Goal: Task Accomplishment & Management: Manage account settings

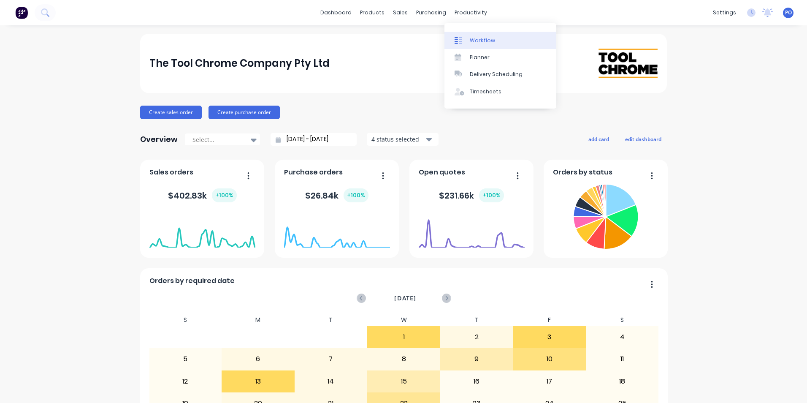
drag, startPoint x: 470, startPoint y: 35, endPoint x: 510, endPoint y: 43, distance: 40.0
click at [470, 36] on link "Workflow" at bounding box center [501, 40] width 112 height 17
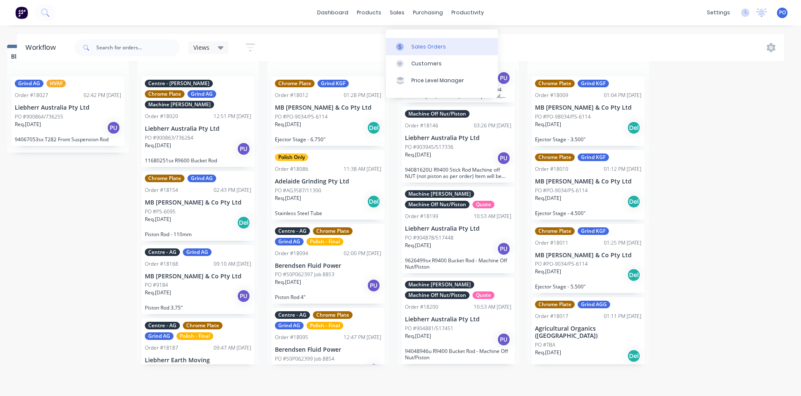
click at [418, 43] on div "Sales Orders" at bounding box center [428, 47] width 35 height 8
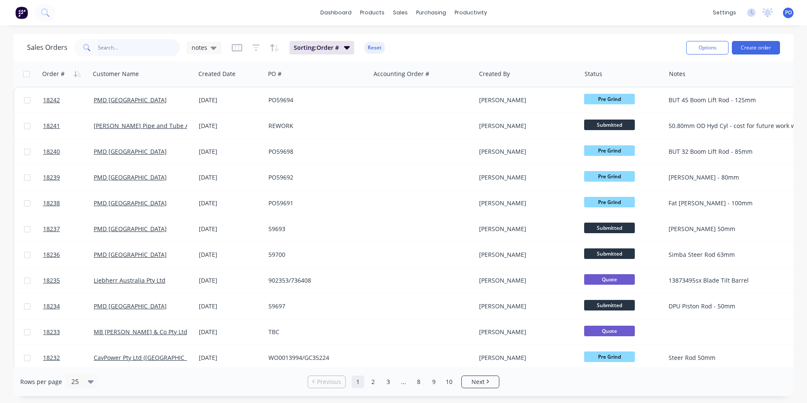
click at [128, 51] on input "text" at bounding box center [139, 47] width 82 height 17
type input "ezy"
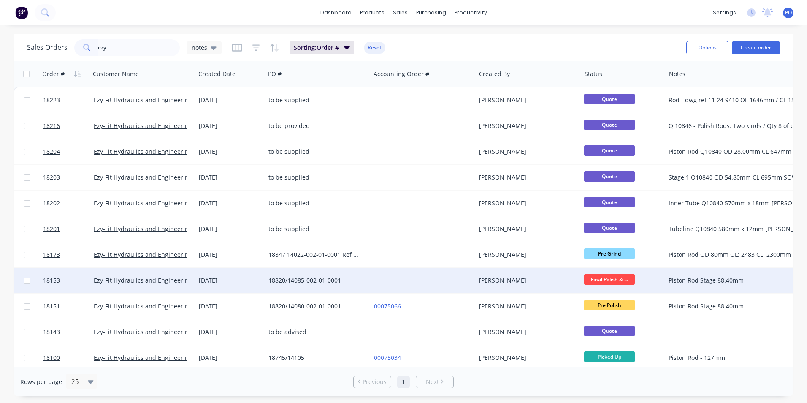
click at [420, 278] on div at bounding box center [423, 280] width 105 height 25
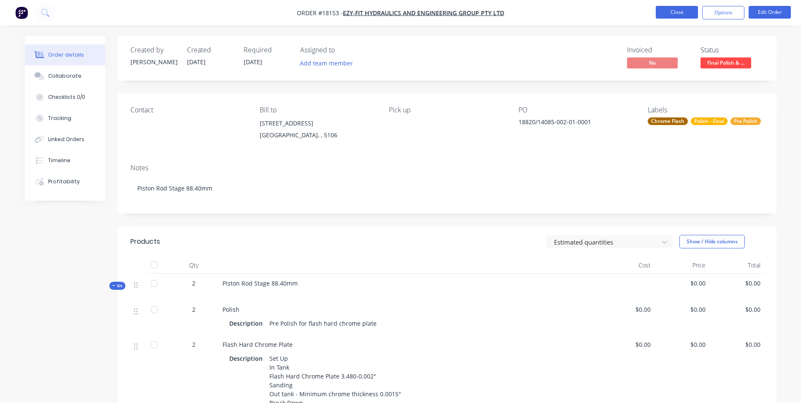
click at [680, 15] on button "Close" at bounding box center [677, 12] width 42 height 13
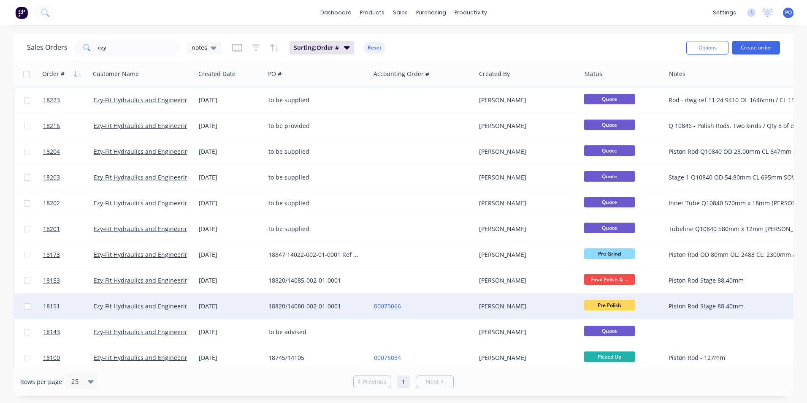
click at [419, 304] on div "00075066" at bounding box center [421, 306] width 94 height 8
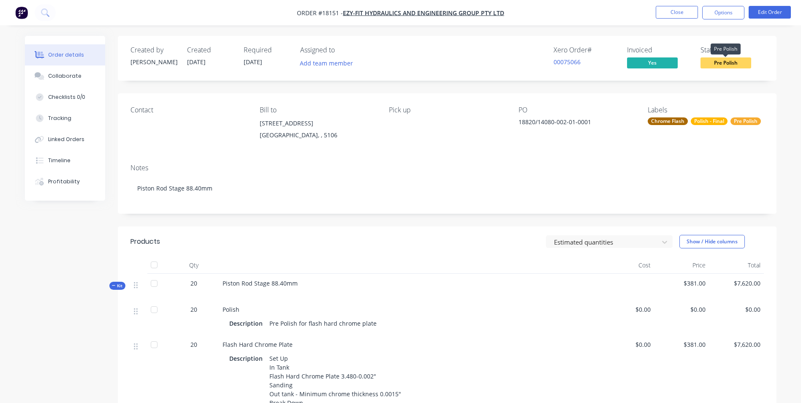
click at [741, 62] on span "Pre Polish" at bounding box center [725, 62] width 51 height 11
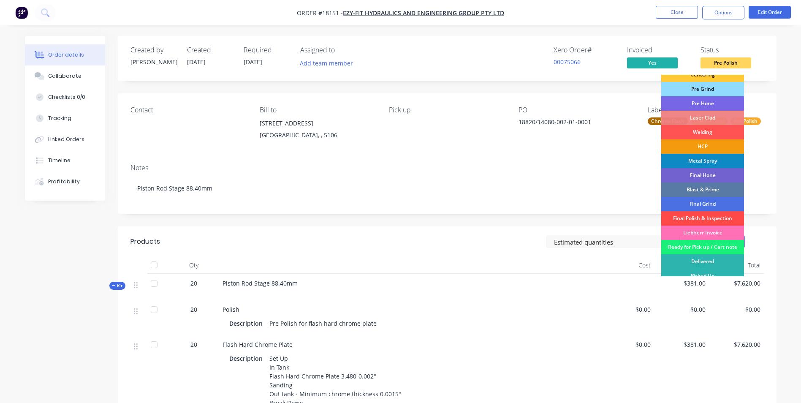
scroll to position [86, 0]
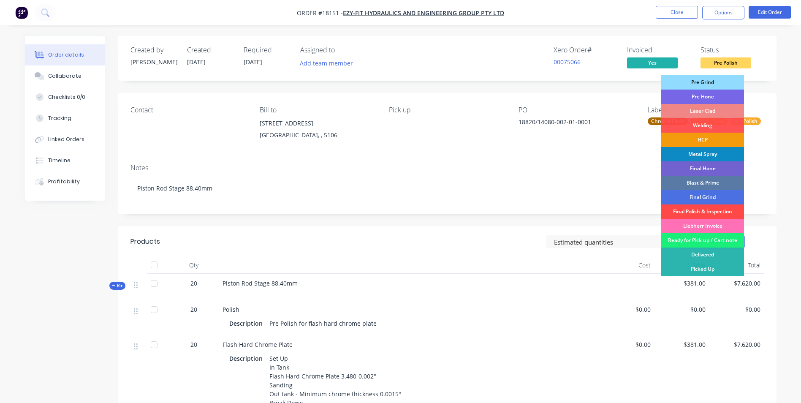
click at [717, 210] on div "Final Polish & Inspection" at bounding box center [702, 211] width 83 height 14
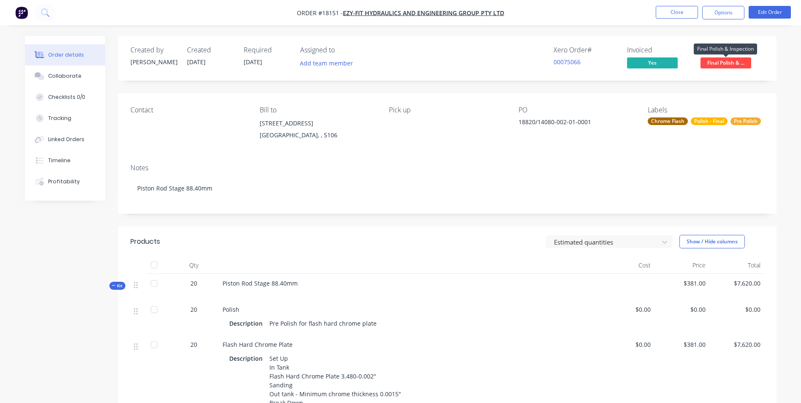
click at [722, 64] on span "Final Polish & ..." at bounding box center [725, 62] width 51 height 11
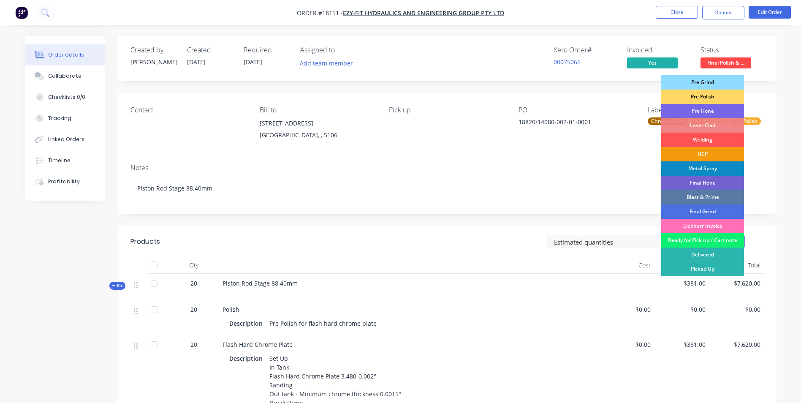
click at [731, 240] on div "Ready for Pick up / Cart note" at bounding box center [702, 240] width 83 height 14
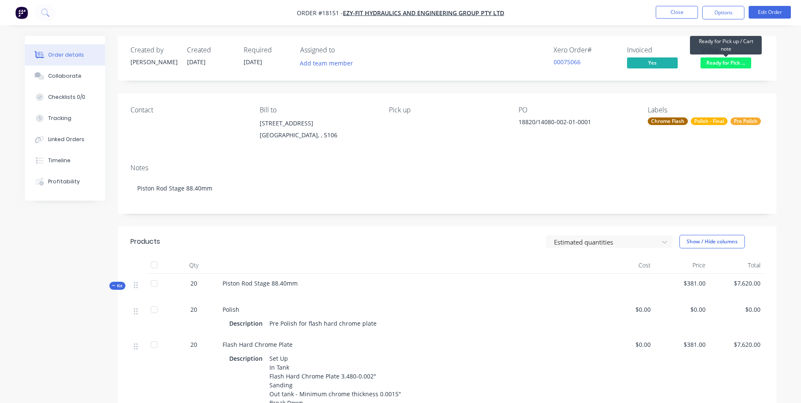
click at [735, 62] on span "Ready for Pick ..." at bounding box center [725, 62] width 51 height 11
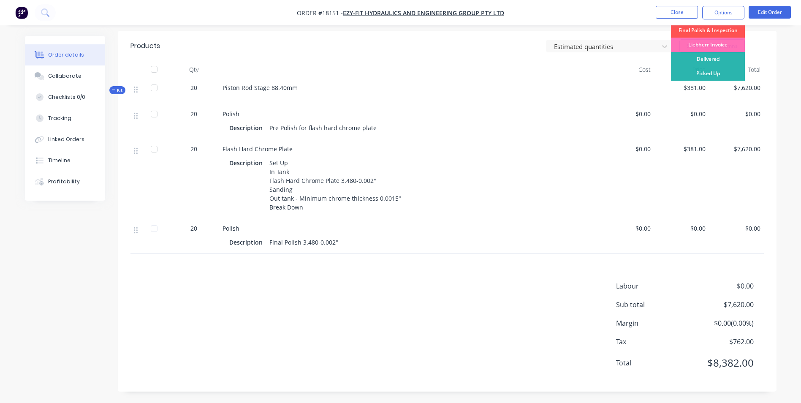
scroll to position [197, 0]
click at [705, 76] on div "Picked Up" at bounding box center [708, 72] width 74 height 14
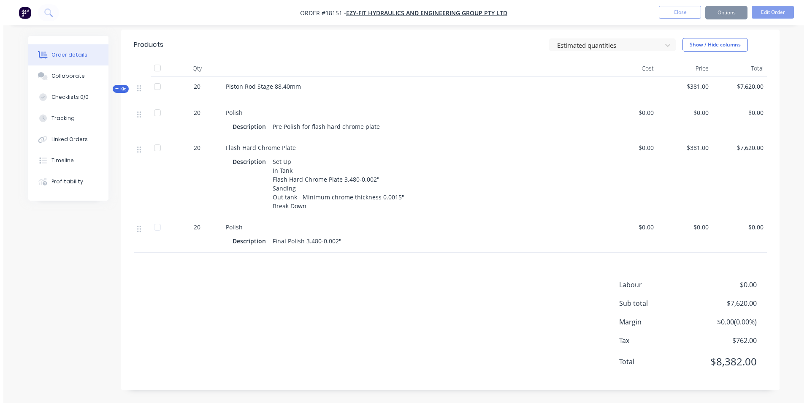
scroll to position [0, 0]
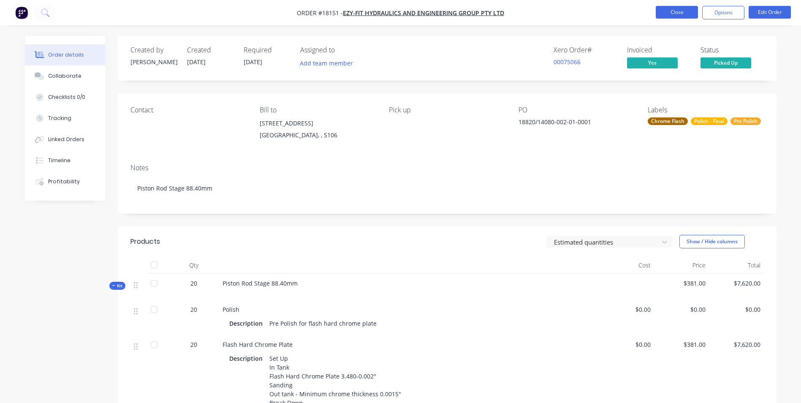
click at [670, 8] on button "Close" at bounding box center [677, 12] width 42 height 13
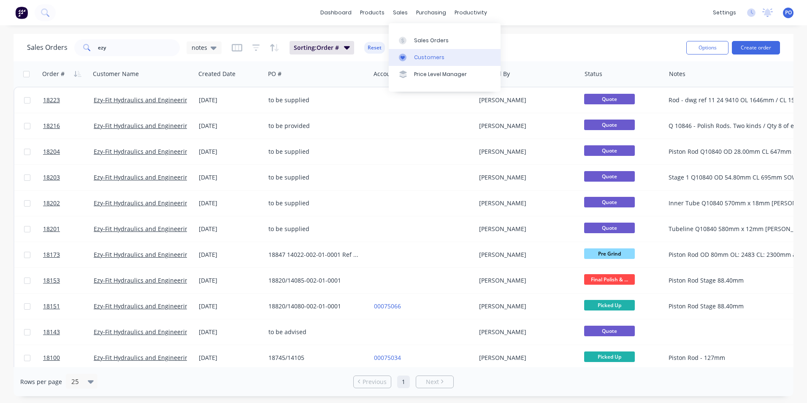
click at [421, 58] on div "Customers" at bounding box center [429, 58] width 30 height 8
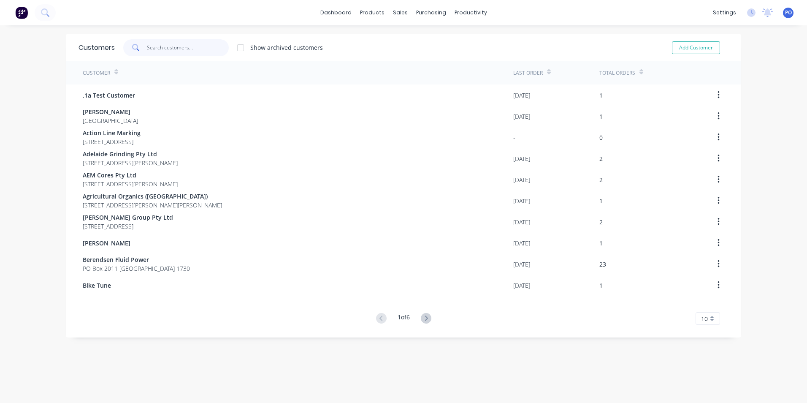
click at [152, 45] on input "text" at bounding box center [188, 47] width 82 height 17
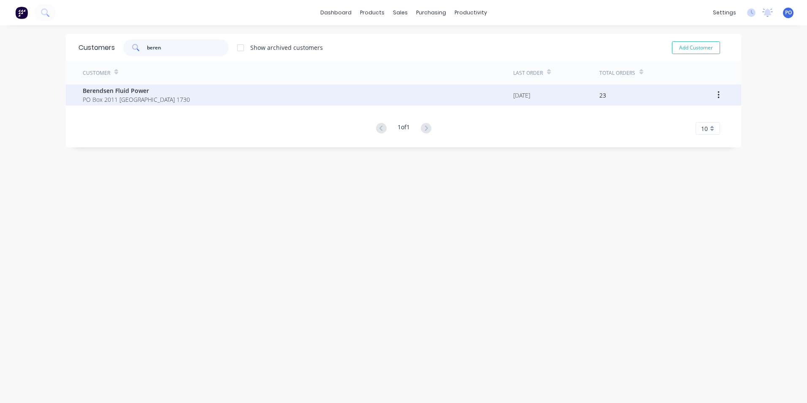
type input "beren"
click at [382, 98] on div "Berendsen Fluid Power PO Box 2011 Seven Hills 1730" at bounding box center [298, 94] width 431 height 21
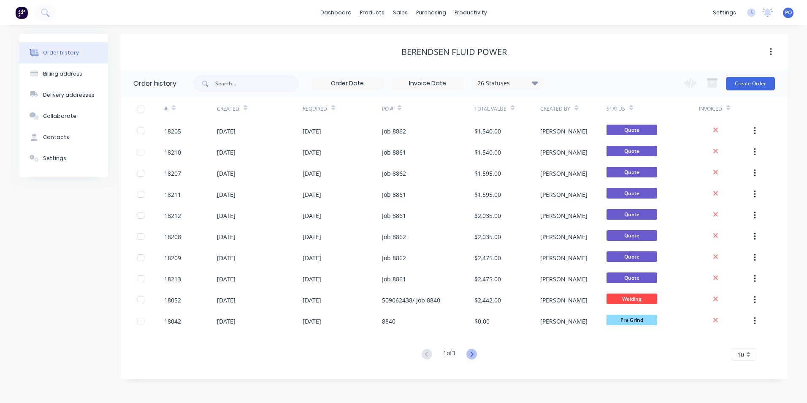
click at [476, 355] on icon at bounding box center [472, 354] width 11 height 11
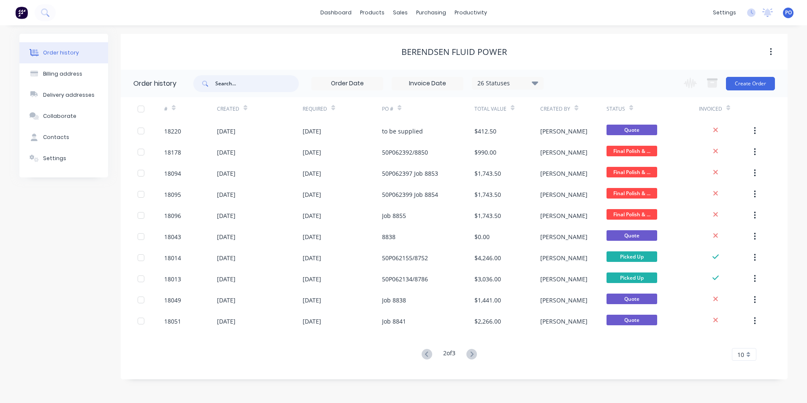
click at [249, 82] on input "text" at bounding box center [257, 83] width 84 height 17
type input "pmd"
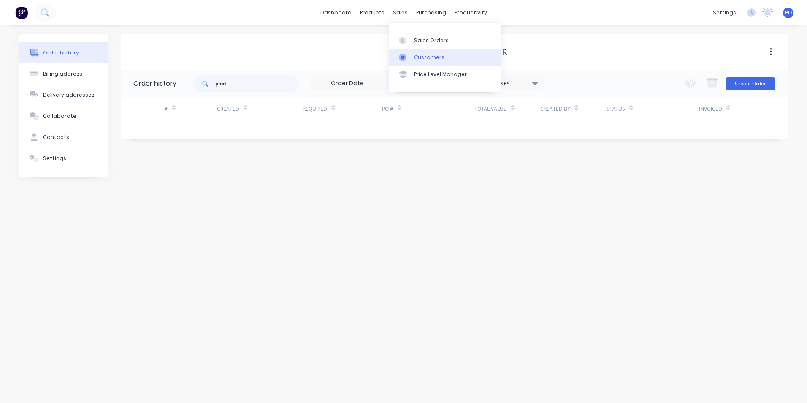
click at [431, 60] on div "Customers" at bounding box center [429, 58] width 30 height 8
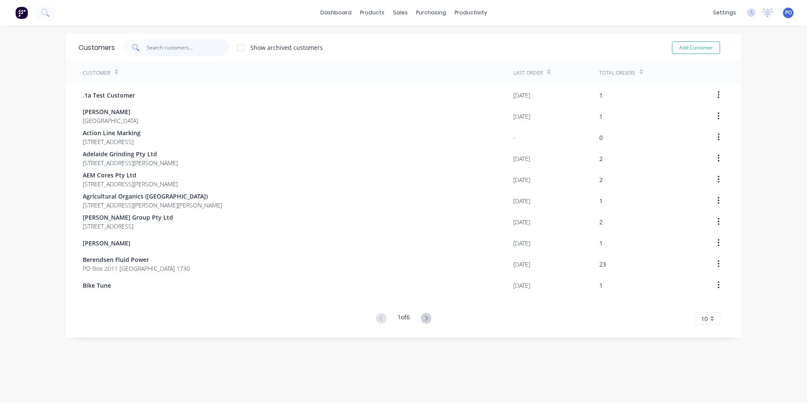
click at [193, 48] on input "text" at bounding box center [188, 47] width 82 height 17
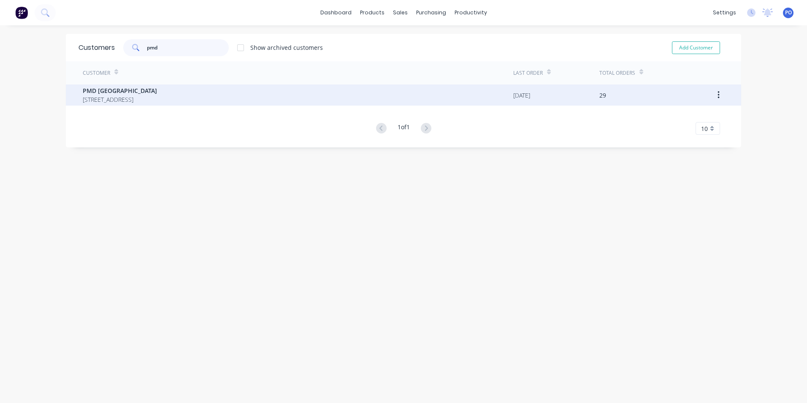
type input "pmd"
click at [164, 93] on div "PMD [GEOGRAPHIC_DATA] [STREET_ADDRESS]" at bounding box center [298, 94] width 431 height 21
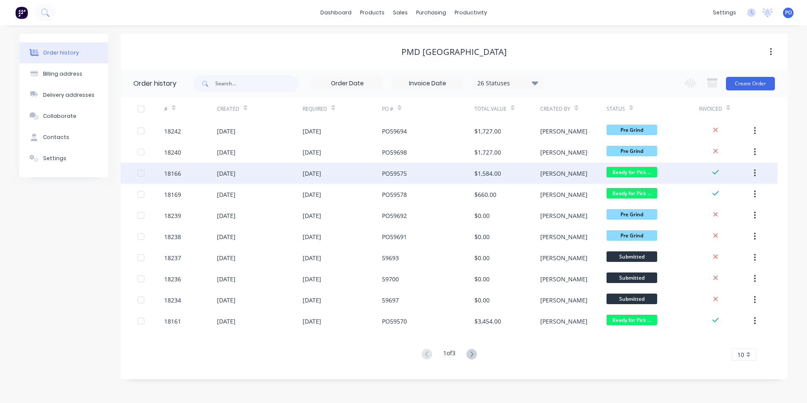
click at [360, 176] on div "[DATE]" at bounding box center [342, 173] width 79 height 21
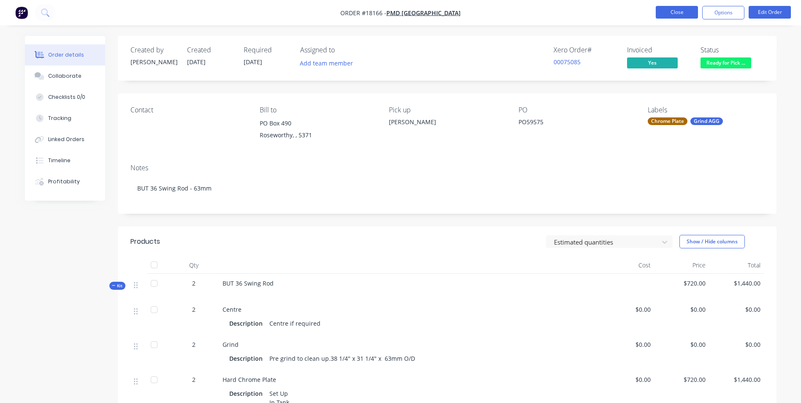
click at [680, 15] on button "Close" at bounding box center [677, 12] width 42 height 13
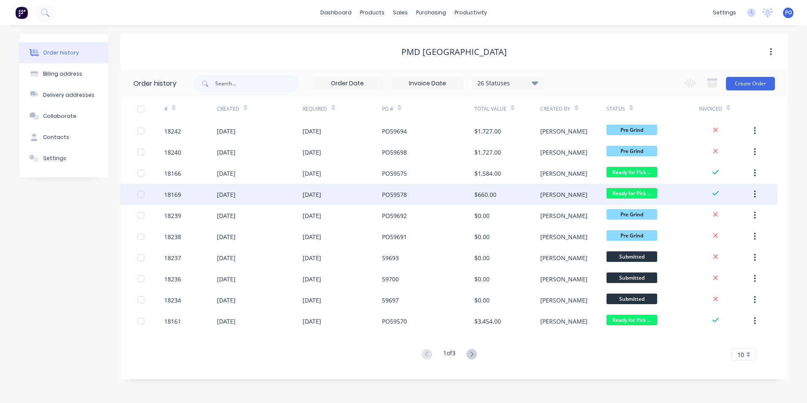
click at [350, 196] on div "[DATE]" at bounding box center [342, 194] width 79 height 21
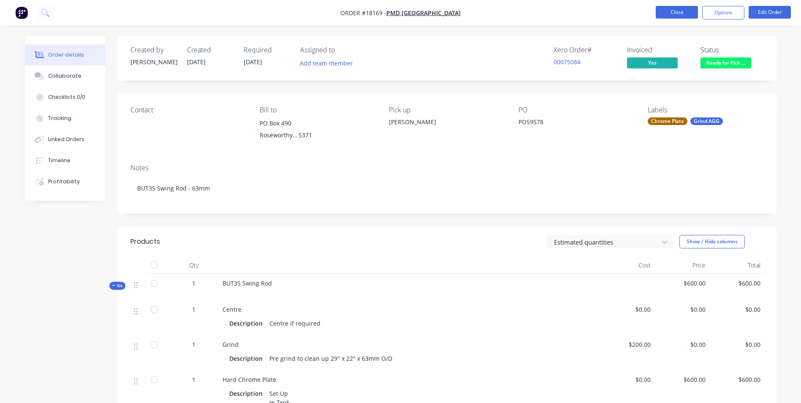
click at [680, 17] on button "Close" at bounding box center [677, 12] width 42 height 13
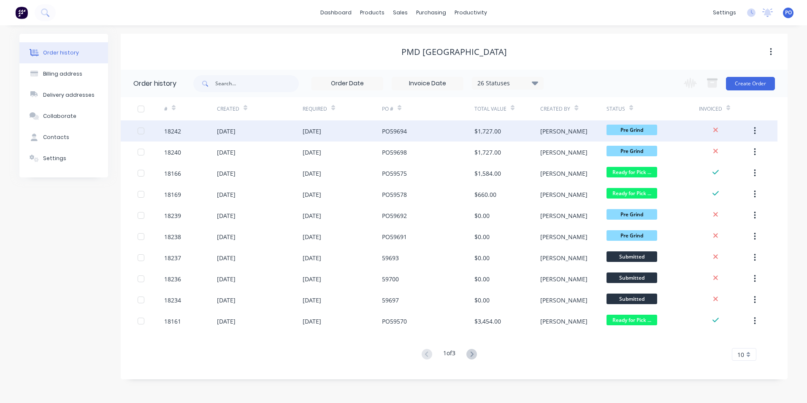
click at [363, 136] on div "[DATE]" at bounding box center [342, 130] width 79 height 21
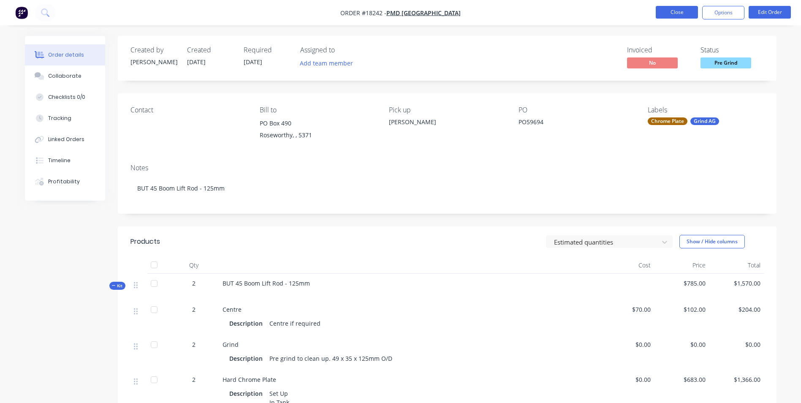
click at [676, 15] on button "Close" at bounding box center [677, 12] width 42 height 13
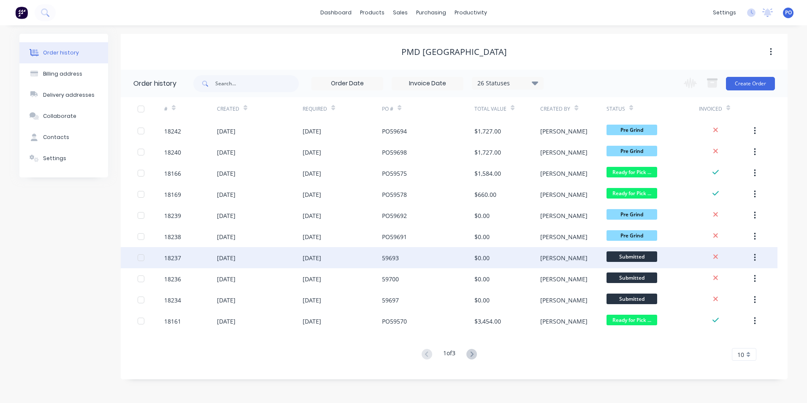
click at [426, 259] on div "59693" at bounding box center [428, 257] width 92 height 21
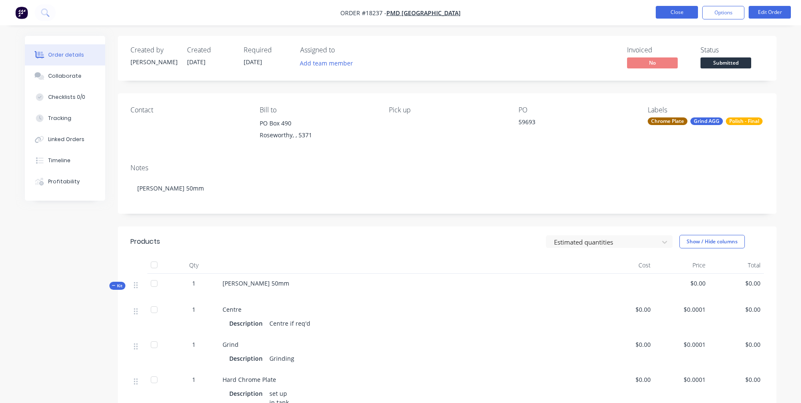
click at [682, 10] on button "Close" at bounding box center [677, 12] width 42 height 13
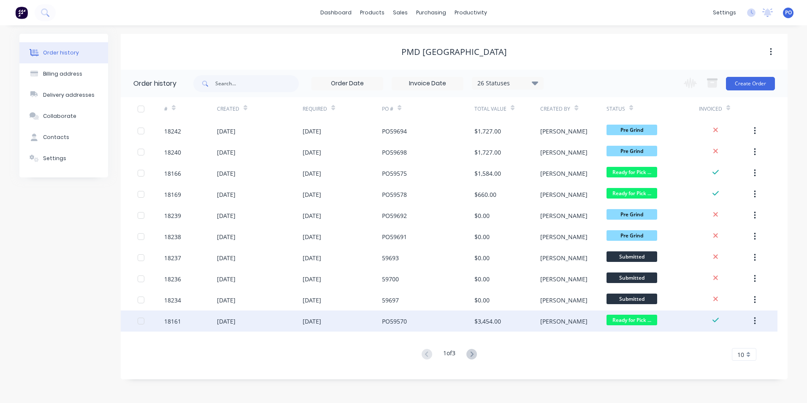
click at [443, 326] on div "PO59570" at bounding box center [428, 320] width 92 height 21
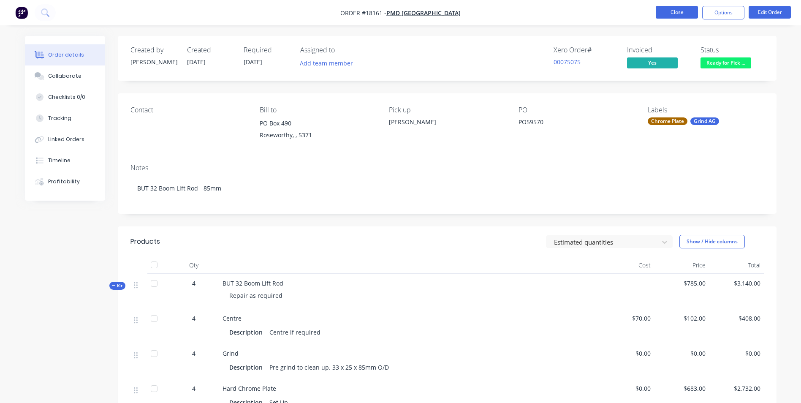
click at [683, 10] on button "Close" at bounding box center [677, 12] width 42 height 13
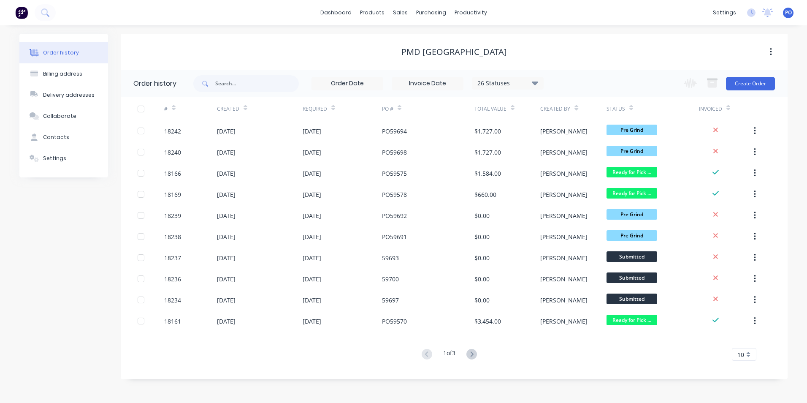
click at [472, 356] on icon at bounding box center [472, 354] width 11 height 11
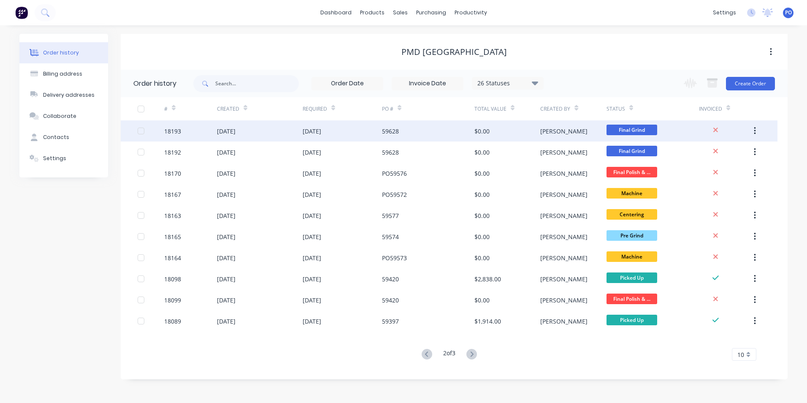
click at [451, 133] on div "59628" at bounding box center [428, 130] width 92 height 21
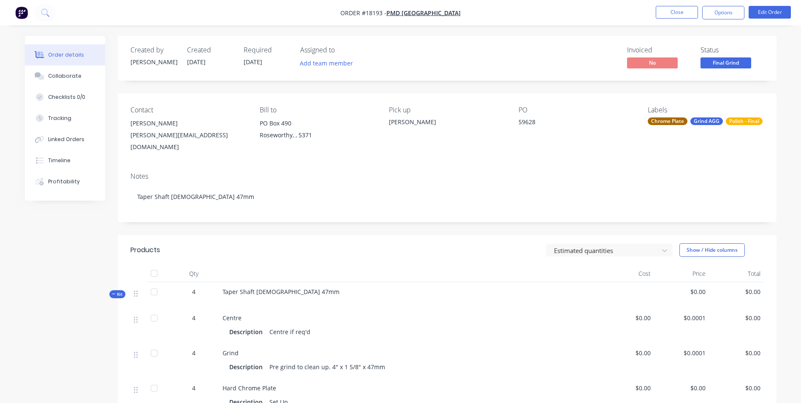
click at [685, 20] on nav "Order #18193 - PMD [GEOGRAPHIC_DATA] Close Options Edit Order" at bounding box center [400, 12] width 801 height 25
click at [687, 11] on button "Close" at bounding box center [677, 12] width 42 height 13
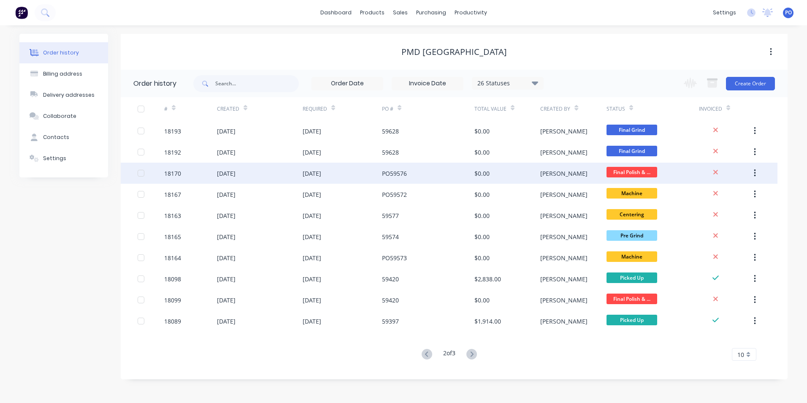
click at [443, 176] on div "PO59576" at bounding box center [428, 173] width 92 height 21
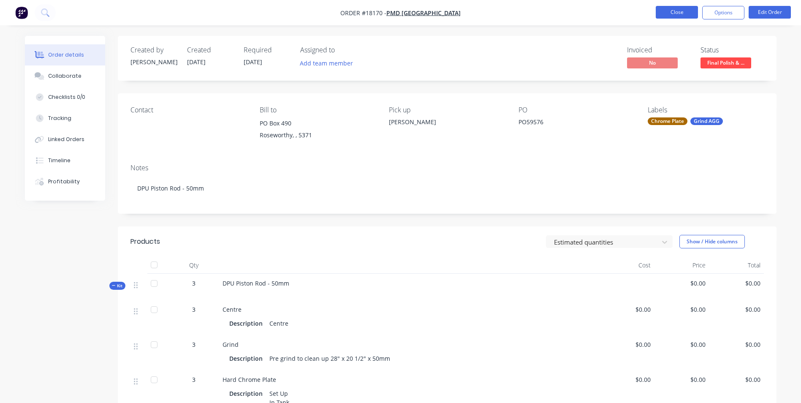
click at [673, 16] on button "Close" at bounding box center [677, 12] width 42 height 13
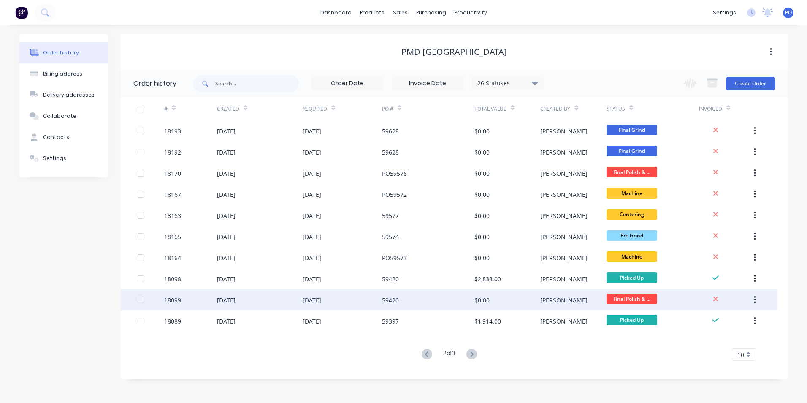
click at [435, 301] on div "59420" at bounding box center [428, 299] width 92 height 21
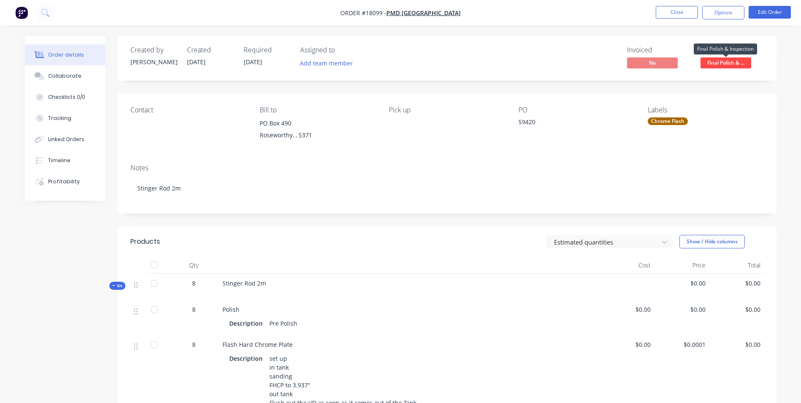
click at [735, 64] on span "Final Polish & ..." at bounding box center [725, 62] width 51 height 11
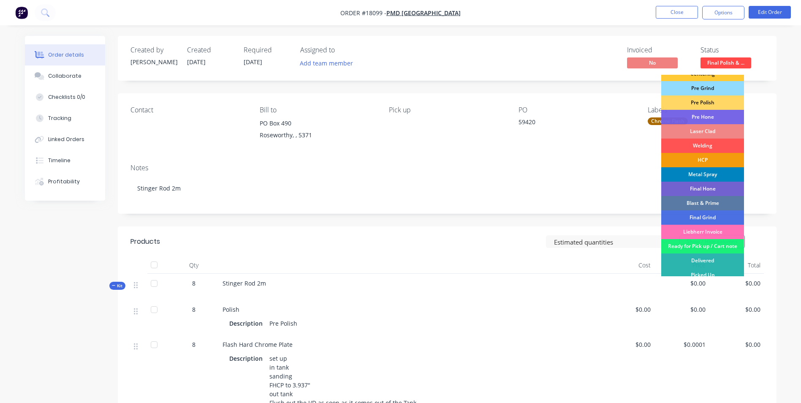
scroll to position [86, 0]
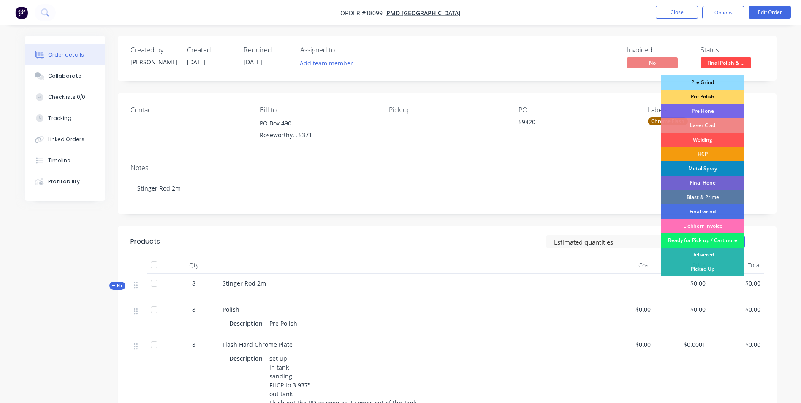
click at [729, 241] on div "Ready for Pick up / Cart note" at bounding box center [702, 240] width 83 height 14
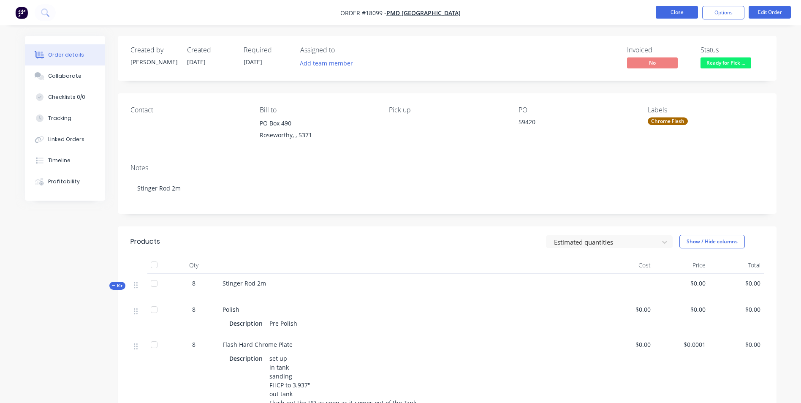
click at [681, 12] on button "Close" at bounding box center [677, 12] width 42 height 13
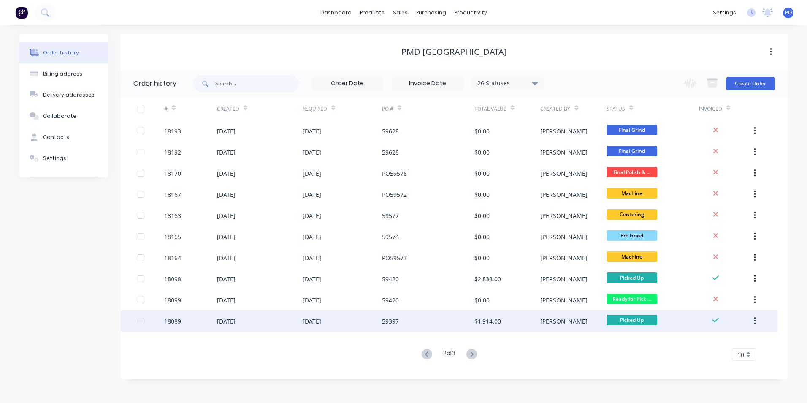
click at [429, 324] on div "59397" at bounding box center [428, 320] width 92 height 21
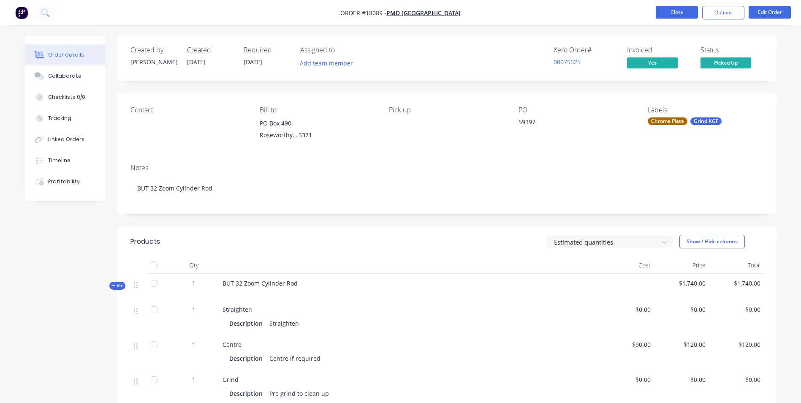
click at [673, 13] on button "Close" at bounding box center [677, 12] width 42 height 13
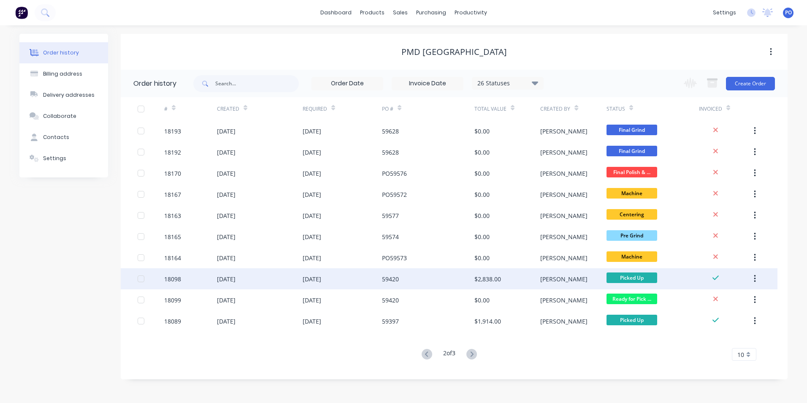
click at [429, 278] on div "59420" at bounding box center [428, 278] width 92 height 21
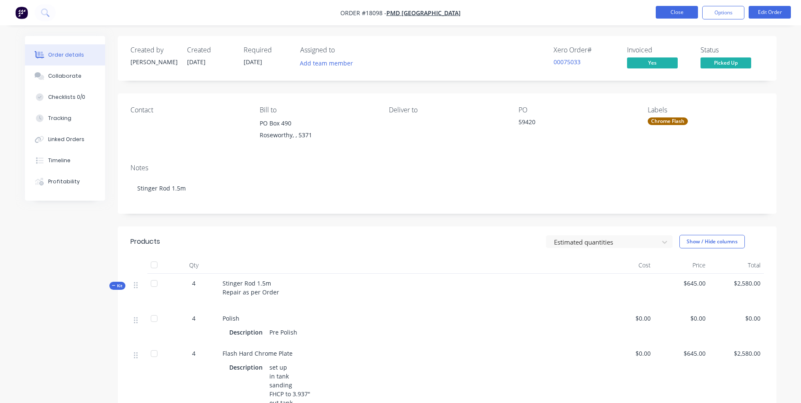
click at [677, 13] on button "Close" at bounding box center [677, 12] width 42 height 13
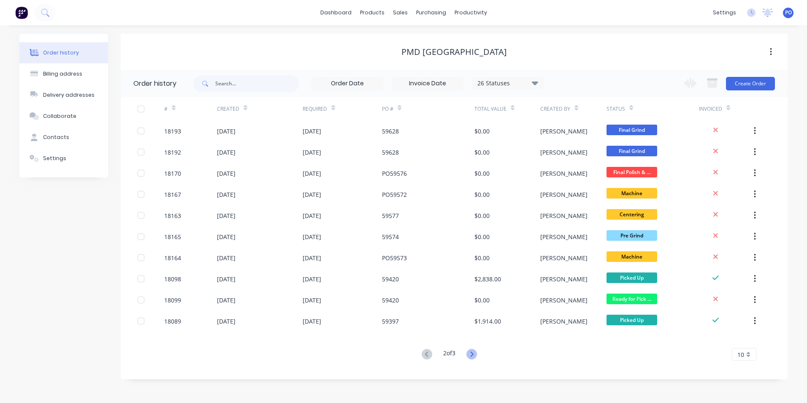
click at [474, 353] on icon at bounding box center [472, 354] width 11 height 11
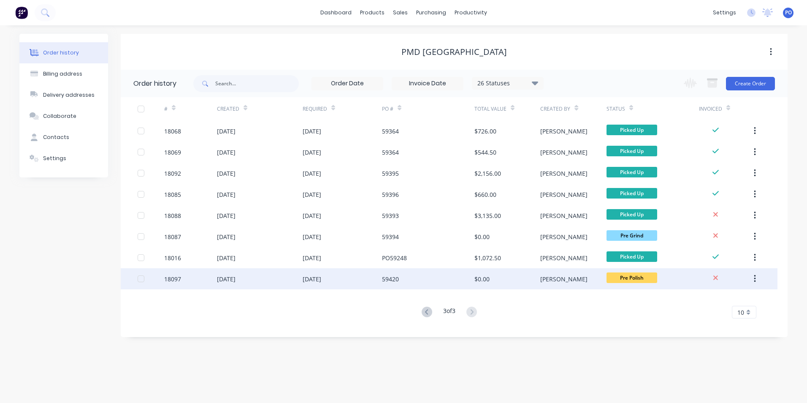
click at [443, 275] on div "59420" at bounding box center [428, 278] width 92 height 21
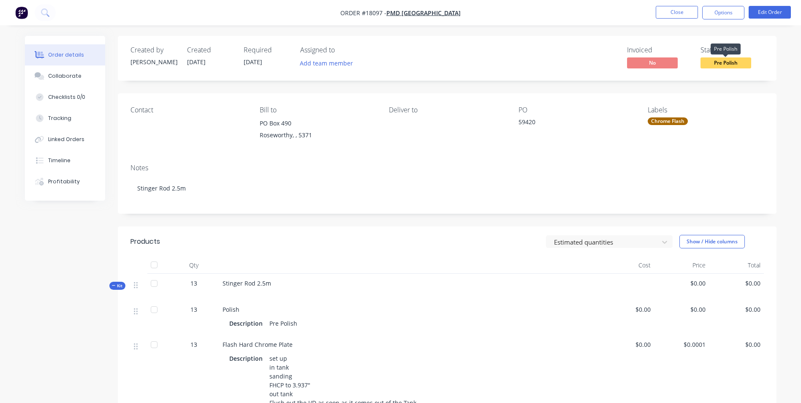
click at [729, 63] on span "Pre Polish" at bounding box center [725, 62] width 51 height 11
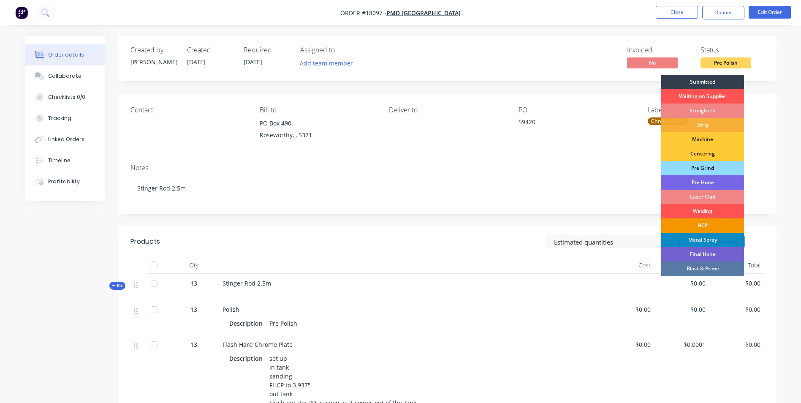
click at [717, 222] on div "HCP" at bounding box center [702, 225] width 83 height 14
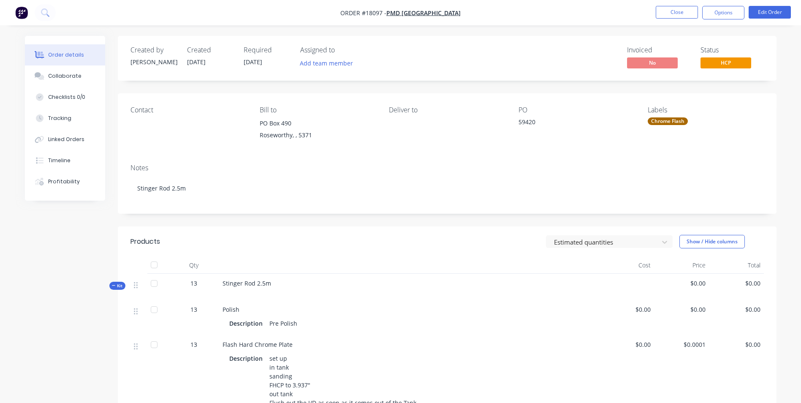
click at [726, 70] on button "HCP" at bounding box center [725, 63] width 51 height 13
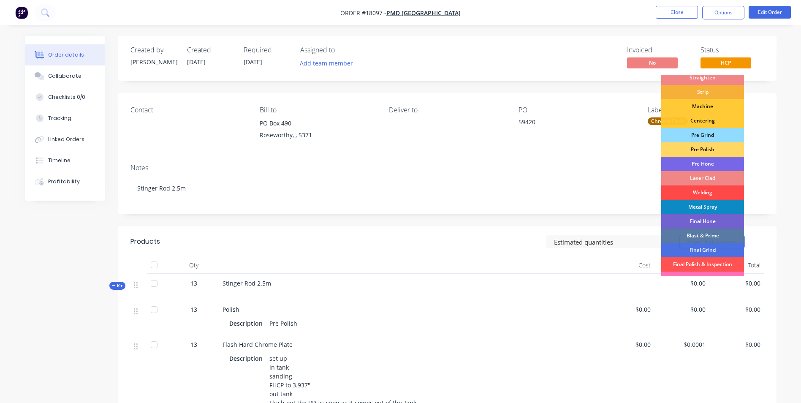
scroll to position [84, 0]
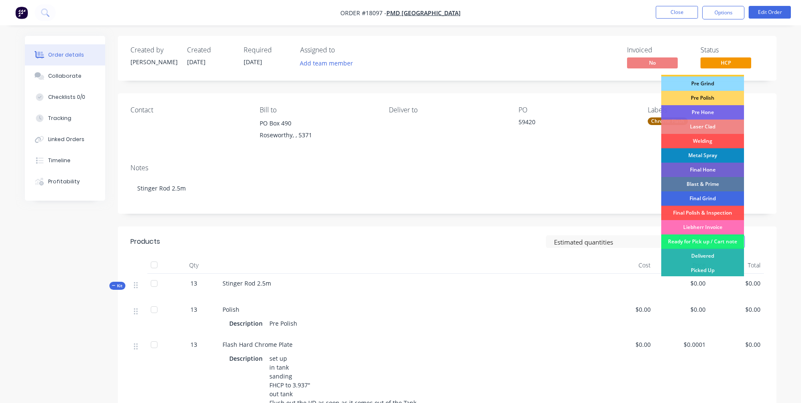
click at [716, 196] on div "Final Grind" at bounding box center [702, 198] width 83 height 14
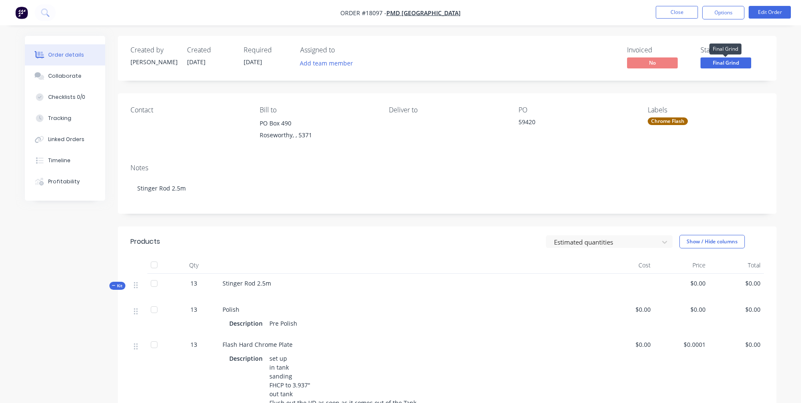
click at [738, 67] on span "Final Grind" at bounding box center [725, 62] width 51 height 11
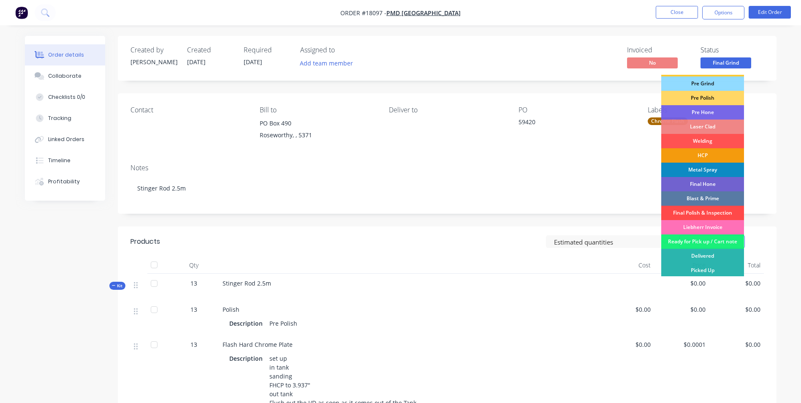
click at [710, 211] on div "Final Polish & Inspection" at bounding box center [702, 213] width 83 height 14
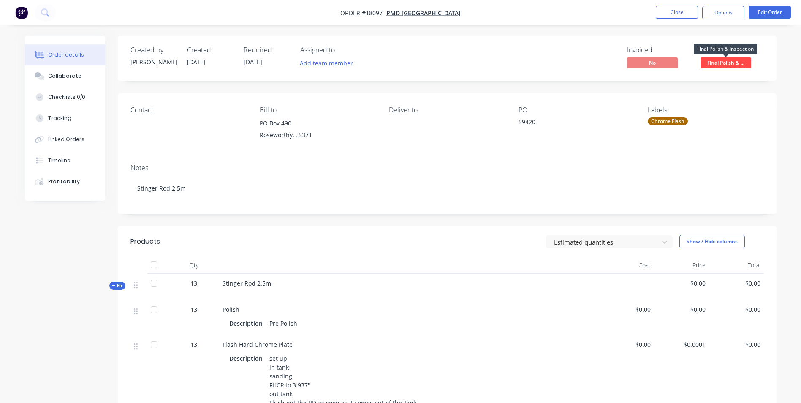
click at [739, 63] on span "Final Polish & ..." at bounding box center [725, 62] width 51 height 11
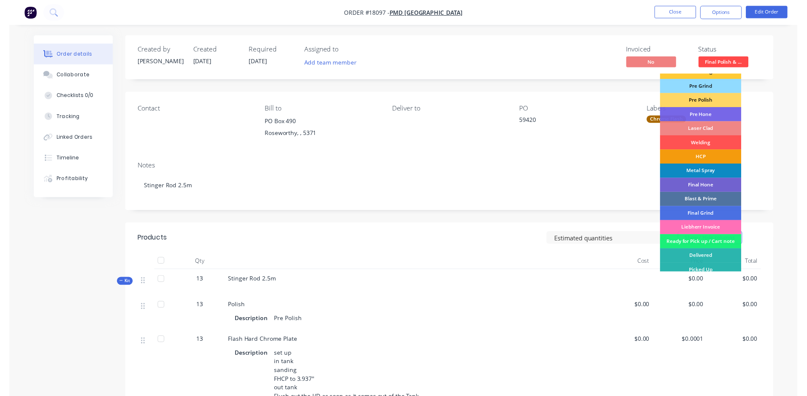
scroll to position [86, 0]
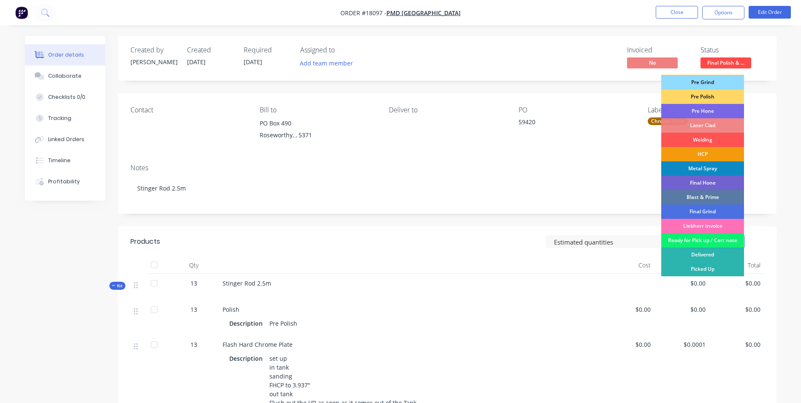
click at [706, 238] on div "Ready for Pick up / Cart note" at bounding box center [702, 240] width 83 height 14
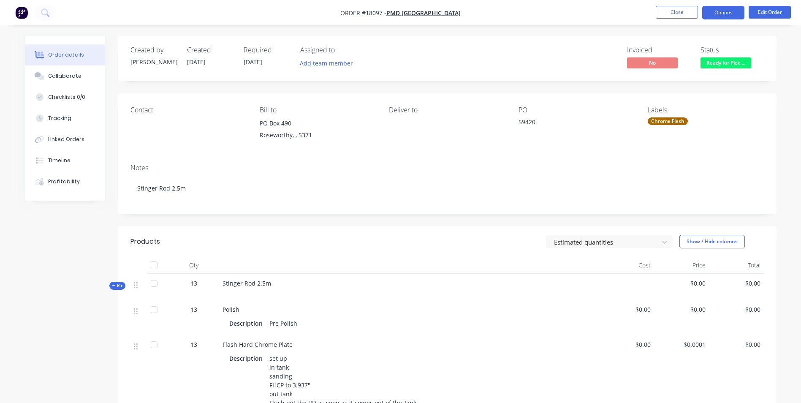
click at [732, 10] on button "Options" at bounding box center [723, 13] width 42 height 14
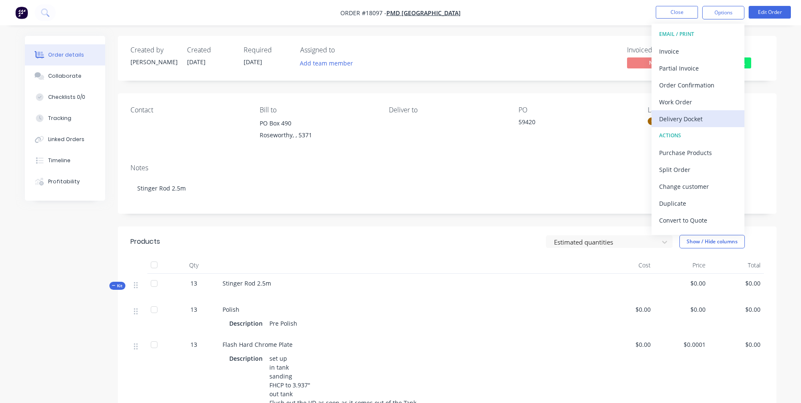
click at [707, 120] on div "Delivery Docket" at bounding box center [698, 119] width 78 height 12
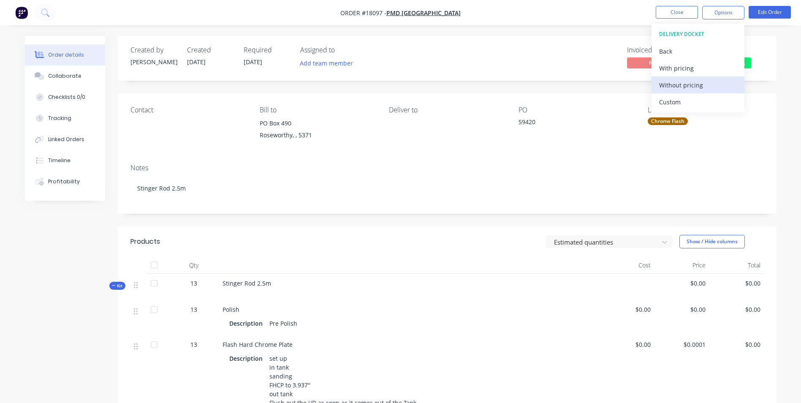
click at [706, 88] on div "Without pricing" at bounding box center [698, 85] width 78 height 12
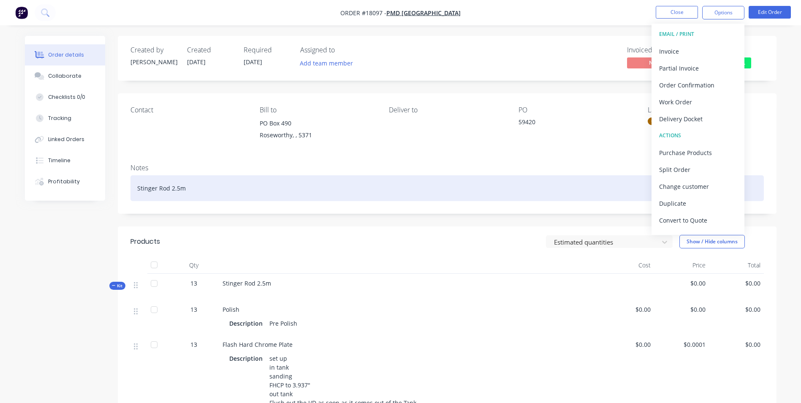
drag, startPoint x: 574, startPoint y: 151, endPoint x: 465, endPoint y: 179, distance: 112.0
click at [574, 151] on div "Contact [PERSON_NAME] to [STREET_ADDRESS] Deliver to PO 59420 Labels Chrome Fla…" at bounding box center [447, 125] width 659 height 64
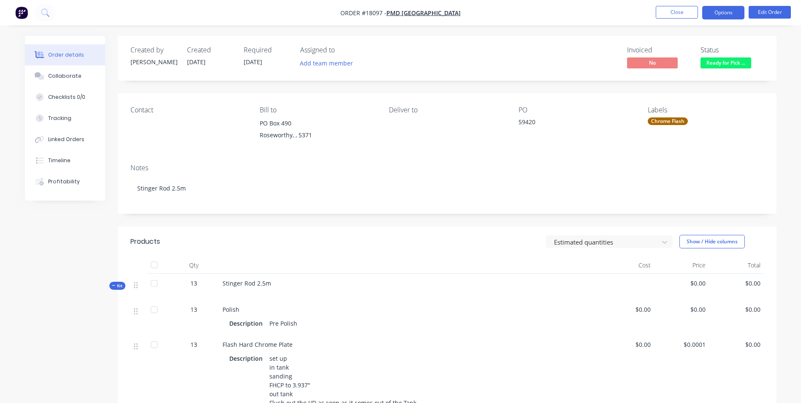
click at [725, 14] on button "Options" at bounding box center [723, 13] width 42 height 14
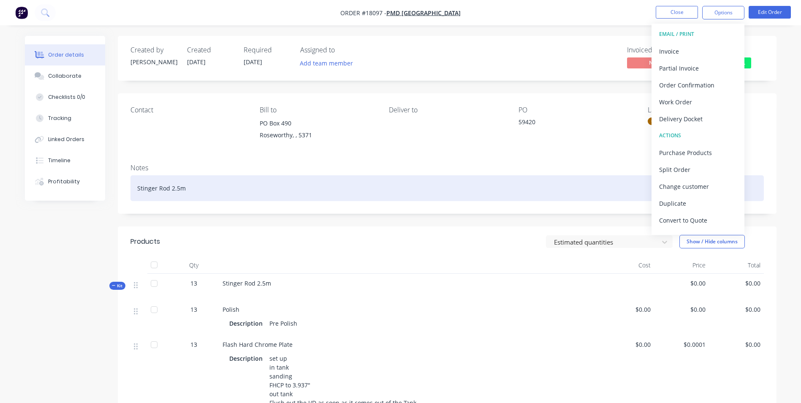
click at [196, 193] on div "Stinger Rod 2.5m" at bounding box center [446, 188] width 633 height 26
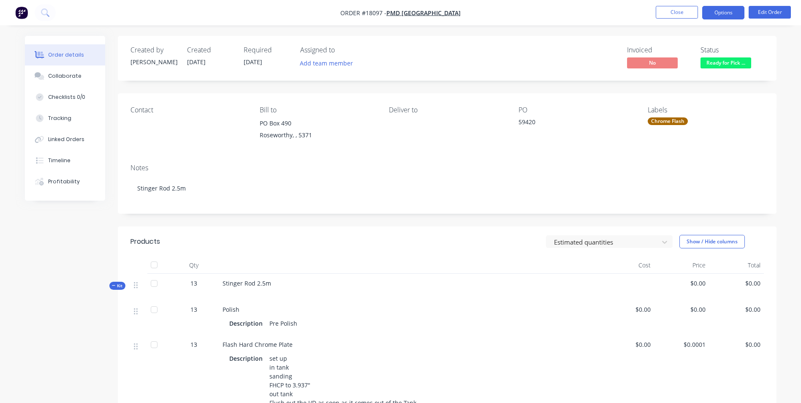
click at [731, 19] on button "Options" at bounding box center [723, 13] width 42 height 14
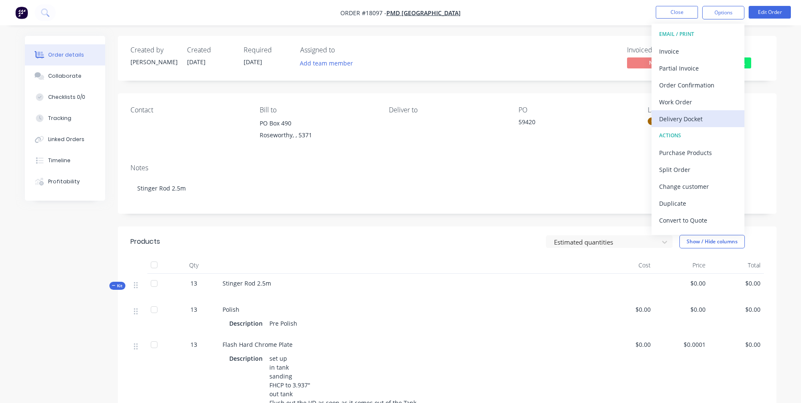
click at [712, 118] on div "Delivery Docket" at bounding box center [698, 119] width 78 height 12
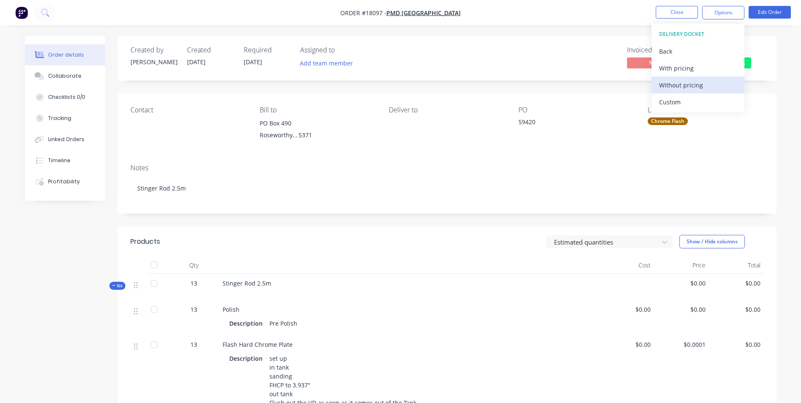
click at [714, 90] on div "Without pricing" at bounding box center [698, 85] width 78 height 12
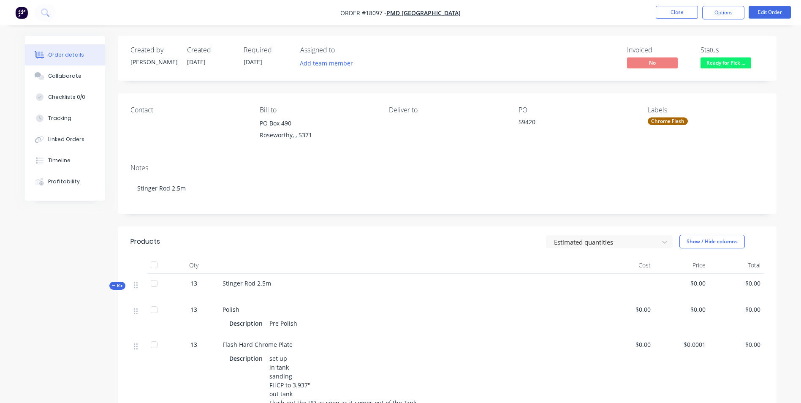
drag, startPoint x: 581, startPoint y: 137, endPoint x: 586, endPoint y: 136, distance: 5.5
click at [581, 137] on div "PO 59420" at bounding box center [576, 125] width 116 height 38
click at [271, 282] on div "Stinger Rod 2.5m" at bounding box center [409, 287] width 380 height 26
click at [780, 14] on button "Edit Order" at bounding box center [770, 12] width 42 height 13
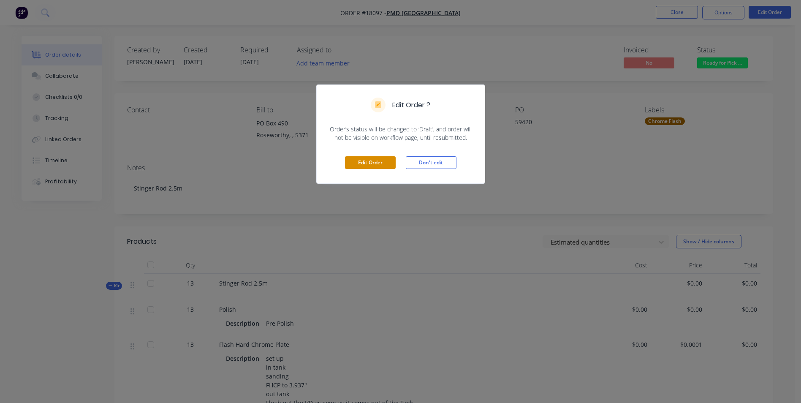
click at [364, 161] on button "Edit Order" at bounding box center [370, 162] width 51 height 13
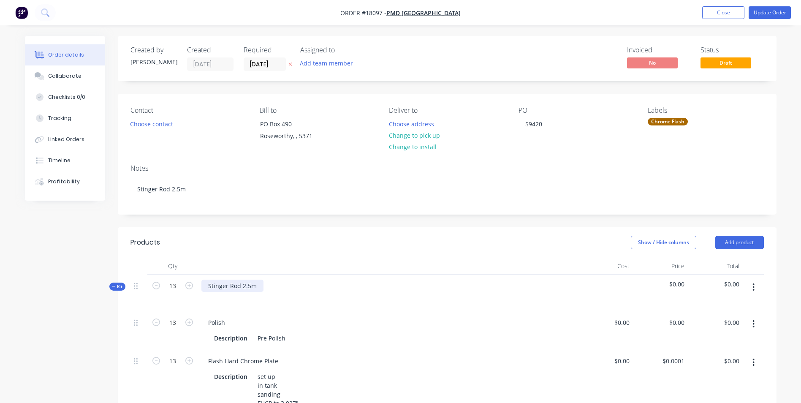
click at [258, 287] on div "Stinger Rod 2.5m" at bounding box center [232, 286] width 62 height 12
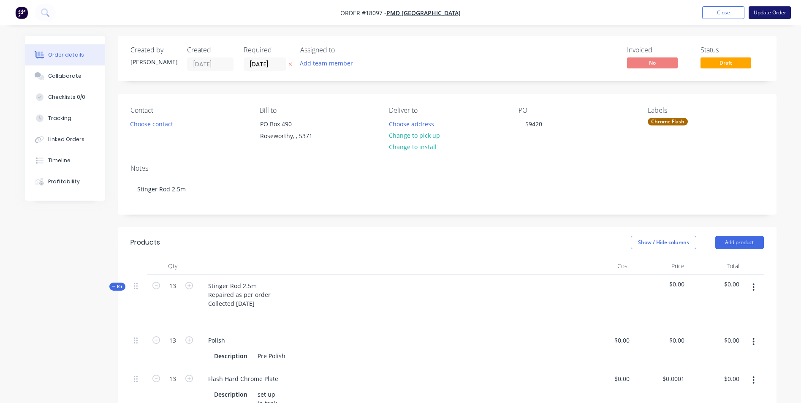
click at [771, 16] on button "Update Order" at bounding box center [770, 12] width 42 height 13
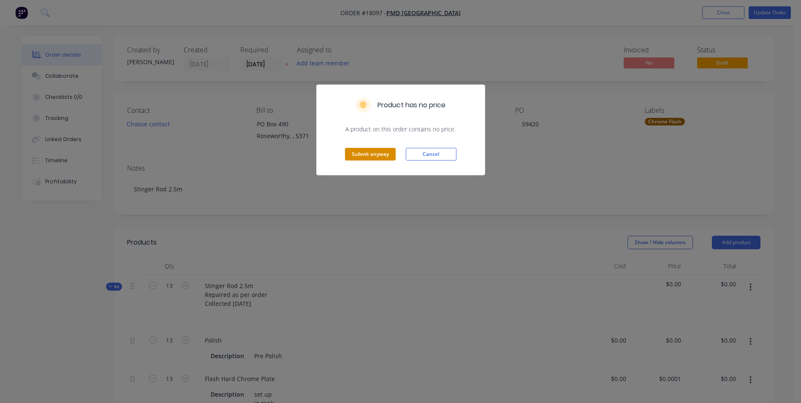
click at [358, 156] on button "Submit anyway" at bounding box center [370, 154] width 51 height 13
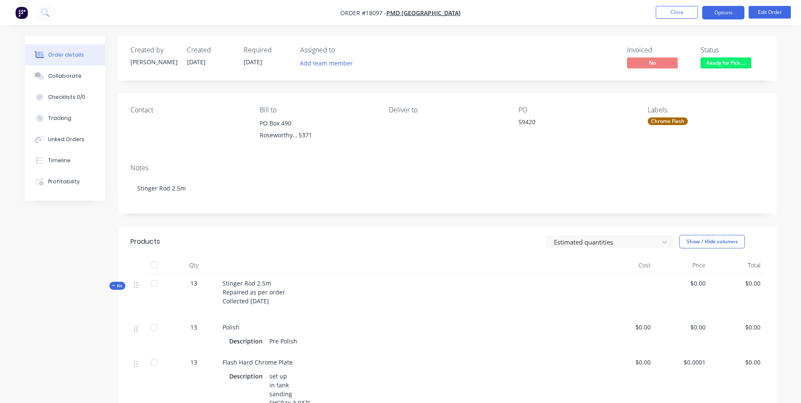
click at [726, 14] on button "Options" at bounding box center [723, 13] width 42 height 14
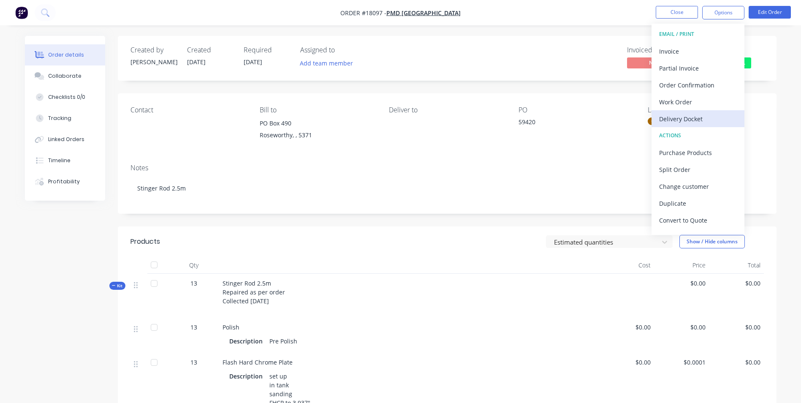
click at [700, 115] on div "Delivery Docket" at bounding box center [698, 119] width 78 height 12
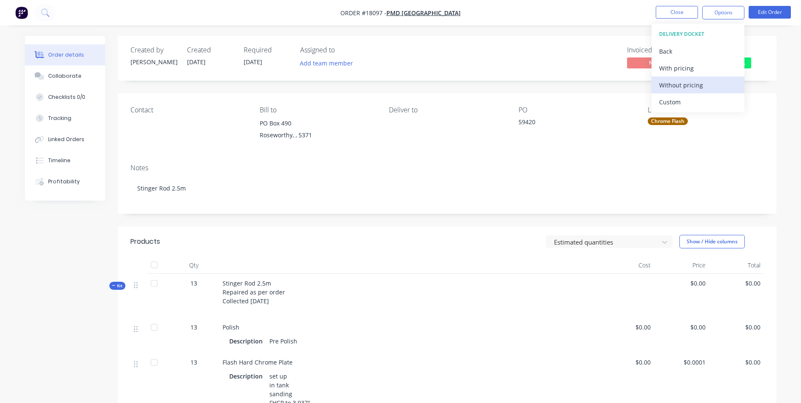
click at [703, 87] on div "Without pricing" at bounding box center [698, 85] width 78 height 12
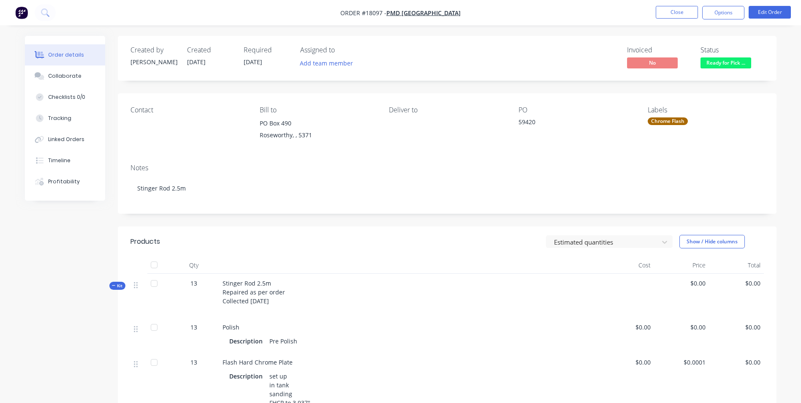
click at [608, 149] on div "Contact [PERSON_NAME] to [STREET_ADDRESS] Deliver to PO 59420 Labels Chrome Fla…" at bounding box center [447, 125] width 659 height 64
click at [768, 10] on button "Edit Order" at bounding box center [770, 12] width 42 height 13
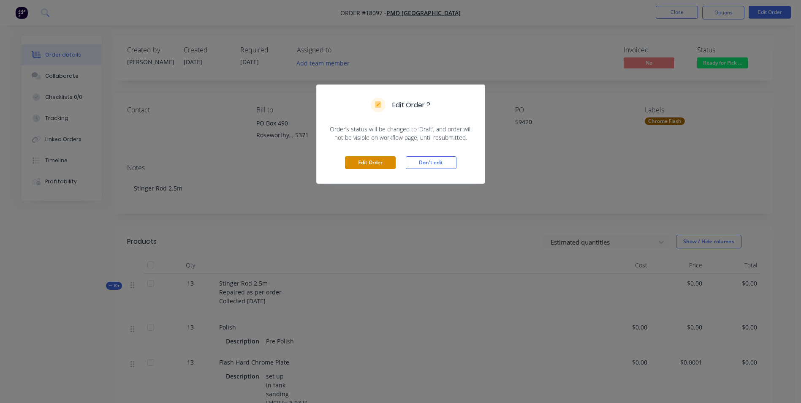
click at [380, 164] on button "Edit Order" at bounding box center [370, 162] width 51 height 13
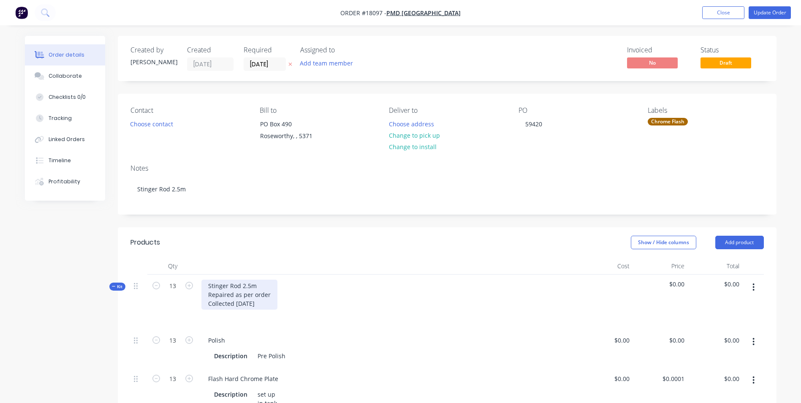
click at [260, 303] on div "Stinger Rod 2.5m Repaired as per order Collected [DATE]" at bounding box center [239, 295] width 76 height 30
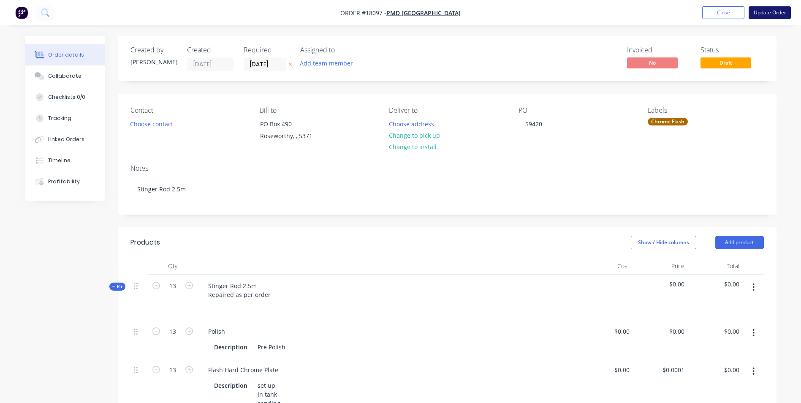
click at [768, 15] on button "Update Order" at bounding box center [770, 12] width 42 height 13
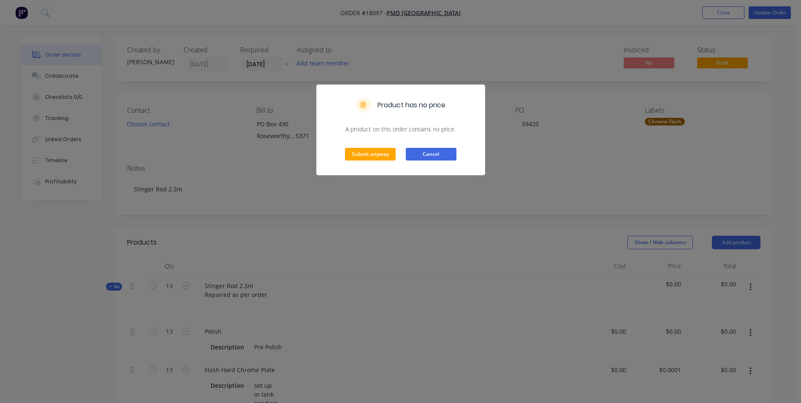
click at [417, 156] on button "Cancel" at bounding box center [431, 154] width 51 height 13
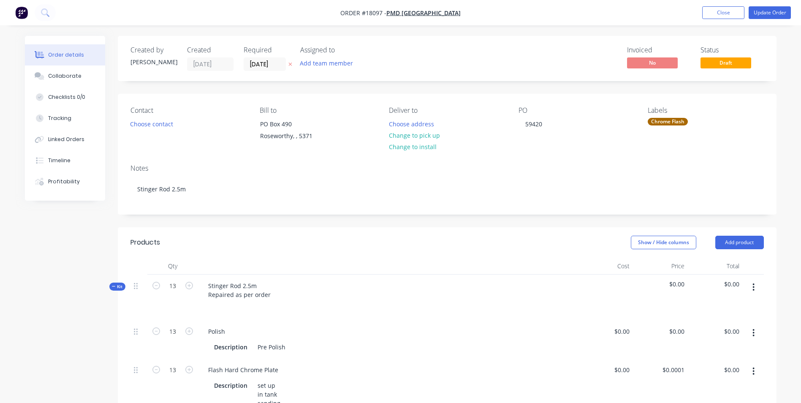
click at [23, 11] on img "button" at bounding box center [21, 12] width 13 height 13
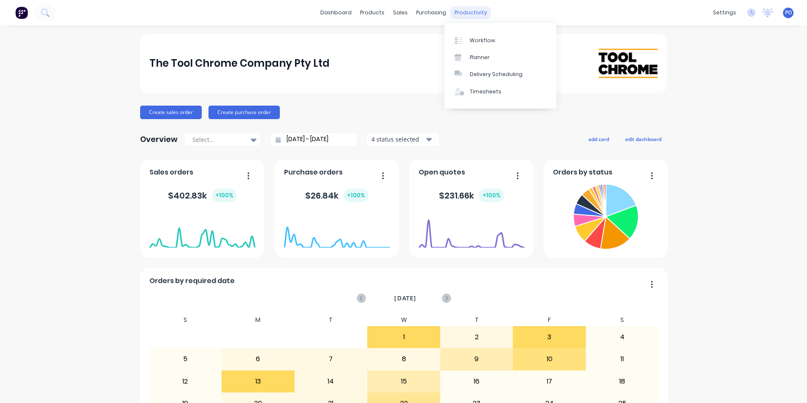
click at [461, 16] on div "productivity" at bounding box center [471, 12] width 41 height 13
click at [486, 39] on div "Workflow" at bounding box center [482, 41] width 25 height 8
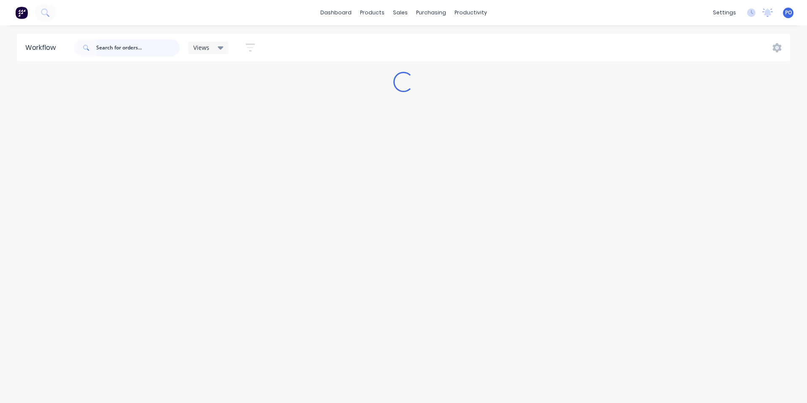
click at [114, 49] on input "text" at bounding box center [138, 47] width 84 height 17
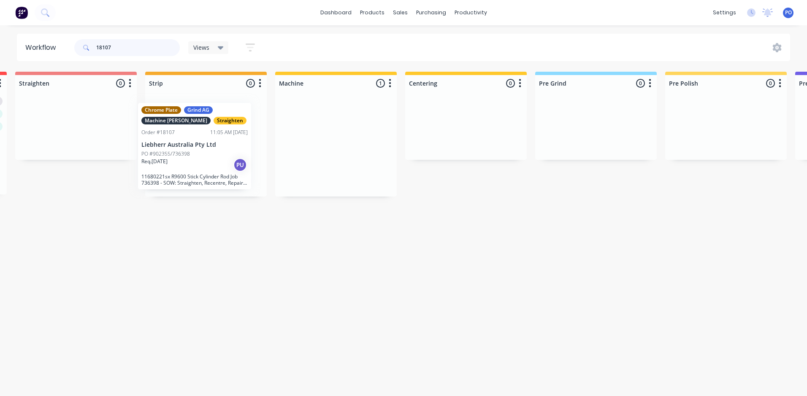
scroll to position [0, 261]
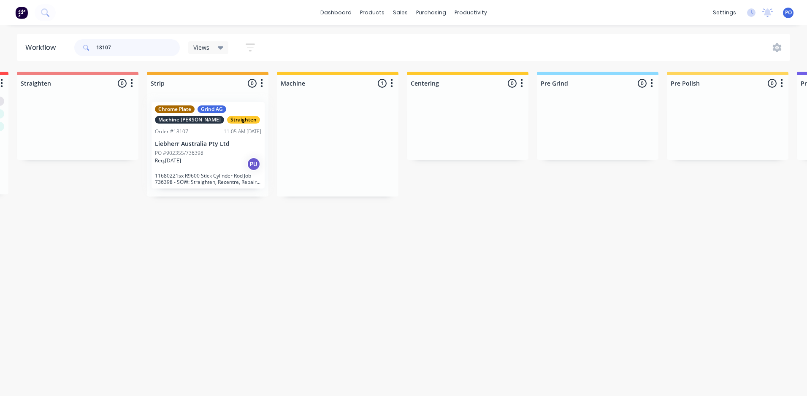
click at [114, 46] on input "18107" at bounding box center [138, 47] width 84 height 17
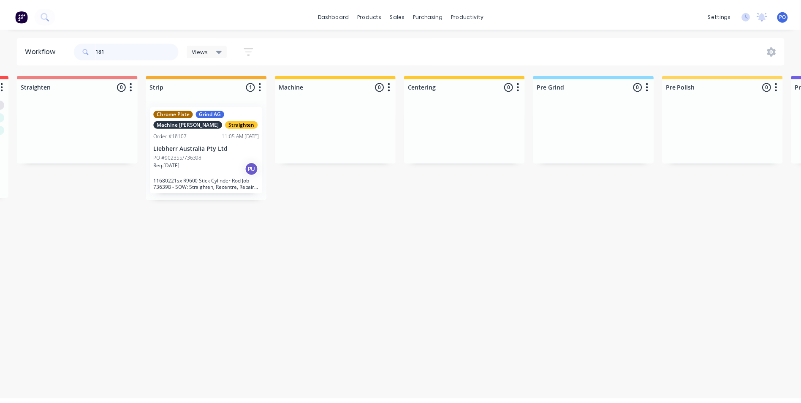
scroll to position [0, 0]
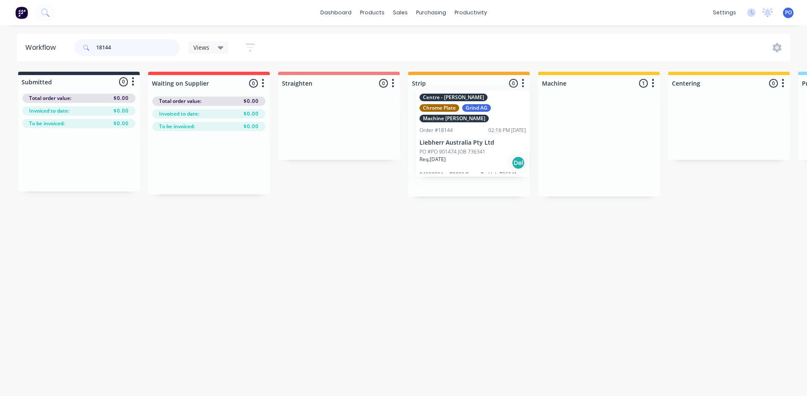
drag, startPoint x: 587, startPoint y: 137, endPoint x: 456, endPoint y: 124, distance: 132.0
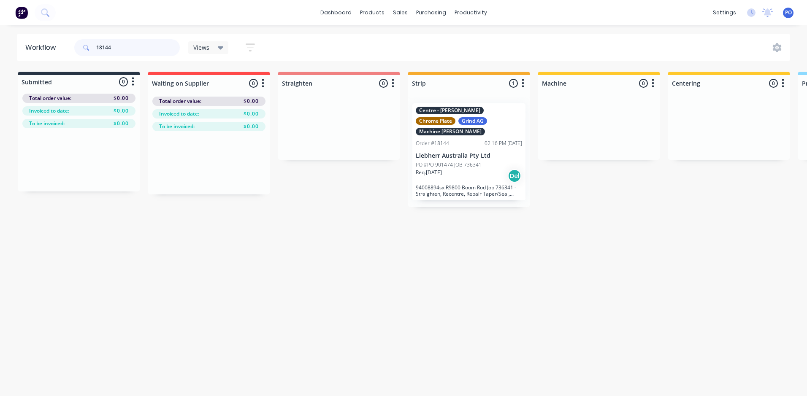
type input "18144"
click at [417, 60] on div "Customers" at bounding box center [429, 58] width 30 height 8
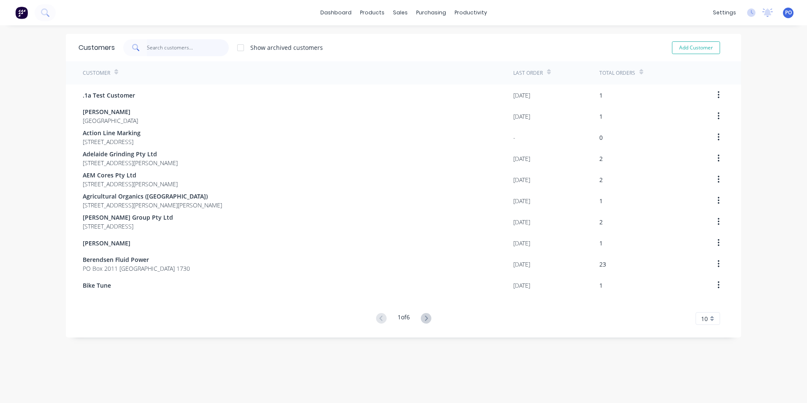
click at [173, 45] on input "text" at bounding box center [188, 47] width 82 height 17
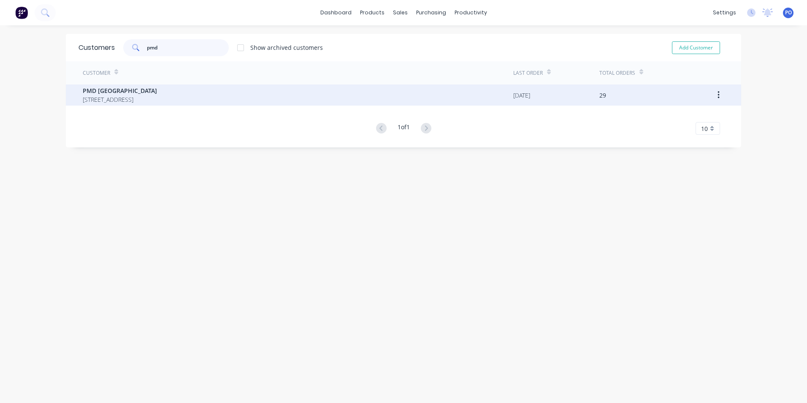
type input "pmd"
click at [271, 91] on div "PMD [GEOGRAPHIC_DATA] [STREET_ADDRESS]" at bounding box center [298, 94] width 431 height 21
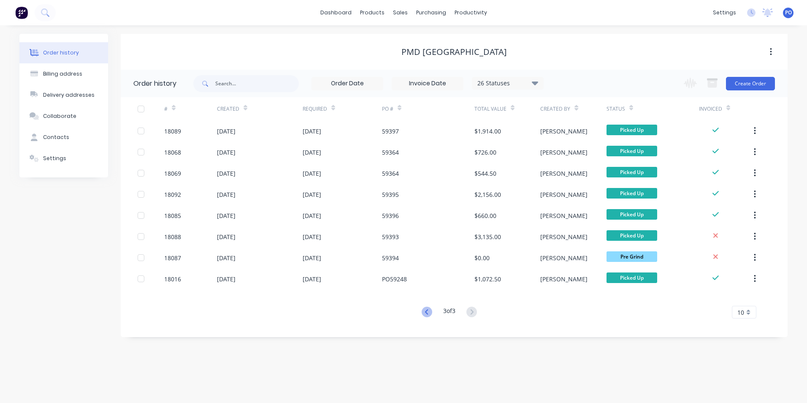
click at [426, 310] on icon at bounding box center [426, 311] width 3 height 5
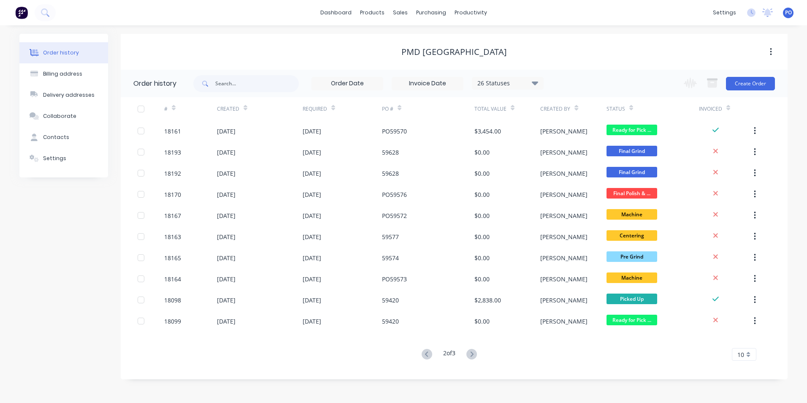
click at [426, 310] on div "59420" at bounding box center [428, 320] width 92 height 21
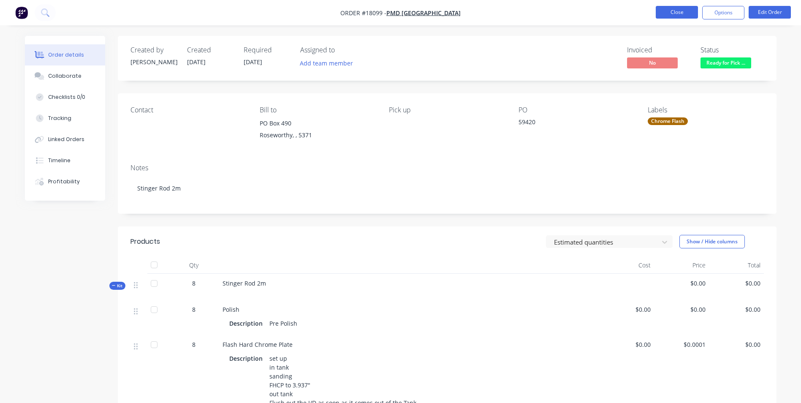
click at [687, 15] on button "Close" at bounding box center [677, 12] width 42 height 13
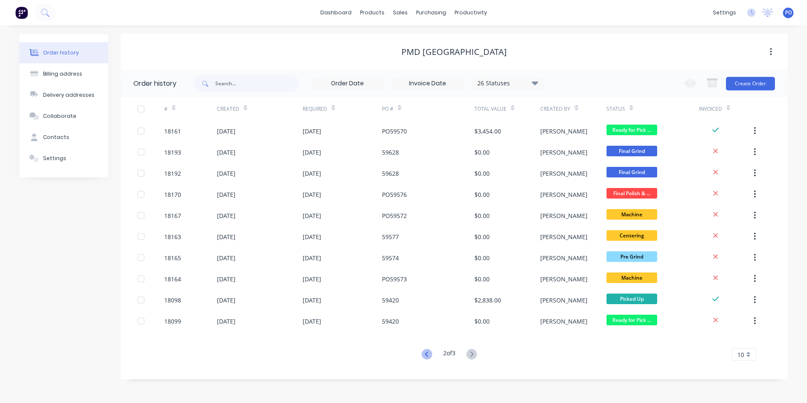
click at [426, 356] on icon at bounding box center [426, 353] width 3 height 5
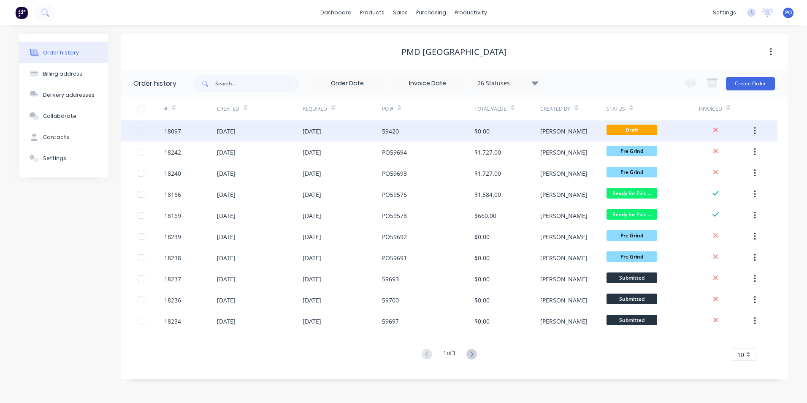
click at [438, 135] on div "59420" at bounding box center [428, 130] width 92 height 21
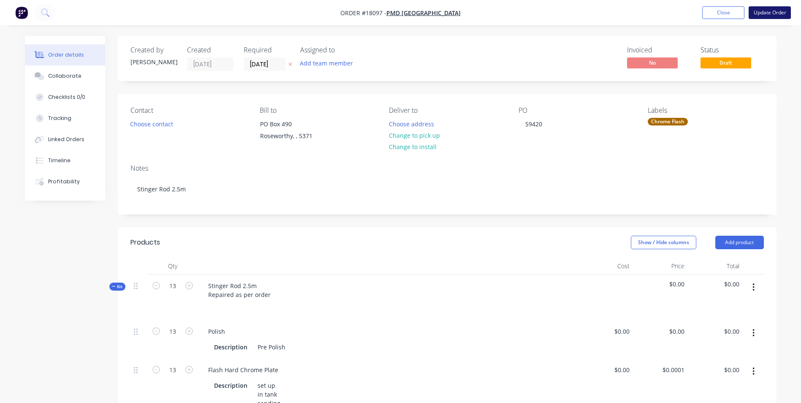
click at [773, 13] on button "Update Order" at bounding box center [770, 12] width 42 height 13
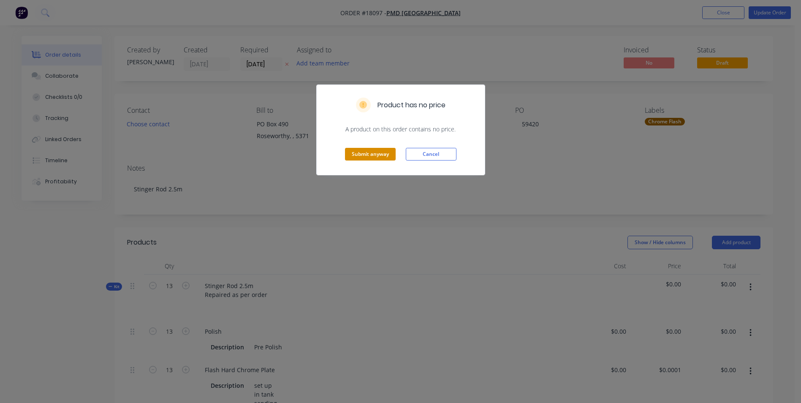
click at [380, 150] on button "Submit anyway" at bounding box center [370, 154] width 51 height 13
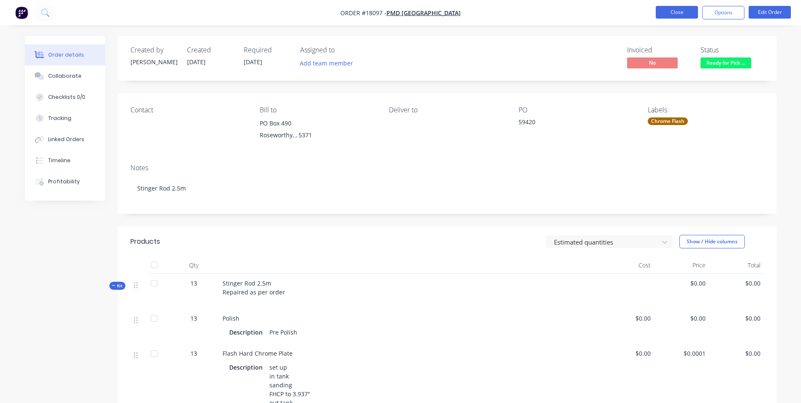
click at [683, 16] on button "Close" at bounding box center [677, 12] width 42 height 13
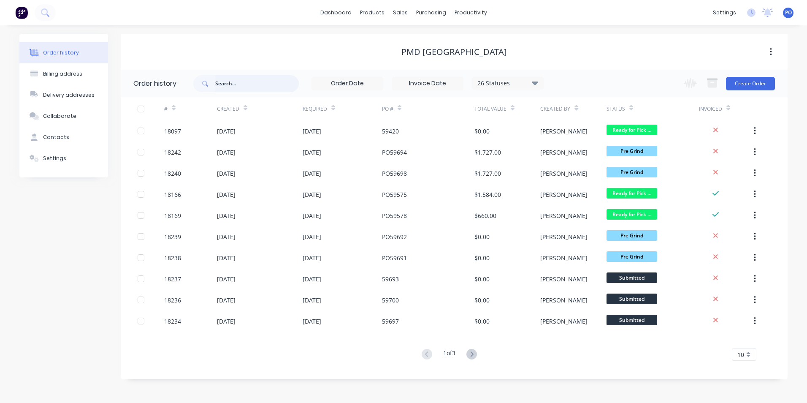
click at [245, 88] on input "text" at bounding box center [257, 83] width 84 height 17
type input "feed"
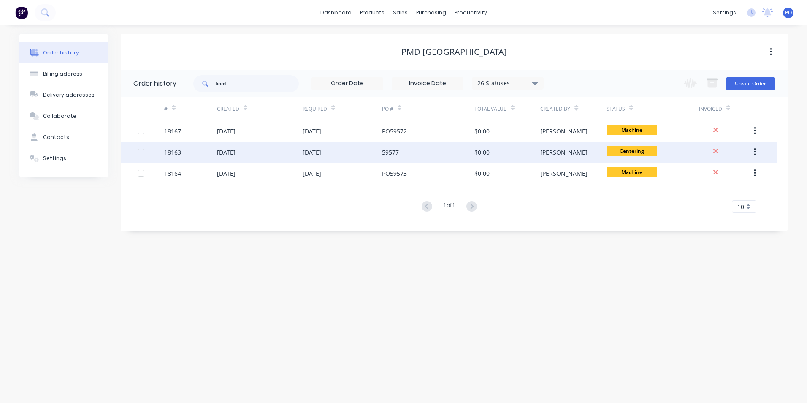
click at [428, 157] on div "59577" at bounding box center [428, 151] width 92 height 21
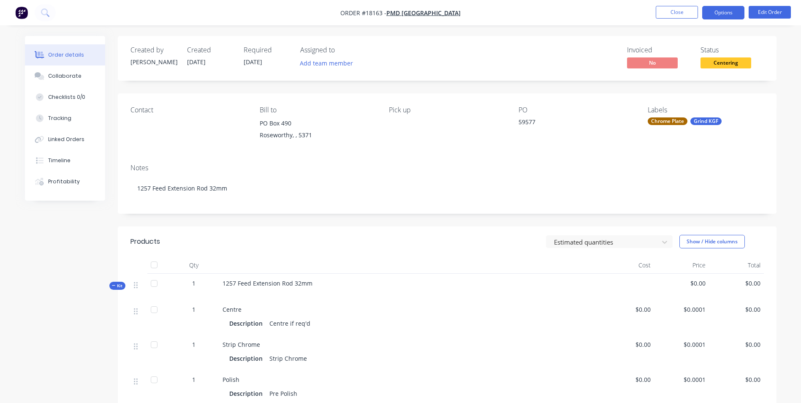
click at [723, 13] on button "Options" at bounding box center [723, 13] width 42 height 14
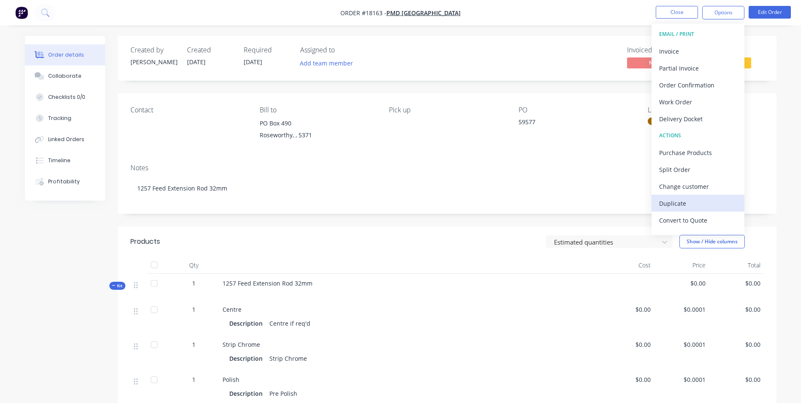
click at [692, 206] on div "Duplicate" at bounding box center [698, 203] width 78 height 12
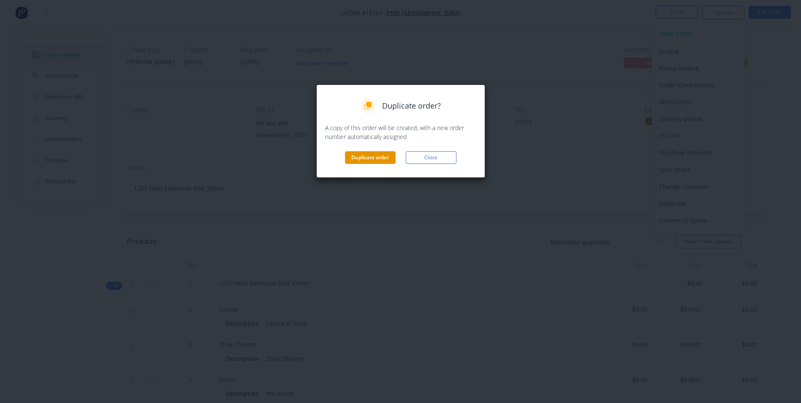
click at [376, 156] on button "Duplicate order" at bounding box center [370, 157] width 51 height 13
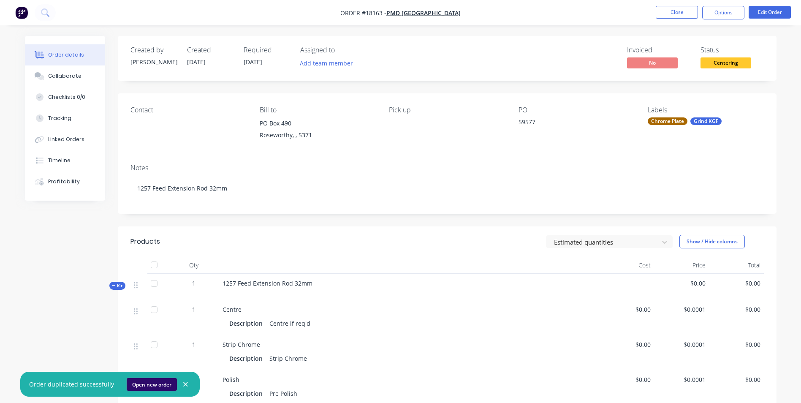
click at [143, 383] on button "Open new order" at bounding box center [152, 384] width 50 height 13
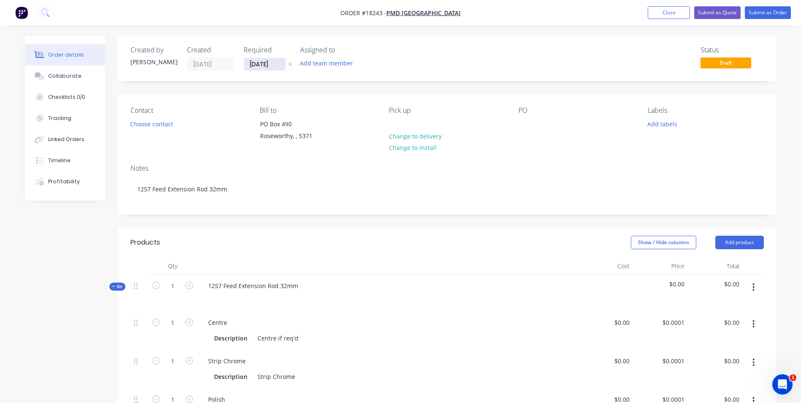
click at [281, 64] on input "[DATE]" at bounding box center [264, 64] width 41 height 13
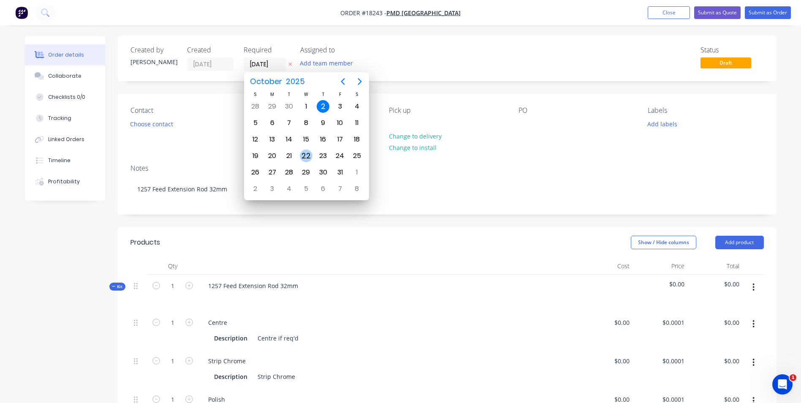
click at [307, 156] on div "22" at bounding box center [306, 155] width 13 height 13
type input "[DATE]"
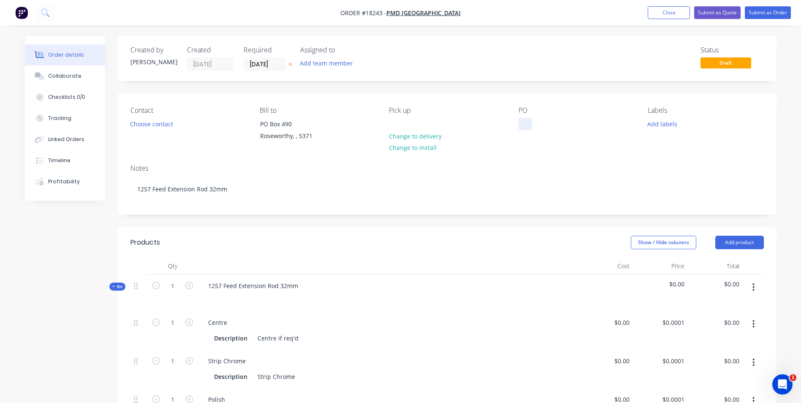
drag, startPoint x: 524, startPoint y: 124, endPoint x: 534, endPoint y: 123, distance: 10.6
click at [526, 124] on div at bounding box center [525, 124] width 14 height 12
click at [660, 125] on button "Add labels" at bounding box center [662, 123] width 39 height 11
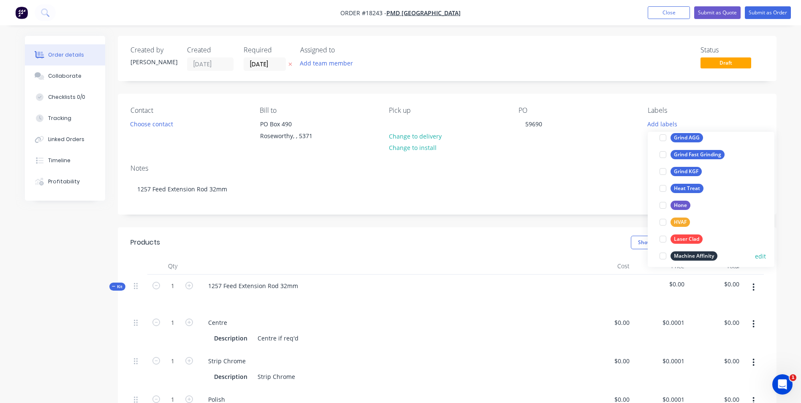
scroll to position [169, 0]
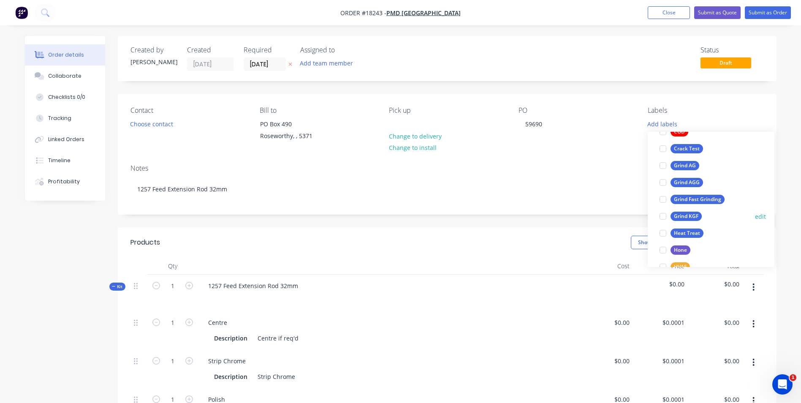
click at [695, 218] on div "Grind KGF" at bounding box center [685, 216] width 31 height 9
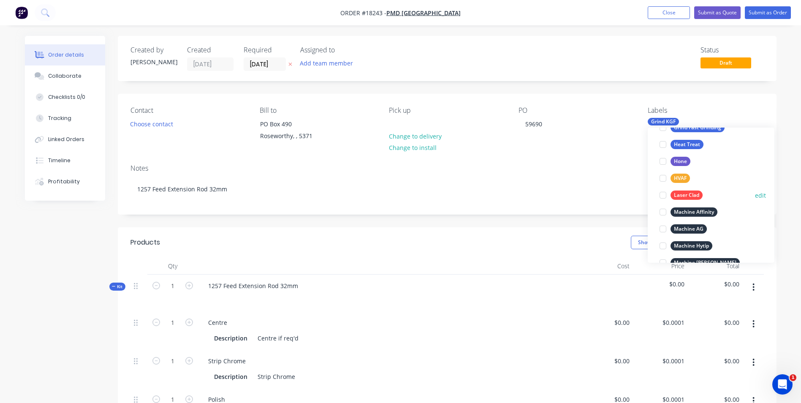
scroll to position [127, 0]
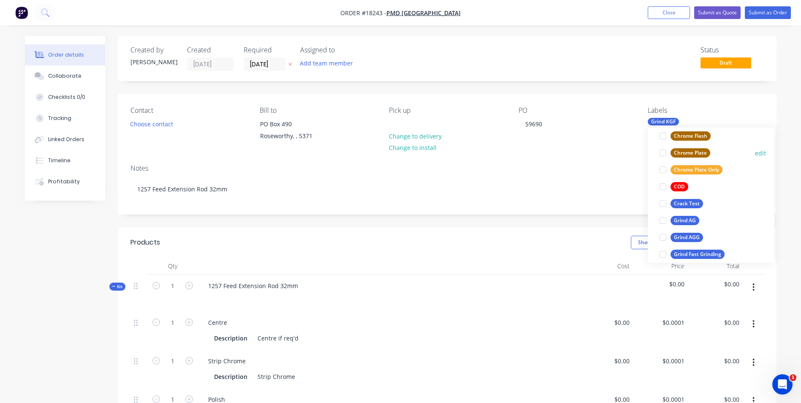
click at [703, 151] on div "Chrome Plate" at bounding box center [690, 152] width 40 height 9
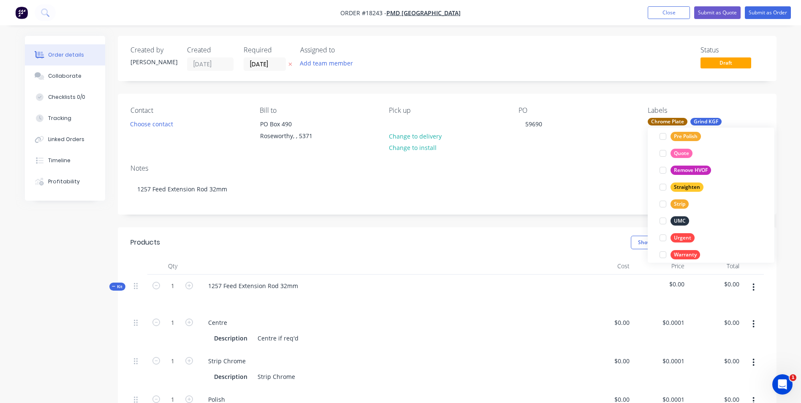
scroll to position [464, 0]
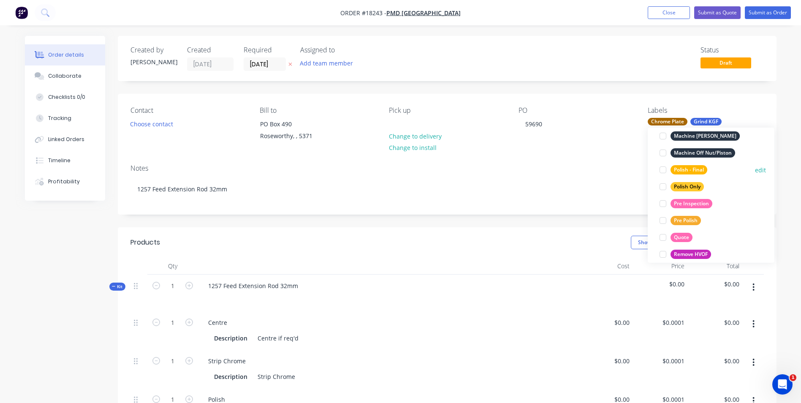
click at [703, 169] on div "Polish - Final" at bounding box center [688, 169] width 37 height 9
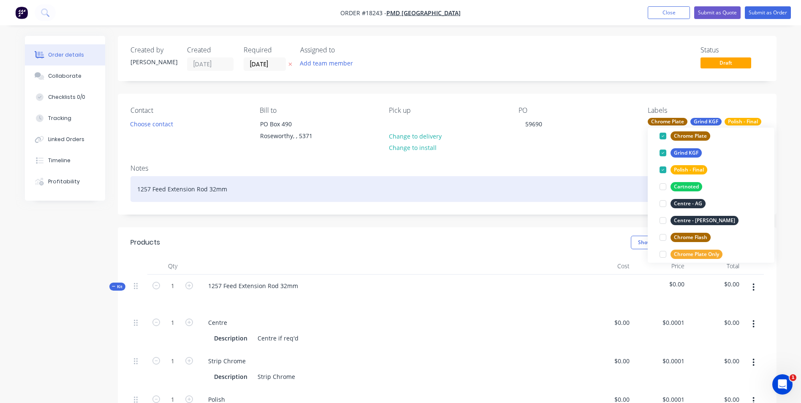
click at [149, 188] on div "1257 Feed Extension Rod 32mm" at bounding box center [446, 189] width 633 height 26
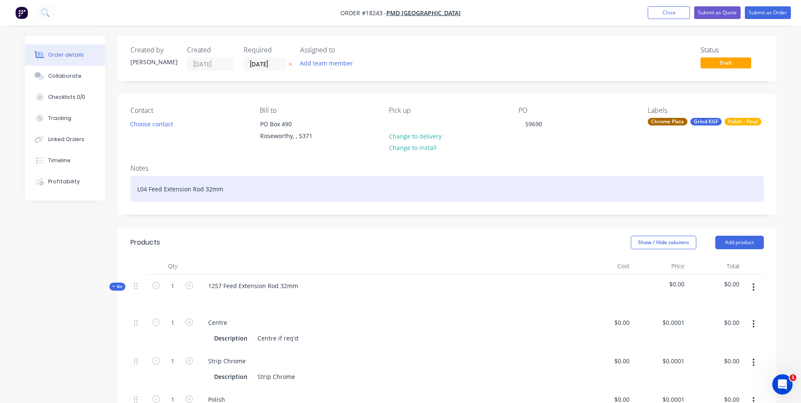
click at [209, 189] on div "L04 Feed Extension Rod 32mm" at bounding box center [446, 189] width 633 height 26
click at [210, 188] on div "L04 Feed Extension Rod 32mm" at bounding box center [446, 189] width 633 height 26
drag, startPoint x: 225, startPoint y: 190, endPoint x: 135, endPoint y: 190, distance: 90.8
click at [135, 190] on div "L04 Feed Extension Rod 40mm" at bounding box center [446, 189] width 633 height 26
drag, startPoint x: 166, startPoint y: 188, endPoint x: 172, endPoint y: 185, distance: 7.2
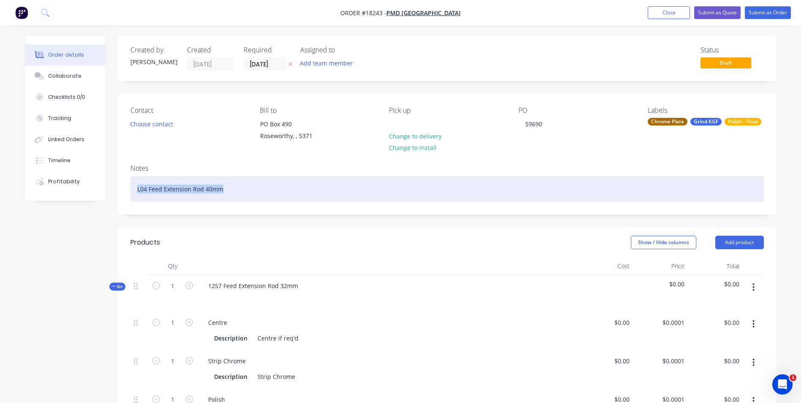
drag, startPoint x: 172, startPoint y: 185, endPoint x: 231, endPoint y: 182, distance: 58.4
click at [256, 182] on div "L04 Feed Extension Rod 40mm" at bounding box center [446, 189] width 633 height 26
click at [190, 191] on div "L04 Feed Extension Rod 40mm" at bounding box center [446, 189] width 633 height 26
drag, startPoint x: 195, startPoint y: 187, endPoint x: 126, endPoint y: 194, distance: 69.1
click at [126, 194] on div "Notes L04 Feed Rod 40mm" at bounding box center [447, 185] width 659 height 57
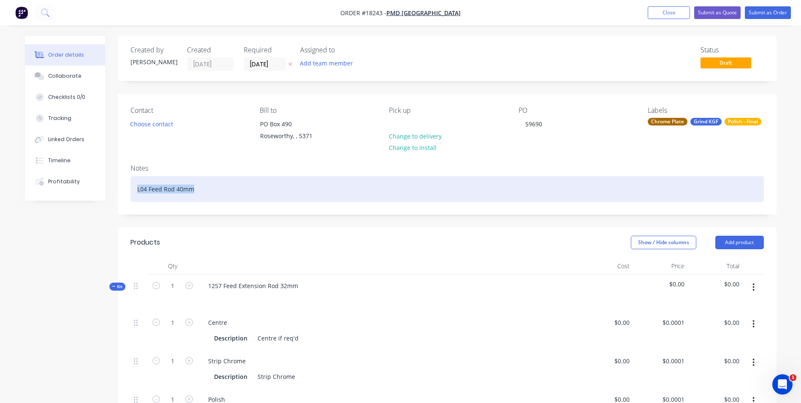
copy div "L04 Feed Rod 40mm"
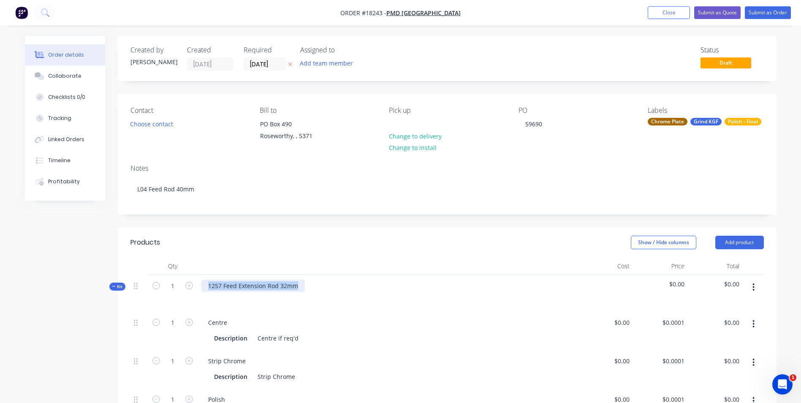
drag, startPoint x: 295, startPoint y: 287, endPoint x: 194, endPoint y: 286, distance: 100.9
click at [194, 286] on div "Kit 1 1257 Feed Extension Rod 32mm $0.00 $0.00" at bounding box center [446, 292] width 633 height 37
paste div
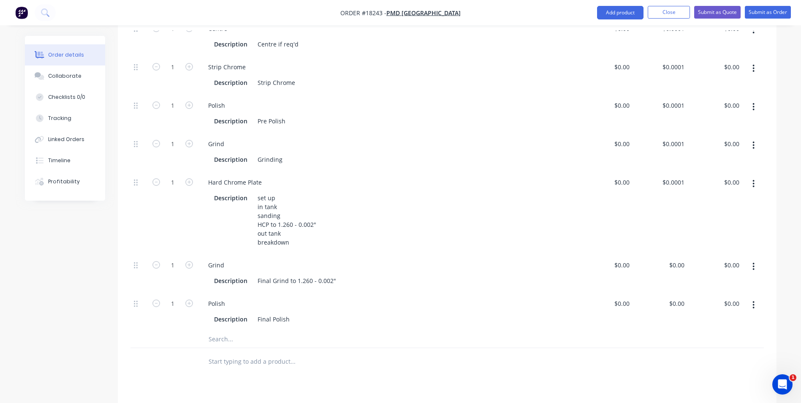
scroll to position [296, 0]
click at [290, 222] on div "set up in tank sanding HCP to 1.260 - 0.002" out tank breakdown" at bounding box center [286, 218] width 65 height 57
click at [291, 222] on div "set up in tank sanding HCP to 1.260 - 0.002" out tank breakdown" at bounding box center [286, 218] width 65 height 57
click at [296, 318] on div "Description Final Polish" at bounding box center [386, 317] width 351 height 12
click at [315, 224] on div "set up in tank sanding HCP to 1.570 - 0.002" out tank breakdown" at bounding box center [286, 218] width 65 height 57
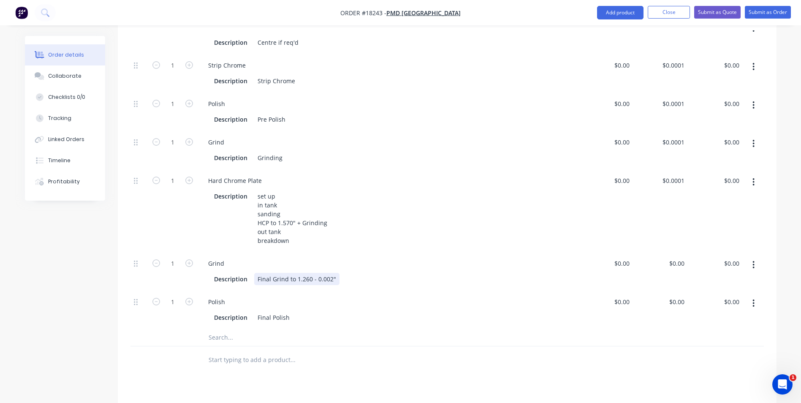
click at [307, 279] on div "Final Grind to 1.260 - 0.002"" at bounding box center [296, 279] width 85 height 12
click at [284, 156] on div "Grinding" at bounding box center [270, 158] width 32 height 12
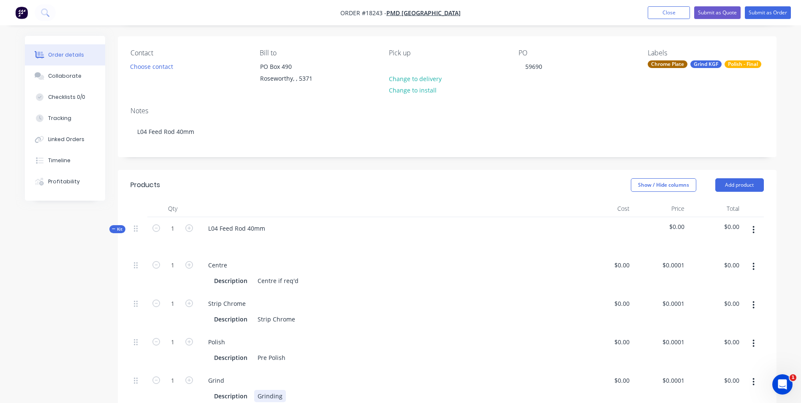
scroll to position [211, 0]
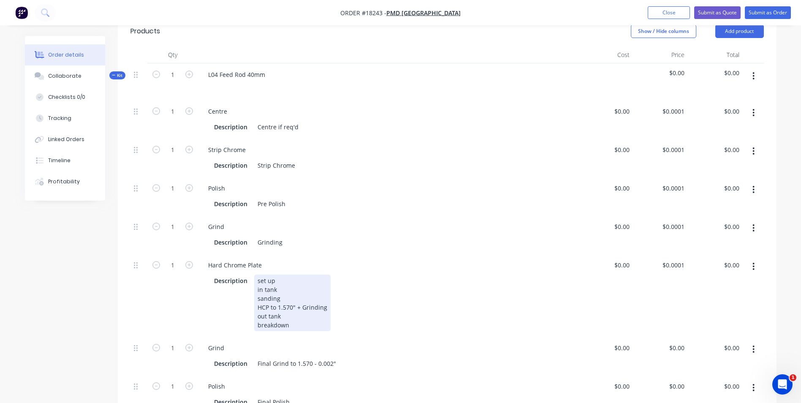
click at [292, 308] on div "set up in tank sanding HCP to 1.570" + Grinding out tank breakdown" at bounding box center [292, 302] width 76 height 57
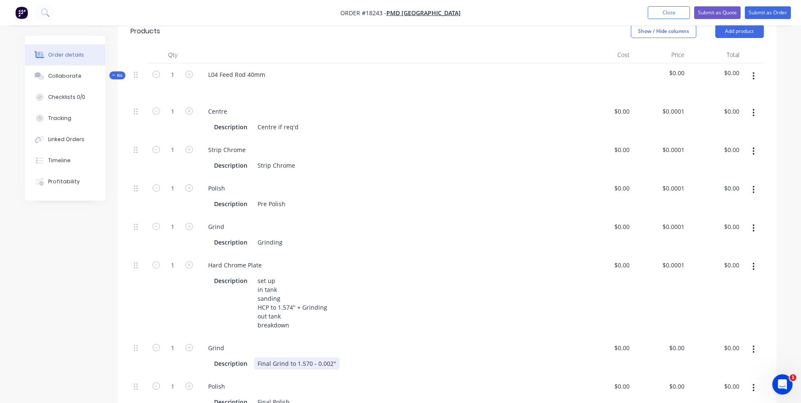
click at [310, 361] on div "Final Grind to 1.570 - 0.002"" at bounding box center [296, 363] width 85 height 12
click at [762, 11] on button "Submit as Order" at bounding box center [768, 12] width 46 height 13
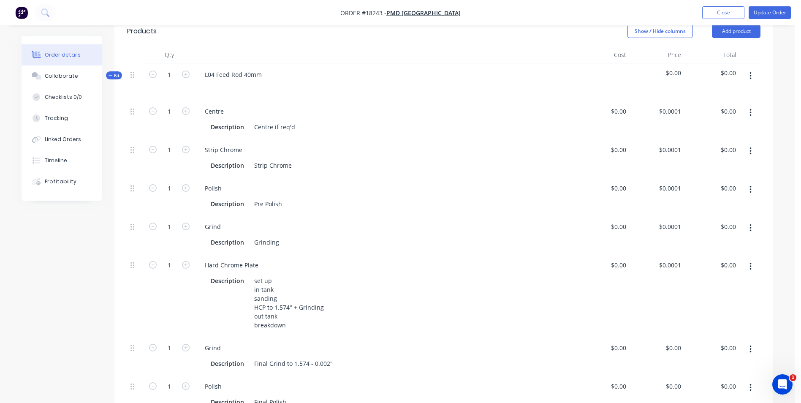
scroll to position [0, 0]
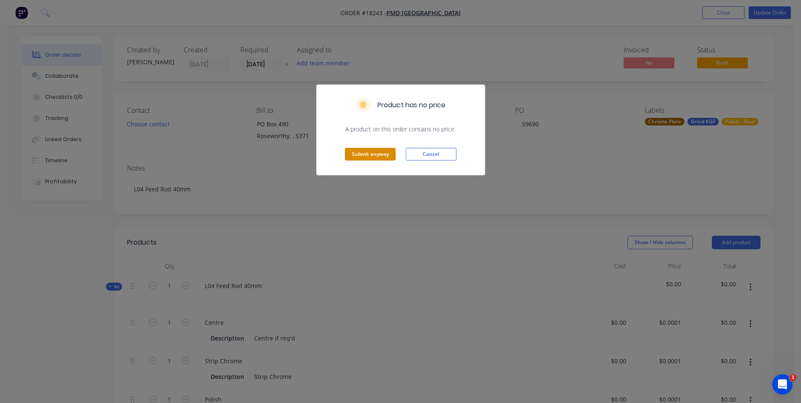
click at [385, 156] on button "Submit anyway" at bounding box center [370, 154] width 51 height 13
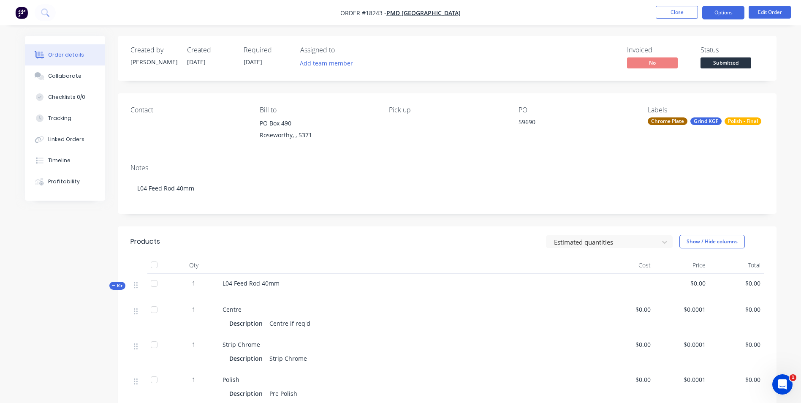
click at [730, 16] on button "Options" at bounding box center [723, 13] width 42 height 14
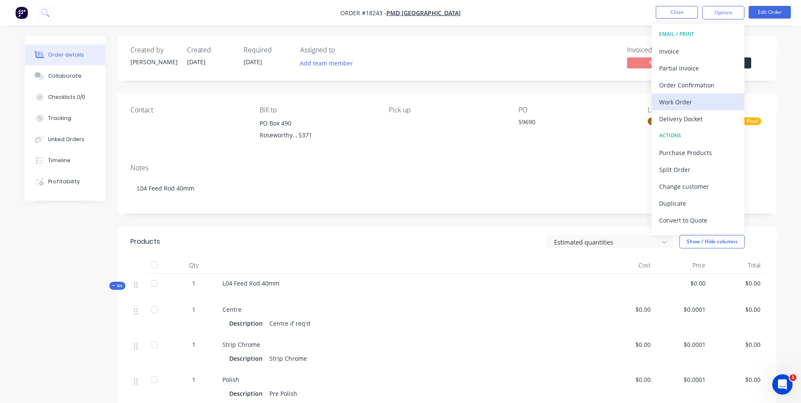
click at [685, 102] on div "Work Order" at bounding box center [698, 102] width 78 height 12
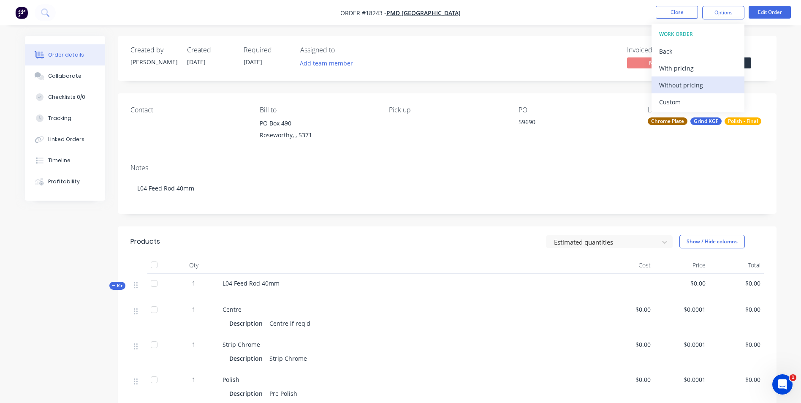
click at [687, 89] on div "Without pricing" at bounding box center [698, 85] width 78 height 12
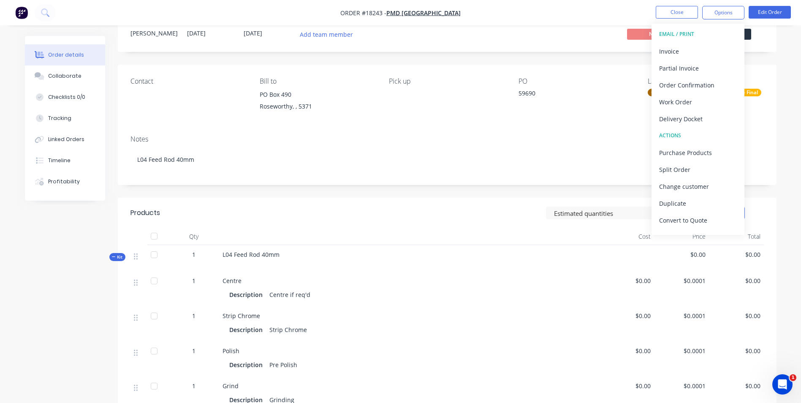
scroll to position [127, 0]
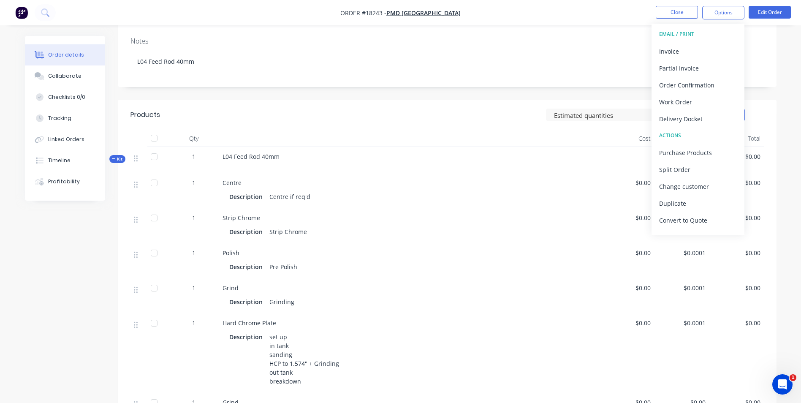
drag, startPoint x: 568, startPoint y: 240, endPoint x: 596, endPoint y: 226, distance: 31.5
click at [568, 240] on div "Strip Chrome Description Strip Chrome" at bounding box center [409, 225] width 380 height 35
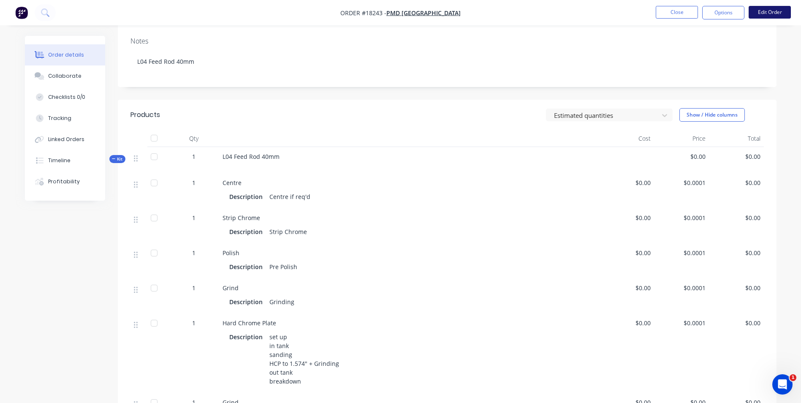
click at [781, 11] on button "Edit Order" at bounding box center [770, 12] width 42 height 13
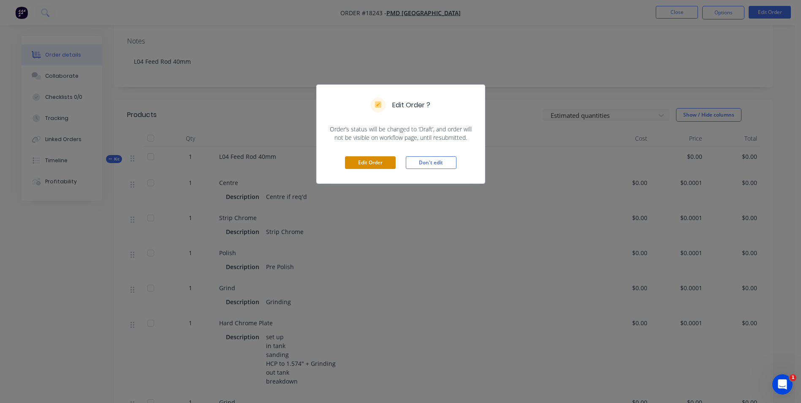
click at [373, 163] on button "Edit Order" at bounding box center [370, 162] width 51 height 13
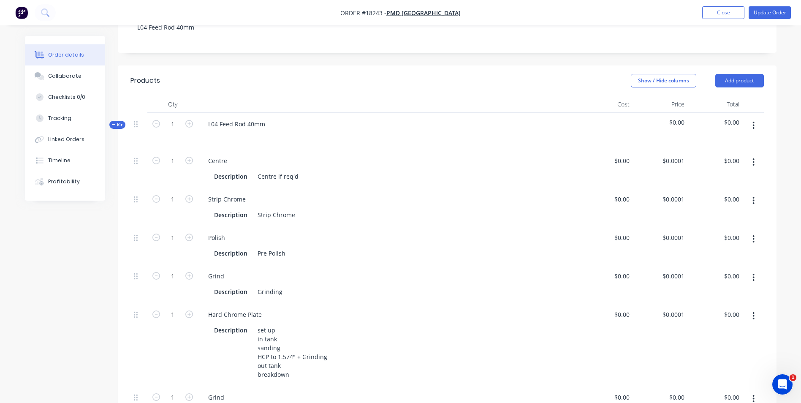
scroll to position [169, 0]
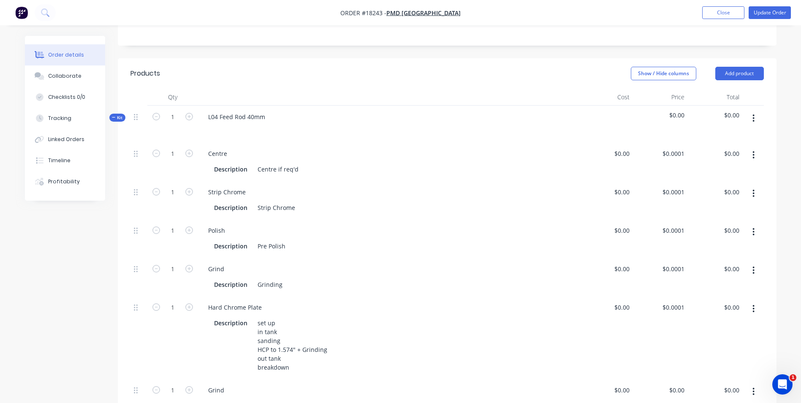
click at [752, 233] on button "button" at bounding box center [754, 231] width 20 height 15
click at [706, 285] on div "Delete" at bounding box center [723, 288] width 65 height 12
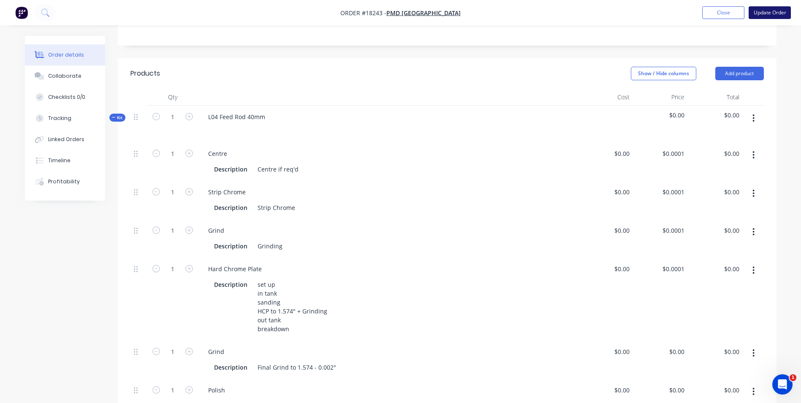
click at [757, 10] on button "Update Order" at bounding box center [770, 12] width 42 height 13
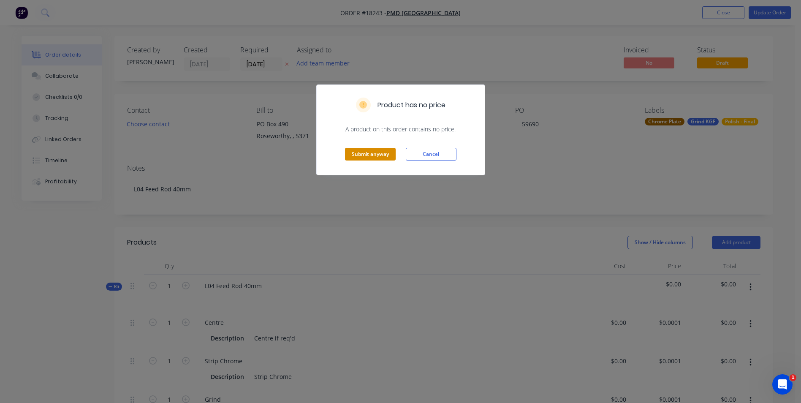
click at [373, 155] on button "Submit anyway" at bounding box center [370, 154] width 51 height 13
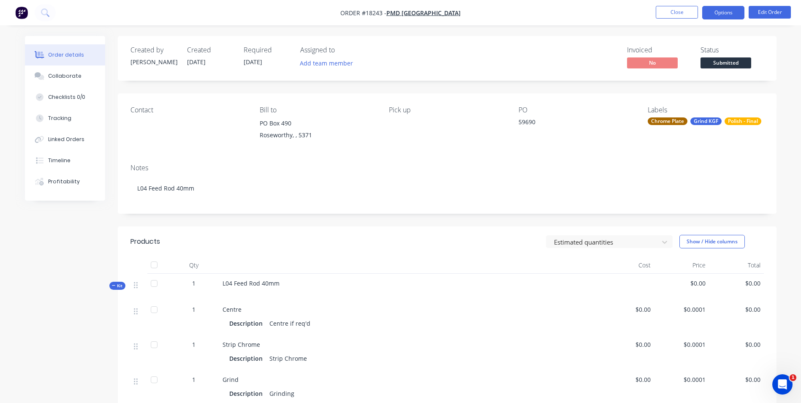
click at [735, 16] on button "Options" at bounding box center [723, 13] width 42 height 14
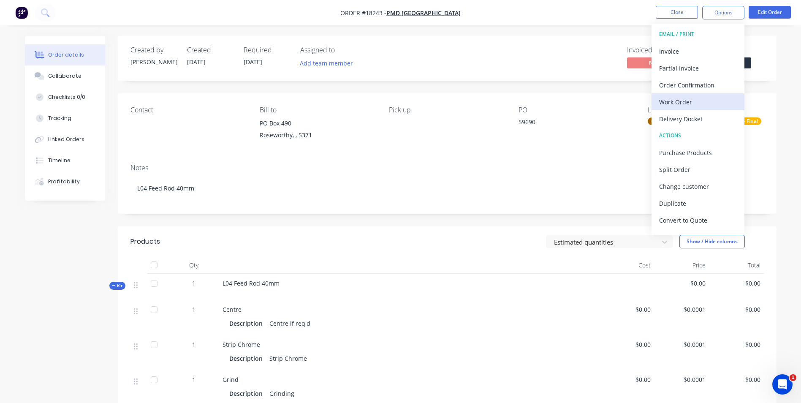
click at [703, 97] on div "Work Order" at bounding box center [698, 102] width 78 height 12
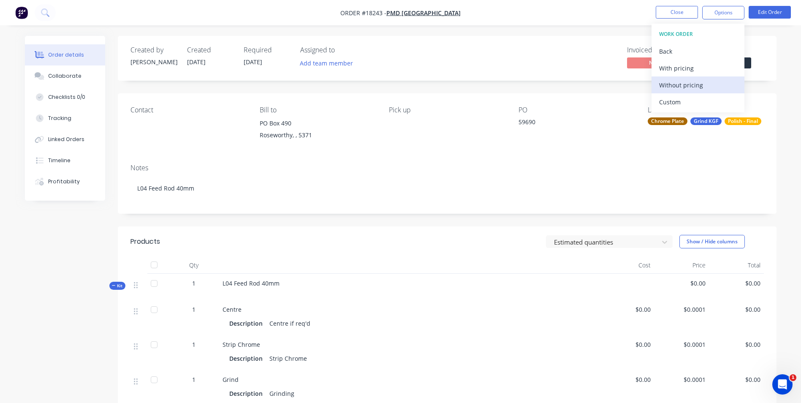
click at [707, 87] on div "Without pricing" at bounding box center [698, 85] width 78 height 12
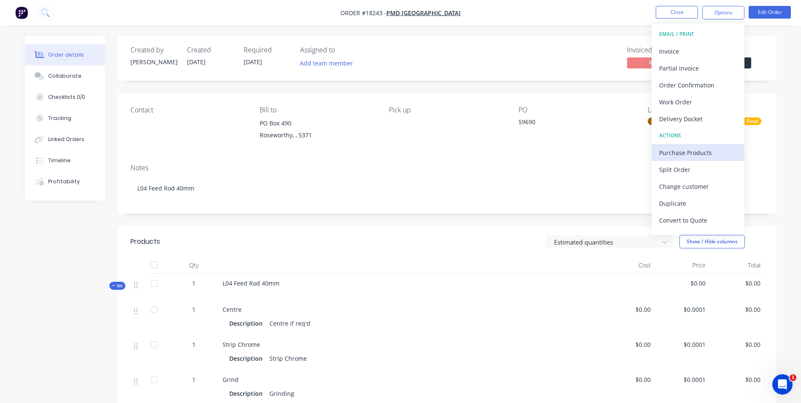
click at [701, 157] on div "Purchase Products" at bounding box center [698, 153] width 78 height 12
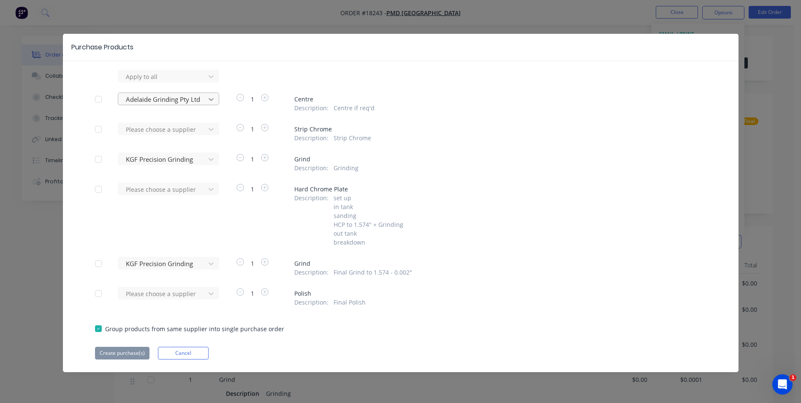
click at [213, 98] on icon at bounding box center [211, 99] width 8 height 8
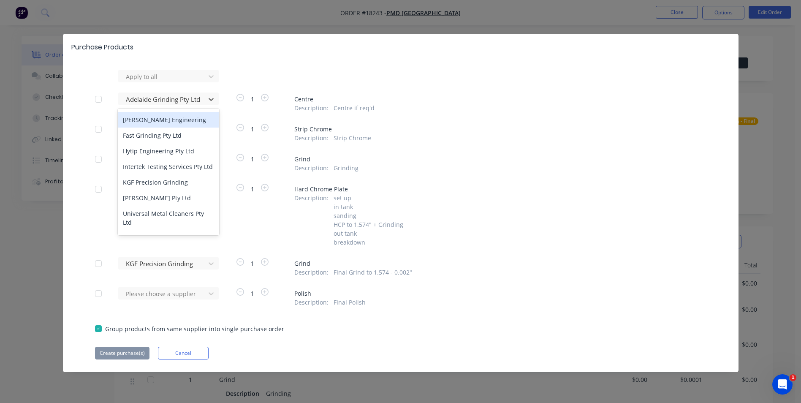
scroll to position [84, 0]
click at [170, 185] on div "KGF Precision Grinding" at bounding box center [168, 182] width 101 height 16
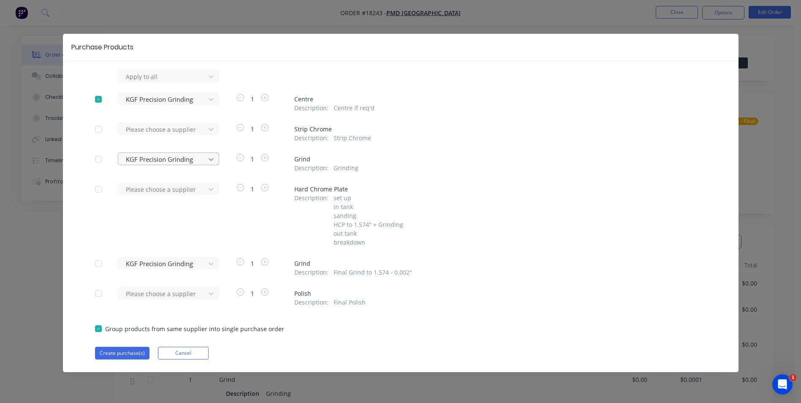
click at [211, 158] on icon at bounding box center [211, 159] width 8 height 8
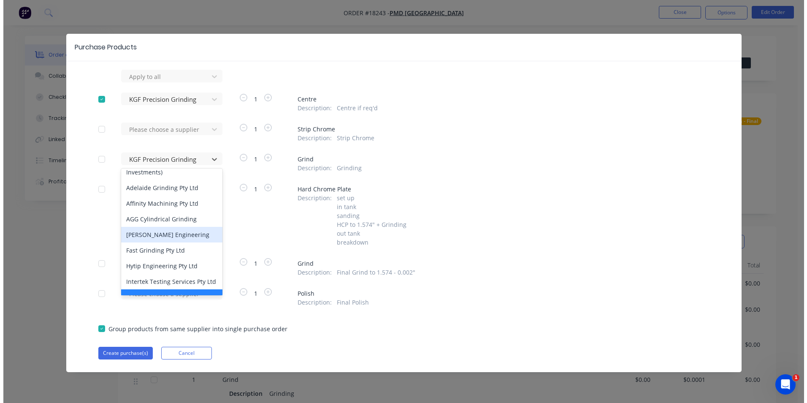
scroll to position [42, 0]
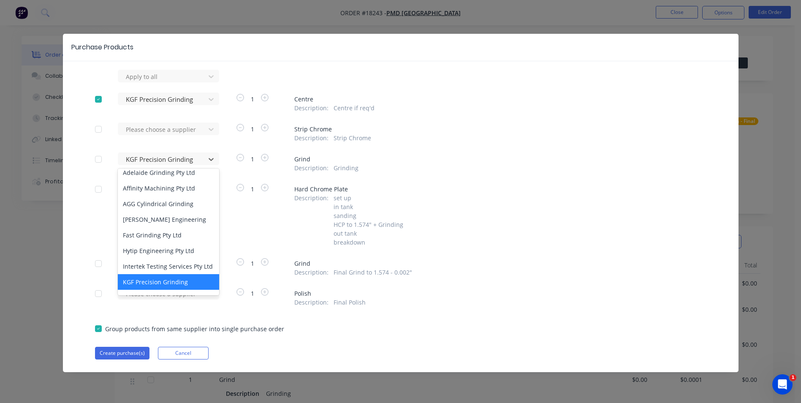
click at [181, 289] on div "KGF Precision Grinding" at bounding box center [168, 282] width 101 height 16
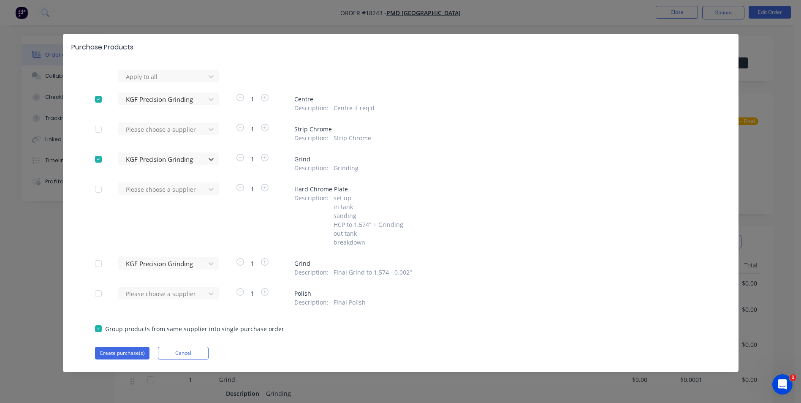
click at [101, 261] on div at bounding box center [98, 263] width 17 height 17
click at [116, 348] on button "Create purchase(s)" at bounding box center [122, 353] width 54 height 13
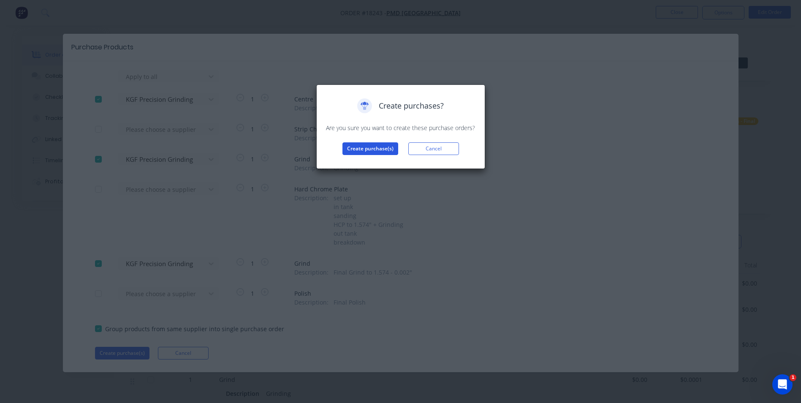
click at [376, 149] on button "Create purchase(s)" at bounding box center [370, 148] width 56 height 13
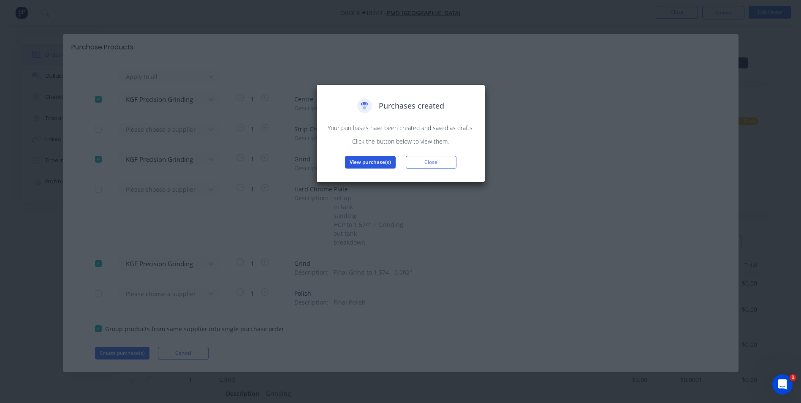
click at [377, 162] on button "View purchase(s)" at bounding box center [370, 162] width 51 height 13
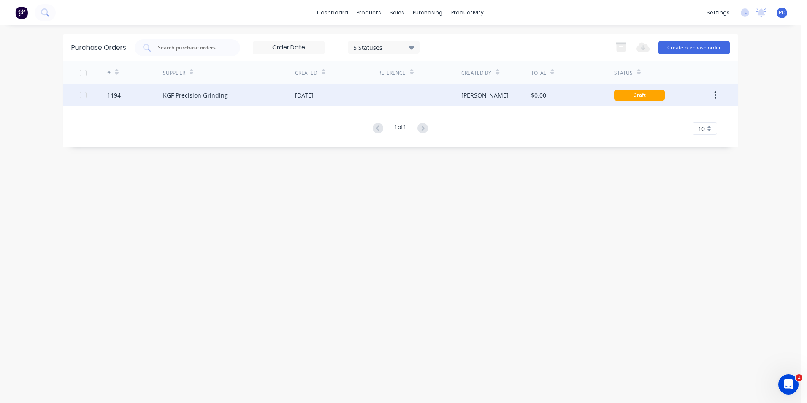
click at [432, 95] on div at bounding box center [419, 94] width 83 height 21
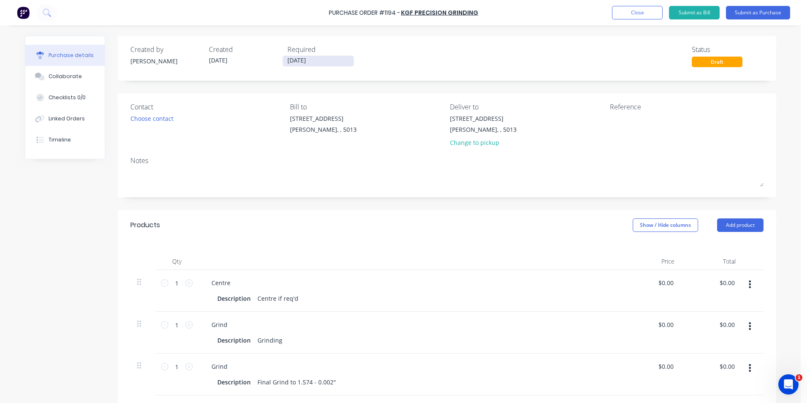
click at [316, 59] on input "[DATE]" at bounding box center [318, 61] width 71 height 11
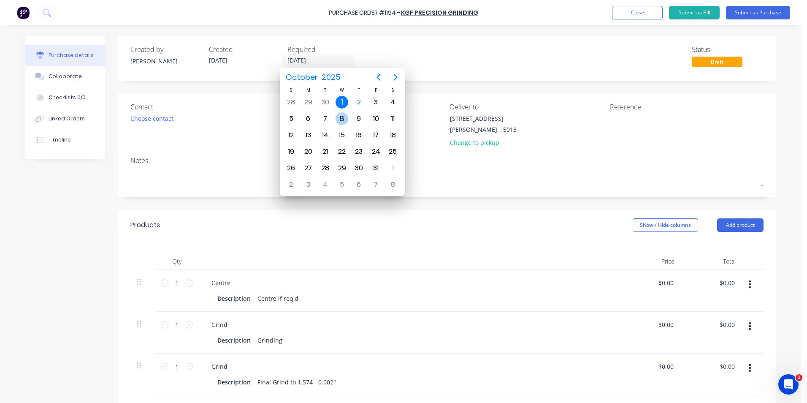
click at [341, 119] on div "8" at bounding box center [342, 118] width 13 height 13
type input "[DATE]"
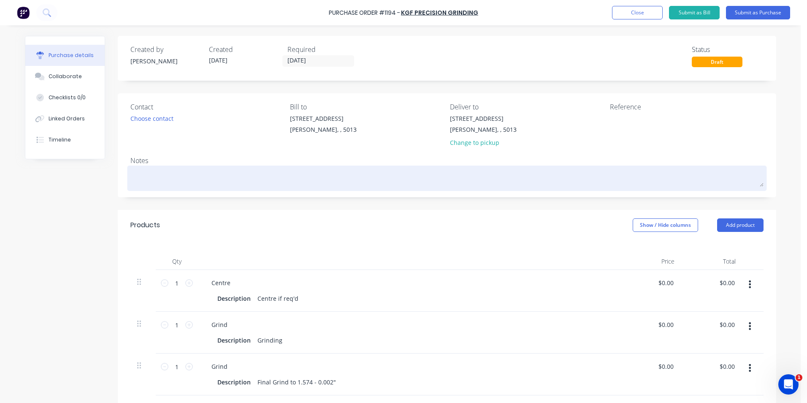
click at [173, 179] on textarea at bounding box center [446, 177] width 633 height 19
type textarea "x"
type textarea "L"
type textarea "x"
type textarea "LO"
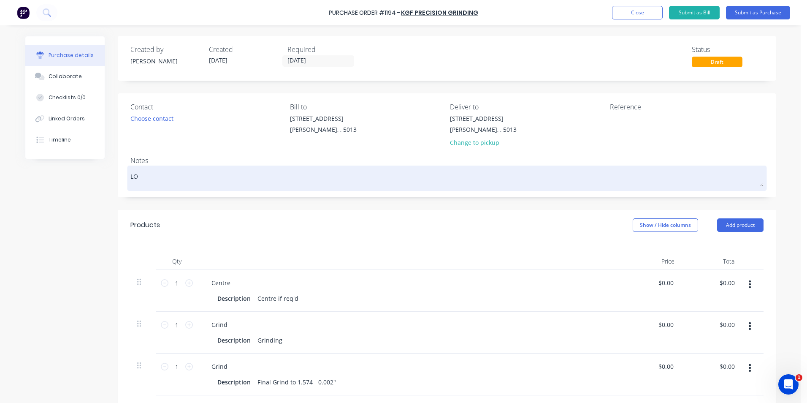
type textarea "x"
type textarea "L"
type textarea "x"
type textarea "L0"
type textarea "x"
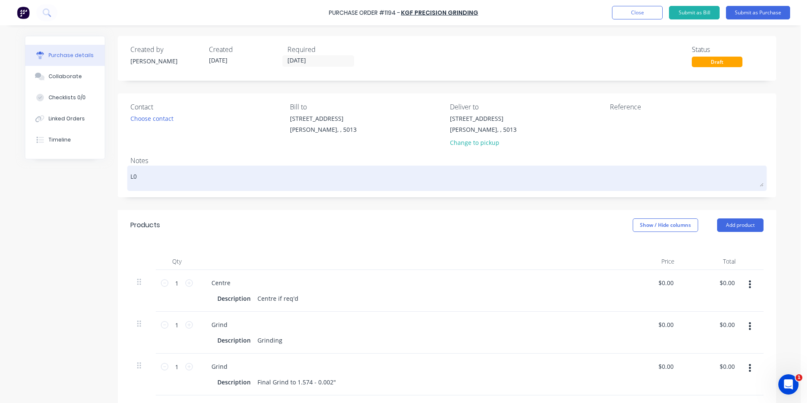
type textarea "L04"
type textarea "x"
type textarea "L04"
type textarea "x"
type textarea "L04 F"
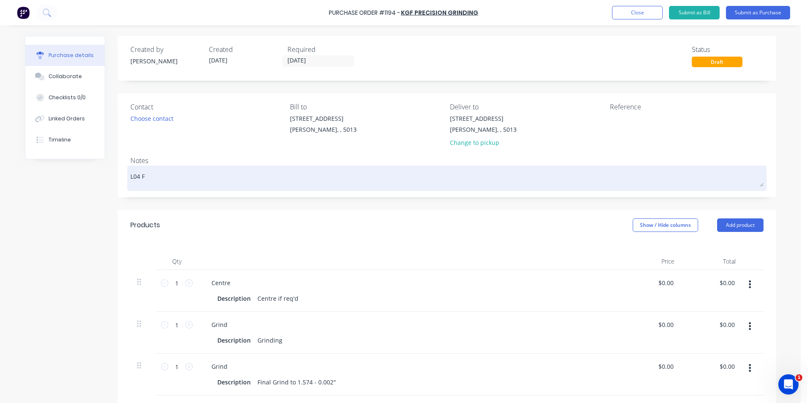
type textarea "x"
type textarea "L04 Fe"
type textarea "x"
type textarea "L04 Fee"
type textarea "x"
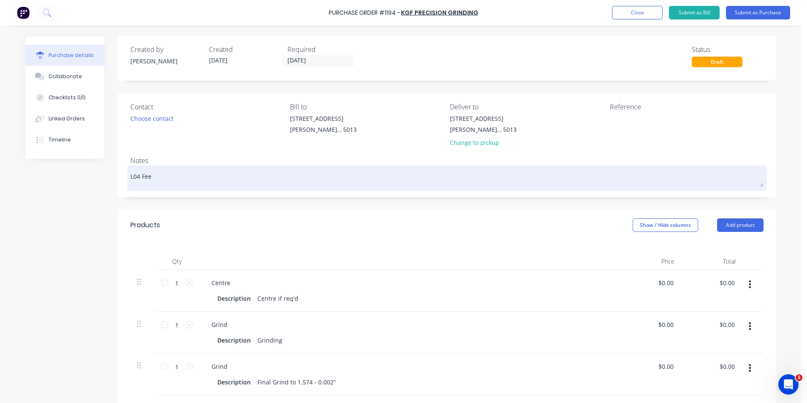
type textarea "L04 Feed"
type textarea "x"
type textarea "L04 Feed"
type textarea "x"
type textarea "L04 Feed R"
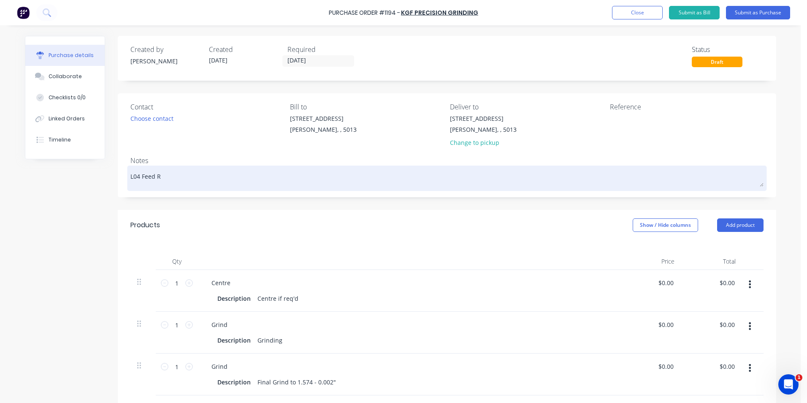
type textarea "x"
type textarea "L04 Feed Ro"
type textarea "x"
type textarea "L04 Feed Rod"
type textarea "x"
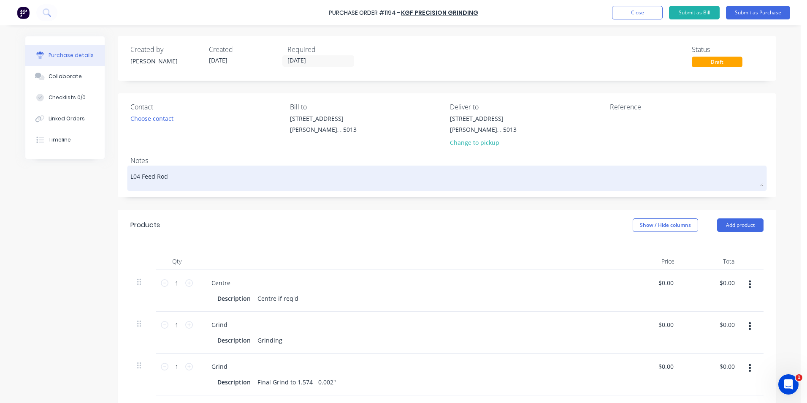
type textarea "L04 Feed Rod"
type textarea "x"
type textarea "L04 Feed Rod 4"
type textarea "x"
type textarea "L04 Feed Rod 40"
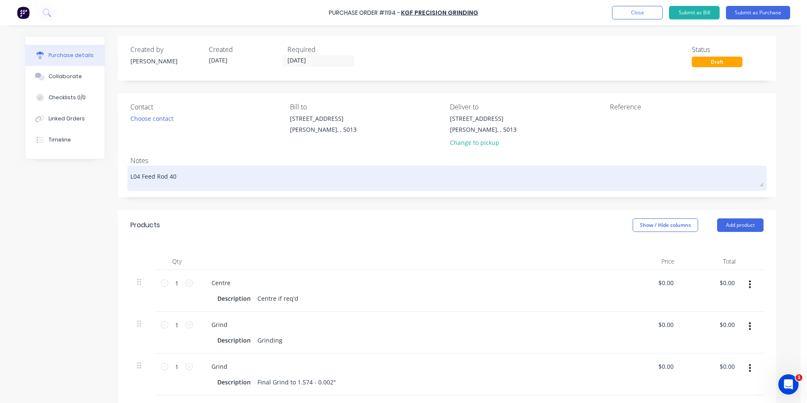
type textarea "x"
type textarea "L04 Feed Rod 40m"
type textarea "x"
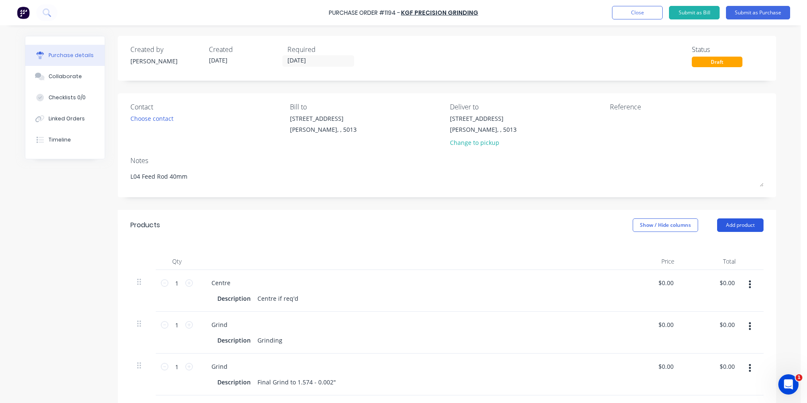
type textarea "L04 Feed Rod 40mm"
type textarea "x"
type textarea "L04 Feed Rod 40mm"
click at [744, 223] on button "Add product" at bounding box center [740, 225] width 46 height 14
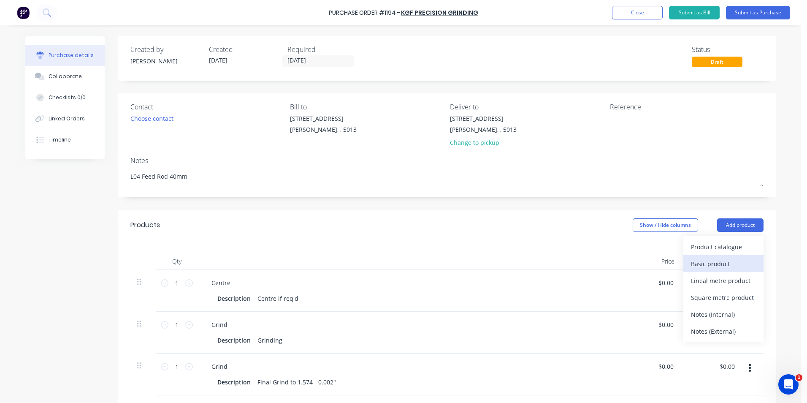
click at [722, 261] on div "Basic product" at bounding box center [723, 264] width 65 height 12
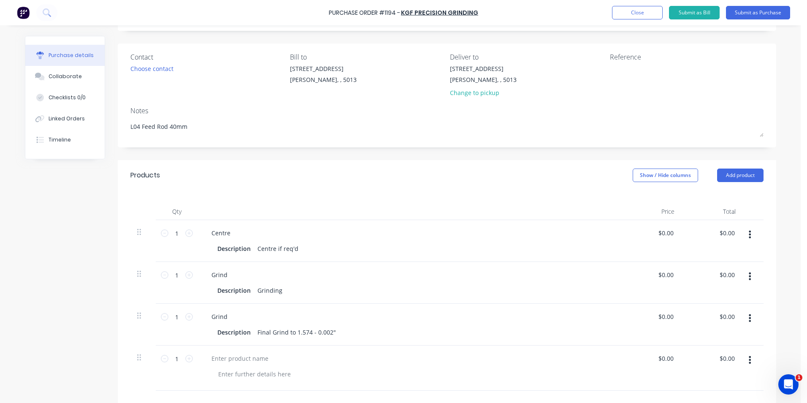
scroll to position [127, 0]
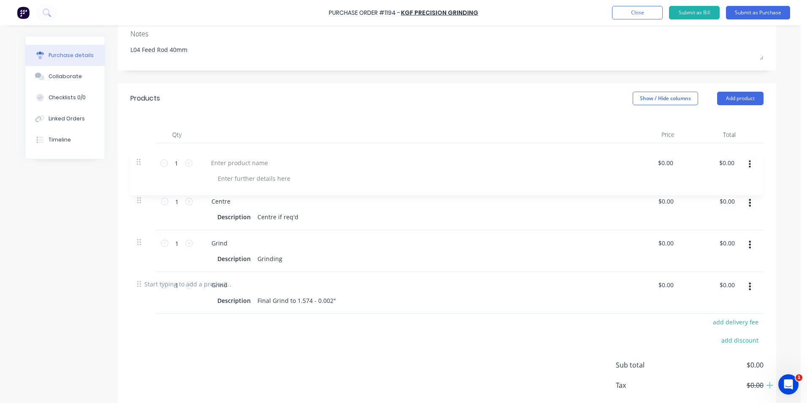
drag, startPoint x: 139, startPoint y: 282, endPoint x: 141, endPoint y: 159, distance: 123.3
click at [141, 159] on div "1 1 Centre Description Centre if req'd $0.00 $0.00 $0.00 $0.00 1 1 Grind Descri…" at bounding box center [446, 205] width 633 height 125
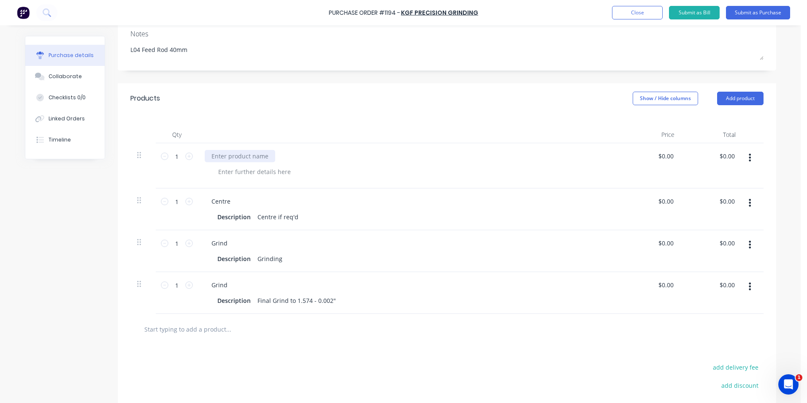
click at [241, 156] on div at bounding box center [240, 156] width 71 height 12
drag, startPoint x: 196, startPoint y: 52, endPoint x: 111, endPoint y: 52, distance: 84.9
click at [111, 52] on div "Purchase details Collaborate Checklists 0/0 Linked Orders Timeline Created by P…" at bounding box center [401, 200] width 752 height 583
click at [242, 161] on div at bounding box center [240, 156] width 71 height 12
type textarea "x"
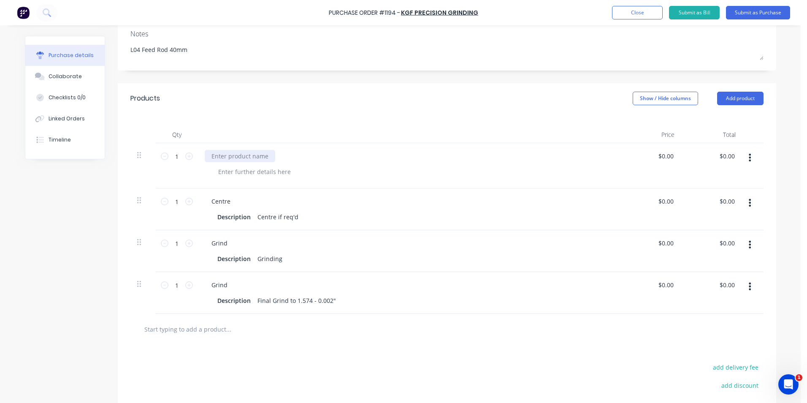
paste div
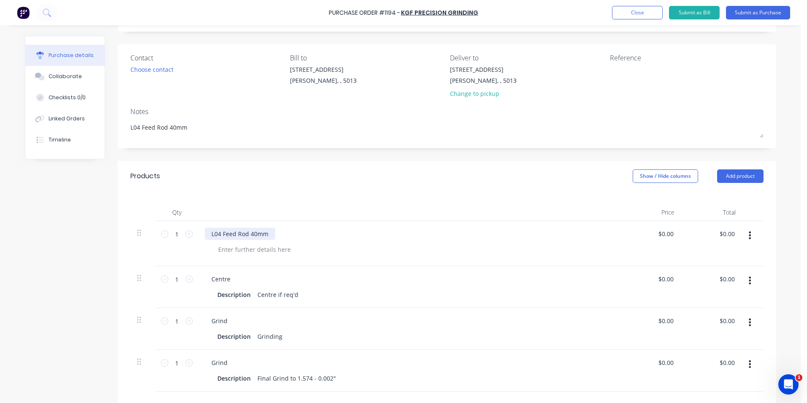
scroll to position [0, 0]
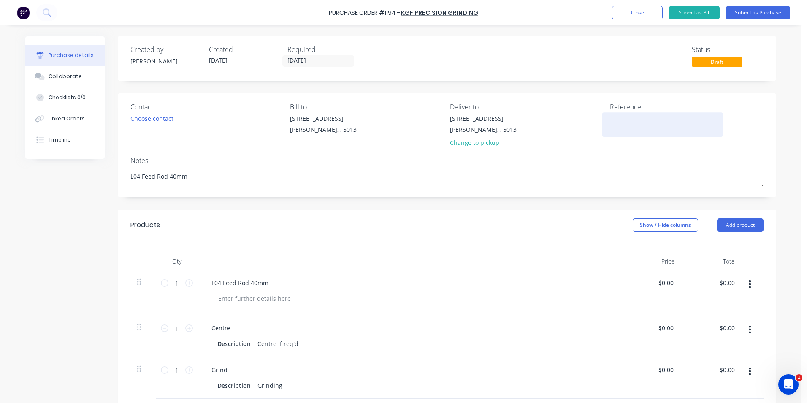
type textarea "x"
click at [629, 127] on textarea at bounding box center [663, 123] width 106 height 19
type textarea "TC1823"
type textarea "x"
type textarea "TC18243"
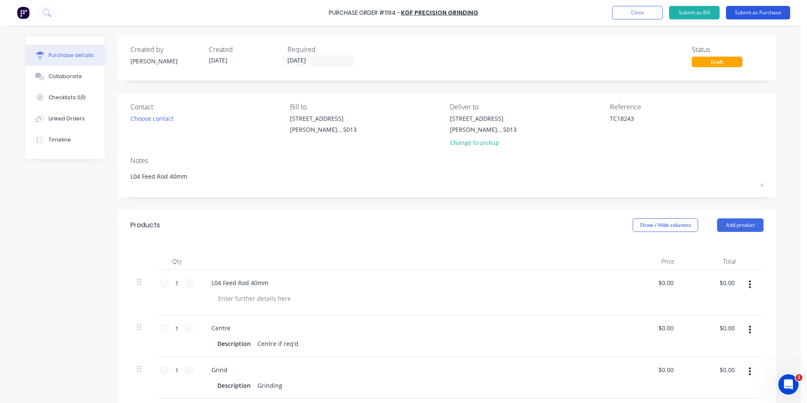
type textarea "x"
type textarea "TC18243"
click at [761, 13] on button "Submit as Purchase" at bounding box center [758, 13] width 64 height 14
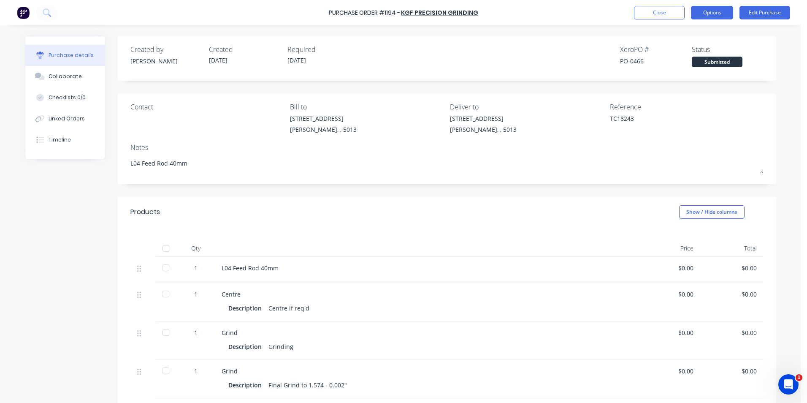
click at [713, 11] on button "Options" at bounding box center [712, 13] width 42 height 14
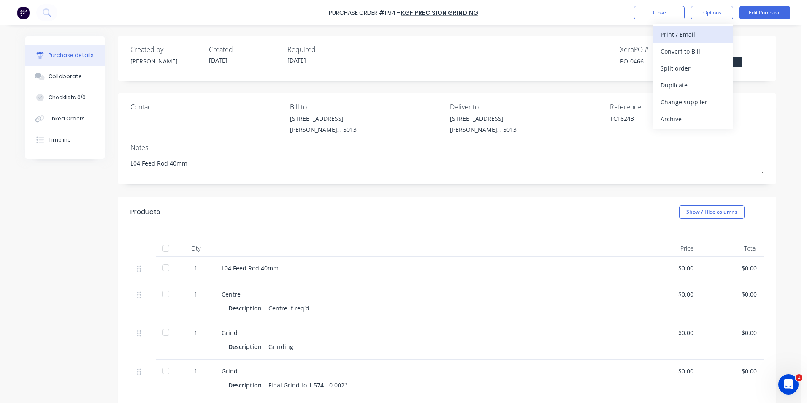
click at [689, 33] on div "Print / Email" at bounding box center [693, 34] width 65 height 12
click at [705, 66] on div "Without pricing" at bounding box center [693, 68] width 65 height 12
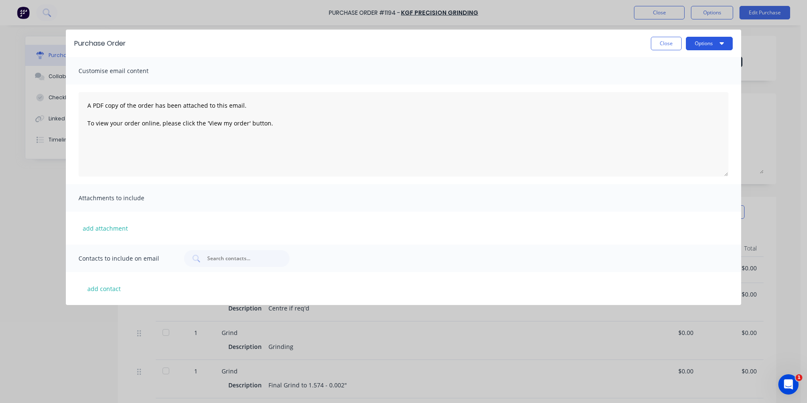
click at [729, 48] on button "Options" at bounding box center [709, 44] width 47 height 14
click at [694, 84] on div "Print" at bounding box center [692, 82] width 65 height 12
click at [668, 45] on button "Close" at bounding box center [666, 44] width 31 height 14
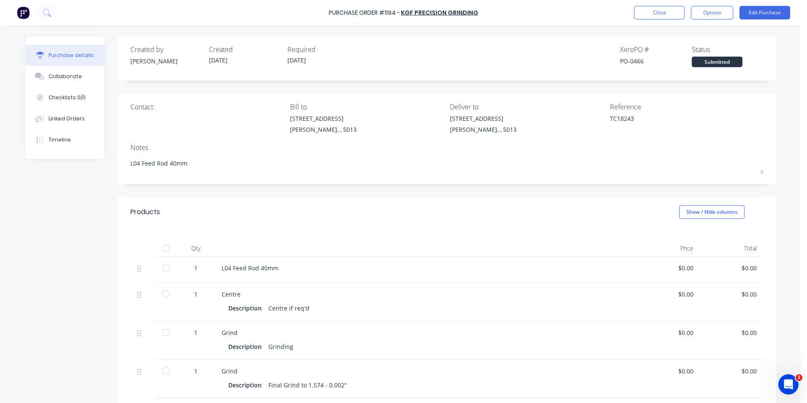
type textarea "x"
click at [675, 14] on button "Close" at bounding box center [659, 13] width 51 height 14
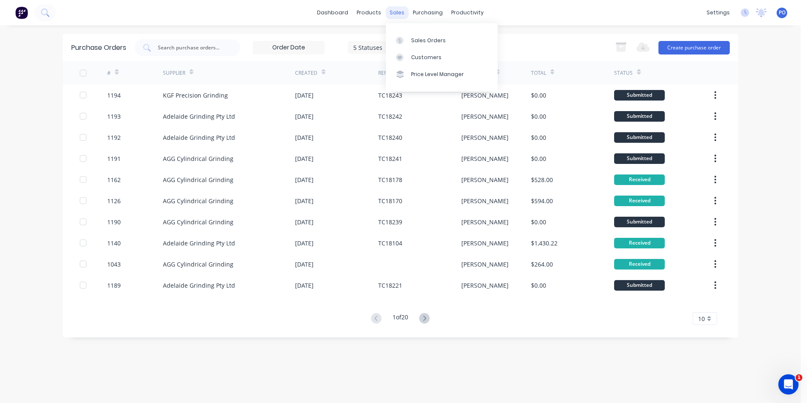
click at [399, 14] on div "sales" at bounding box center [396, 12] width 23 height 13
click at [418, 39] on div "Sales Orders" at bounding box center [428, 41] width 35 height 8
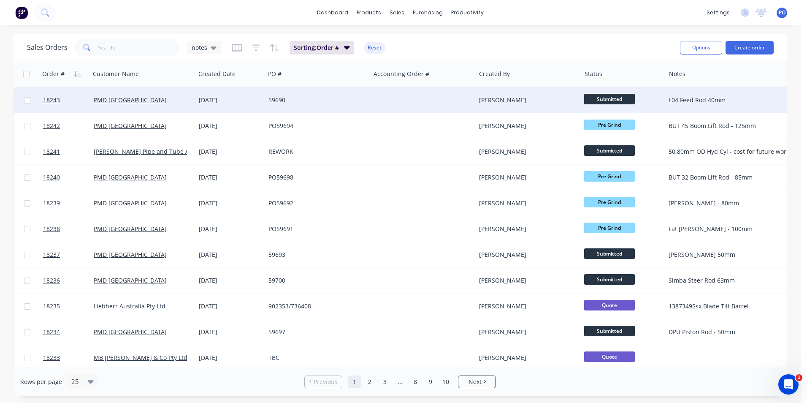
click at [622, 98] on span "Submitted" at bounding box center [609, 99] width 51 height 11
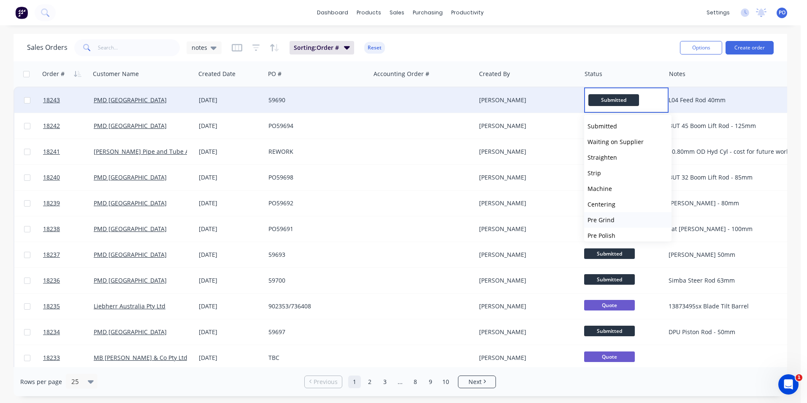
click at [639, 220] on button "Pre Grind" at bounding box center [627, 220] width 87 height 16
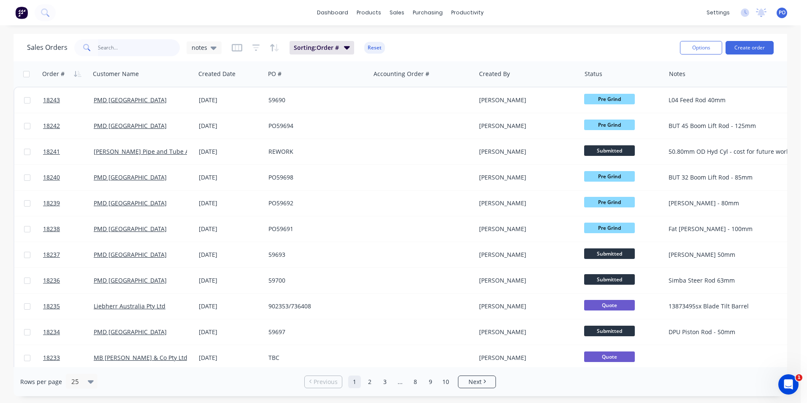
click at [123, 47] on input "text" at bounding box center [139, 47] width 82 height 17
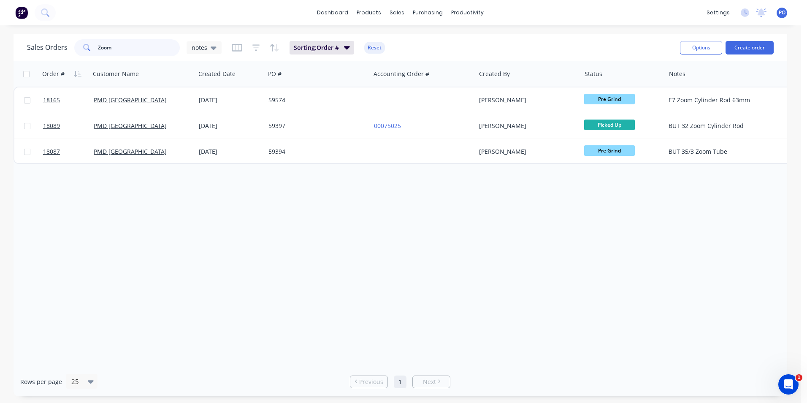
drag, startPoint x: 116, startPoint y: 51, endPoint x: 88, endPoint y: 48, distance: 28.4
click at [88, 48] on div "Zoom" at bounding box center [127, 47] width 106 height 17
type input "but 32"
drag, startPoint x: 130, startPoint y: 47, endPoint x: 70, endPoint y: 49, distance: 60.4
click at [70, 49] on div "Sales Orders but 32 notes" at bounding box center [124, 47] width 195 height 17
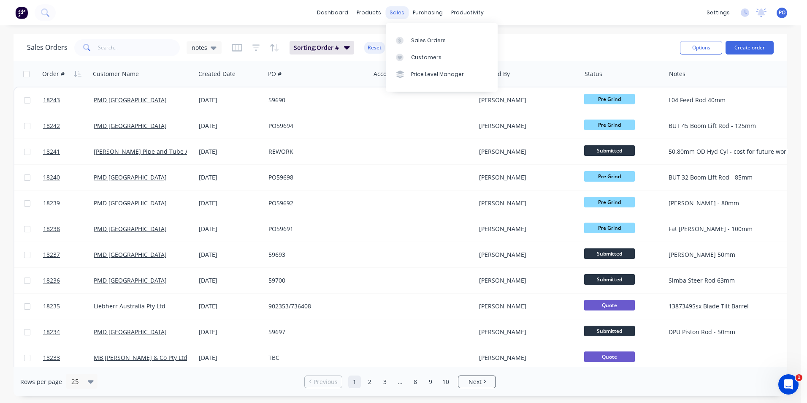
click at [393, 13] on div "sales" at bounding box center [396, 12] width 23 height 13
click at [422, 40] on div "Sales Orders" at bounding box center [428, 41] width 35 height 8
click at [112, 51] on input "text" at bounding box center [139, 47] width 82 height 17
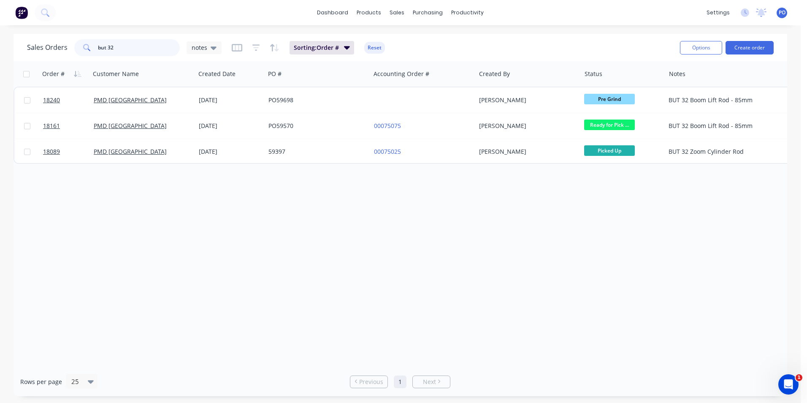
type input "but 32"
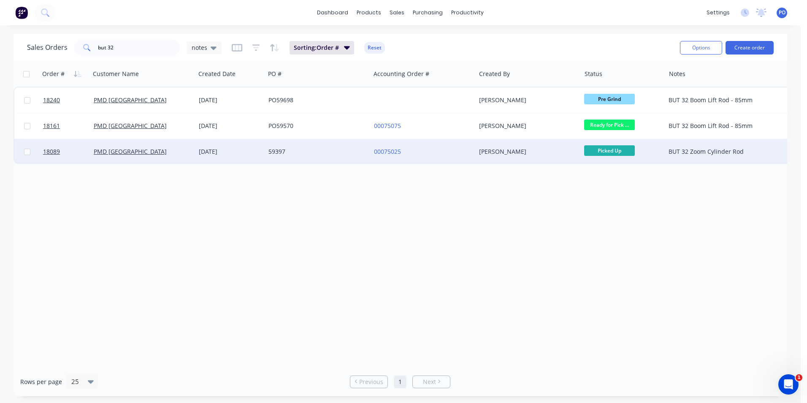
click at [439, 146] on div "00075025" at bounding box center [423, 151] width 105 height 25
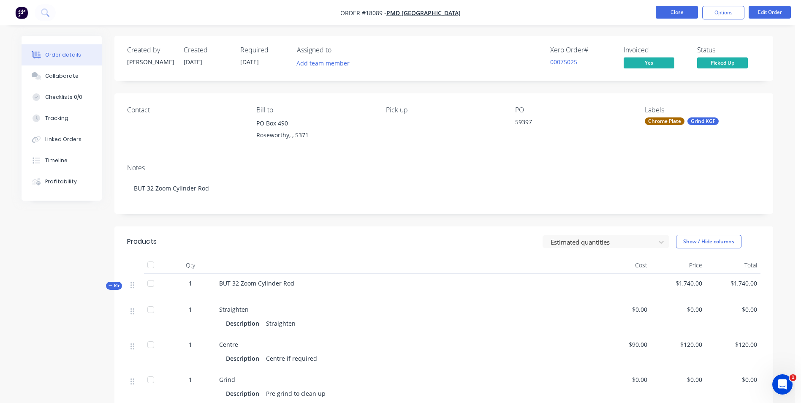
click at [684, 14] on button "Close" at bounding box center [677, 12] width 42 height 13
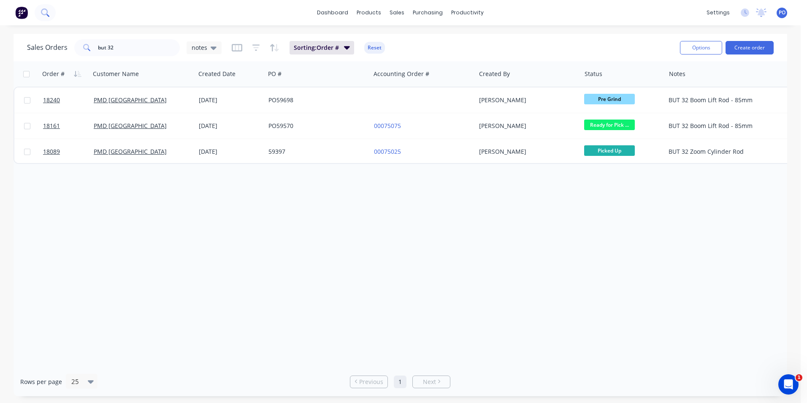
click at [46, 12] on icon at bounding box center [45, 12] width 8 height 8
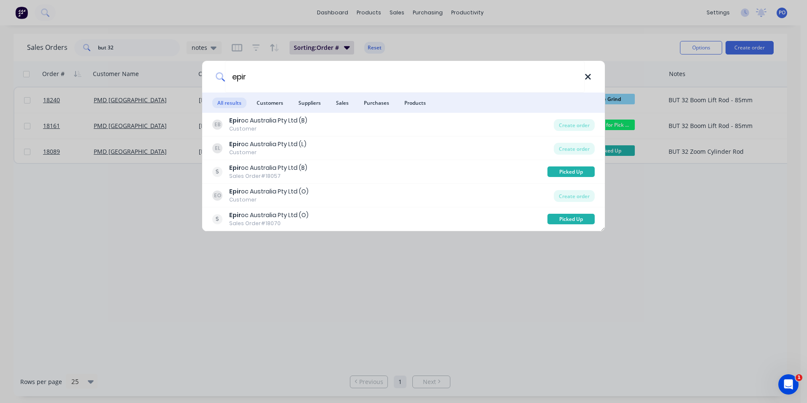
type input "epir"
click at [587, 81] on icon at bounding box center [588, 76] width 7 height 9
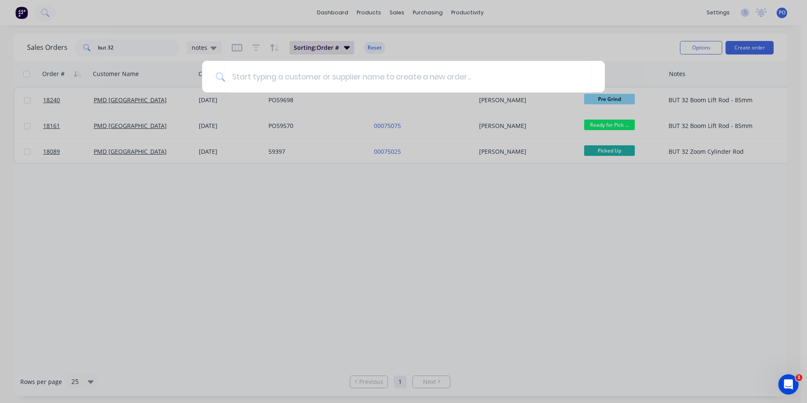
click at [394, 11] on div at bounding box center [403, 201] width 807 height 403
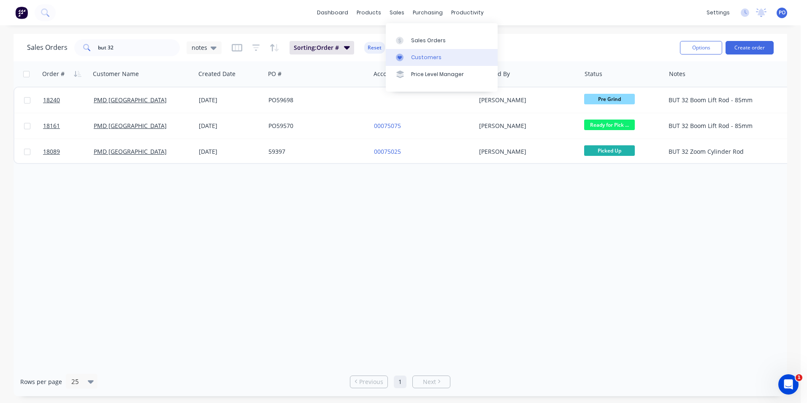
click at [429, 61] on div "Customers" at bounding box center [426, 58] width 30 height 8
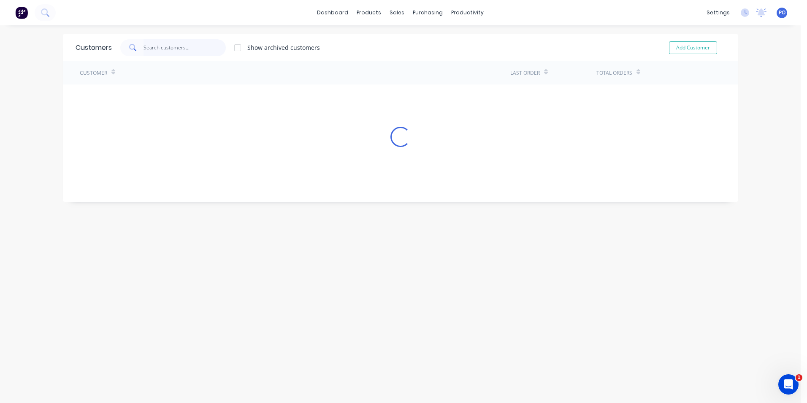
click at [154, 45] on input "text" at bounding box center [185, 47] width 82 height 17
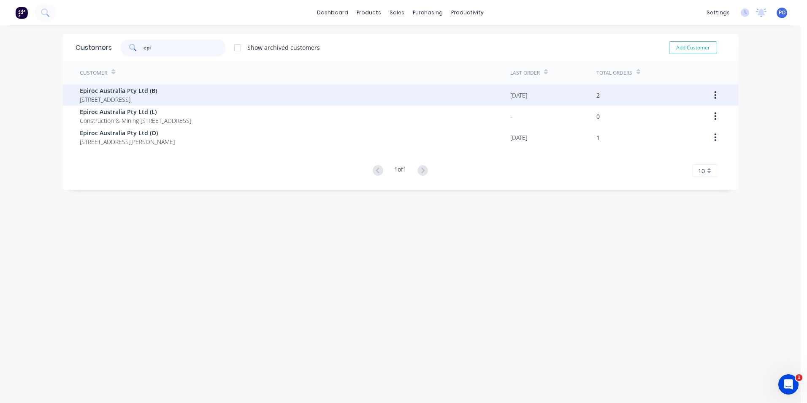
type input "epi"
click at [221, 97] on div "Epiroc Australia Pty Ltd (B) PO Box 6134 Delivery Centre Blacktown 2148" at bounding box center [295, 94] width 431 height 21
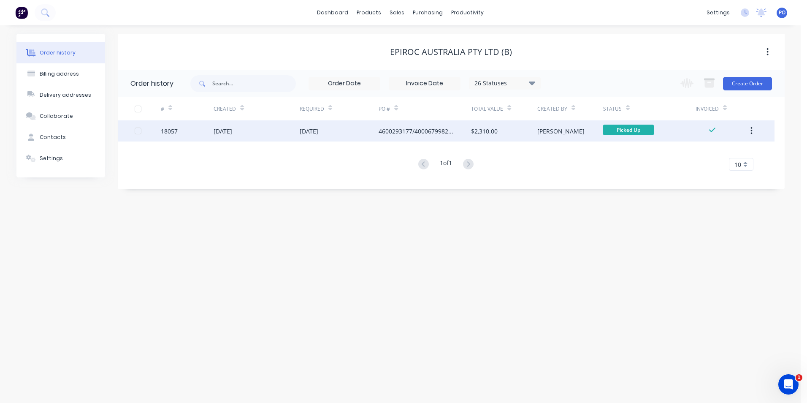
click at [352, 130] on div "[DATE]" at bounding box center [339, 130] width 79 height 21
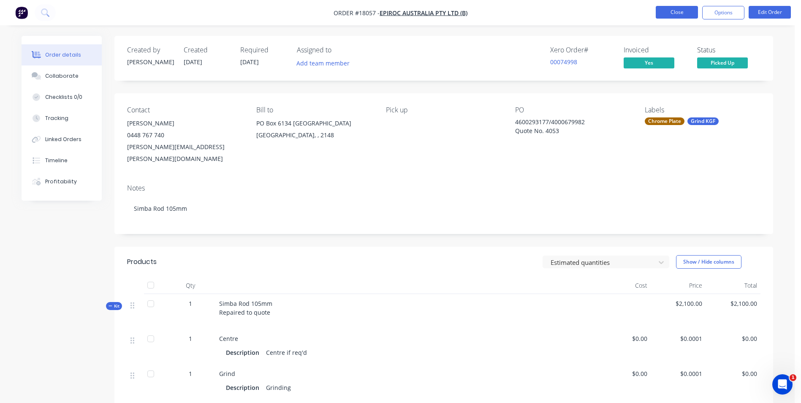
click at [681, 14] on button "Close" at bounding box center [677, 12] width 42 height 13
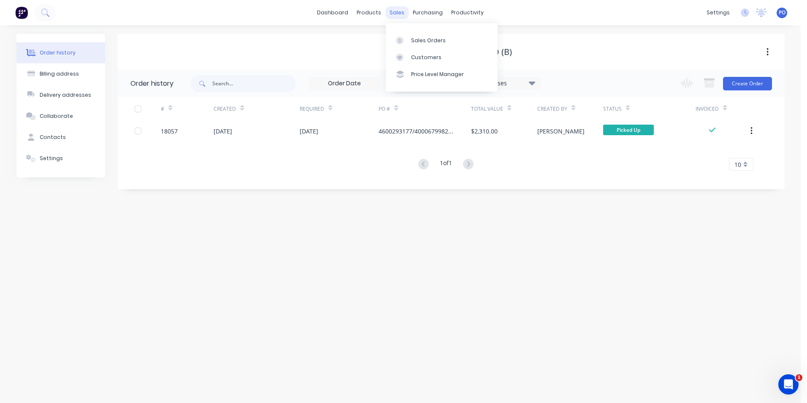
click at [403, 15] on div "sales" at bounding box center [396, 12] width 23 height 13
click at [415, 42] on div "Sales Orders" at bounding box center [428, 41] width 35 height 8
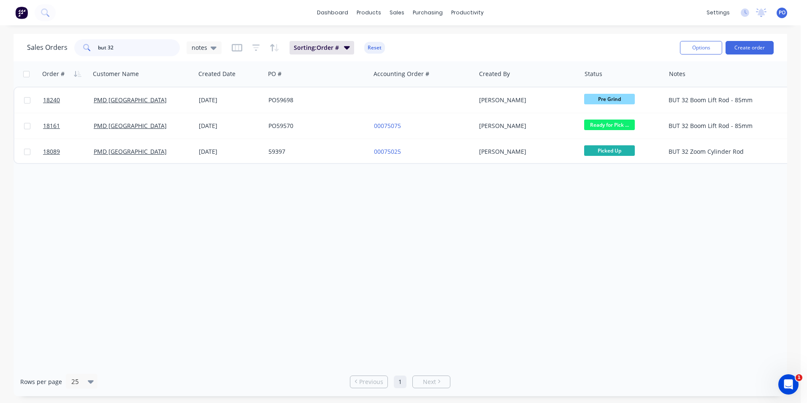
drag, startPoint x: 120, startPoint y: 49, endPoint x: 93, endPoint y: 49, distance: 26.6
click at [93, 49] on div "but 32" at bounding box center [127, 47] width 106 height 17
click at [762, 50] on button "Create order" at bounding box center [750, 48] width 48 height 14
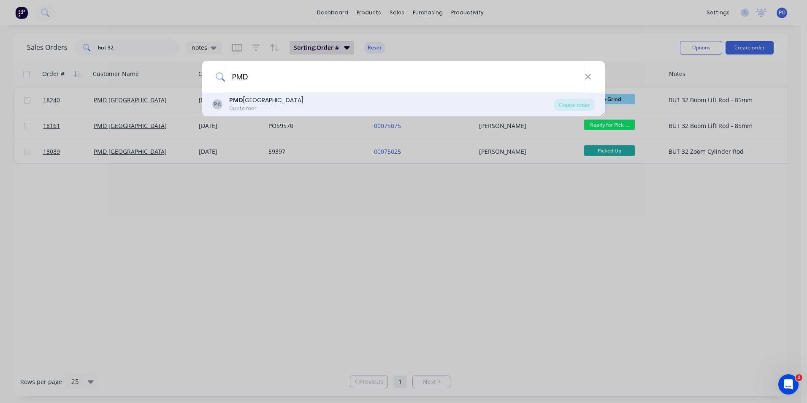
type input "PMD"
click at [315, 103] on div "PA PMD Australia Customer" at bounding box center [383, 104] width 342 height 16
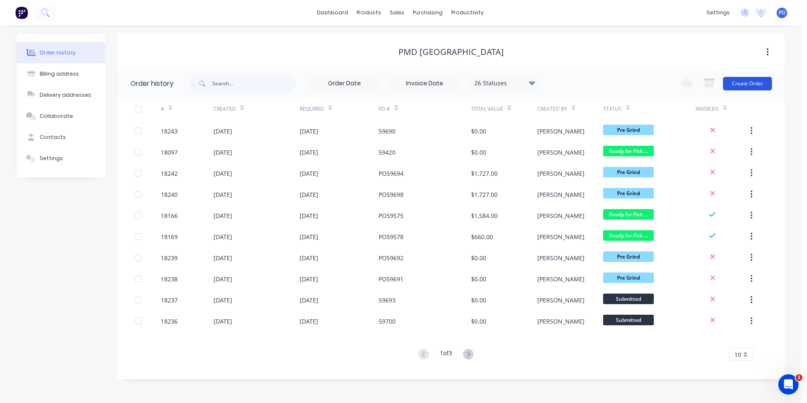
click at [763, 83] on button "Create Order" at bounding box center [747, 84] width 49 height 14
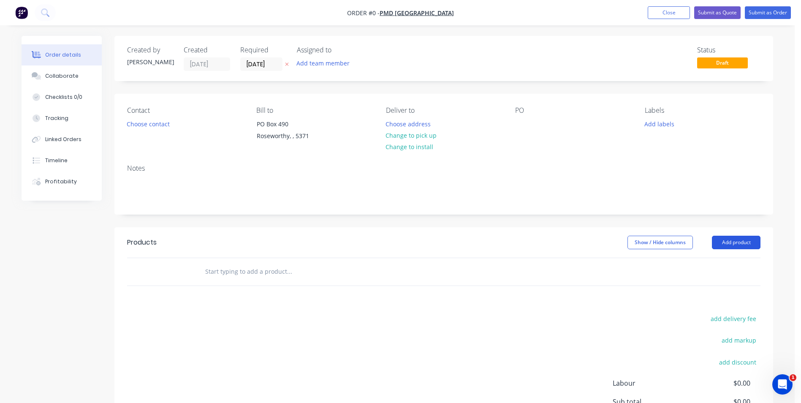
click at [745, 245] on button "Add product" at bounding box center [736, 243] width 49 height 14
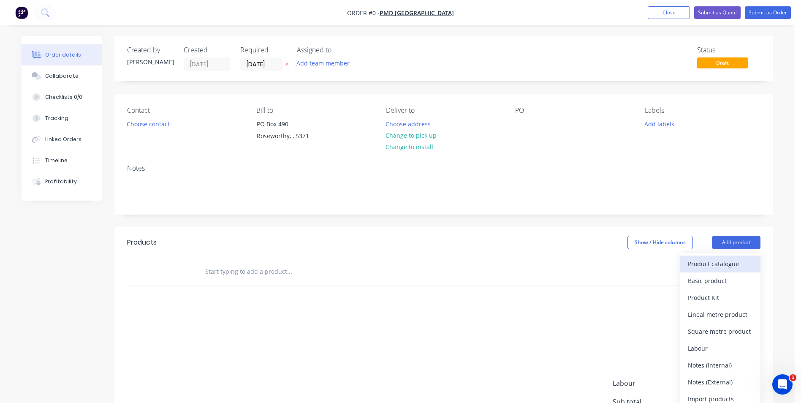
click at [731, 266] on div "Product catalogue" at bounding box center [720, 264] width 65 height 12
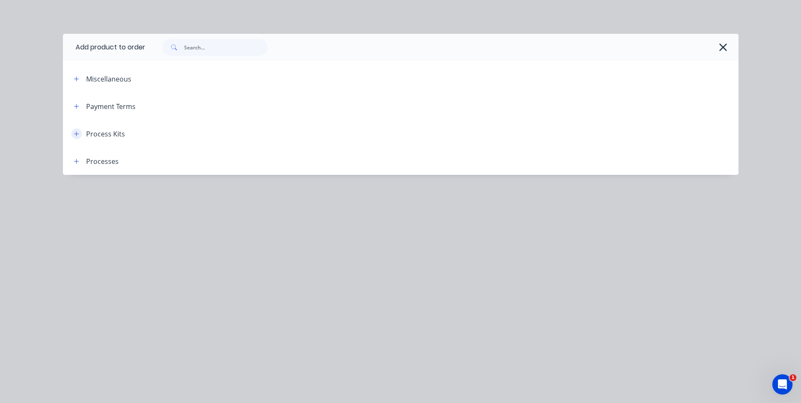
click at [80, 132] on button "button" at bounding box center [76, 133] width 11 height 11
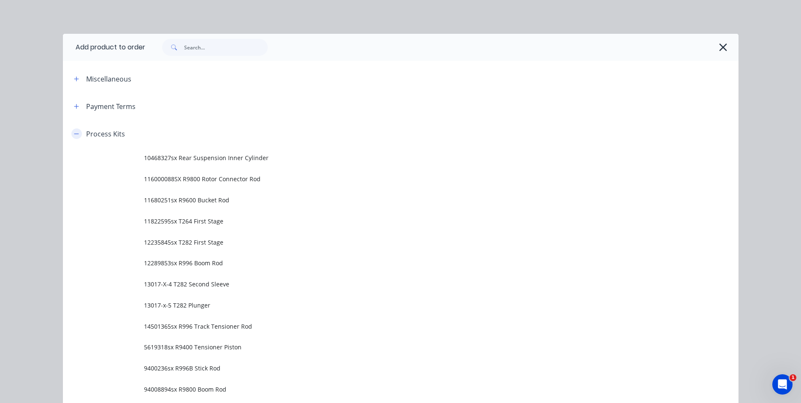
click at [74, 132] on icon "button" at bounding box center [76, 134] width 5 height 6
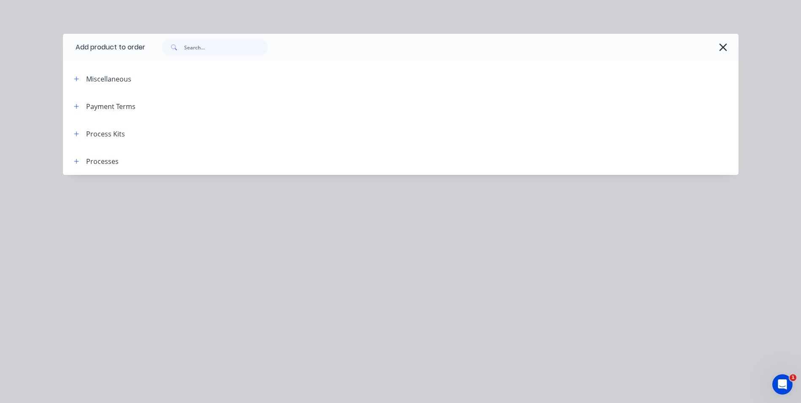
click at [724, 46] on icon "button" at bounding box center [723, 47] width 8 height 8
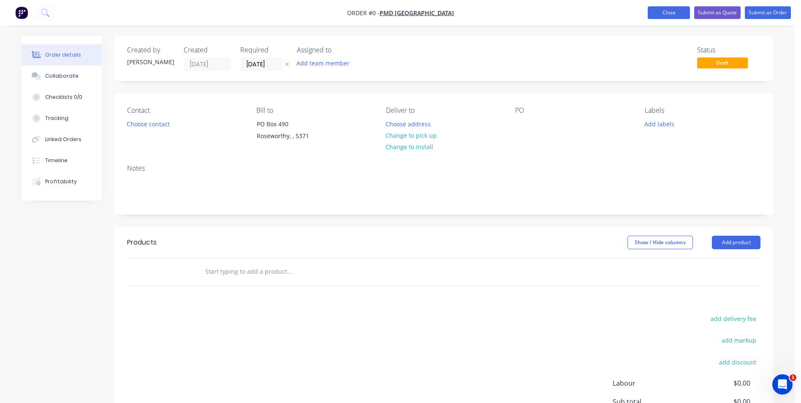
click at [676, 17] on button "Close" at bounding box center [669, 12] width 42 height 13
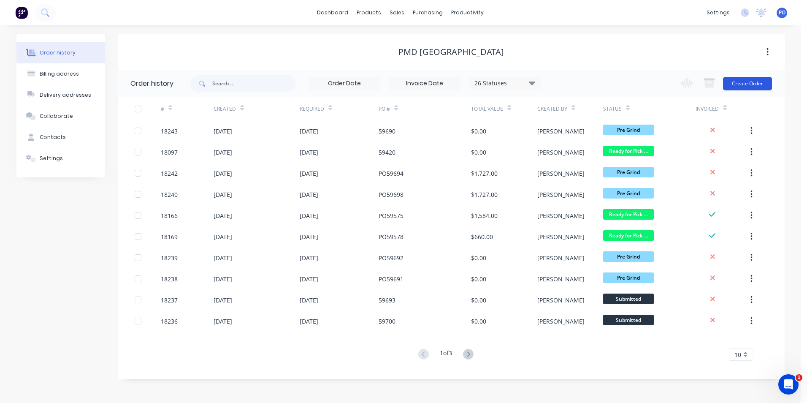
click at [758, 83] on button "Create Order" at bounding box center [747, 84] width 49 height 14
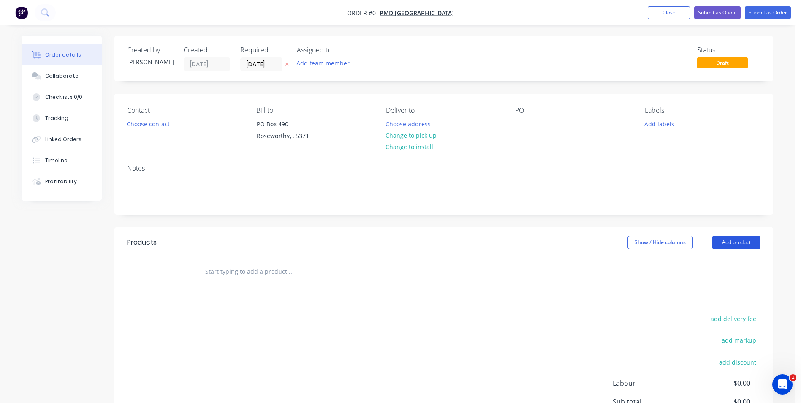
click at [740, 247] on button "Add product" at bounding box center [736, 243] width 49 height 14
click at [660, 15] on button "Close" at bounding box center [669, 12] width 42 height 13
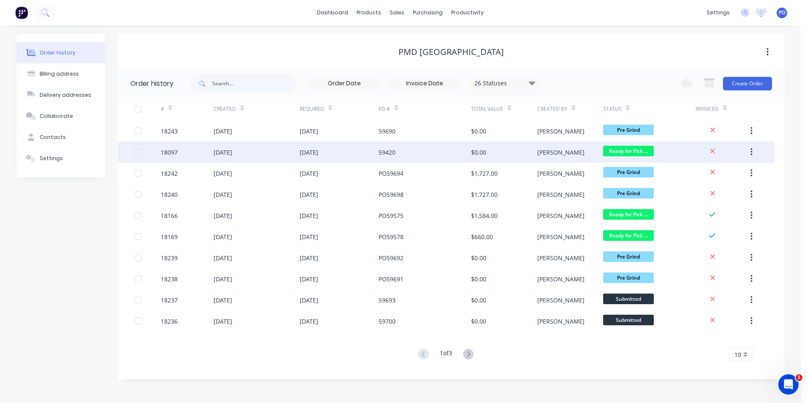
click at [351, 152] on div "[DATE]" at bounding box center [339, 151] width 79 height 21
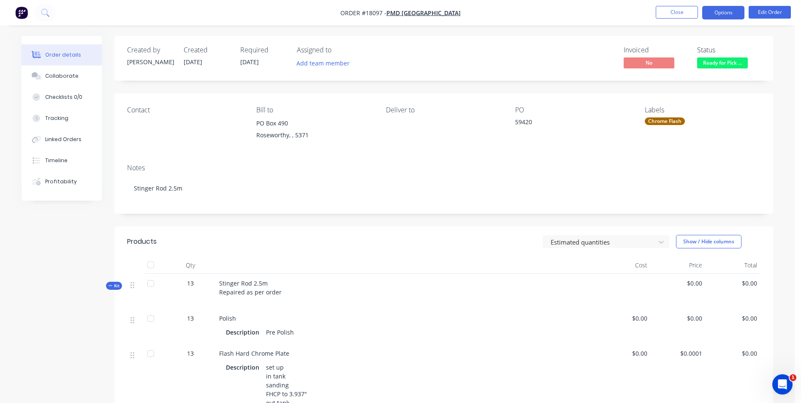
click at [728, 15] on button "Options" at bounding box center [723, 13] width 42 height 14
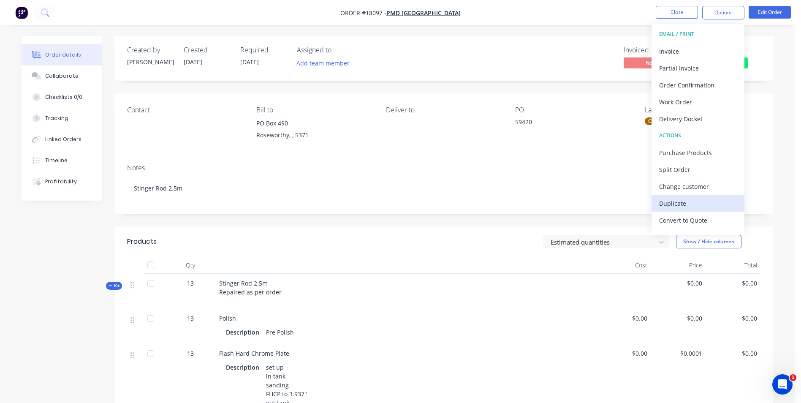
click at [698, 200] on div "Duplicate" at bounding box center [698, 203] width 78 height 12
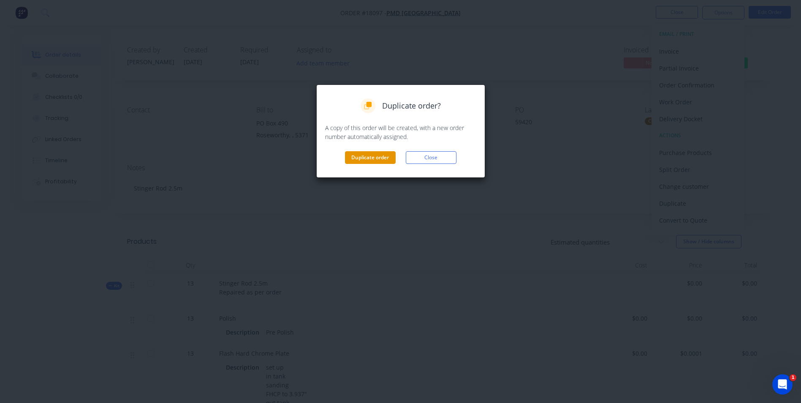
click at [379, 160] on button "Duplicate order" at bounding box center [370, 157] width 51 height 13
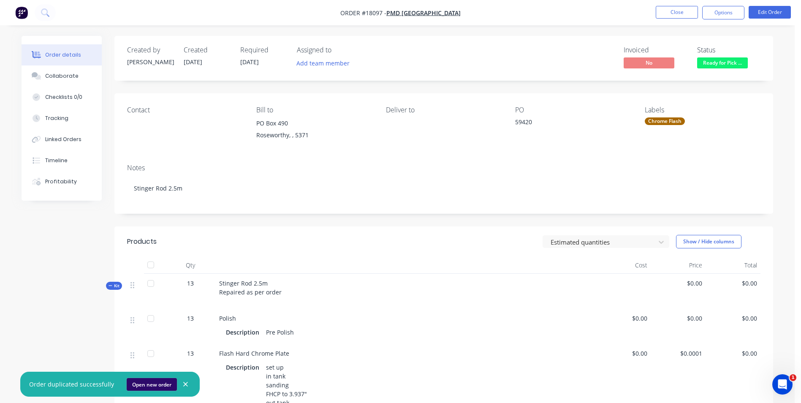
click at [147, 388] on button "Open new order" at bounding box center [152, 384] width 50 height 13
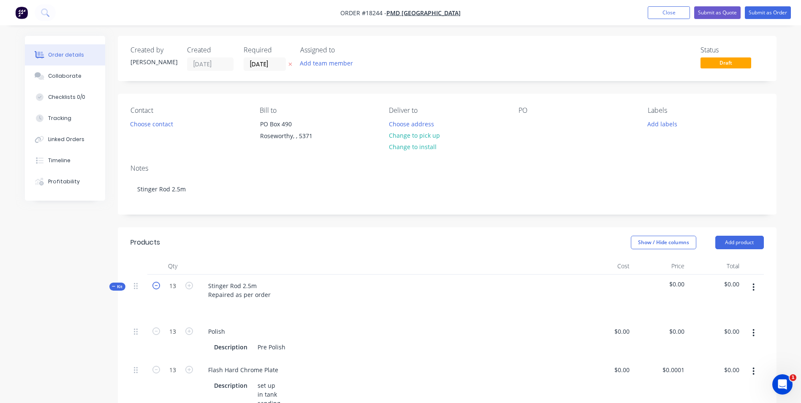
click at [153, 287] on icon "button" at bounding box center [156, 286] width 8 height 8
type input "12"
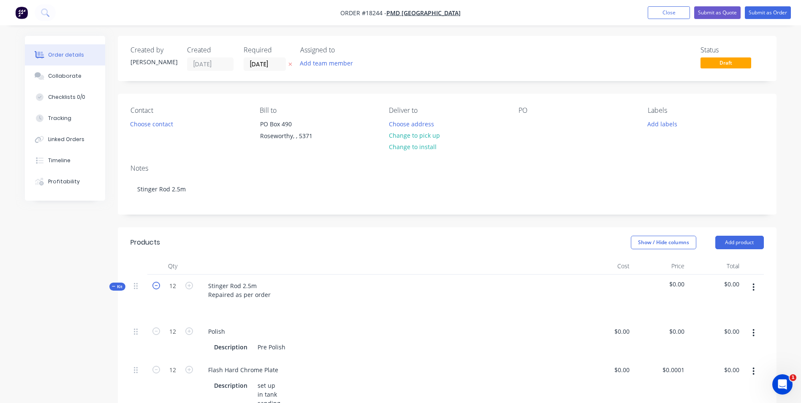
type input "12"
click at [153, 287] on icon "button" at bounding box center [156, 286] width 8 height 8
type input "11"
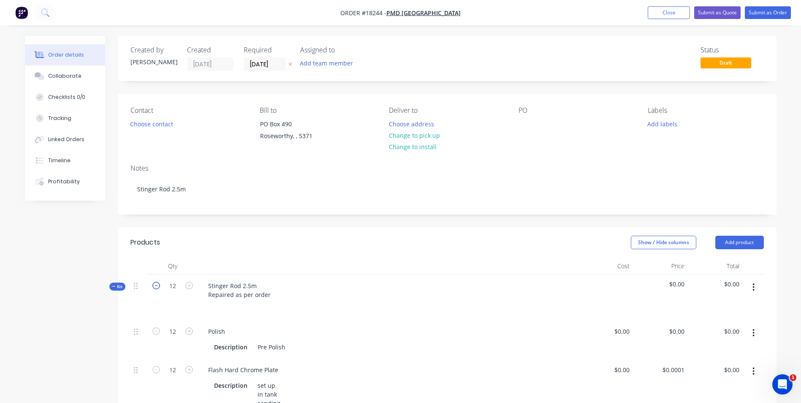
type input "11"
click at [153, 287] on icon "button" at bounding box center [156, 286] width 8 height 8
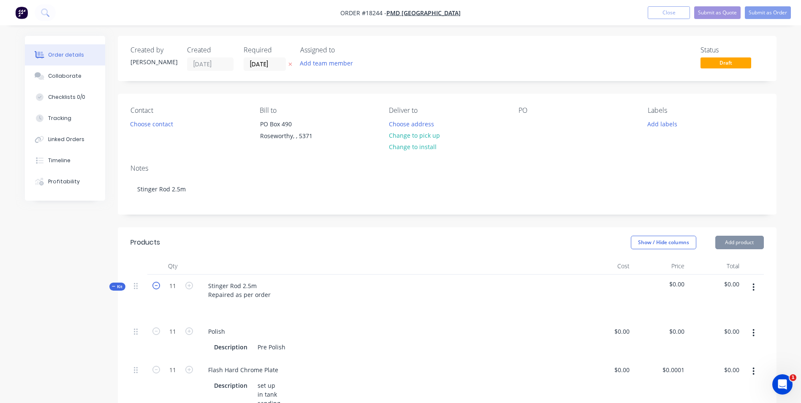
type input "10"
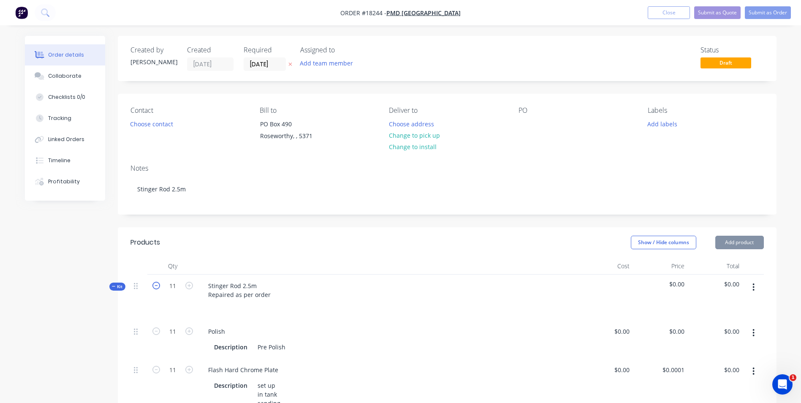
type input "10"
click at [153, 287] on icon "button" at bounding box center [156, 286] width 8 height 8
type input "9"
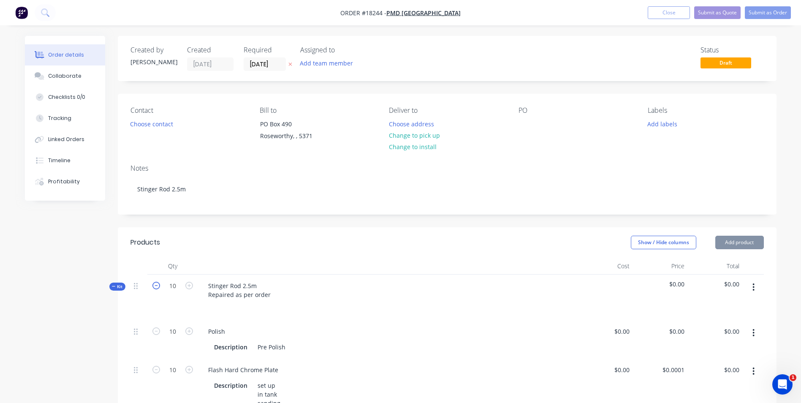
type input "9"
click at [153, 287] on icon "button" at bounding box center [156, 286] width 8 height 8
type input "8"
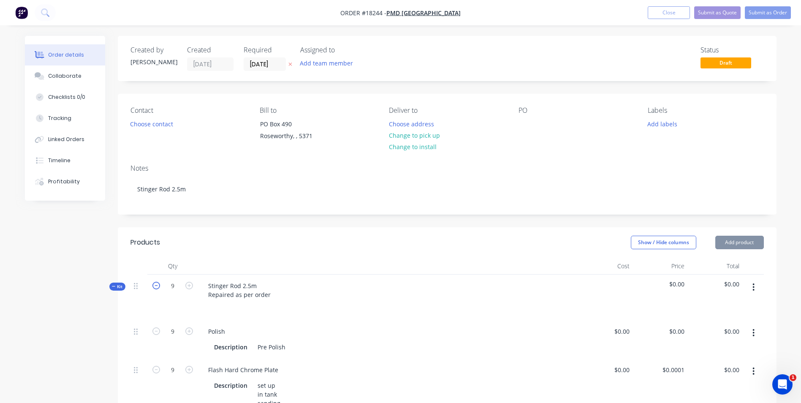
type input "8"
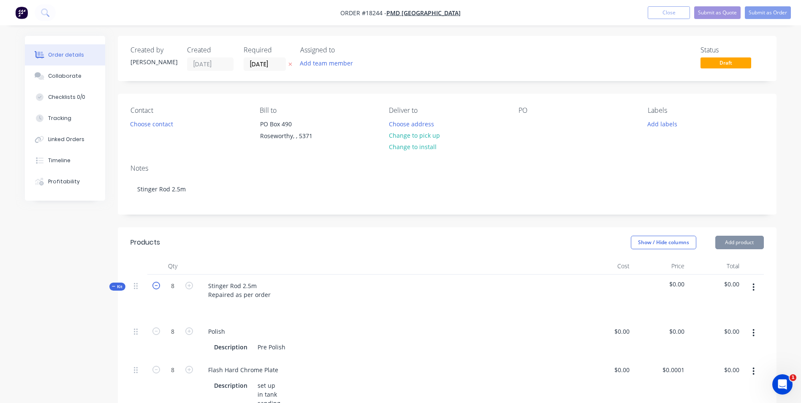
click at [153, 287] on icon "button" at bounding box center [156, 286] width 8 height 8
type input "7"
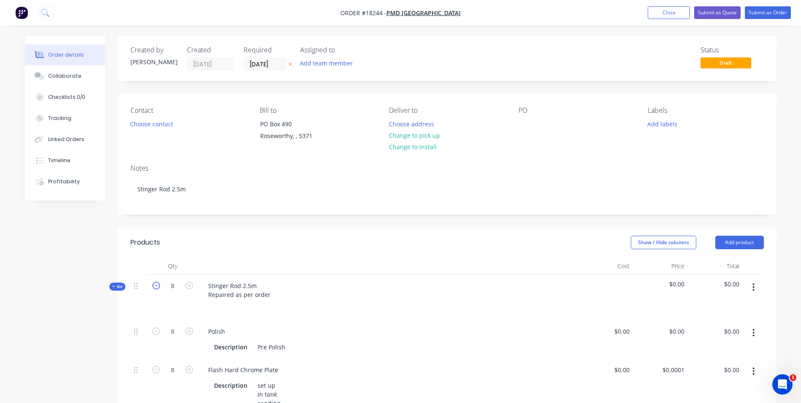
type input "7"
click at [153, 287] on icon "button" at bounding box center [156, 286] width 8 height 8
type input "6"
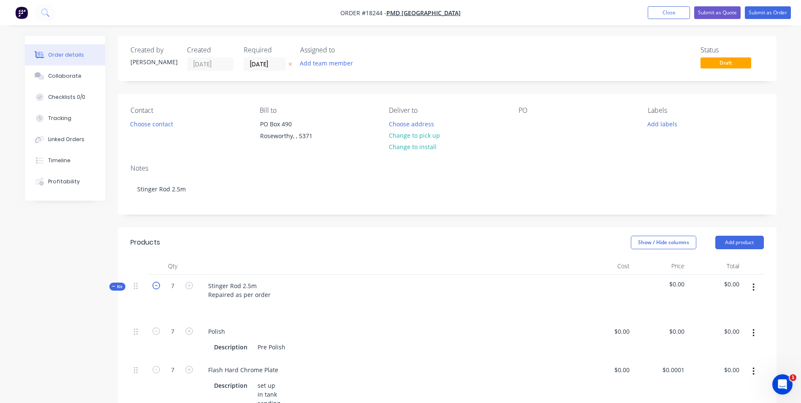
type input "6"
click at [153, 287] on icon "button" at bounding box center [156, 286] width 8 height 8
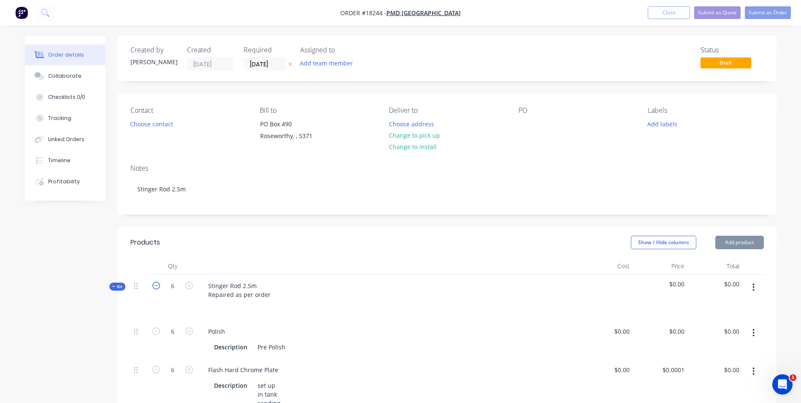
type input "5"
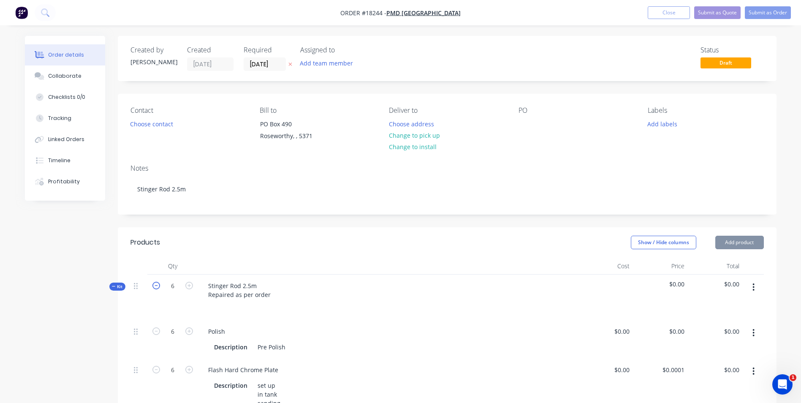
type input "5"
click at [156, 287] on icon "button" at bounding box center [156, 286] width 8 height 8
type input "4"
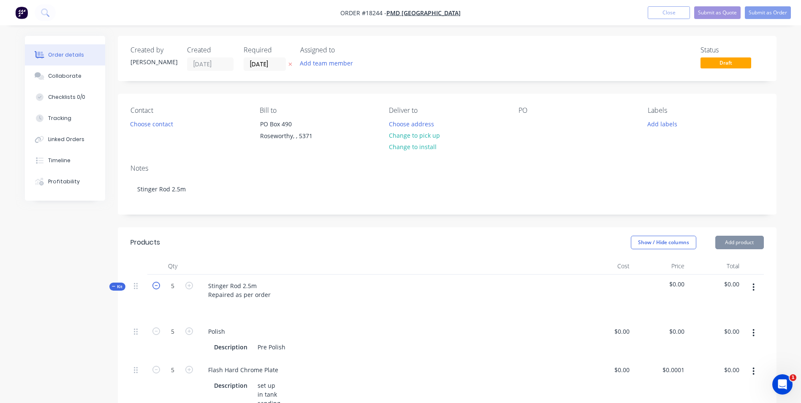
type input "4"
click at [157, 287] on icon "button" at bounding box center [156, 286] width 8 height 8
type input "3"
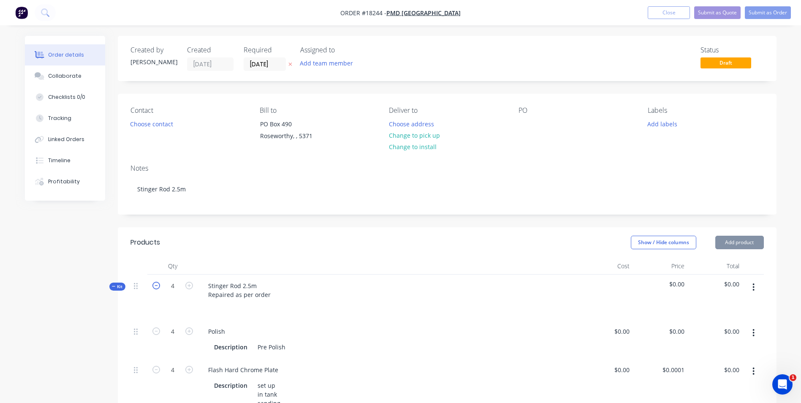
type input "3"
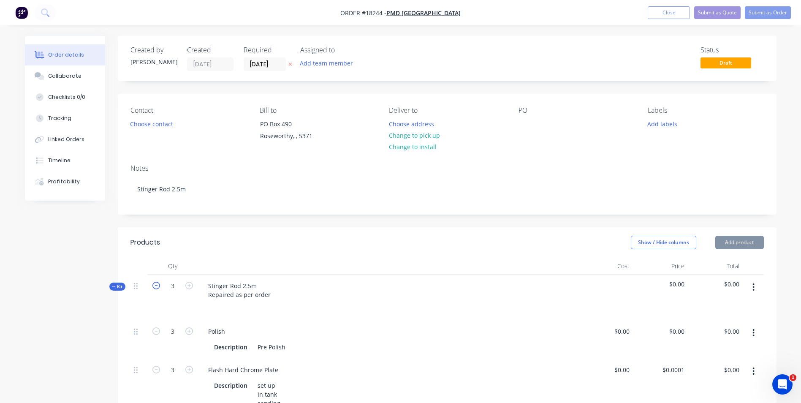
click at [157, 287] on icon "button" at bounding box center [156, 286] width 8 height 8
type input "2"
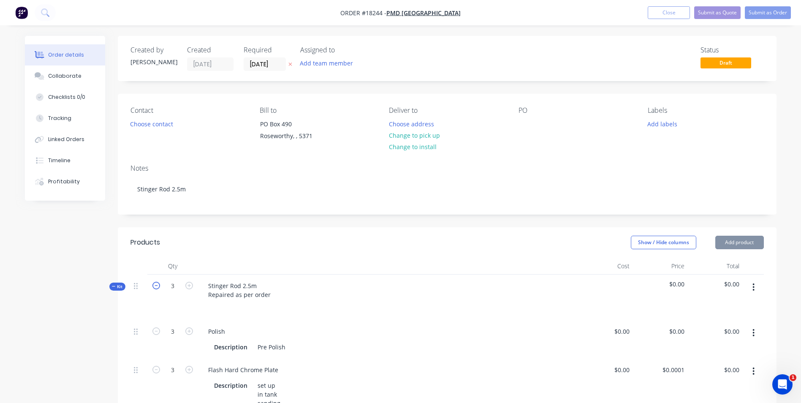
type input "2"
click at [157, 287] on icon "button" at bounding box center [156, 286] width 8 height 8
type input "1"
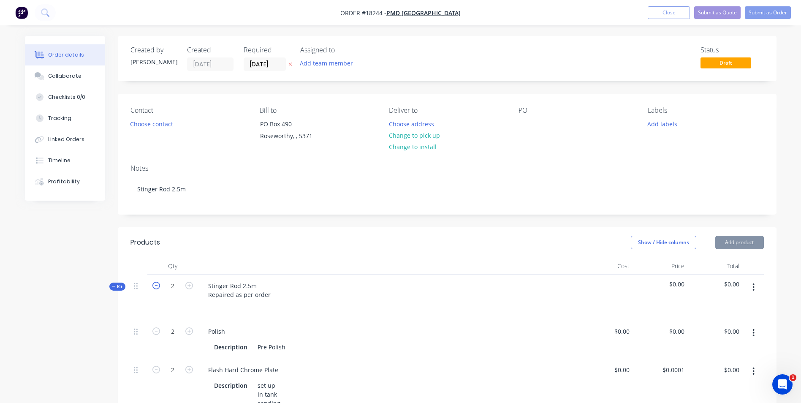
type input "1"
click at [157, 287] on icon "button" at bounding box center [156, 286] width 8 height 8
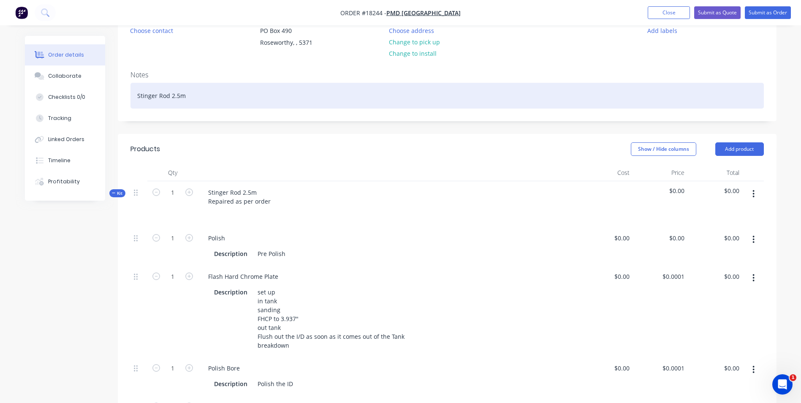
scroll to position [84, 0]
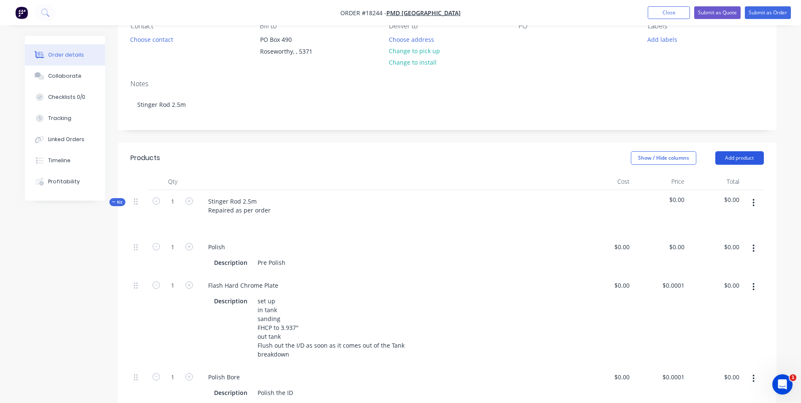
click at [744, 155] on button "Add product" at bounding box center [739, 158] width 49 height 14
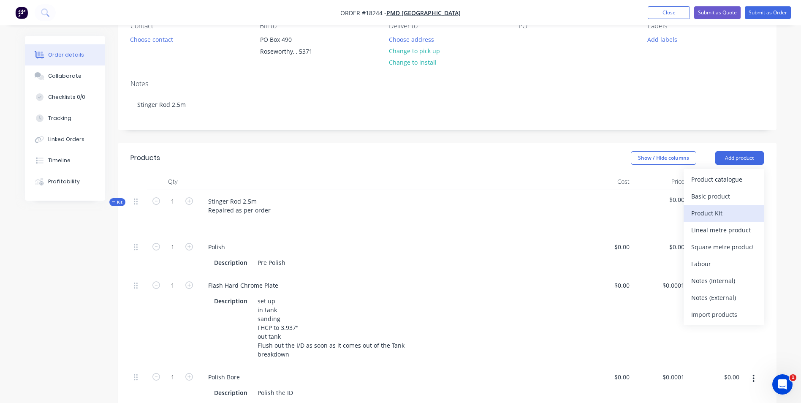
click at [724, 216] on div "Product Kit" at bounding box center [723, 213] width 65 height 12
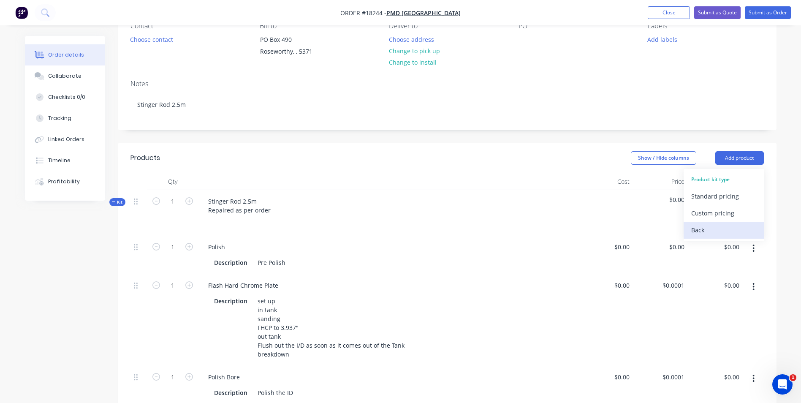
click at [700, 230] on div "Back" at bounding box center [723, 230] width 65 height 12
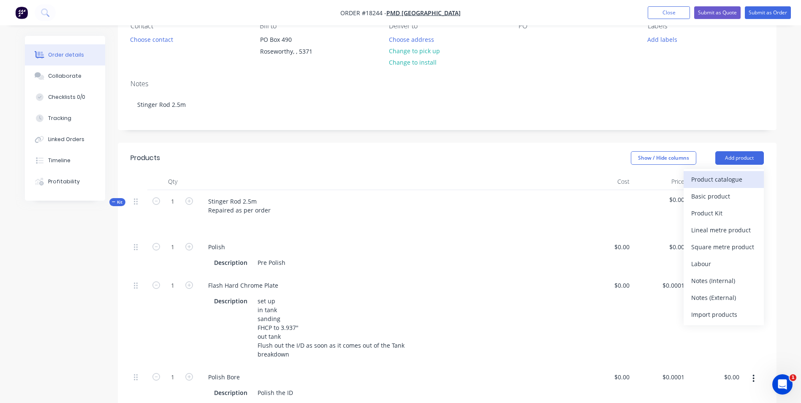
click at [729, 180] on div "Product catalogue" at bounding box center [723, 179] width 65 height 12
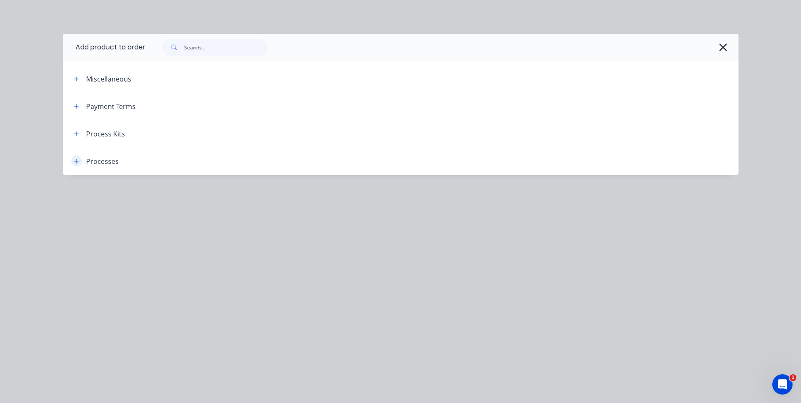
click at [74, 159] on icon "button" at bounding box center [76, 161] width 5 height 6
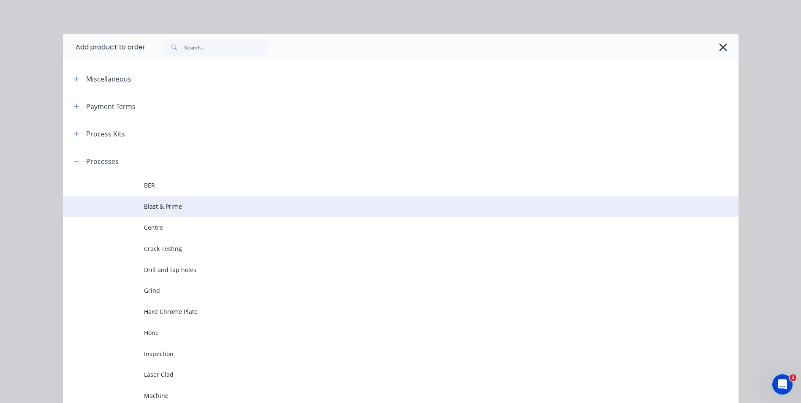
click at [159, 203] on span "Blast & Prime" at bounding box center [381, 206] width 475 height 9
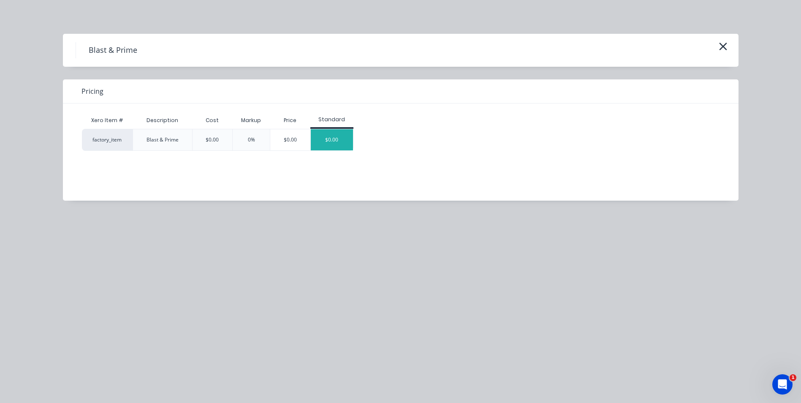
click at [332, 144] on div "$0.00" at bounding box center [332, 139] width 42 height 21
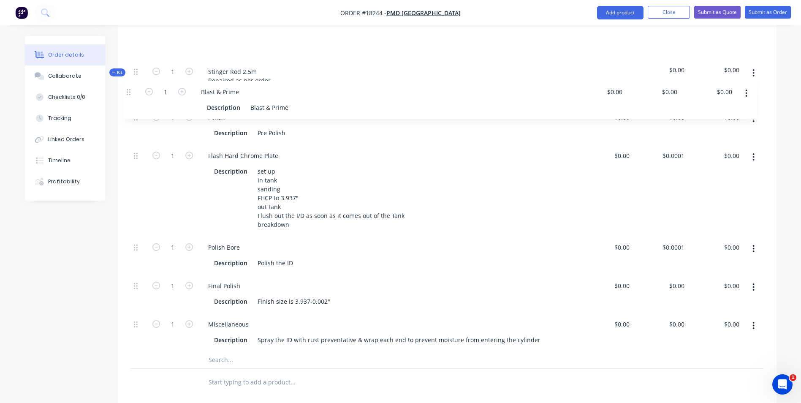
scroll to position [250, 0]
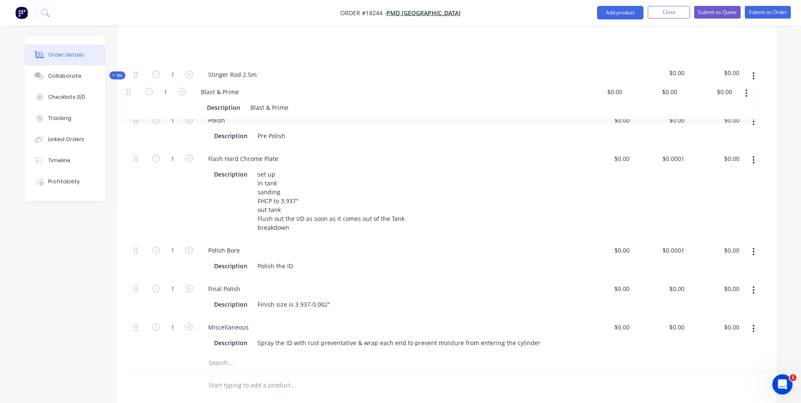
drag, startPoint x: 136, startPoint y: 261, endPoint x: 131, endPoint y: 97, distance: 164.3
click at [131, 97] on div "Kit 1 Stinger Rod 2.5m Repaired as per order $0.00 $0.00 1 Polish Description P…" at bounding box center [446, 198] width 633 height 347
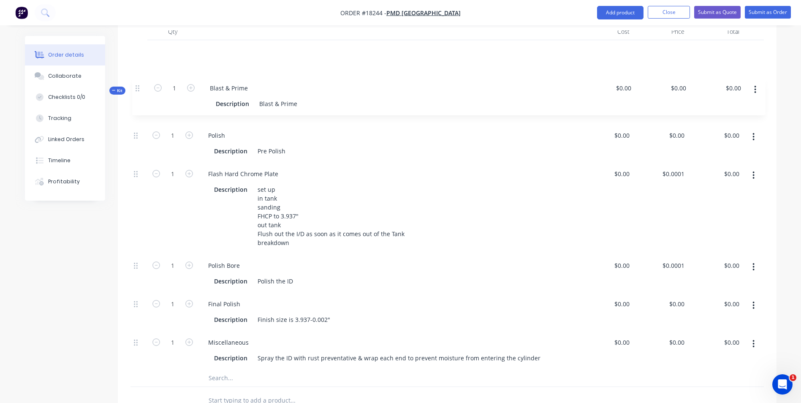
scroll to position [231, 0]
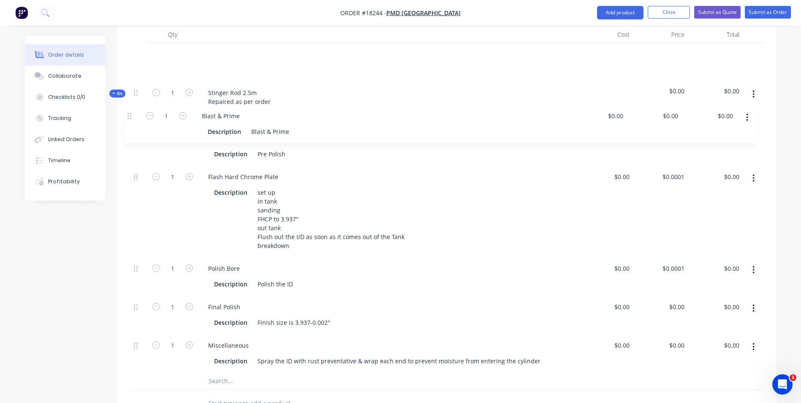
drag, startPoint x: 137, startPoint y: 35, endPoint x: 130, endPoint y: 120, distance: 84.7
click at [130, 120] on div "1 Blast & Prime Description Blast & Prime $0.00 $0.00 $0.00 $0.00 $0.00 $0.00 K…" at bounding box center [446, 216] width 633 height 347
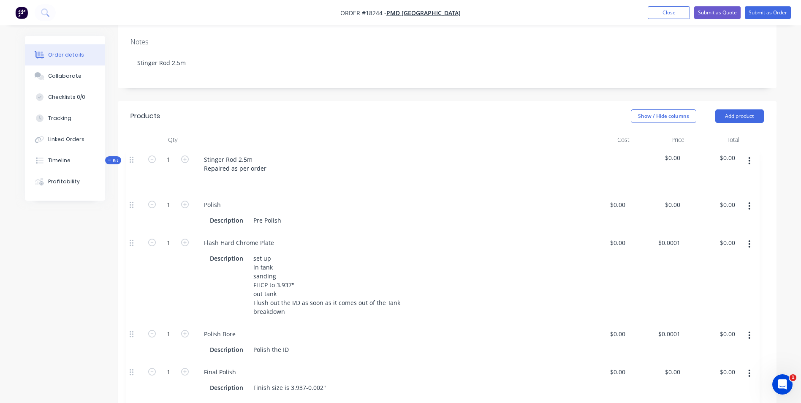
scroll to position [128, 0]
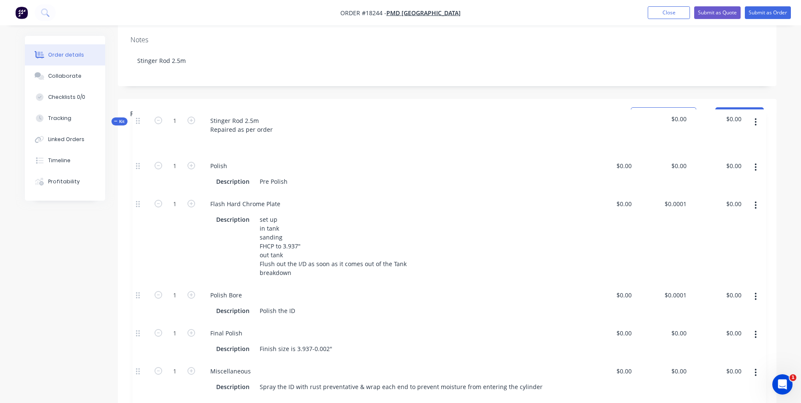
drag, startPoint x: 134, startPoint y: 219, endPoint x: 137, endPoint y: 118, distance: 100.9
click at [137, 118] on div "Products Show / Hide columns Add product Qty Cost Price Total 1 Blast & Prime D…" at bounding box center [447, 309] width 659 height 421
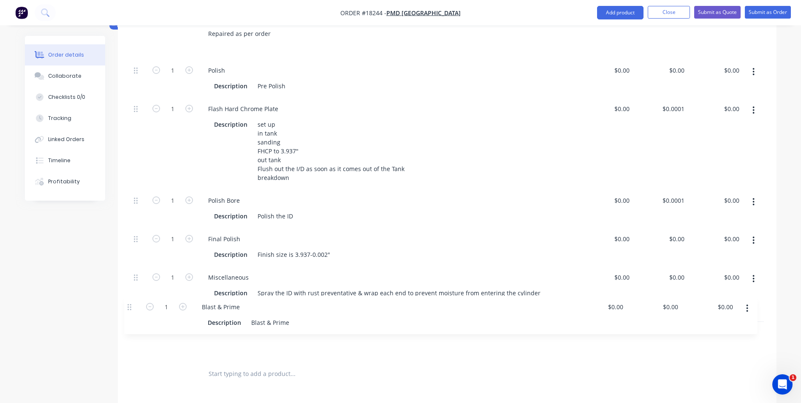
scroll to position [263, 0]
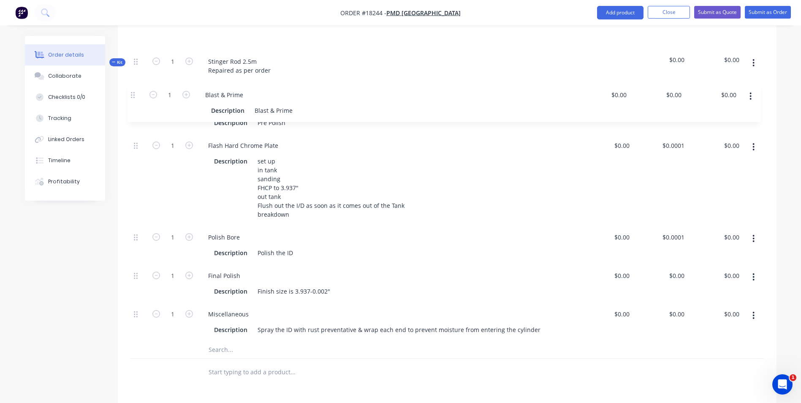
drag, startPoint x: 136, startPoint y: 342, endPoint x: 132, endPoint y: 94, distance: 247.9
click at [132, 94] on div "Kit 1 Stinger Rod 2.5m Repaired as per order $0.00 $0.00 1 Polish Description P…" at bounding box center [446, 185] width 633 height 347
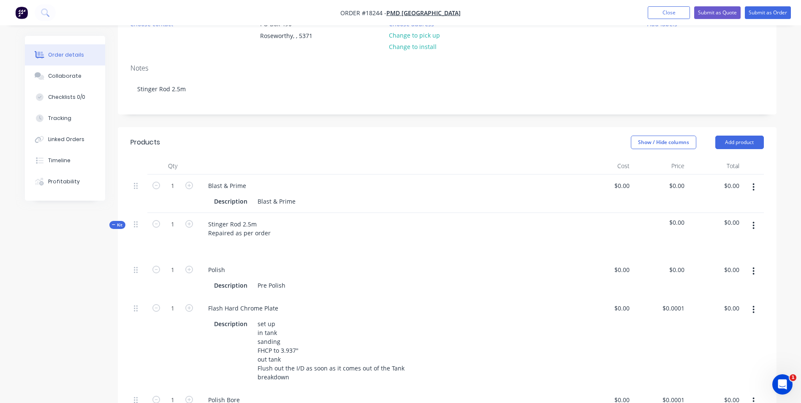
scroll to position [94, 0]
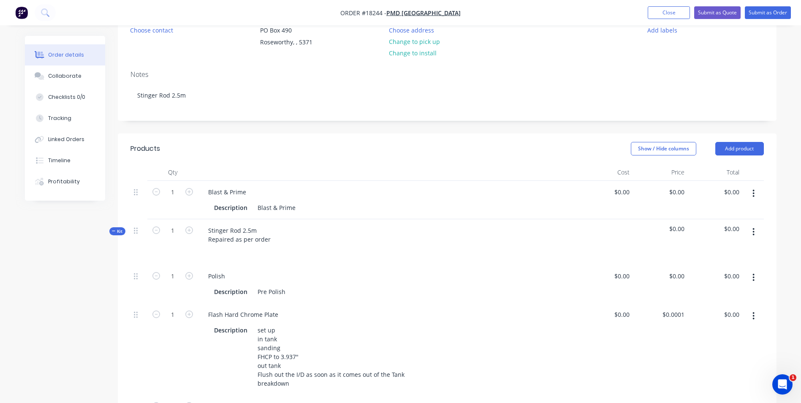
click at [753, 195] on icon "button" at bounding box center [753, 193] width 2 height 9
click at [708, 264] on div "Delete" at bounding box center [723, 266] width 65 height 12
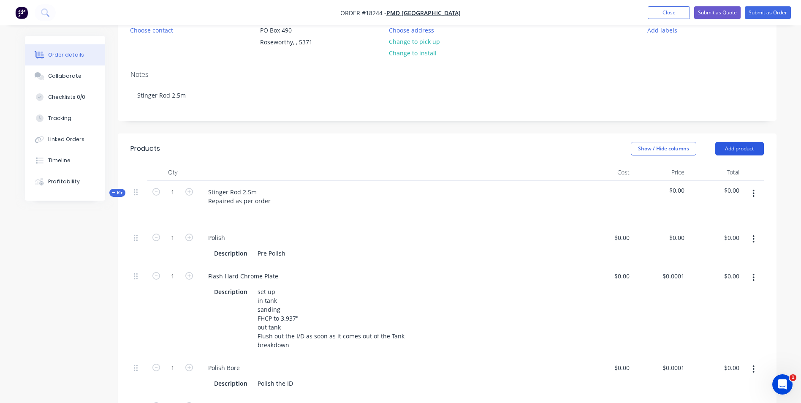
click at [744, 151] on button "Add product" at bounding box center [739, 149] width 49 height 14
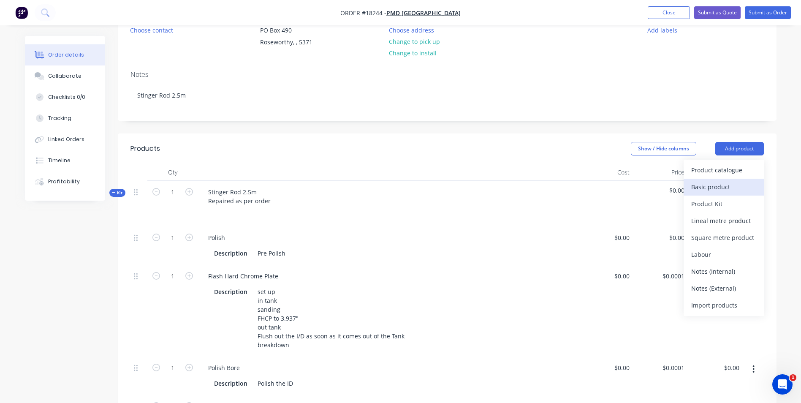
click at [725, 186] on div "Basic product" at bounding box center [723, 187] width 65 height 12
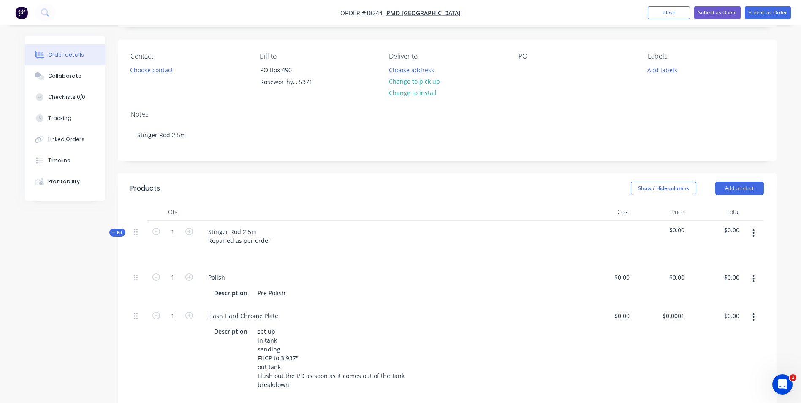
scroll to position [52, 0]
click at [749, 189] on button "Add product" at bounding box center [739, 191] width 49 height 14
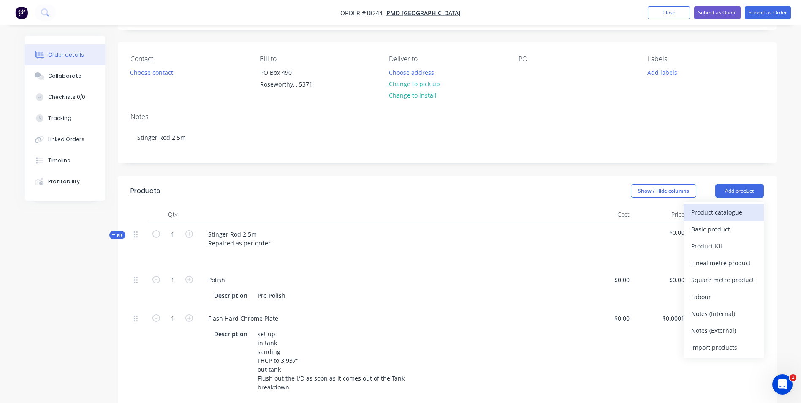
click at [738, 216] on div "Product catalogue" at bounding box center [723, 212] width 65 height 12
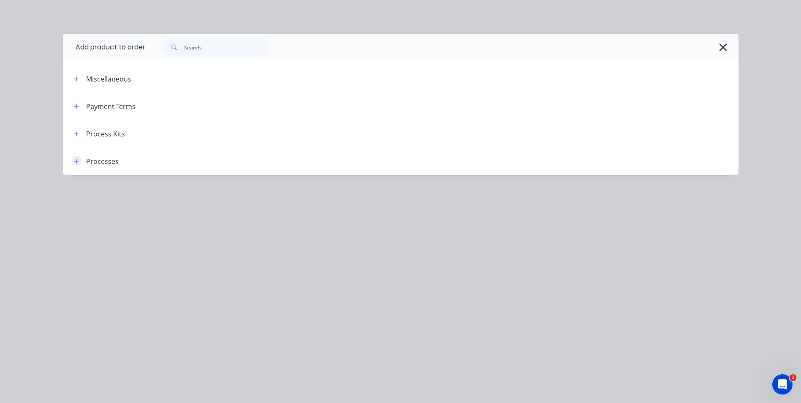
click at [77, 164] on icon "button" at bounding box center [76, 161] width 5 height 6
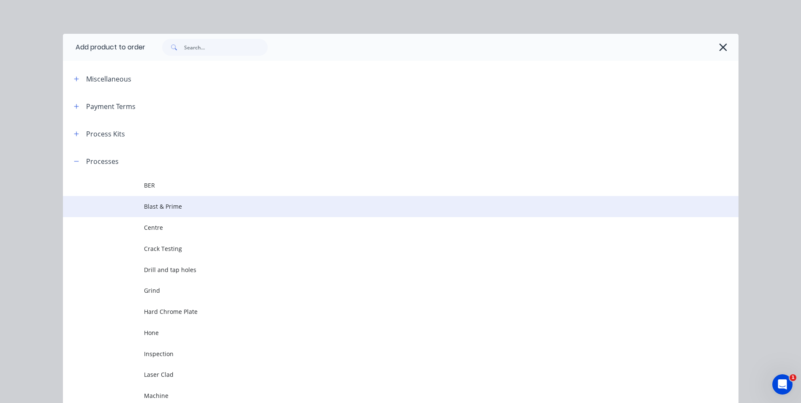
click at [201, 210] on span "Blast & Prime" at bounding box center [381, 206] width 475 height 9
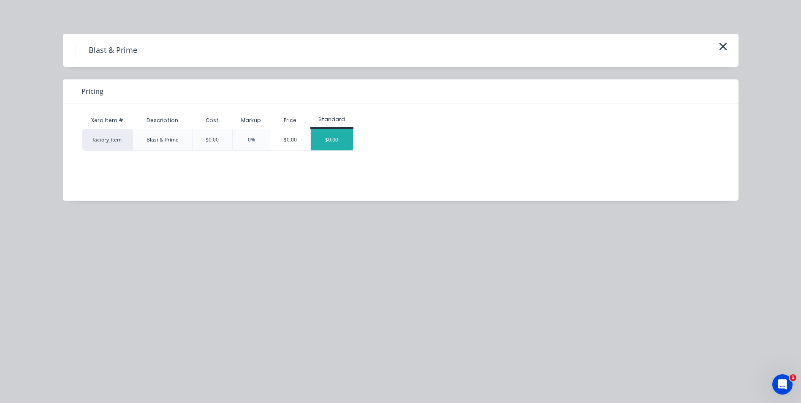
click at [329, 138] on div "$0.00" at bounding box center [332, 139] width 42 height 21
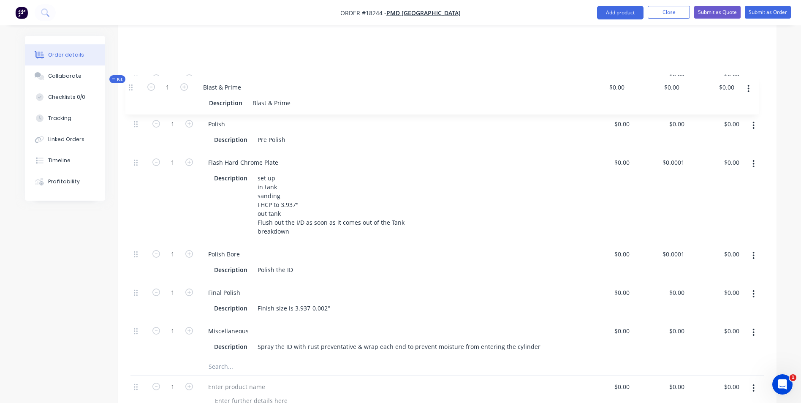
scroll to position [245, 0]
drag, startPoint x: 137, startPoint y: 285, endPoint x: 132, endPoint y: 96, distance: 189.2
click at [132, 96] on div "Kit 1 Stinger Rod 2.5m Repaired as per order $0.00 $0.00 1 Polish Description P…" at bounding box center [446, 222] width 633 height 385
drag, startPoint x: 135, startPoint y: 351, endPoint x: 123, endPoint y: 88, distance: 262.9
click at [123, 88] on div "Qty Cost Price Total Kit 1 Stinger Rod 2.5m Repaired as per order $0.00 $0.00 1…" at bounding box center [447, 227] width 659 height 429
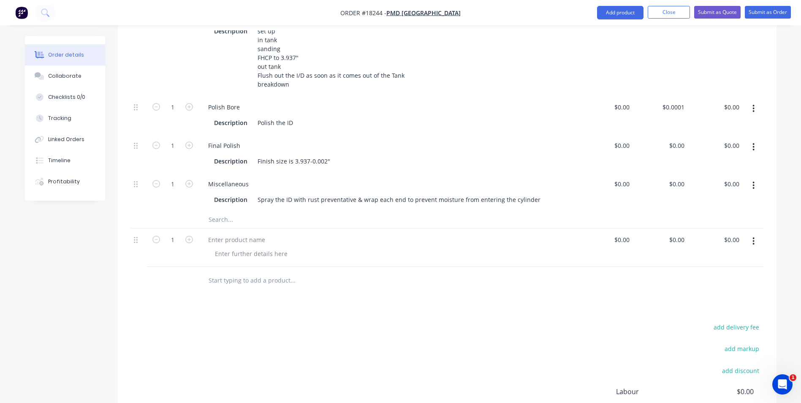
scroll to position [413, 0]
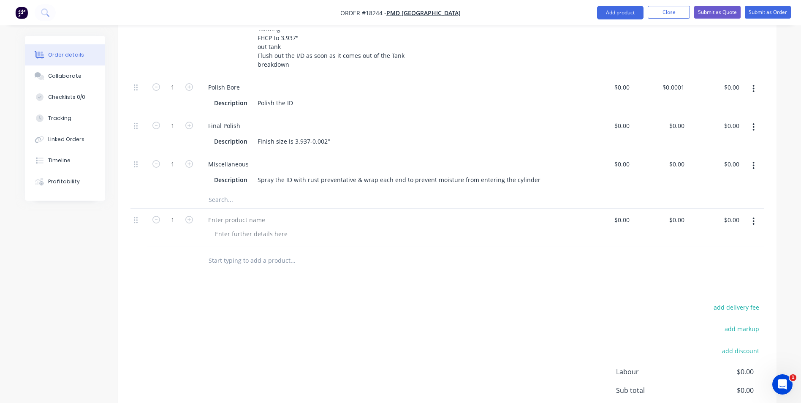
click at [386, 236] on div at bounding box center [391, 234] width 366 height 12
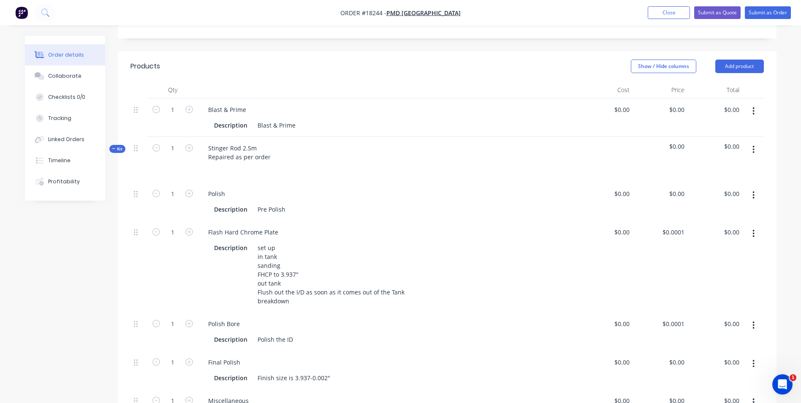
scroll to position [75, 0]
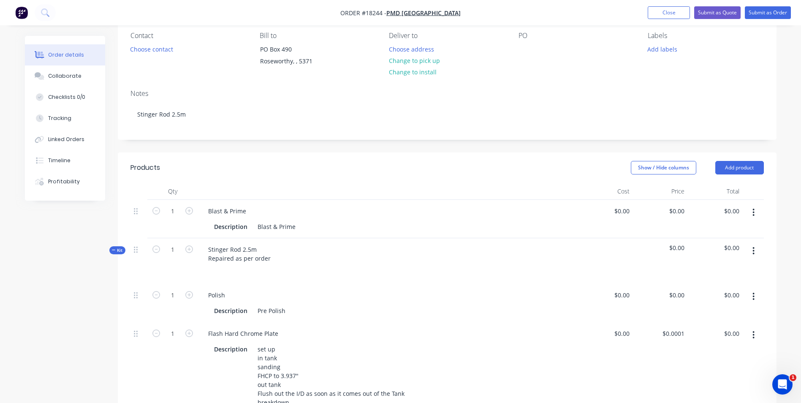
click at [753, 251] on icon "button" at bounding box center [753, 250] width 2 height 9
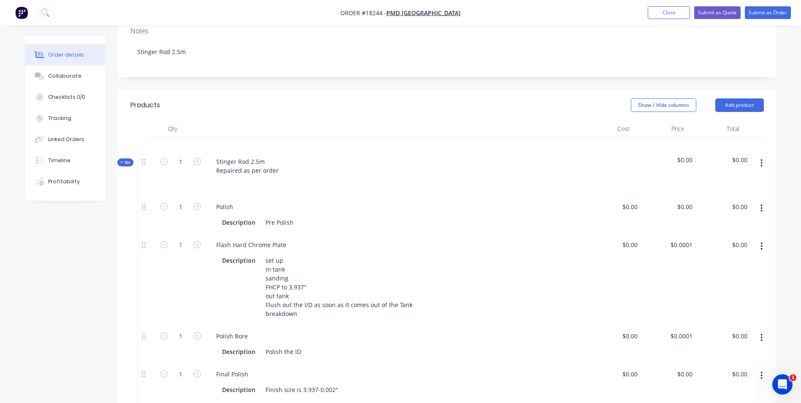
scroll to position [138, 0]
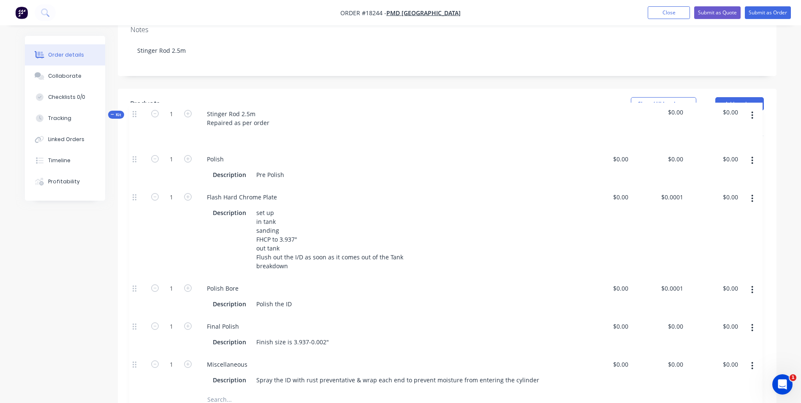
drag, startPoint x: 136, startPoint y: 251, endPoint x: 135, endPoint y: 112, distance: 138.5
click at [135, 112] on div "Products Show / Hide columns Add product Qty Cost Price Total 1 Blast & Prime D…" at bounding box center [447, 319] width 659 height 460
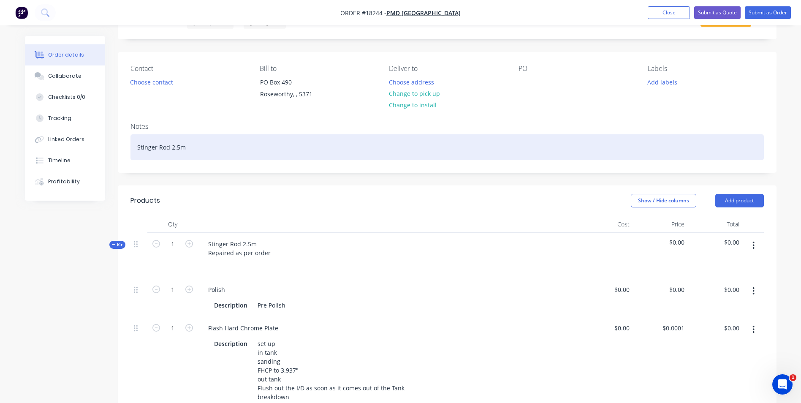
scroll to position [0, 0]
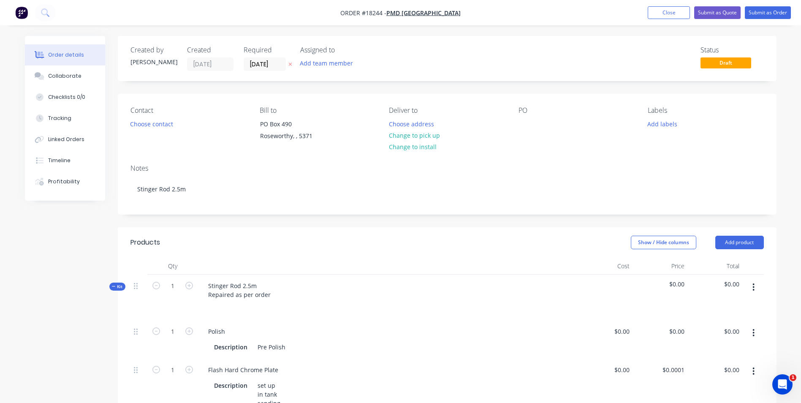
click at [754, 286] on icon "button" at bounding box center [753, 286] width 2 height 9
click at [716, 359] on div "Delete" at bounding box center [723, 360] width 65 height 12
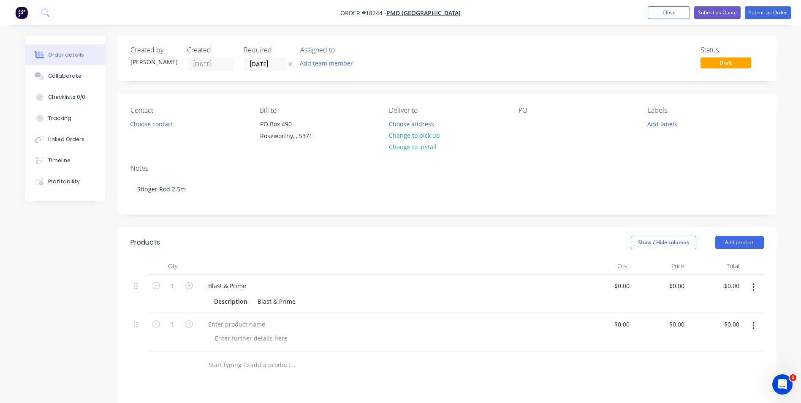
click at [753, 286] on icon "button" at bounding box center [753, 286] width 2 height 9
click at [725, 361] on div "Delete" at bounding box center [723, 360] width 65 height 12
click at [753, 288] on icon "button" at bounding box center [754, 287] width 2 height 8
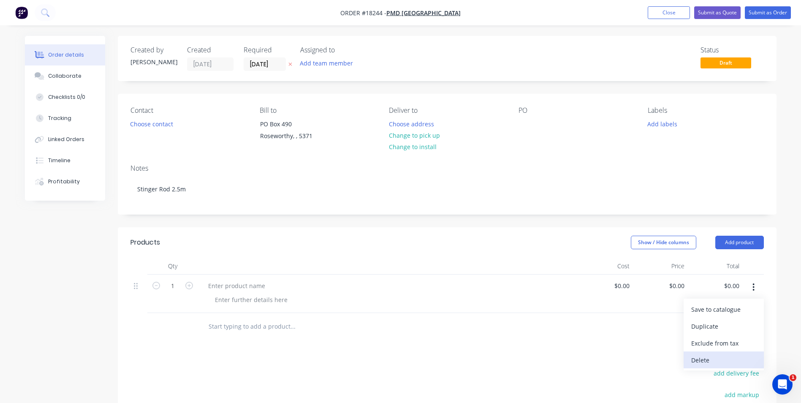
click at [712, 356] on div "Delete" at bounding box center [723, 360] width 65 height 12
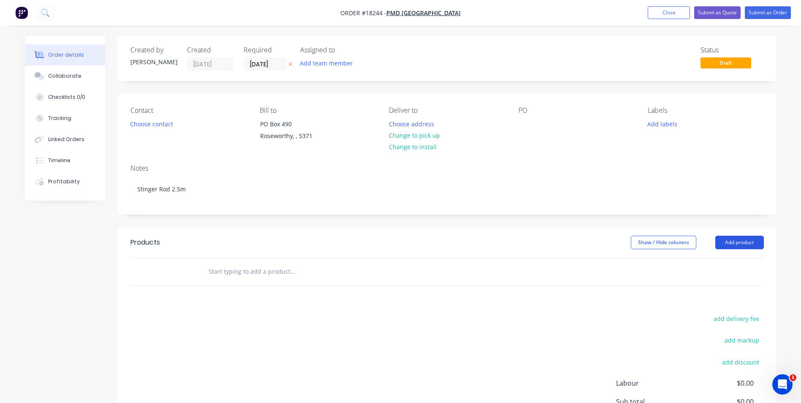
click at [735, 240] on button "Add product" at bounding box center [739, 243] width 49 height 14
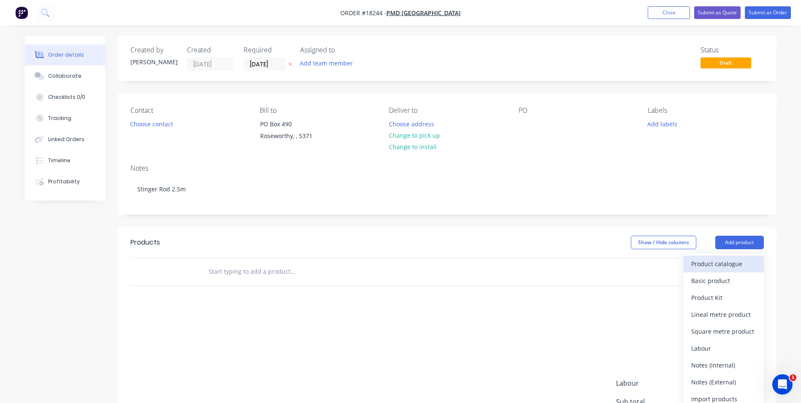
click at [739, 268] on div "Product catalogue" at bounding box center [723, 264] width 65 height 12
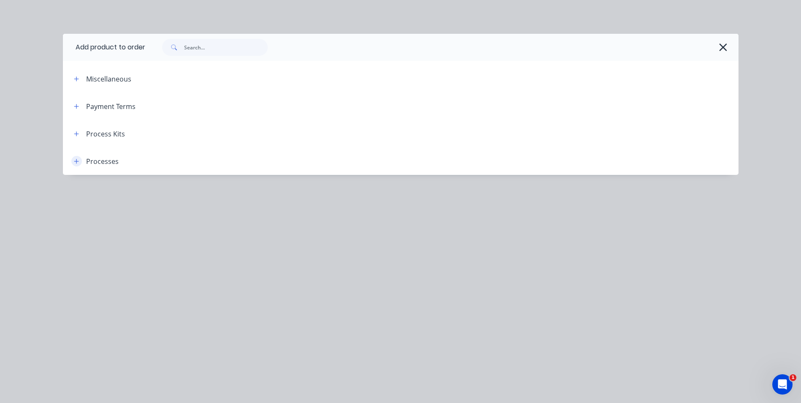
drag, startPoint x: 79, startPoint y: 163, endPoint x: 93, endPoint y: 169, distance: 16.1
click at [79, 163] on icon "button" at bounding box center [76, 161] width 5 height 6
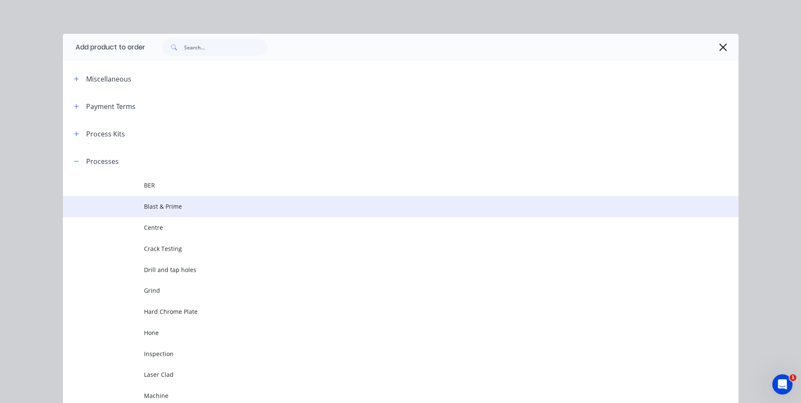
click at [177, 208] on span "Blast & Prime" at bounding box center [381, 206] width 475 height 9
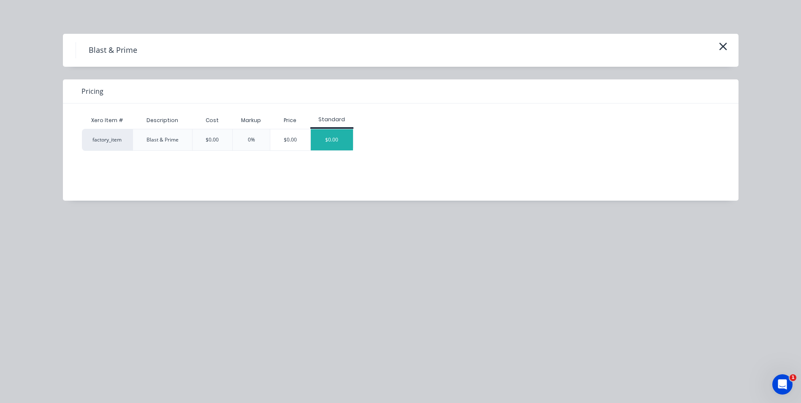
click at [332, 141] on div "$0.00" at bounding box center [332, 139] width 42 height 21
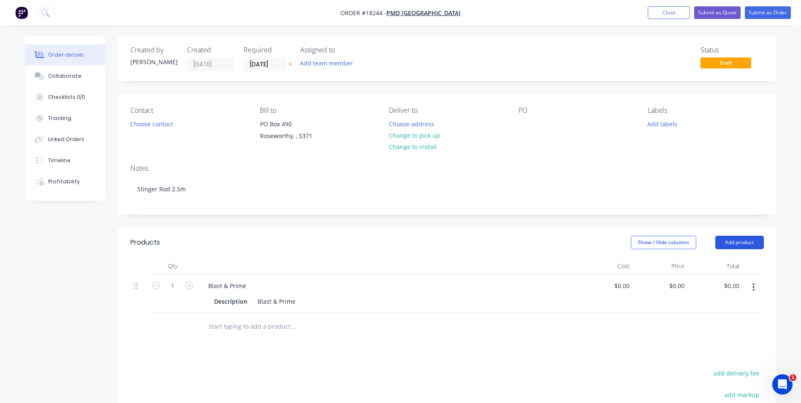
click at [752, 246] on button "Add product" at bounding box center [739, 243] width 49 height 14
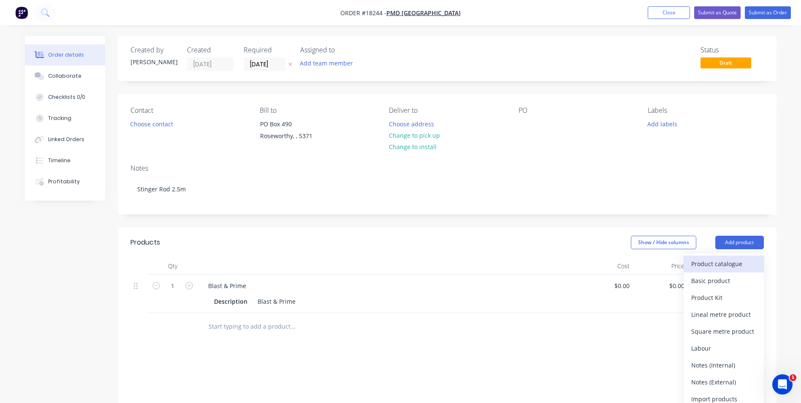
click at [747, 264] on div "Product catalogue" at bounding box center [723, 264] width 65 height 12
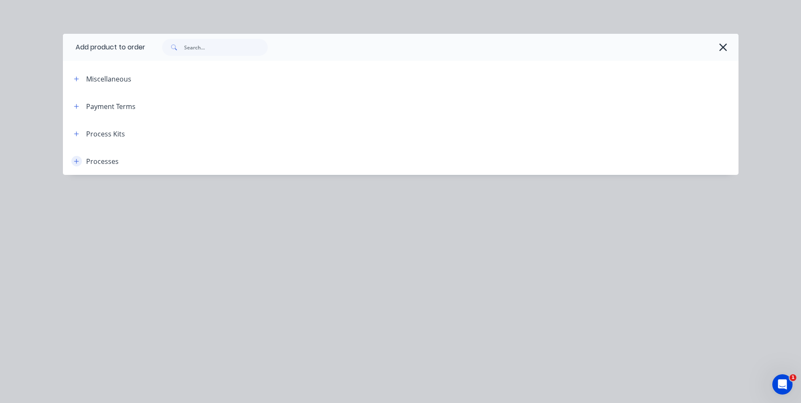
click at [76, 162] on icon "button" at bounding box center [76, 161] width 5 height 6
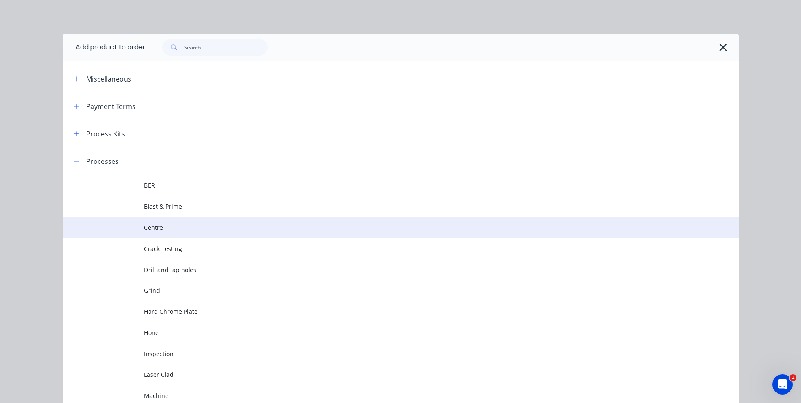
click at [315, 233] on td "Centre" at bounding box center [441, 227] width 594 height 21
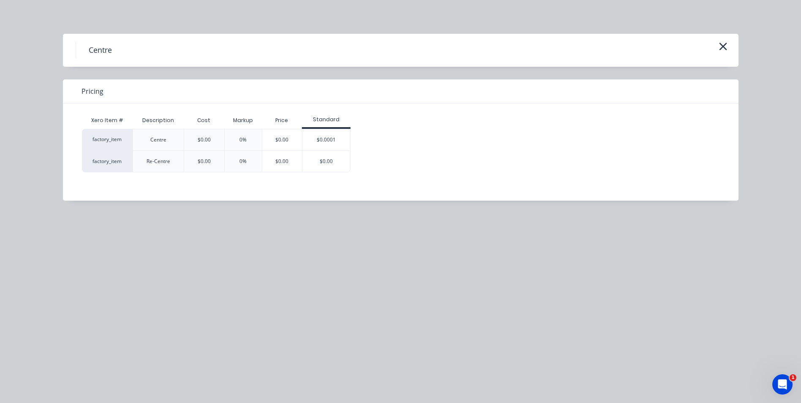
click at [332, 131] on div "$0.0001" at bounding box center [326, 139] width 48 height 21
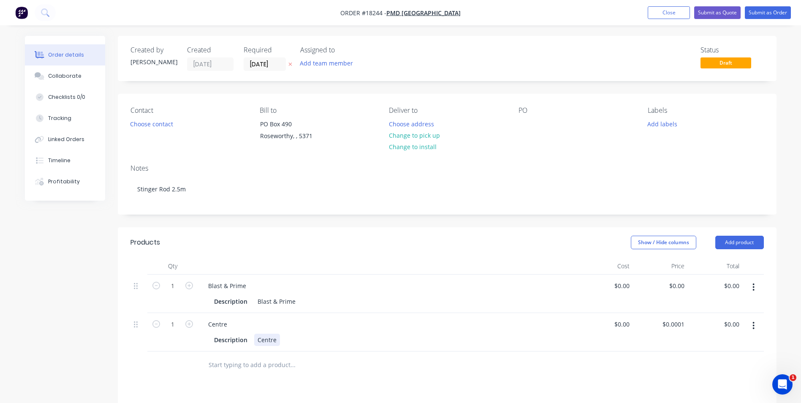
click at [277, 340] on div "Centre" at bounding box center [267, 340] width 26 height 12
click at [749, 241] on button "Add product" at bounding box center [739, 243] width 49 height 14
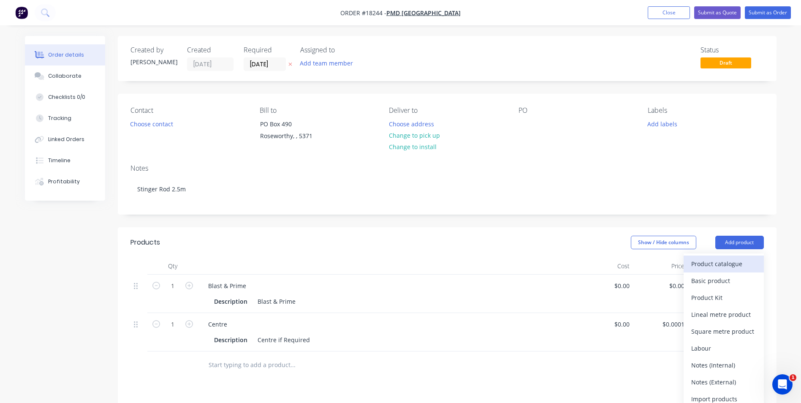
click at [739, 267] on div "Product catalogue" at bounding box center [723, 264] width 65 height 12
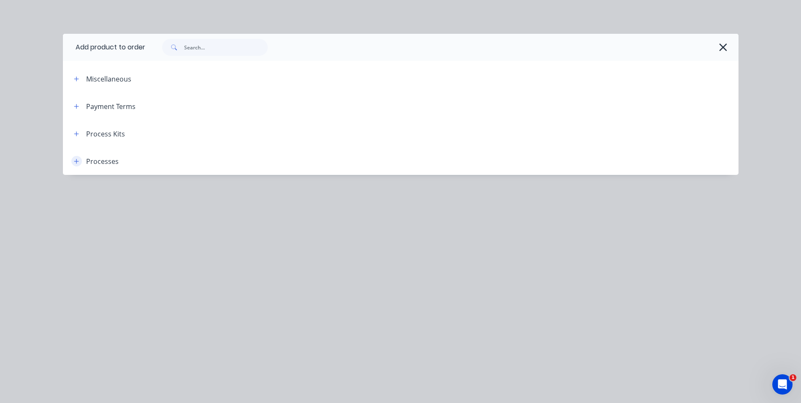
click at [73, 160] on button "button" at bounding box center [76, 161] width 11 height 11
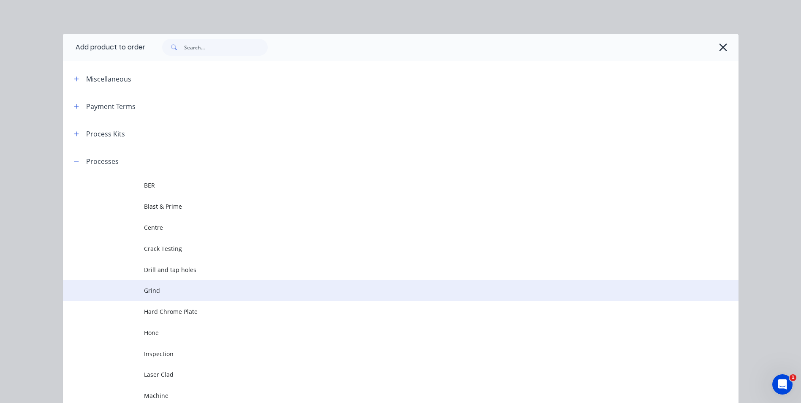
click at [150, 288] on span "Grind" at bounding box center [381, 290] width 475 height 9
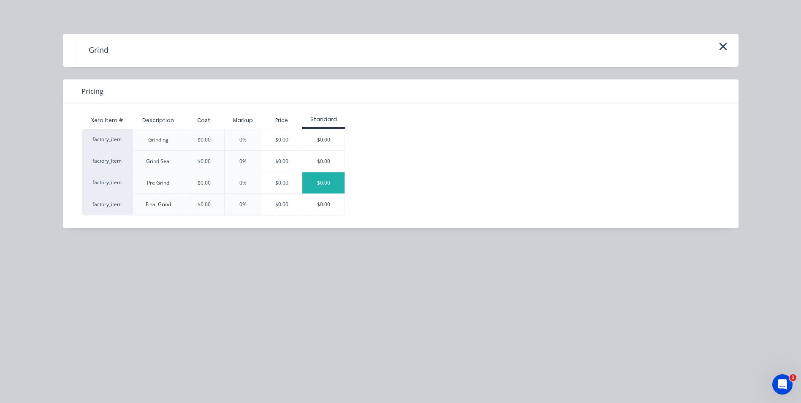
click at [325, 180] on div "$0.00" at bounding box center [323, 182] width 42 height 21
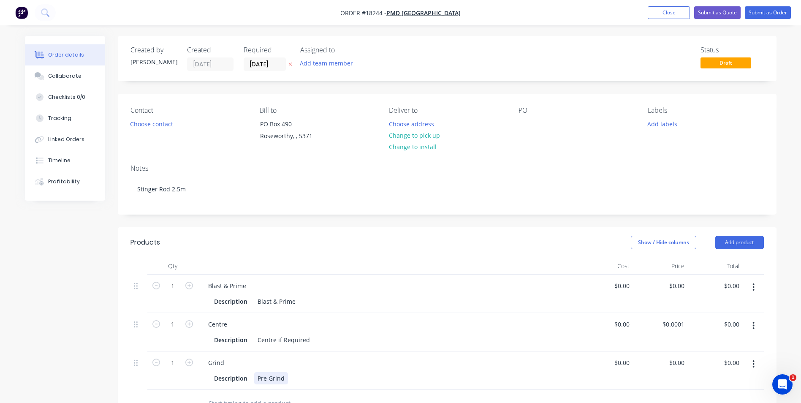
click at [283, 377] on div "Pre Grind" at bounding box center [271, 378] width 34 height 12
drag, startPoint x: 284, startPoint y: 376, endPoint x: 255, endPoint y: 376, distance: 28.7
click at [255, 376] on div "Pre Grind" at bounding box center [271, 378] width 34 height 12
paste div
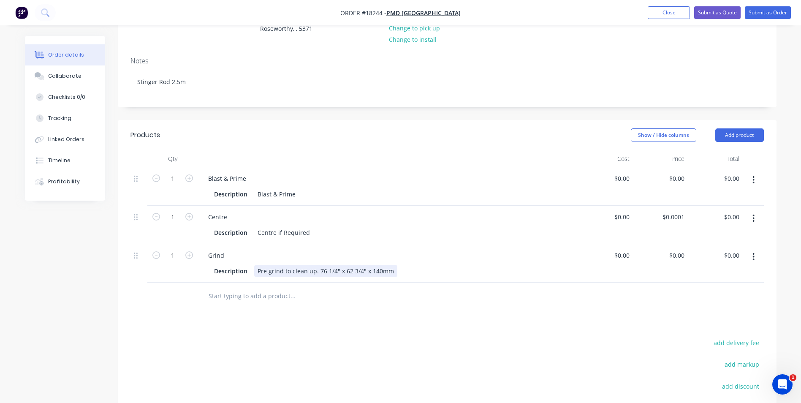
scroll to position [127, 0]
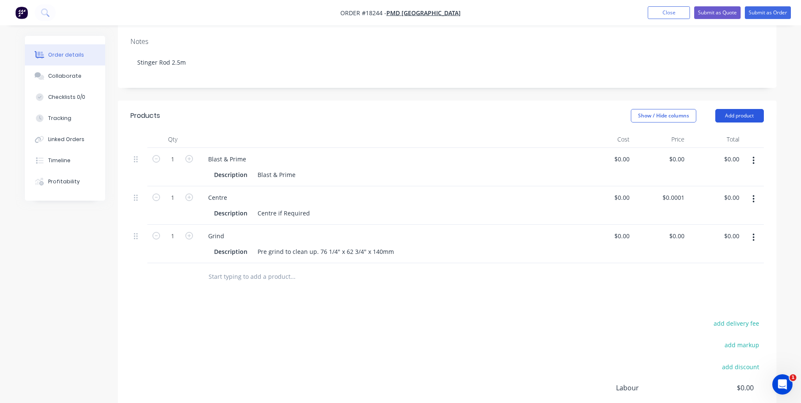
click at [750, 114] on button "Add product" at bounding box center [739, 116] width 49 height 14
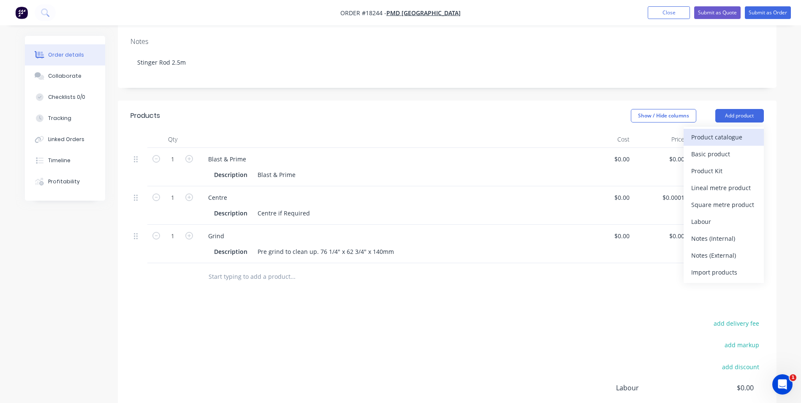
click at [736, 135] on div "Product catalogue" at bounding box center [723, 137] width 65 height 12
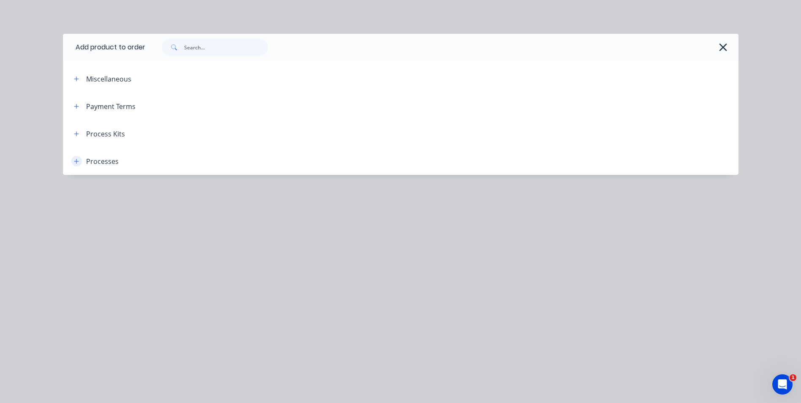
click at [77, 163] on icon "button" at bounding box center [76, 161] width 5 height 6
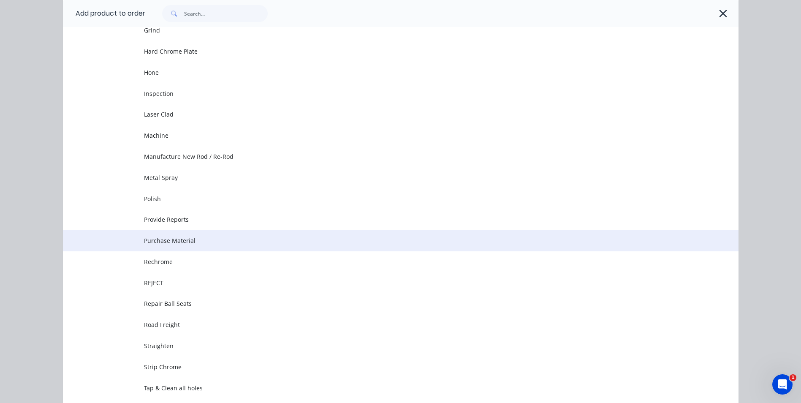
scroll to position [250, 0]
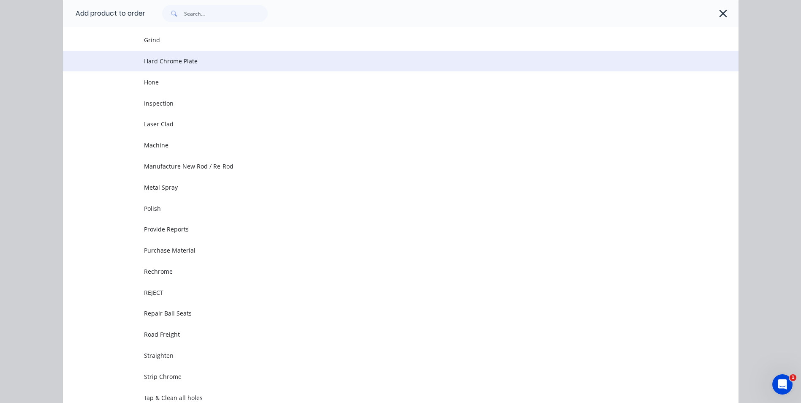
click at [182, 66] on td "Hard Chrome Plate" at bounding box center [441, 61] width 594 height 21
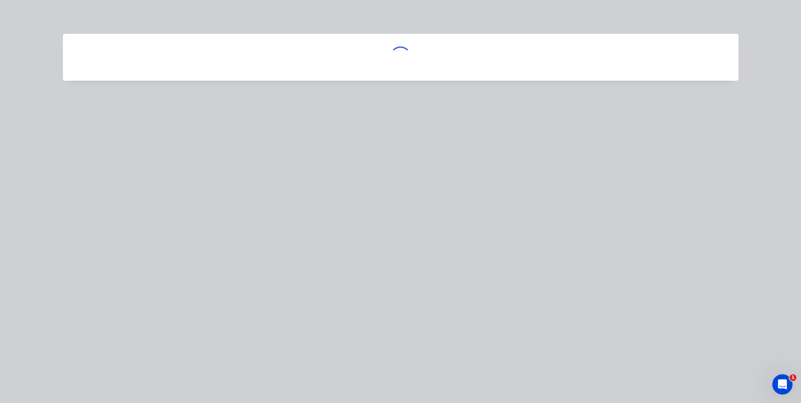
scroll to position [0, 0]
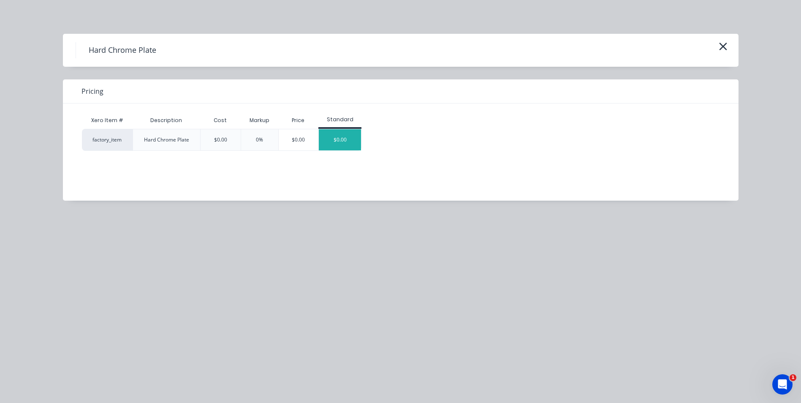
click at [340, 143] on div "$0.00" at bounding box center [340, 139] width 42 height 21
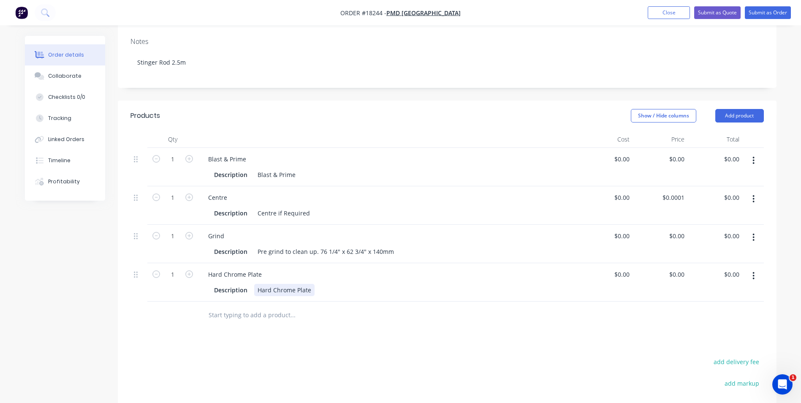
click at [310, 289] on div "Hard Chrome Plate" at bounding box center [284, 290] width 60 height 12
drag, startPoint x: 279, startPoint y: 288, endPoint x: 258, endPoint y: 287, distance: 21.1
click at [258, 288] on div "Set Up" at bounding box center [266, 290] width 25 height 12
click at [257, 290] on div "No chrome in keyways. Tape up as normal" at bounding box center [317, 290] width 126 height 12
click at [392, 288] on div "Set Up No chrome in keyways. Tape up as normal" at bounding box center [327, 290] width 146 height 12
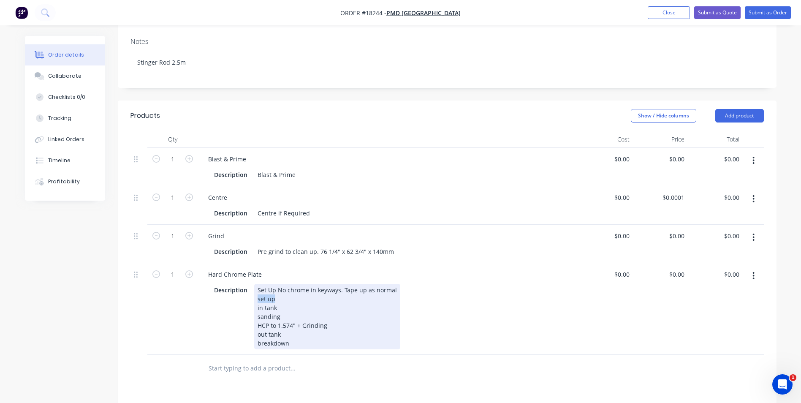
drag, startPoint x: 279, startPoint y: 301, endPoint x: 254, endPoint y: 301, distance: 24.9
click at [254, 301] on div "Set Up No chrome in keyways. Tape up as normal set up in tank sanding HCP to 1.…" at bounding box center [327, 316] width 146 height 65
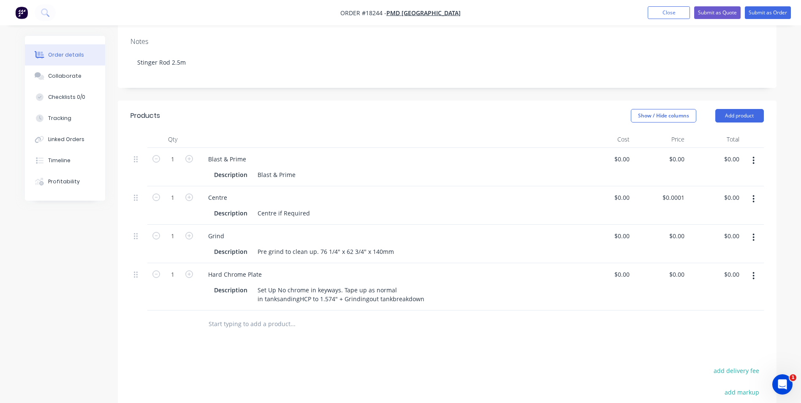
click at [362, 326] on input "text" at bounding box center [292, 323] width 169 height 17
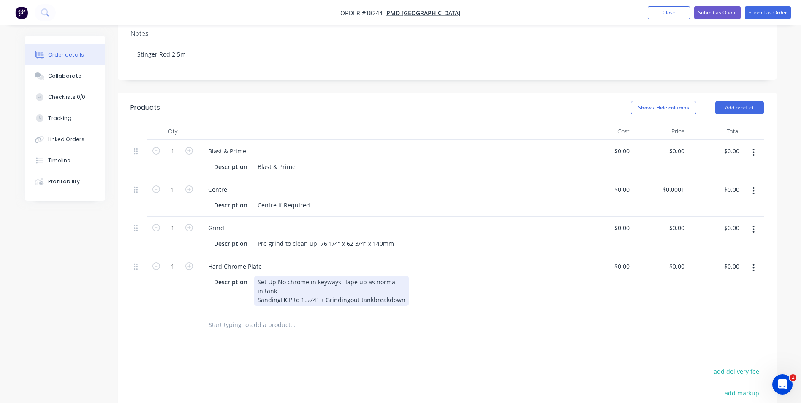
scroll to position [169, 0]
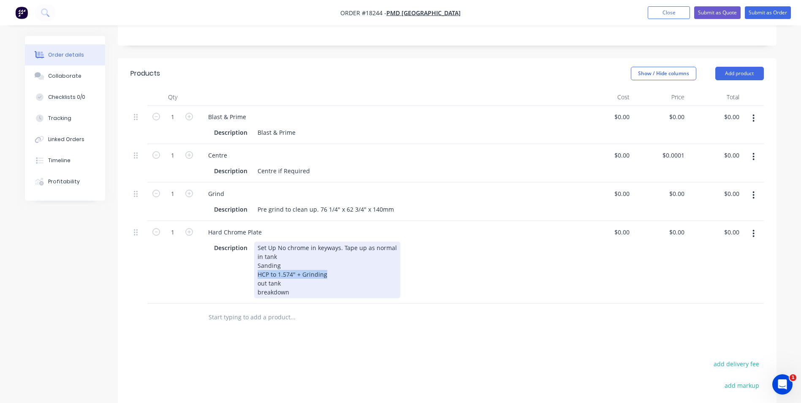
drag, startPoint x: 327, startPoint y: 274, endPoint x: 272, endPoint y: 274, distance: 54.9
click at [257, 277] on div "Set Up No chrome in keyways. Tape up as normal in tank Sanding HCP to 1.574" + …" at bounding box center [327, 270] width 146 height 57
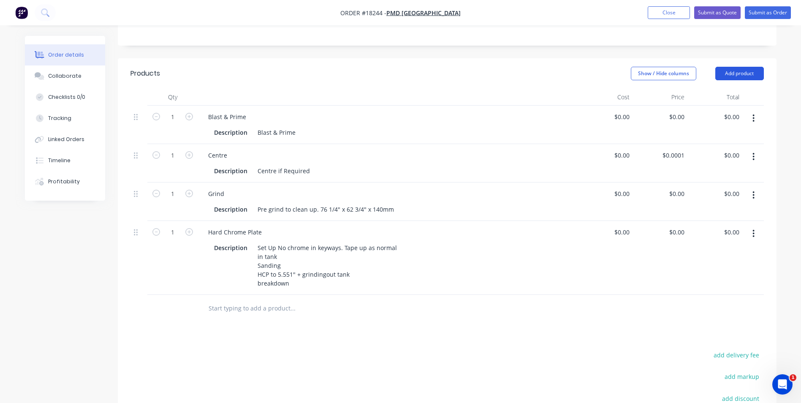
click at [751, 71] on button "Add product" at bounding box center [739, 74] width 49 height 14
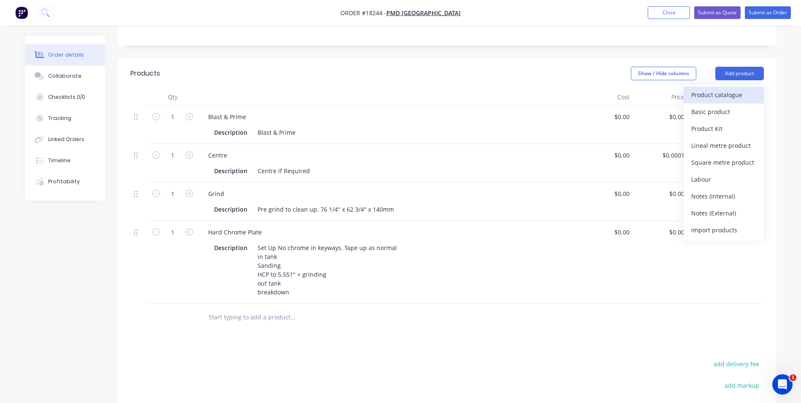
click at [730, 95] on div "Product catalogue" at bounding box center [723, 95] width 65 height 12
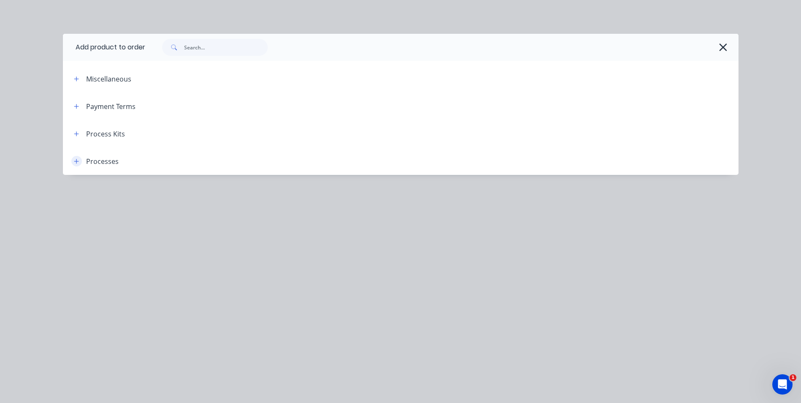
click at [77, 161] on icon "button" at bounding box center [76, 161] width 5 height 5
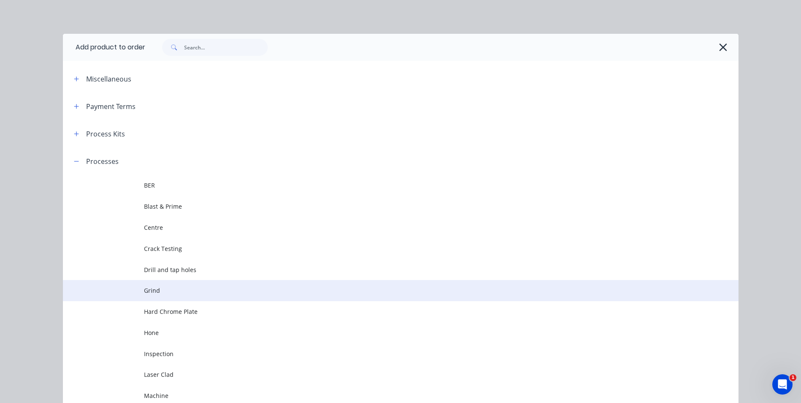
click at [169, 288] on span "Grind" at bounding box center [381, 290] width 475 height 9
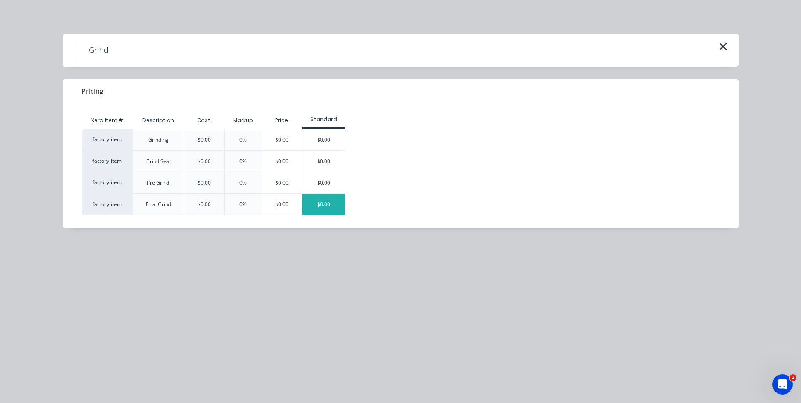
click at [326, 204] on div "$0.00" at bounding box center [323, 204] width 42 height 21
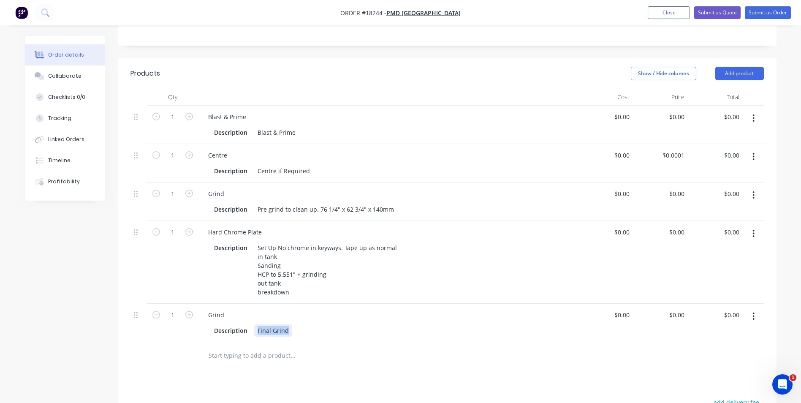
drag, startPoint x: 287, startPoint y: 332, endPoint x: 256, endPoint y: 330, distance: 31.3
click at [256, 330] on div "Final Grind" at bounding box center [273, 330] width 38 height 12
paste div
click at [754, 75] on button "Add product" at bounding box center [739, 74] width 49 height 14
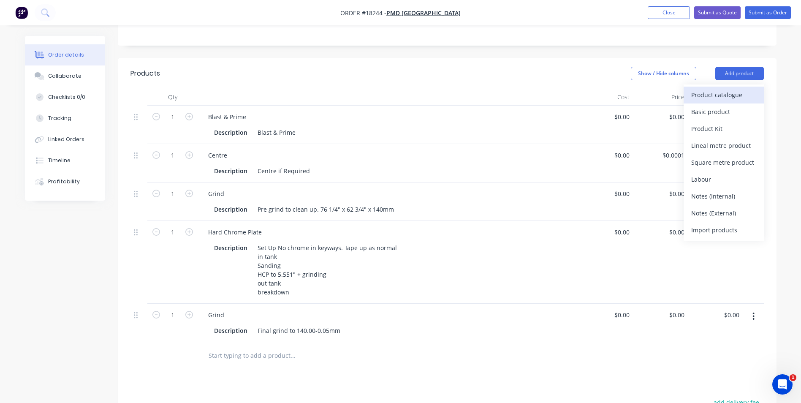
click at [741, 98] on div "Product catalogue" at bounding box center [723, 95] width 65 height 12
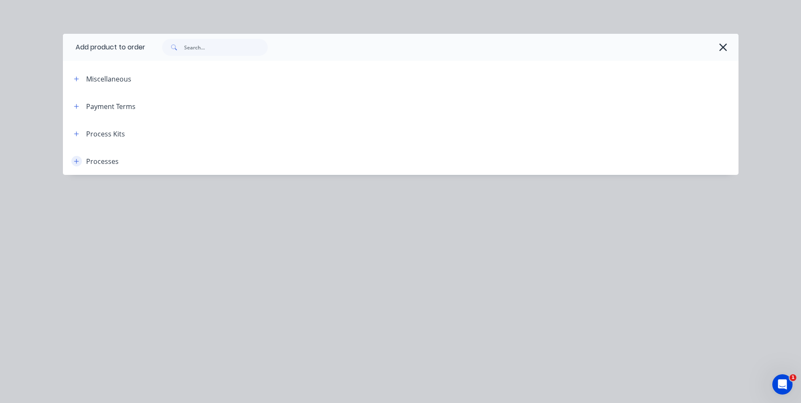
click at [74, 160] on icon "button" at bounding box center [76, 161] width 5 height 6
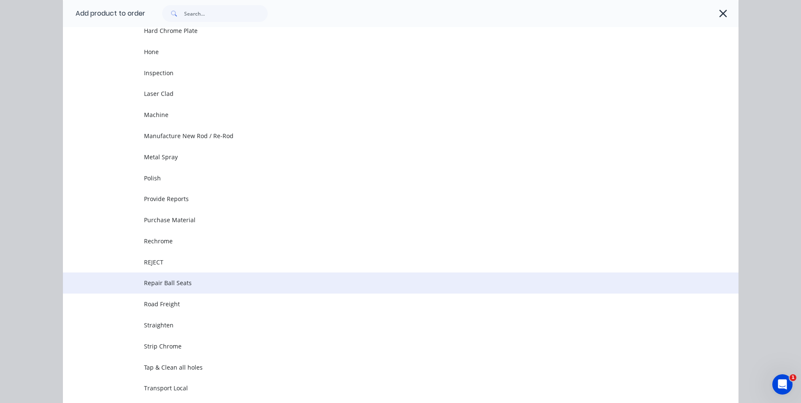
scroll to position [296, 0]
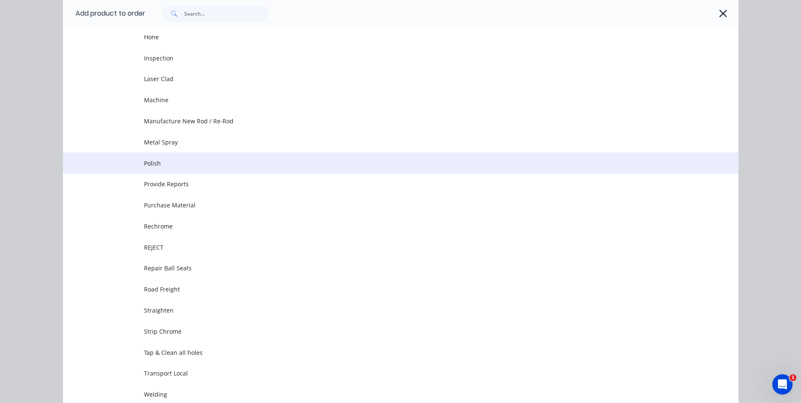
click at [148, 161] on span "Polish" at bounding box center [381, 163] width 475 height 9
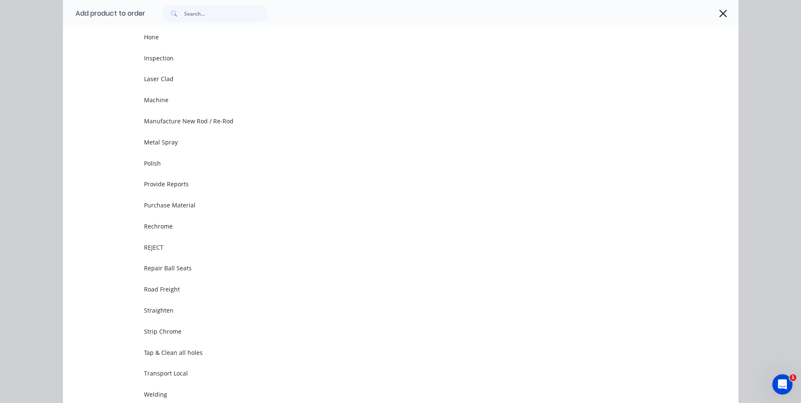
scroll to position [0, 0]
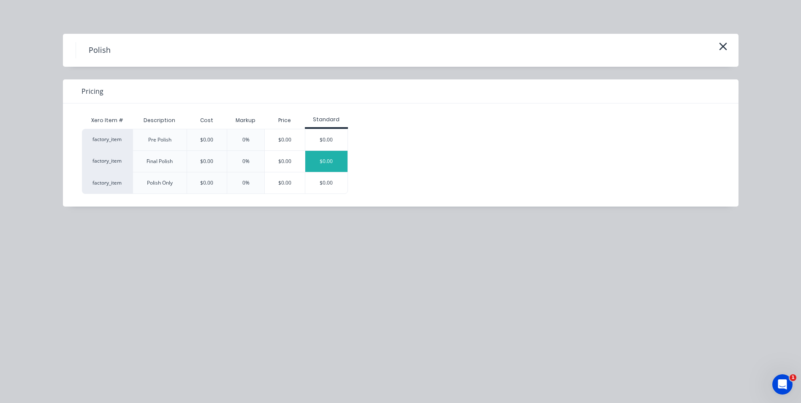
click at [331, 164] on div "$0.00" at bounding box center [326, 161] width 42 height 21
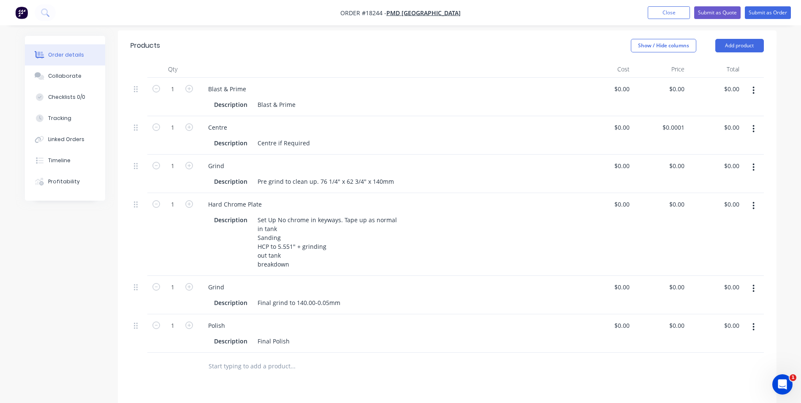
scroll to position [211, 0]
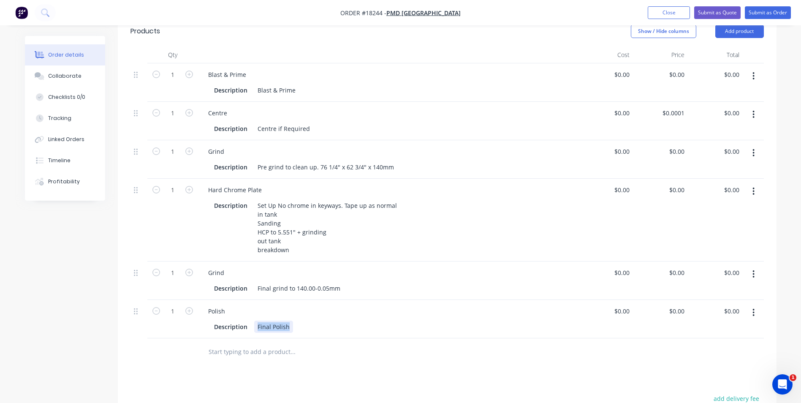
drag, startPoint x: 288, startPoint y: 325, endPoint x: 253, endPoint y: 323, distance: 34.7
click at [253, 323] on div "Description Final Polish" at bounding box center [386, 326] width 351 height 12
paste div
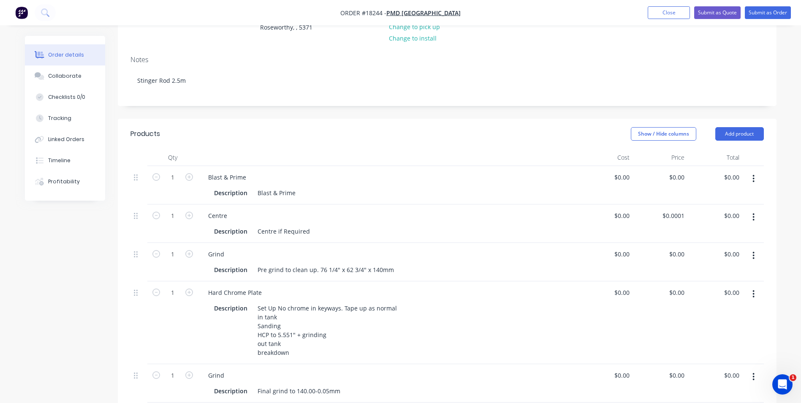
scroll to position [0, 0]
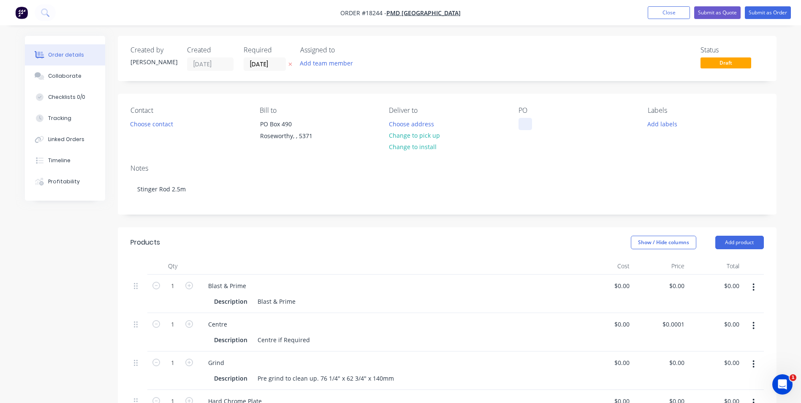
click at [524, 122] on div at bounding box center [525, 124] width 14 height 12
click at [665, 124] on button "Add labels" at bounding box center [662, 123] width 39 height 11
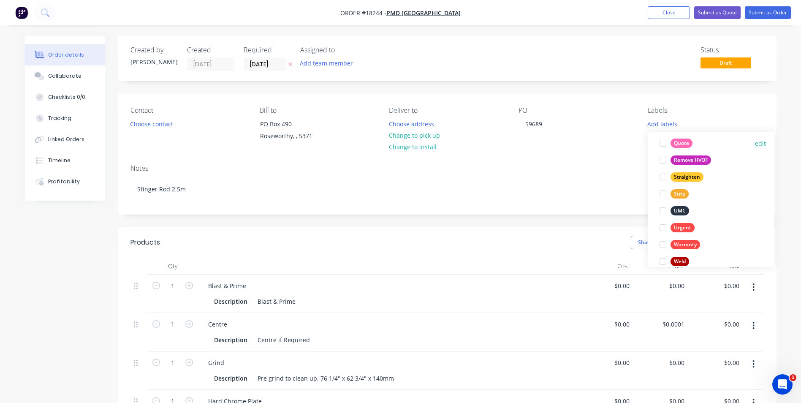
scroll to position [490, 0]
click at [681, 197] on div "UMC" at bounding box center [679, 199] width 19 height 9
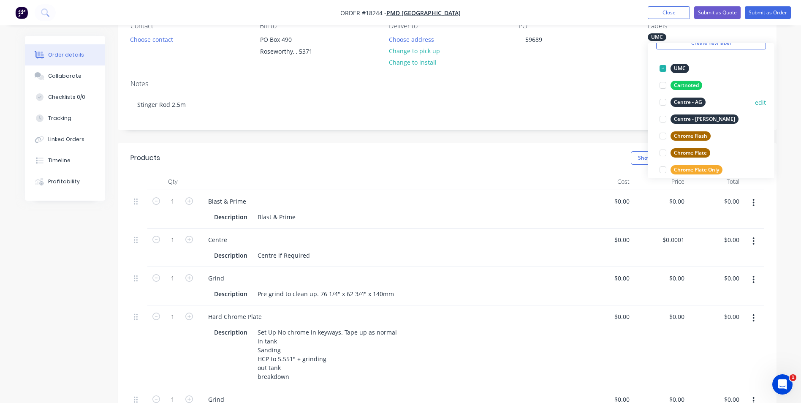
scroll to position [84, 0]
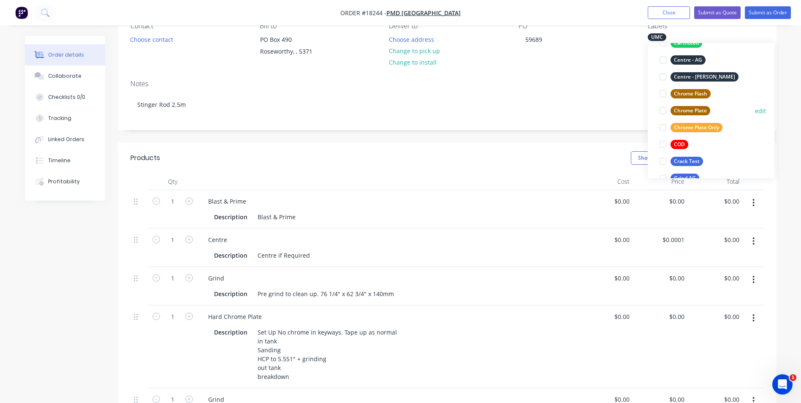
click at [704, 111] on div "Chrome Plate" at bounding box center [690, 110] width 40 height 9
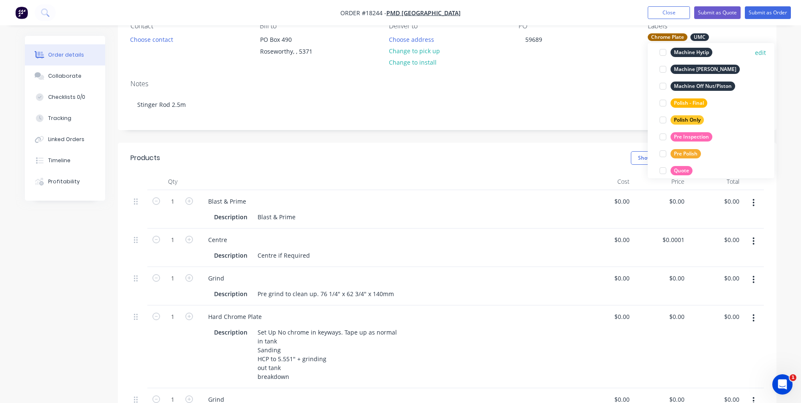
scroll to position [380, 0]
click at [700, 105] on div "Polish - Final" at bounding box center [688, 102] width 37 height 9
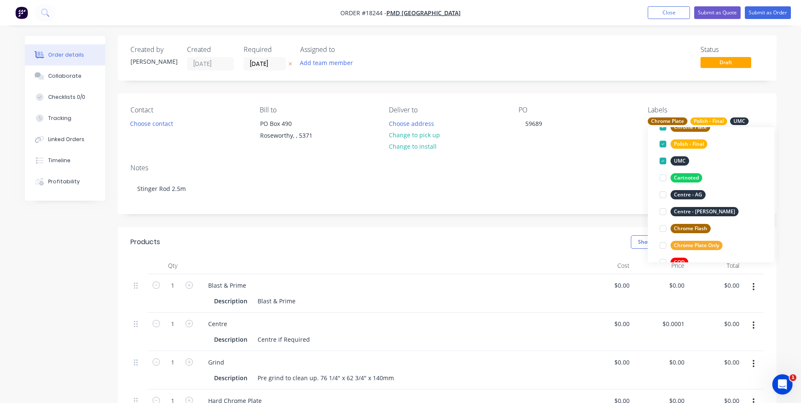
scroll to position [0, 0]
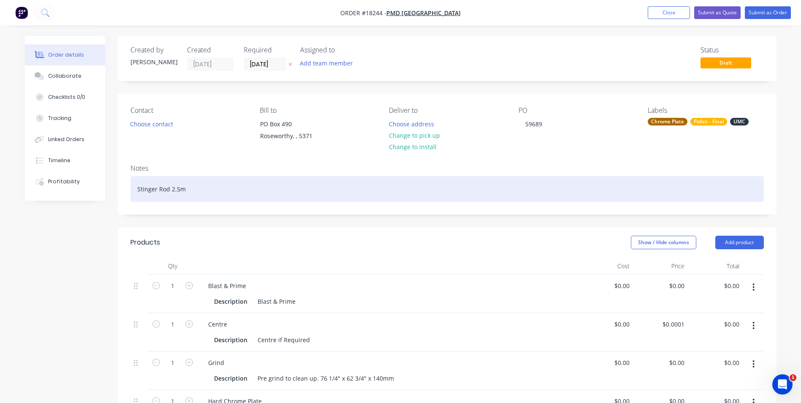
drag, startPoint x: 192, startPoint y: 192, endPoint x: 134, endPoint y: 197, distance: 58.1
click at [134, 197] on div "Stinger Rod 2.5m" at bounding box center [446, 189] width 633 height 26
click at [176, 190] on div "But 32 Zoom tube" at bounding box center [446, 189] width 633 height 26
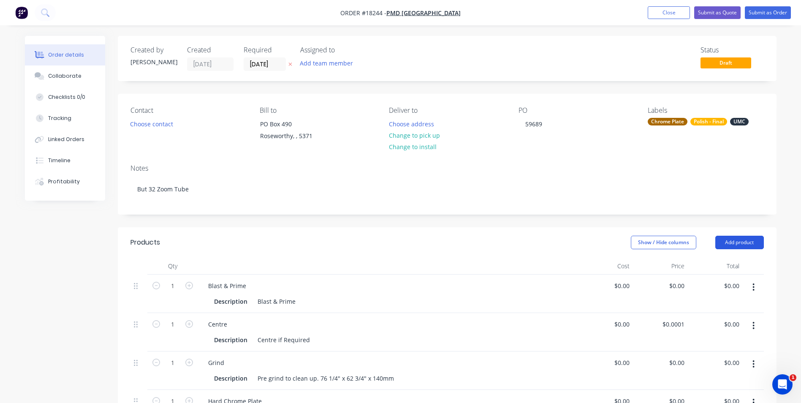
click at [751, 244] on button "Add product" at bounding box center [739, 243] width 49 height 14
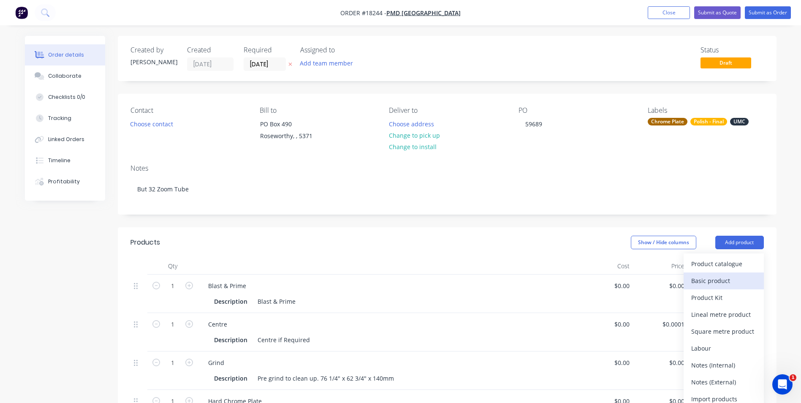
click at [725, 277] on div "Basic product" at bounding box center [723, 280] width 65 height 12
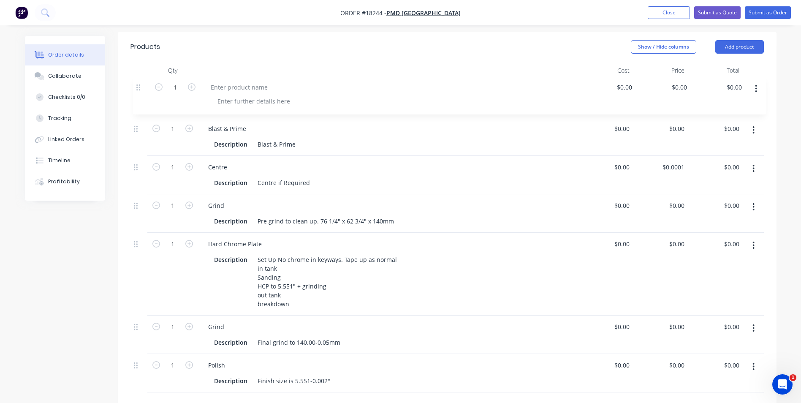
scroll to position [194, 0]
drag, startPoint x: 137, startPoint y: 350, endPoint x: 138, endPoint y: 81, distance: 268.1
click at [138, 81] on div "1 Blast & Prime Description Blast & Prime $0.00 $0.00 $0.00 $0.00 $0.00 $0.00 1…" at bounding box center [446, 236] width 633 height 313
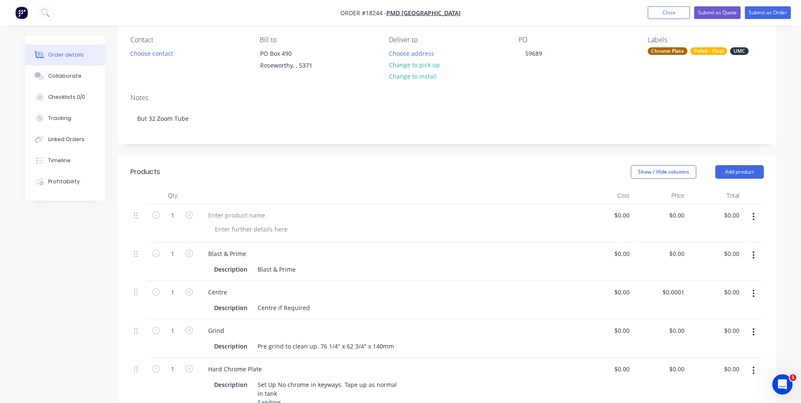
scroll to position [68, 0]
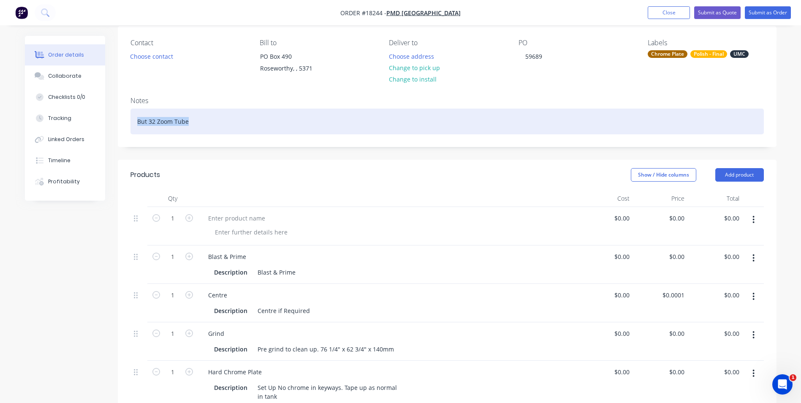
drag, startPoint x: 191, startPoint y: 122, endPoint x: 128, endPoint y: 119, distance: 63.4
click at [128, 119] on div "Notes But 32 Zoom Tube" at bounding box center [447, 118] width 659 height 57
copy div "But 32 Zoom Tube"
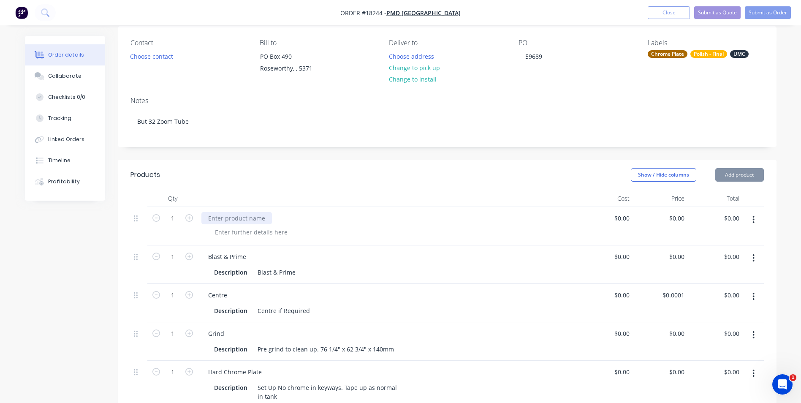
click at [265, 220] on div at bounding box center [236, 218] width 71 height 12
paste div
click at [335, 220] on div "But 32 Zoom Tube" at bounding box center [387, 218] width 373 height 12
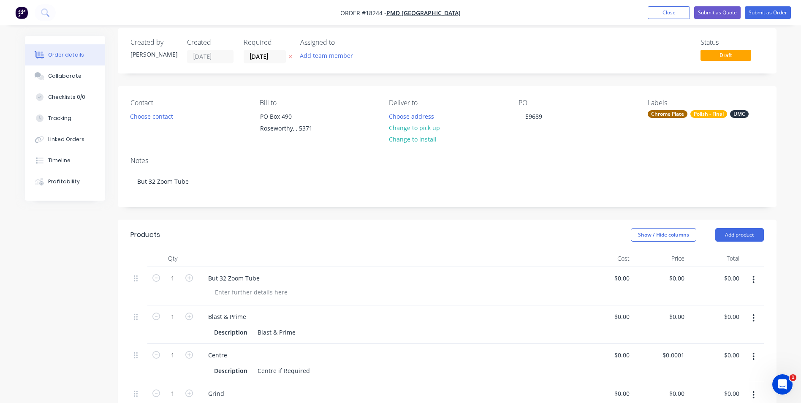
scroll to position [0, 0]
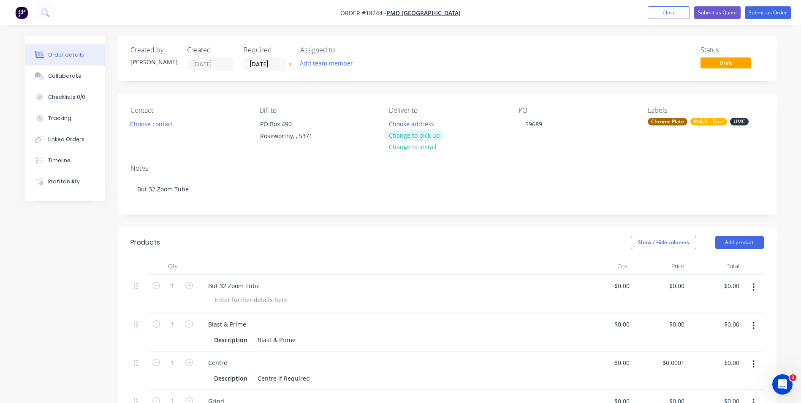
click at [429, 136] on button "Change to pick up" at bounding box center [414, 135] width 60 height 11
click at [279, 64] on input "[DATE]" at bounding box center [264, 64] width 41 height 13
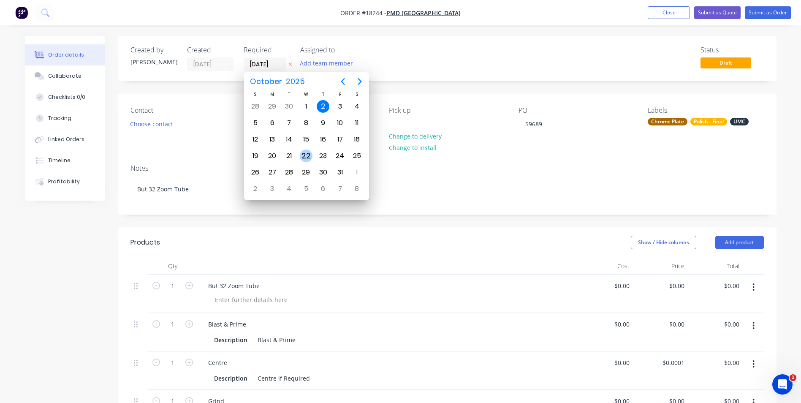
click at [308, 158] on div "22" at bounding box center [306, 155] width 13 height 13
type input "[DATE]"
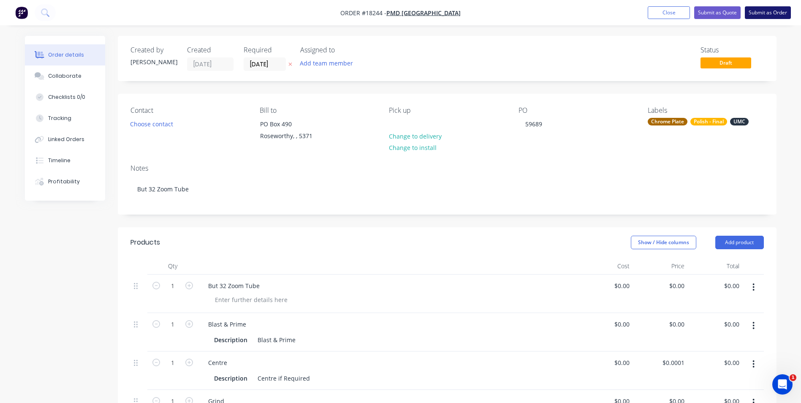
click at [773, 12] on button "Submit as Order" at bounding box center [768, 12] width 46 height 13
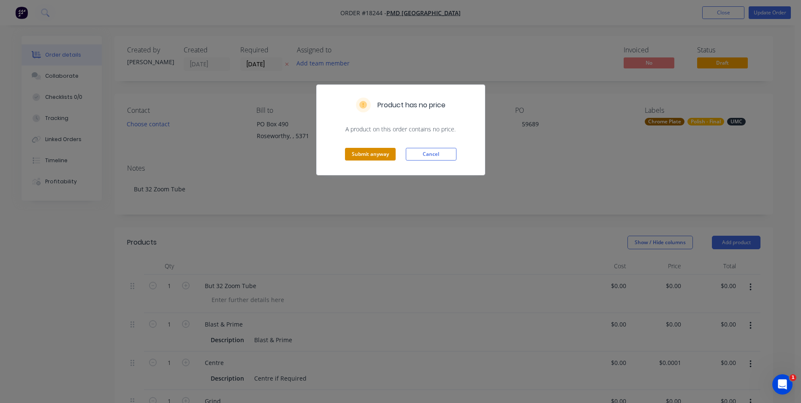
click at [376, 157] on button "Submit anyway" at bounding box center [370, 154] width 51 height 13
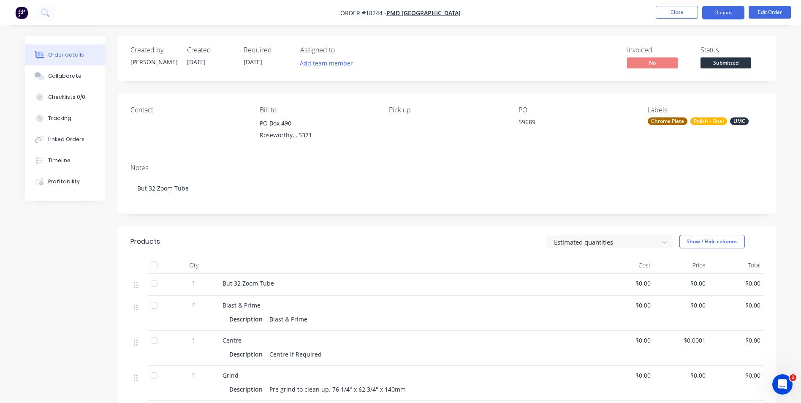
click at [729, 11] on button "Options" at bounding box center [723, 13] width 42 height 14
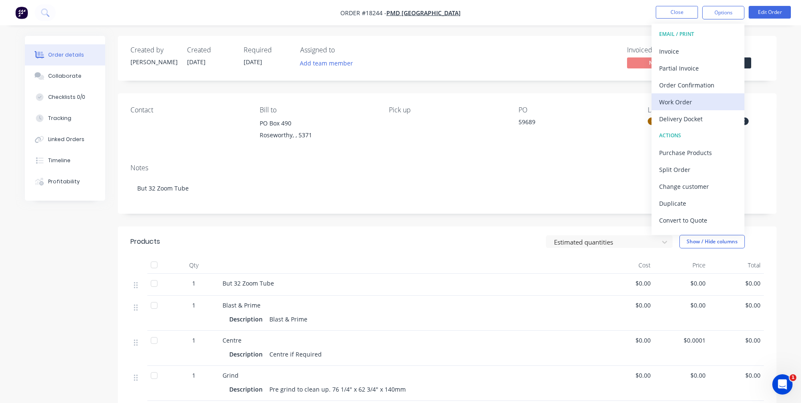
click at [715, 98] on div "Work Order" at bounding box center [698, 102] width 78 height 12
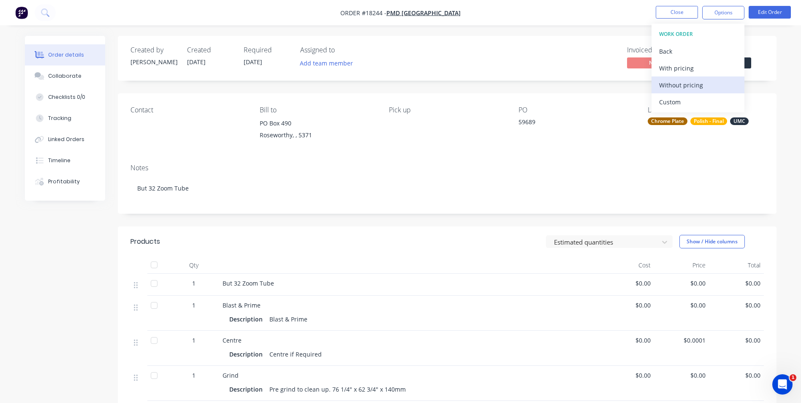
click at [714, 91] on div "Without pricing" at bounding box center [698, 85] width 78 height 12
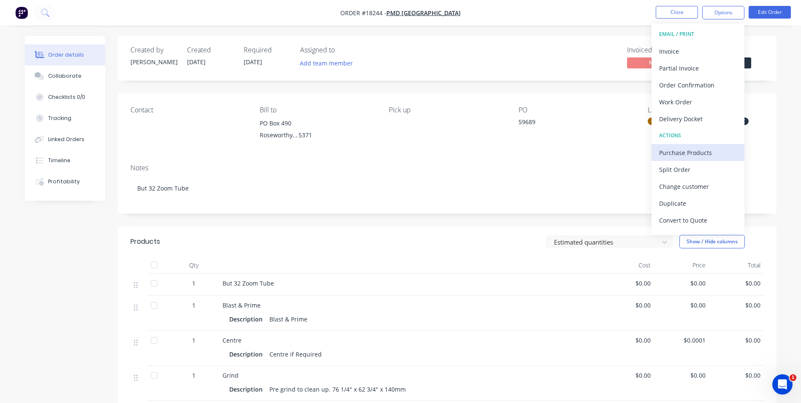
click at [713, 154] on div "Purchase Products" at bounding box center [698, 153] width 78 height 12
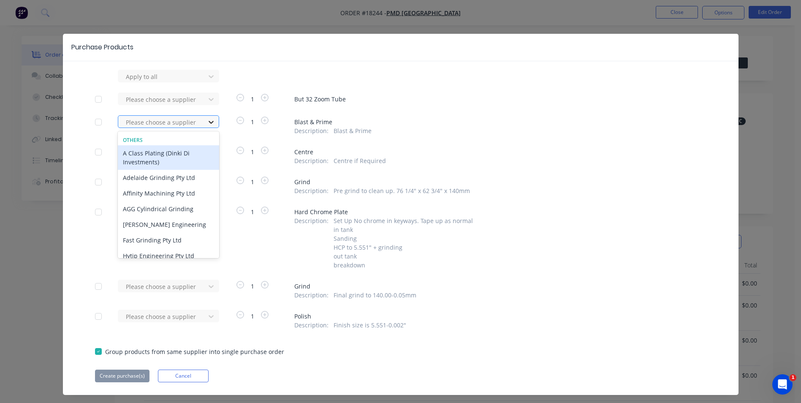
click at [207, 121] on icon at bounding box center [211, 122] width 8 height 8
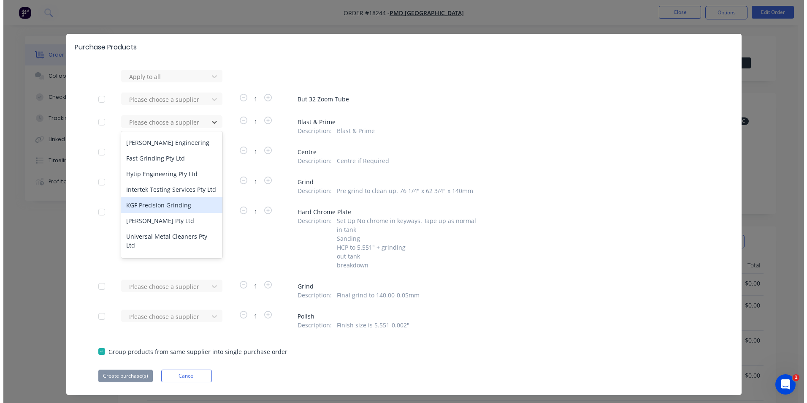
scroll to position [91, 0]
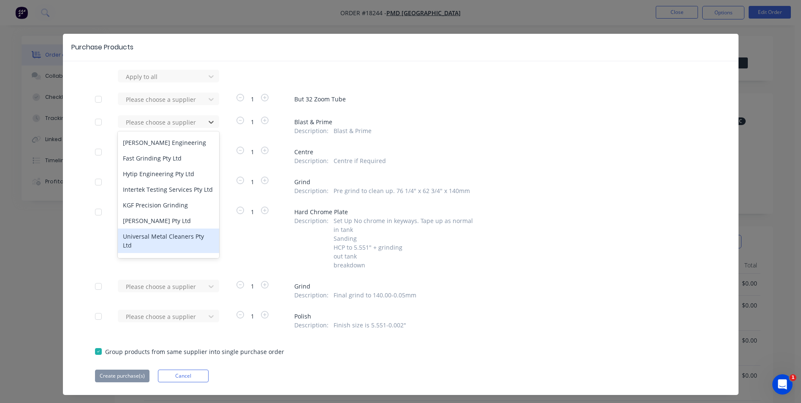
click at [165, 239] on div "Universal Metal Cleaners Pty Ltd" at bounding box center [168, 240] width 101 height 24
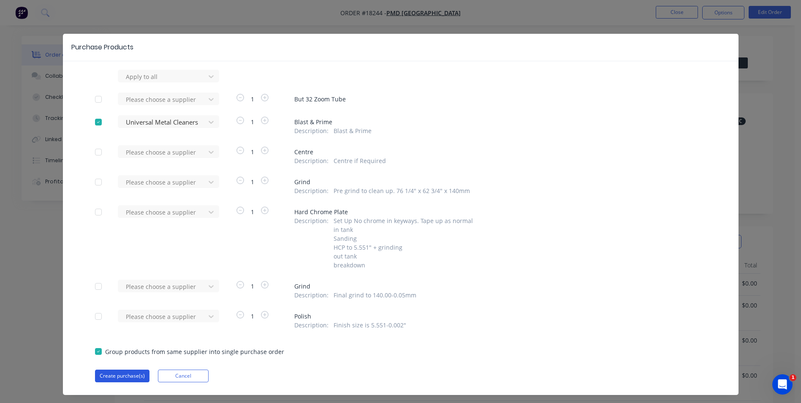
click at [125, 374] on button "Create purchase(s)" at bounding box center [122, 375] width 54 height 13
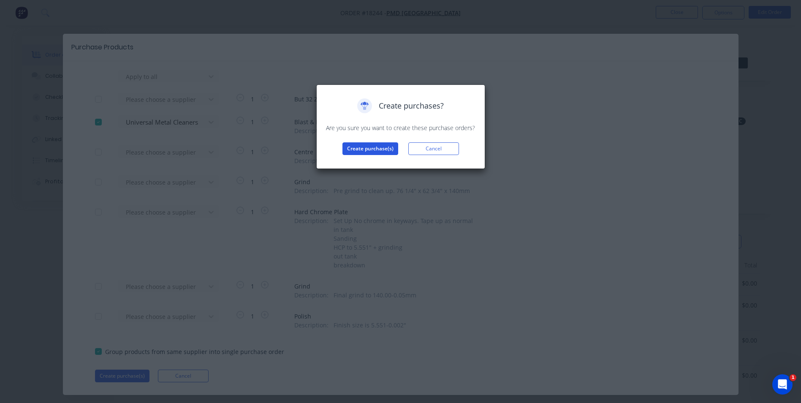
click at [375, 150] on button "Create purchase(s)" at bounding box center [370, 148] width 56 height 13
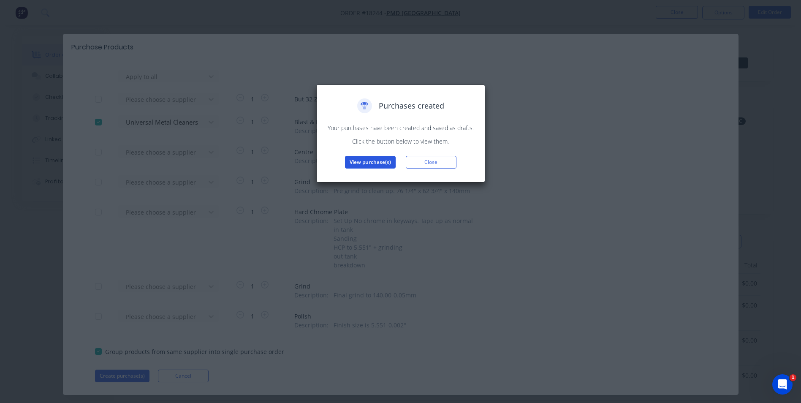
click at [370, 164] on button "View purchase(s)" at bounding box center [370, 162] width 51 height 13
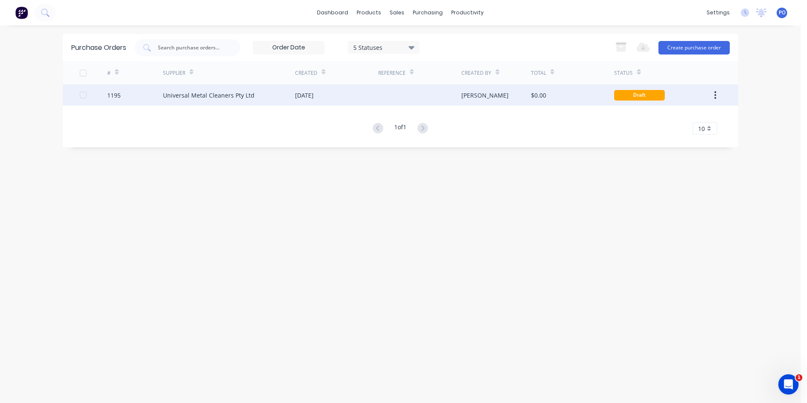
click at [380, 95] on div at bounding box center [419, 94] width 83 height 21
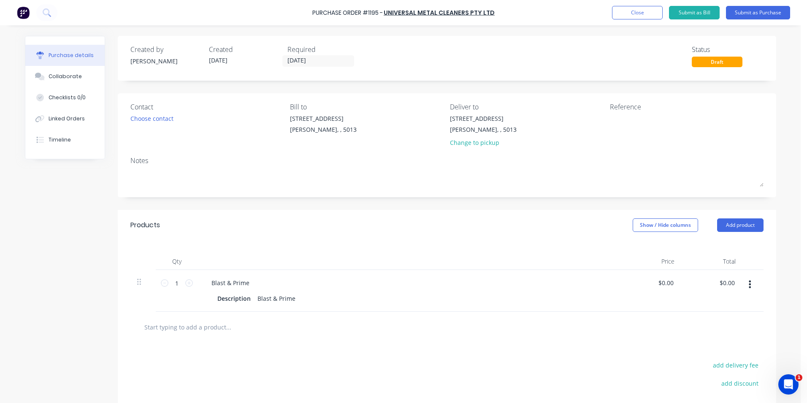
drag, startPoint x: 616, startPoint y: 125, endPoint x: 651, endPoint y: 111, distance: 37.3
click at [616, 125] on textarea at bounding box center [663, 123] width 106 height 19
type textarea "x"
type textarea "T"
type textarea "x"
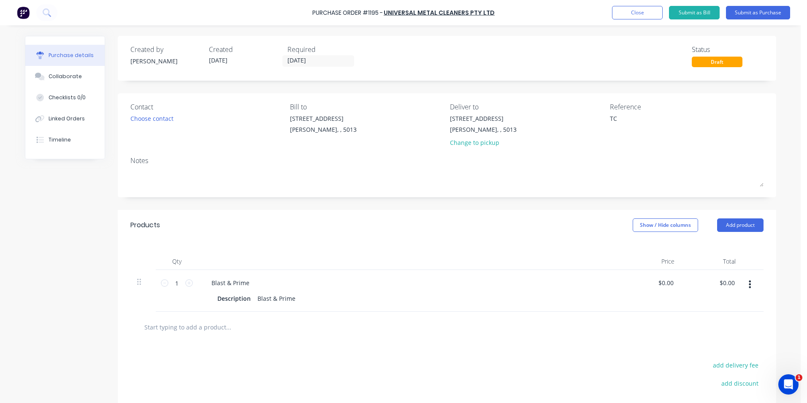
type textarea "TC"
type textarea "x"
type textarea "TC18244"
type textarea "x"
type textarea "TC18244"
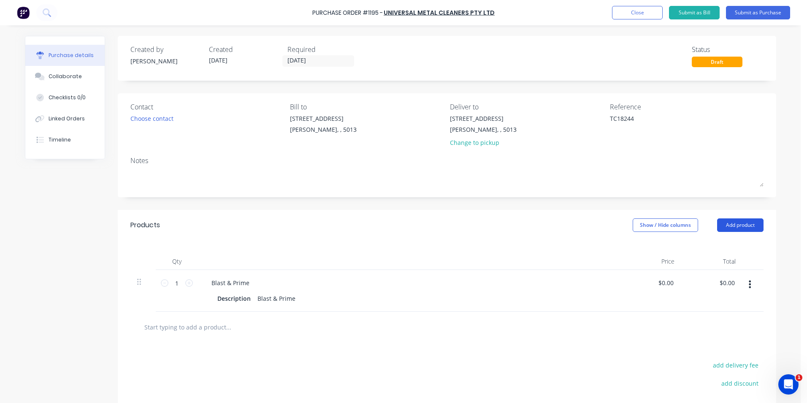
click at [742, 224] on button "Add product" at bounding box center [740, 225] width 46 height 14
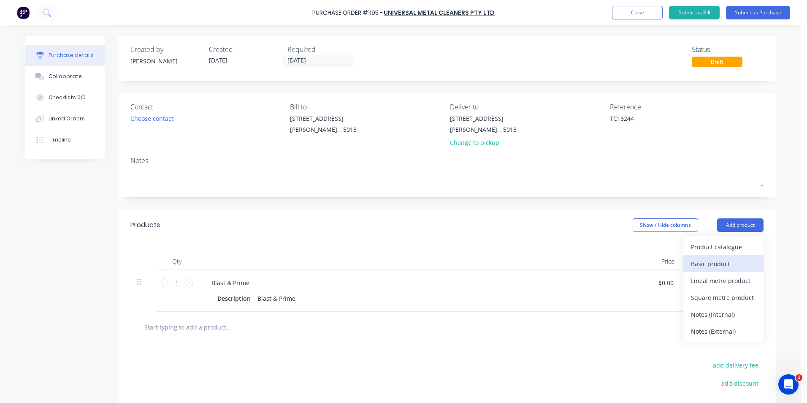
click at [725, 258] on div "Basic product" at bounding box center [723, 264] width 65 height 12
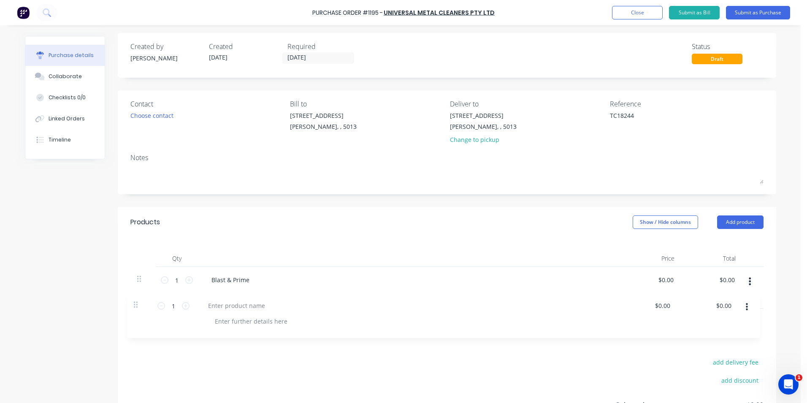
scroll to position [3, 0]
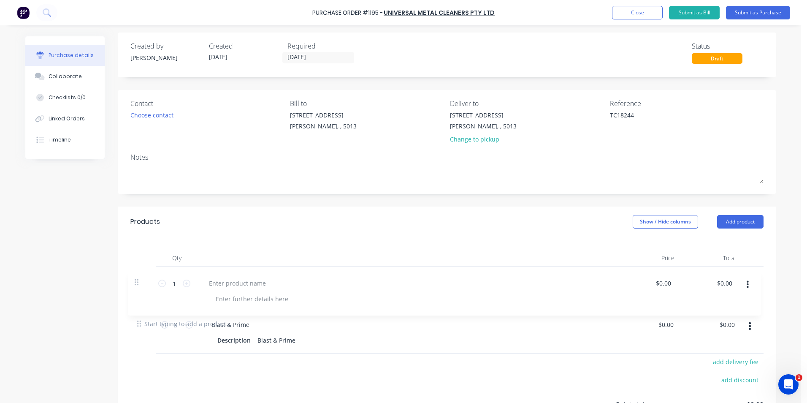
drag, startPoint x: 135, startPoint y: 326, endPoint x: 136, endPoint y: 281, distance: 44.8
click at [136, 281] on div "1 1 Blast & Prime Description Blast & Prime $0.00 $0.00 $0.00 $0.00 1 1 $0.00 $…" at bounding box center [446, 287] width 633 height 42
type textarea "x"
click at [236, 280] on div at bounding box center [240, 279] width 71 height 12
drag, startPoint x: 260, startPoint y: 279, endPoint x: 208, endPoint y: 282, distance: 52.0
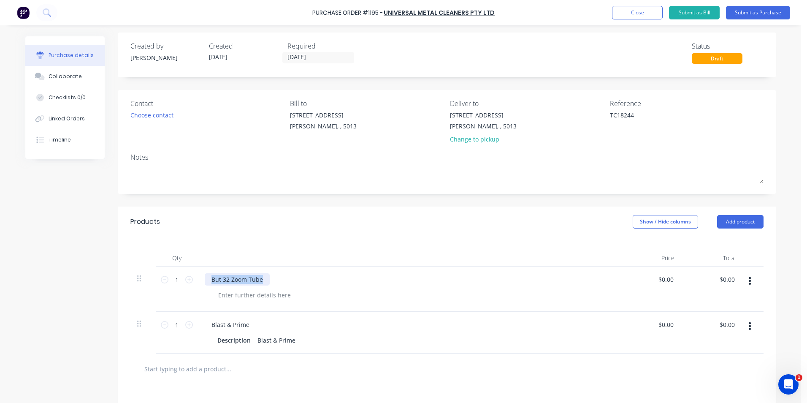
click at [208, 282] on div "But 32 Zoom Tube" at bounding box center [237, 279] width 65 height 12
copy div "But 32 Zoom Tube"
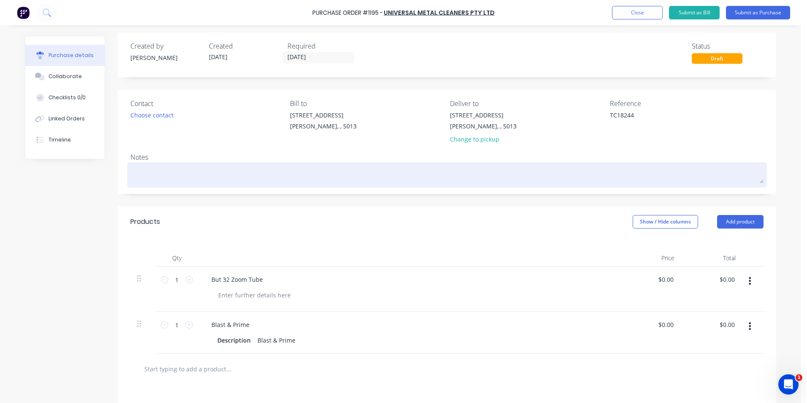
click at [153, 171] on textarea at bounding box center [446, 173] width 633 height 19
paste textarea "But 32 Zoom Tube"
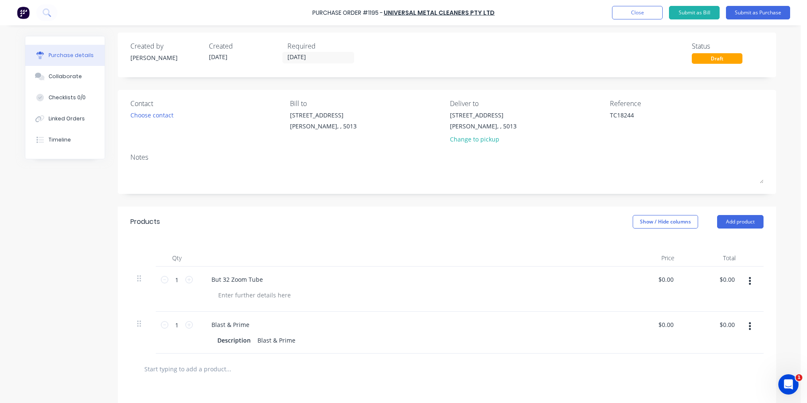
type textarea "x"
type textarea "But 32 Zoom Tube"
type textarea "x"
type textarea "But 32 Zoom Tube"
click at [331, 55] on input "[DATE]" at bounding box center [318, 57] width 71 height 11
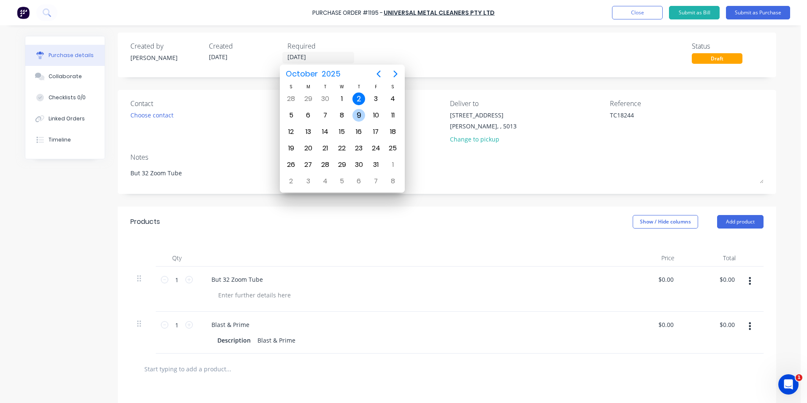
click at [358, 113] on div "9" at bounding box center [359, 115] width 13 height 13
type textarea "x"
type input "[DATE]"
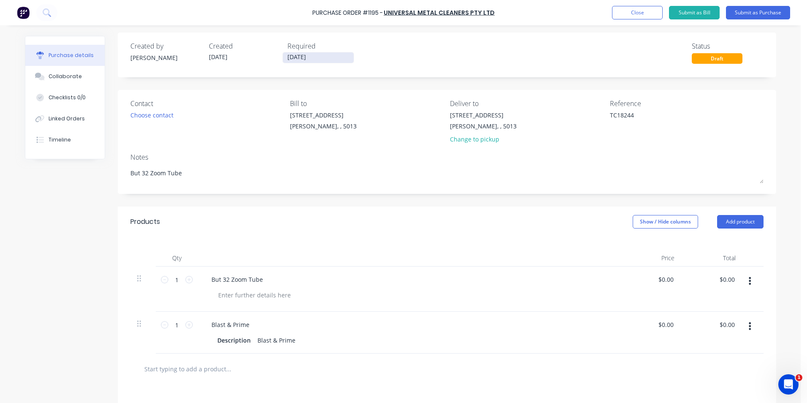
click at [289, 58] on input "[DATE]" at bounding box center [318, 57] width 71 height 11
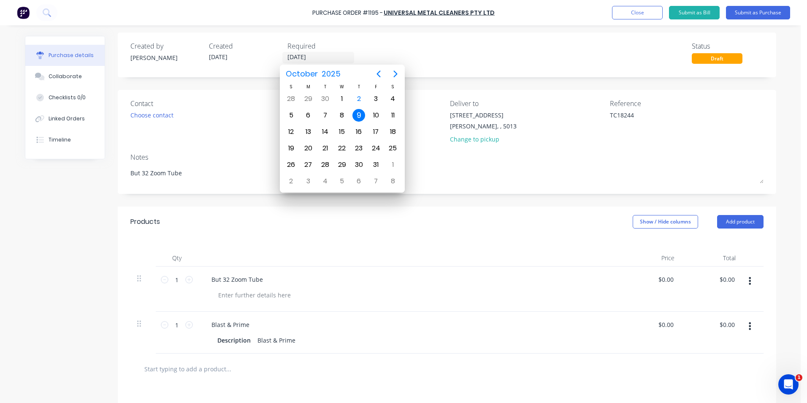
click at [568, 43] on div "Created by Paul Created 02/10/25 Required 09/10/25 Status Draft" at bounding box center [446, 52] width 633 height 23
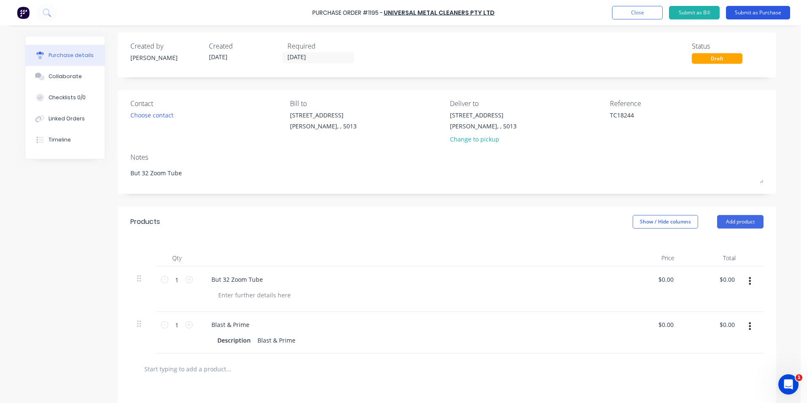
click at [749, 12] on button "Submit as Purchase" at bounding box center [758, 13] width 64 height 14
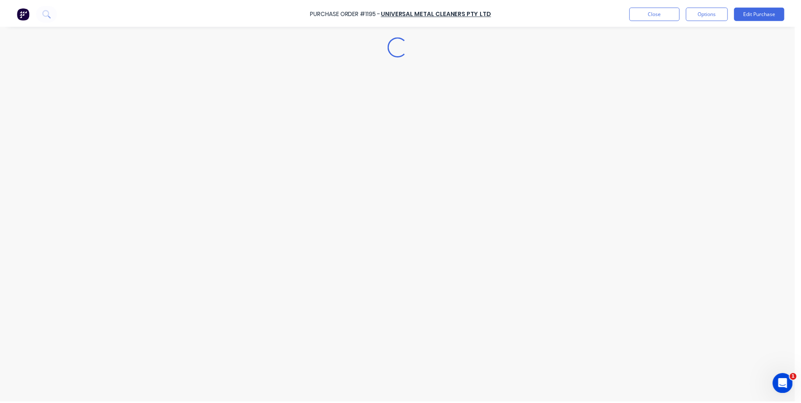
scroll to position [0, 0]
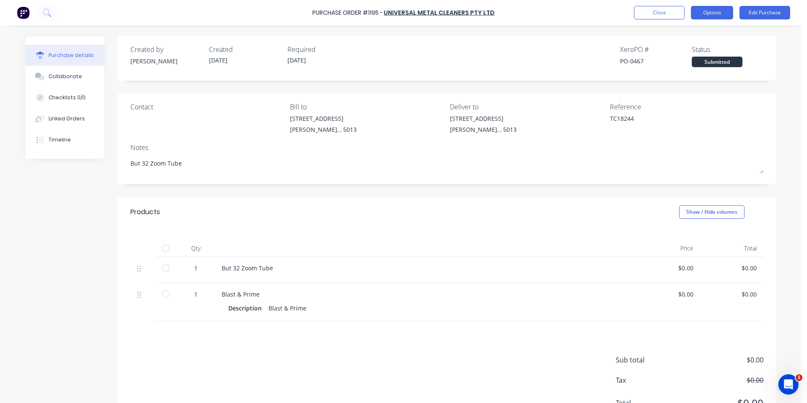
click at [719, 13] on button "Options" at bounding box center [712, 13] width 42 height 14
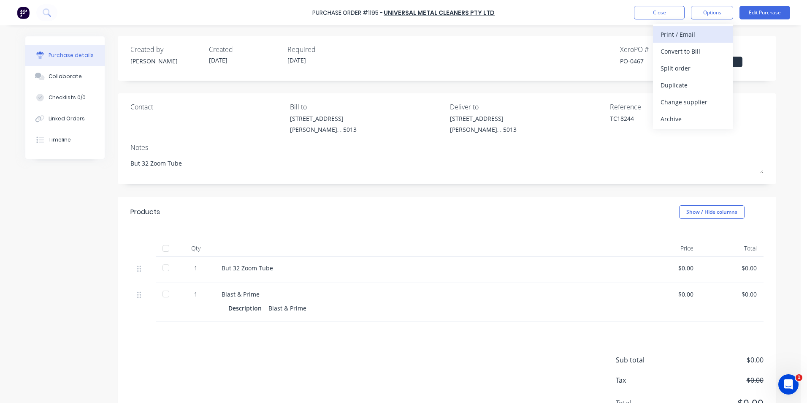
click at [717, 38] on div "Print / Email" at bounding box center [693, 34] width 65 height 12
click at [719, 64] on div "Without pricing" at bounding box center [693, 68] width 65 height 12
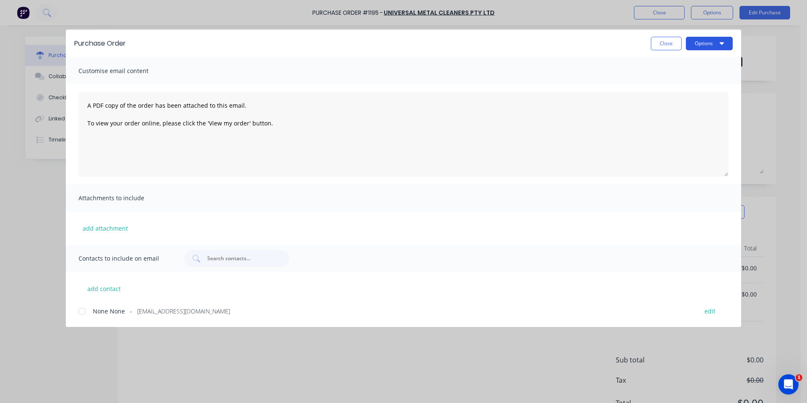
click at [727, 44] on button "Options" at bounding box center [709, 44] width 47 height 14
click at [708, 85] on div "Print" at bounding box center [692, 82] width 65 height 12
click at [668, 41] on button "Close" at bounding box center [666, 44] width 31 height 14
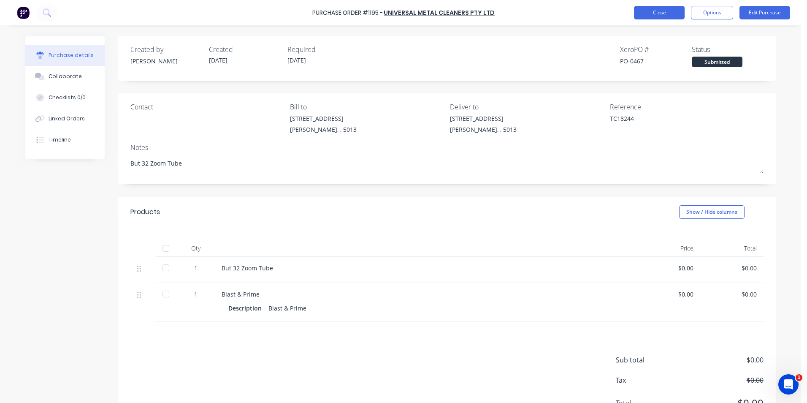
click at [677, 16] on button "Close" at bounding box center [659, 13] width 51 height 14
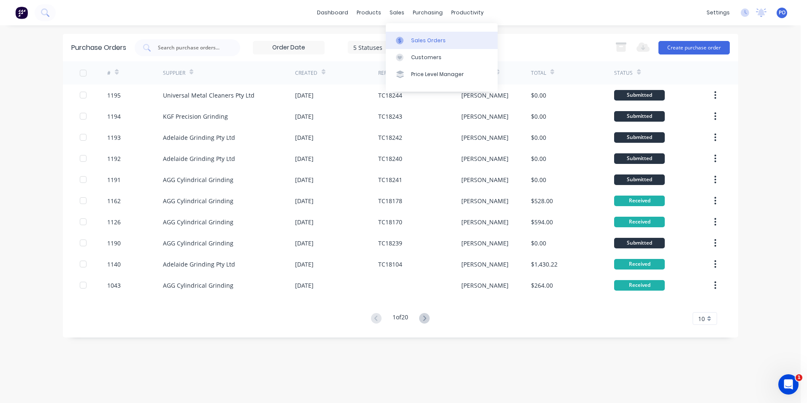
click at [414, 42] on div "Sales Orders" at bounding box center [428, 41] width 35 height 8
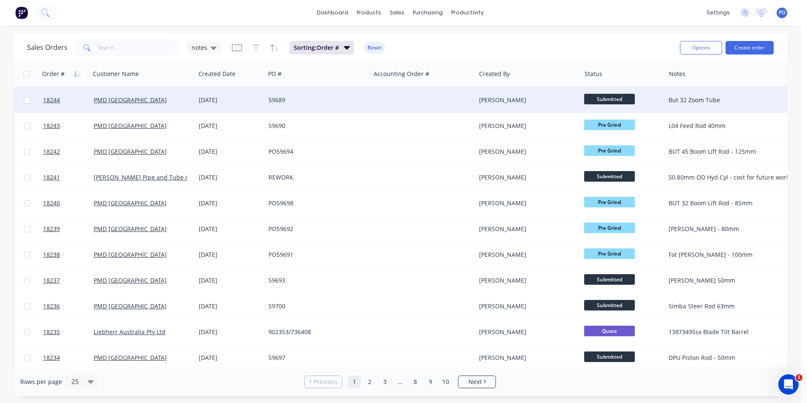
click at [375, 106] on div at bounding box center [423, 99] width 105 height 25
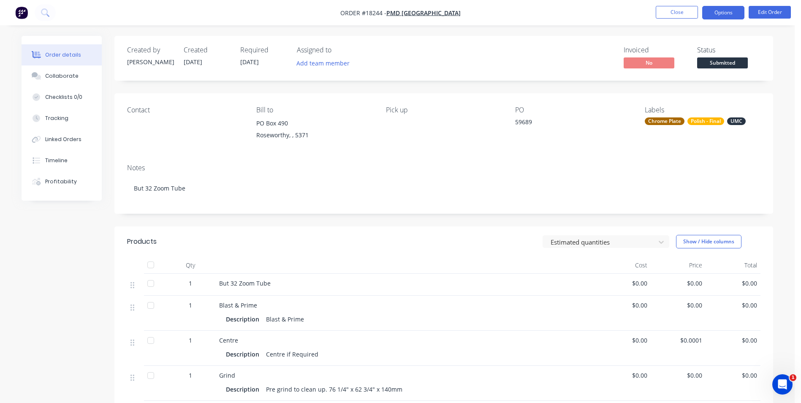
click at [727, 12] on button "Options" at bounding box center [723, 13] width 42 height 14
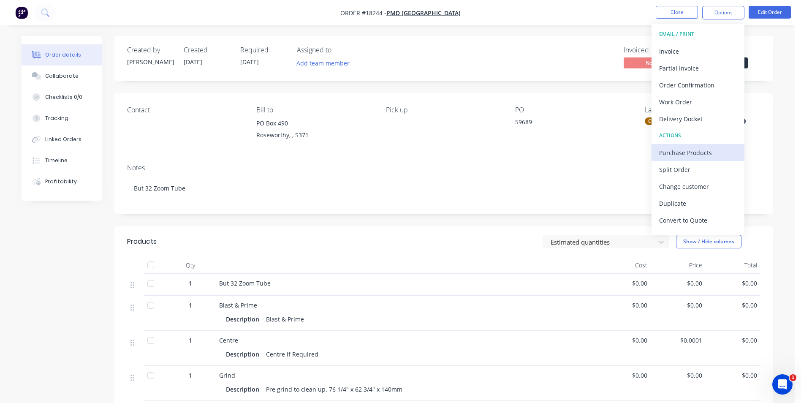
click at [703, 153] on div "Purchase Products" at bounding box center [698, 153] width 78 height 12
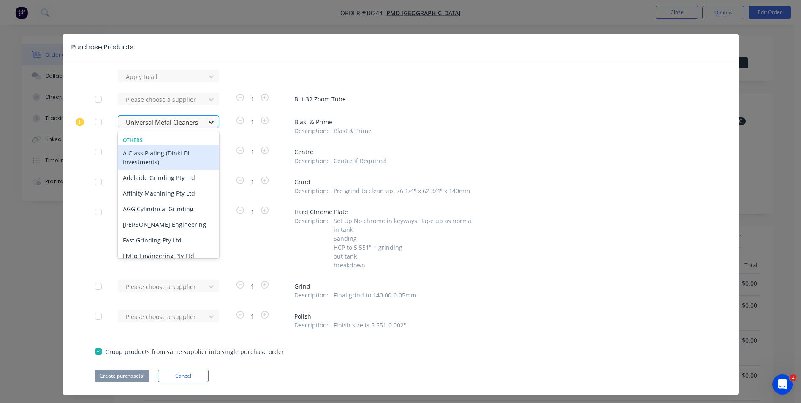
click at [209, 122] on icon at bounding box center [211, 122] width 5 height 3
click at [236, 136] on div "Apply to all Please choose a supplier 1 But 32 Zoom Tube 11 results available. …" at bounding box center [401, 226] width 676 height 312
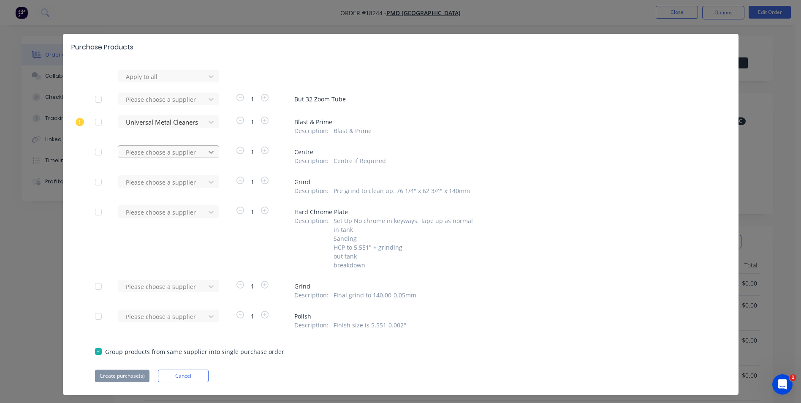
click at [209, 152] on icon at bounding box center [211, 152] width 8 height 8
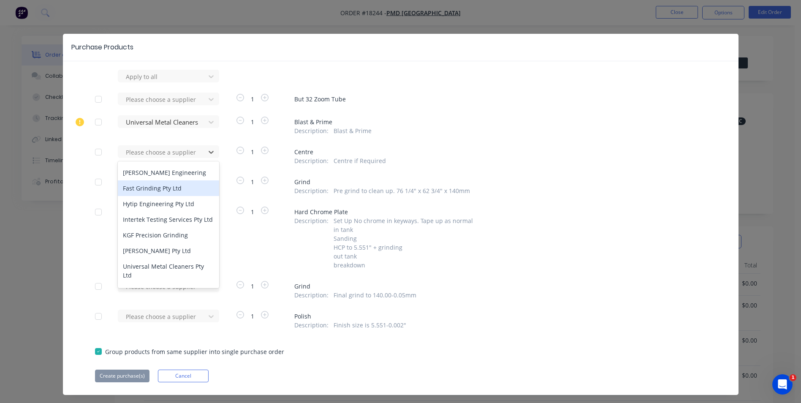
scroll to position [84, 0]
click at [176, 243] on div "KGF Precision Grinding" at bounding box center [168, 235] width 101 height 16
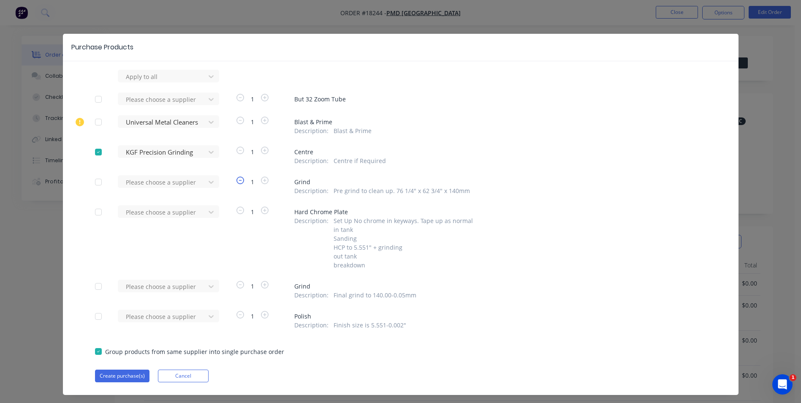
click at [239, 180] on icon "button" at bounding box center [240, 180] width 8 height 8
click at [209, 182] on icon at bounding box center [211, 182] width 5 height 3
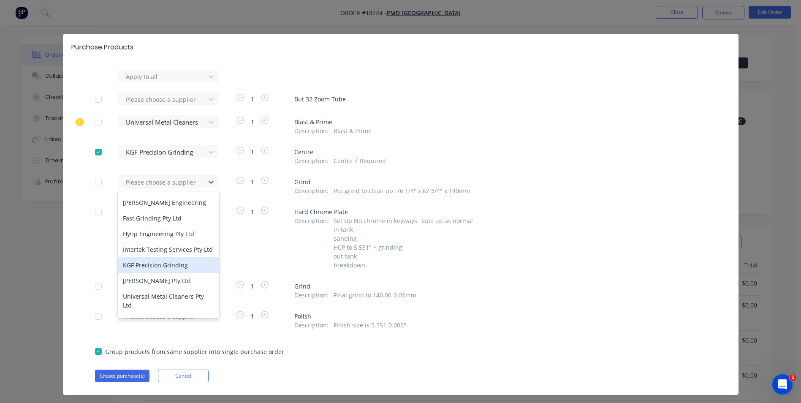
click at [169, 271] on div "KGF Precision Grinding" at bounding box center [168, 265] width 101 height 16
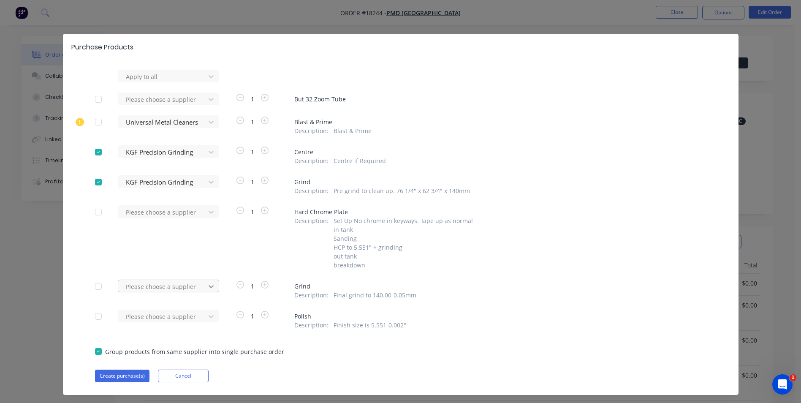
click at [210, 284] on div "Please choose a supplier" at bounding box center [164, 286] width 93 height 13
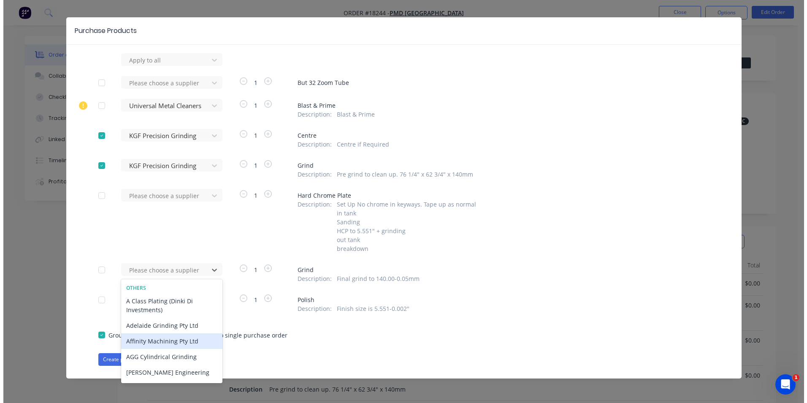
scroll to position [114, 0]
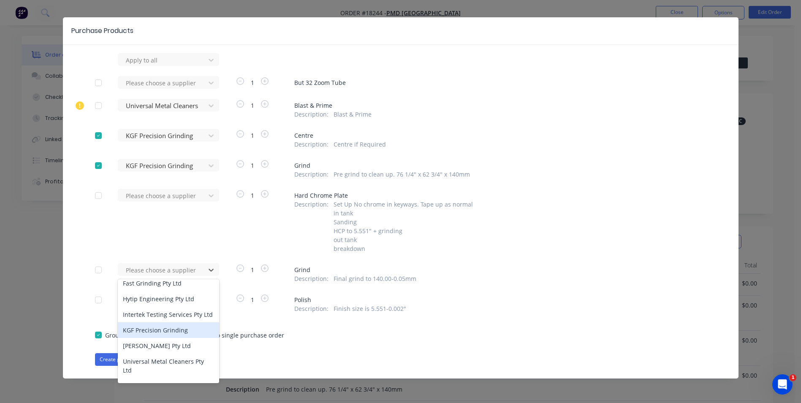
click at [171, 328] on div "KGF Precision Grinding" at bounding box center [168, 330] width 101 height 16
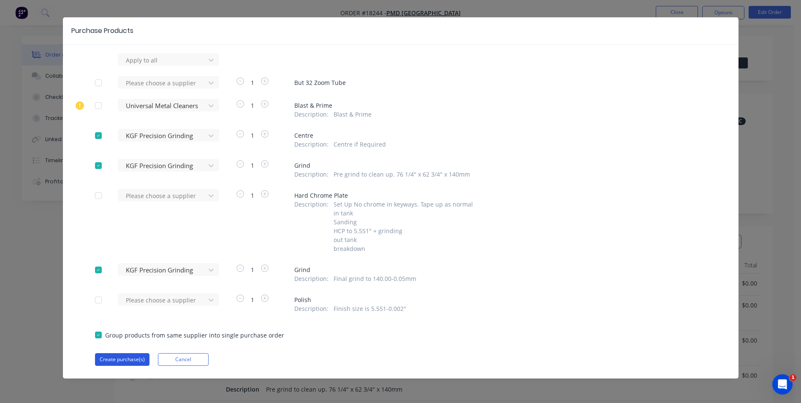
click at [117, 360] on button "Create purchase(s)" at bounding box center [122, 359] width 54 height 13
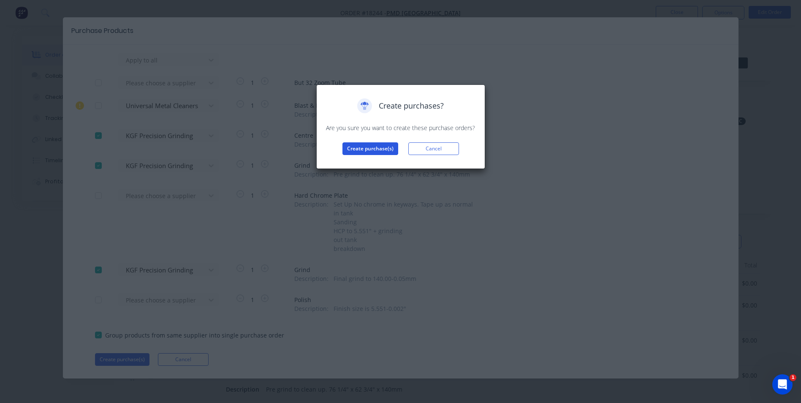
click at [381, 149] on button "Create purchase(s)" at bounding box center [370, 148] width 56 height 13
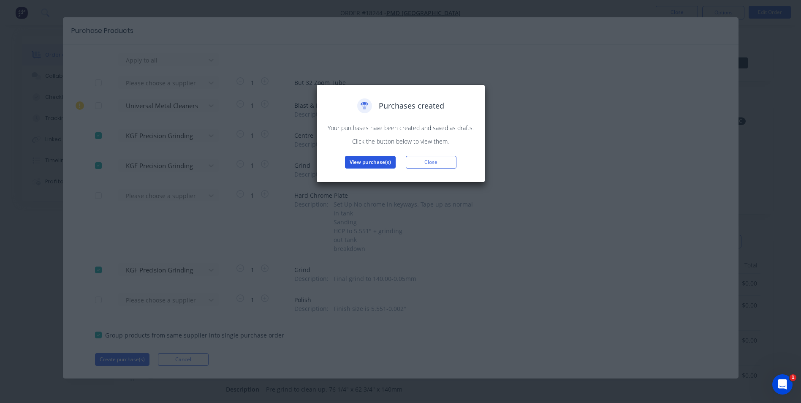
click at [369, 167] on button "View purchase(s)" at bounding box center [370, 162] width 51 height 13
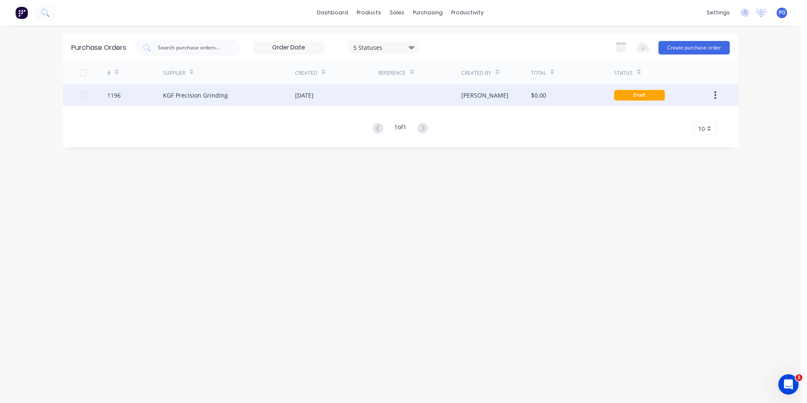
click at [388, 101] on div at bounding box center [419, 94] width 83 height 21
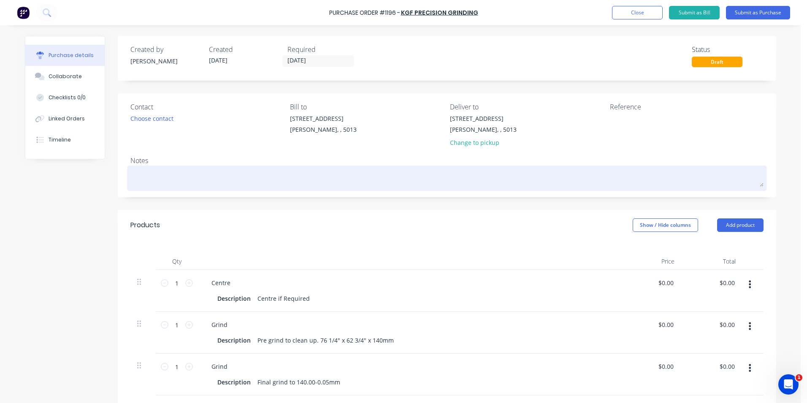
click at [184, 179] on textarea at bounding box center [446, 177] width 633 height 19
paste textarea "But 32 Zoom Tube"
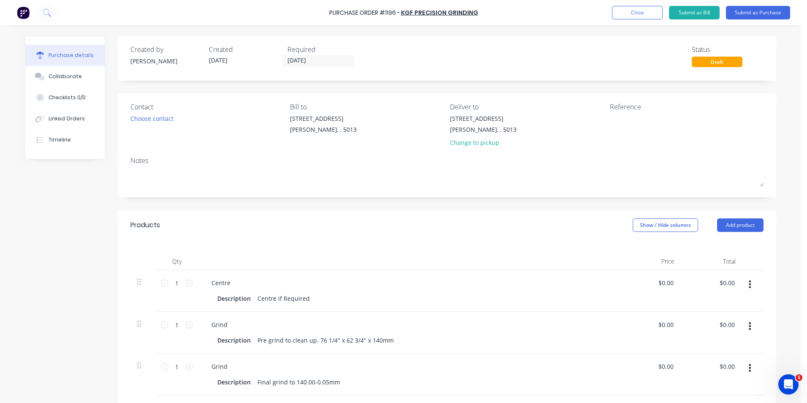
type textarea "x"
type textarea "But 32 Zoom Tube"
type textarea "x"
type textarea "But 32 Zoom Tube"
click at [743, 225] on button "Add product" at bounding box center [740, 225] width 46 height 14
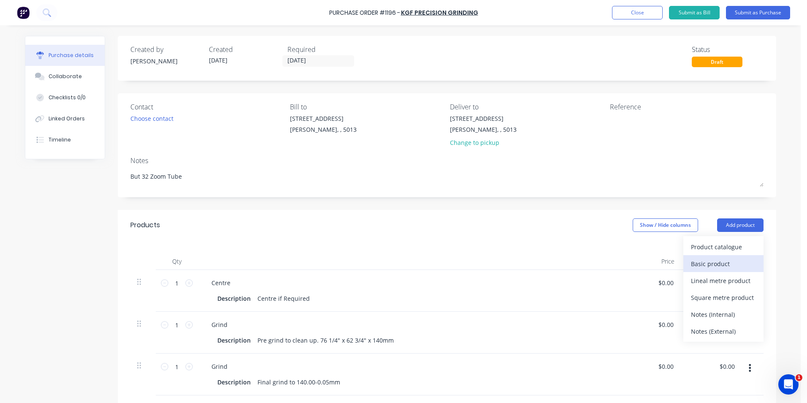
click at [739, 261] on div "Basic product" at bounding box center [723, 264] width 65 height 12
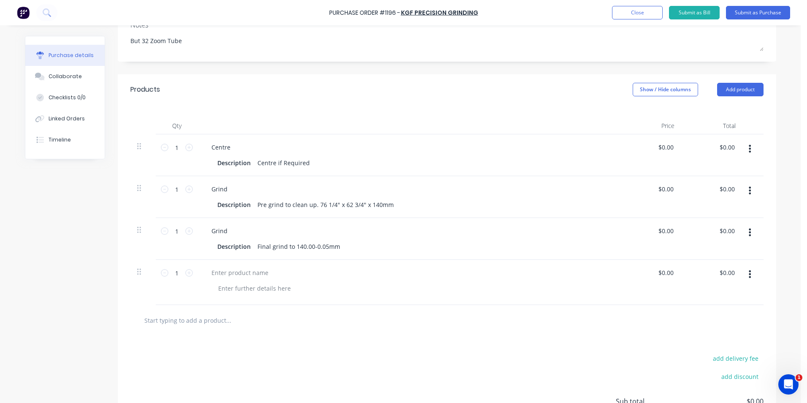
scroll to position [169, 0]
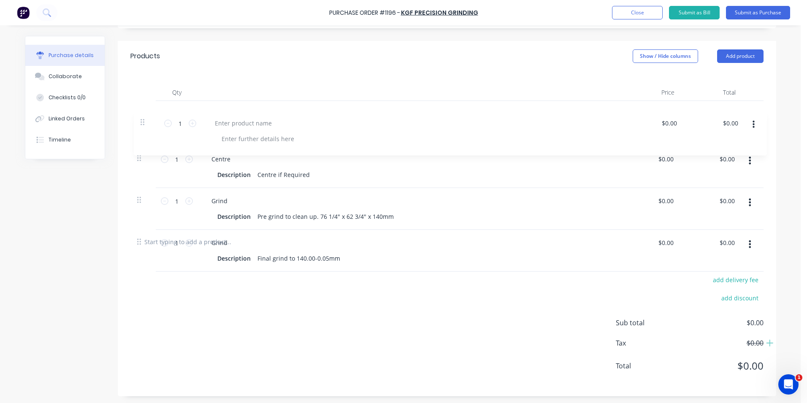
drag, startPoint x: 136, startPoint y: 236, endPoint x: 139, endPoint y: 114, distance: 122.9
click at [141, 117] on div "1 1 Centre Description Centre if Required $0.00 $0.00 $0.00 $0.00 1 1 Grind Des…" at bounding box center [446, 163] width 633 height 125
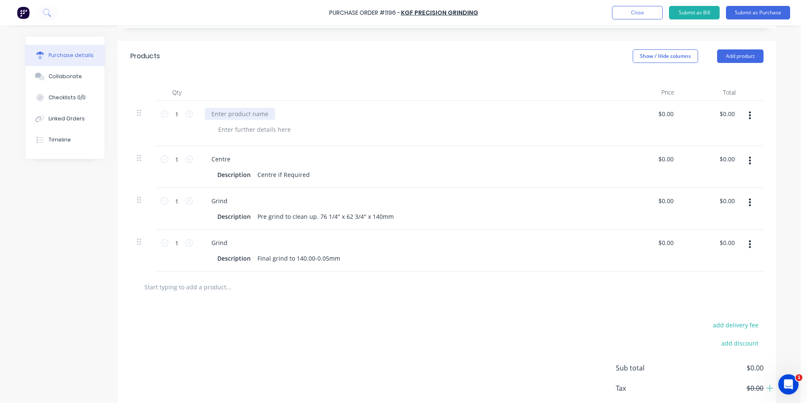
click at [218, 111] on div at bounding box center [240, 114] width 71 height 12
type textarea "x"
paste div
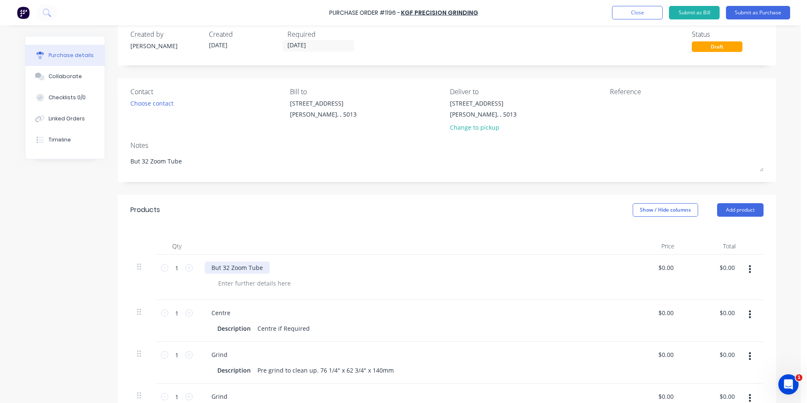
scroll to position [0, 0]
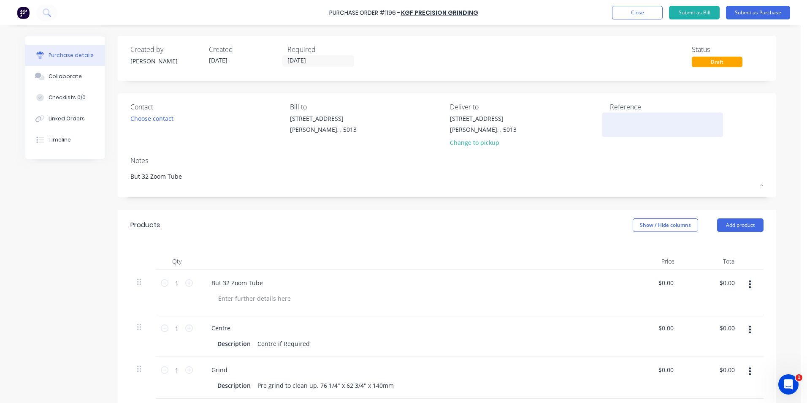
type textarea "x"
click at [621, 114] on textarea at bounding box center [663, 123] width 106 height 19
type textarea "TC18244"
type textarea "x"
type textarea "TC18244"
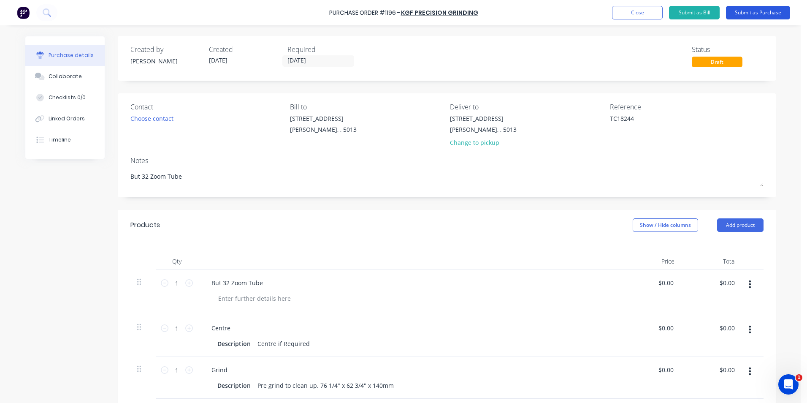
click at [759, 14] on button "Submit as Purchase" at bounding box center [758, 13] width 64 height 14
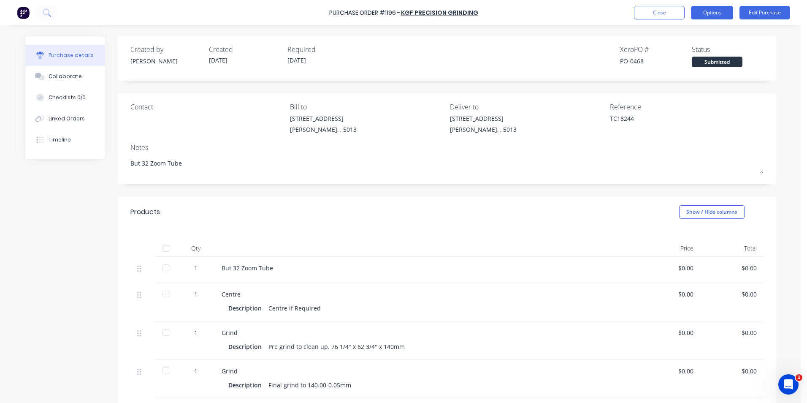
click at [706, 14] on button "Options" at bounding box center [712, 13] width 42 height 14
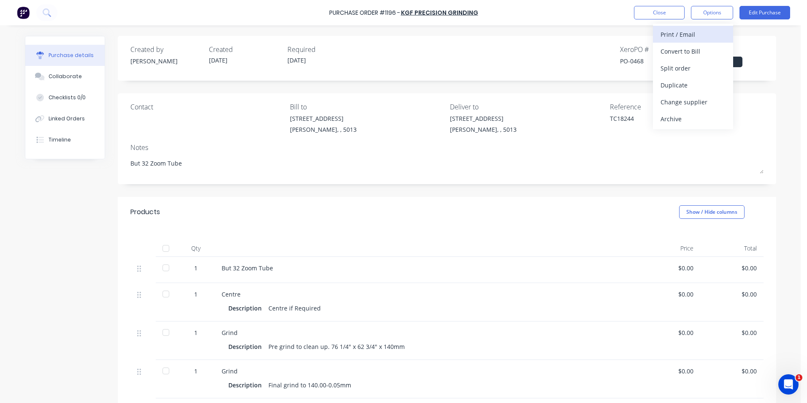
click at [711, 30] on div "Print / Email" at bounding box center [693, 34] width 65 height 12
click at [716, 62] on div "Without pricing" at bounding box center [693, 68] width 65 height 12
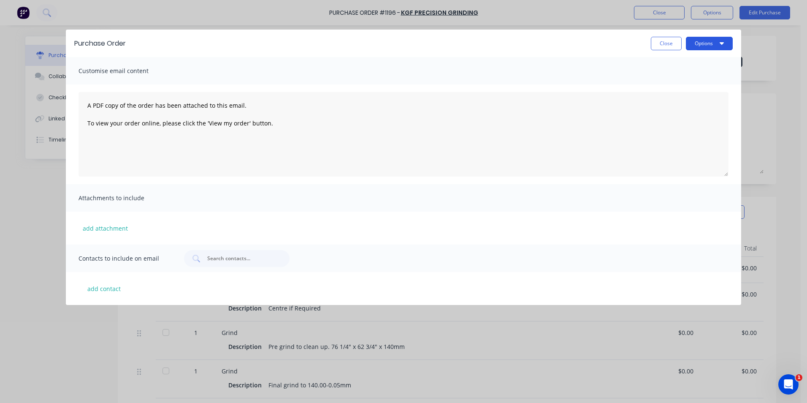
click at [729, 46] on button "Options" at bounding box center [709, 44] width 47 height 14
click at [711, 82] on div "Print" at bounding box center [692, 82] width 65 height 12
type textarea "x"
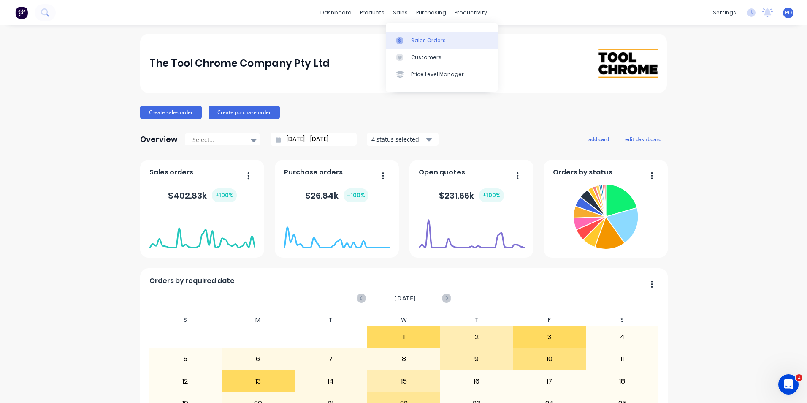
click at [417, 39] on div "Sales Orders" at bounding box center [428, 41] width 35 height 8
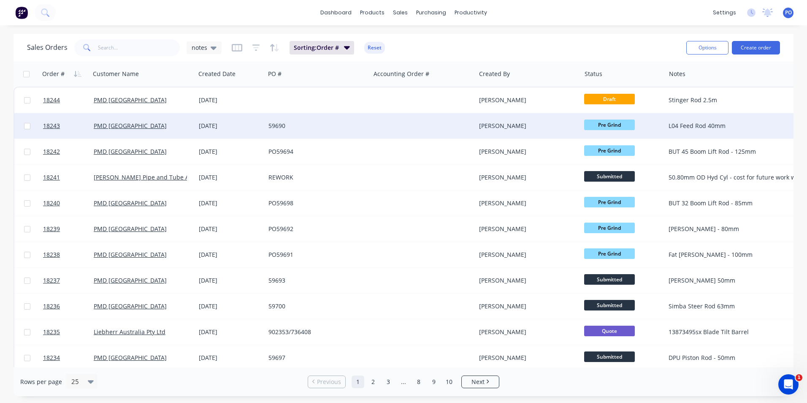
click at [389, 131] on div at bounding box center [423, 125] width 105 height 25
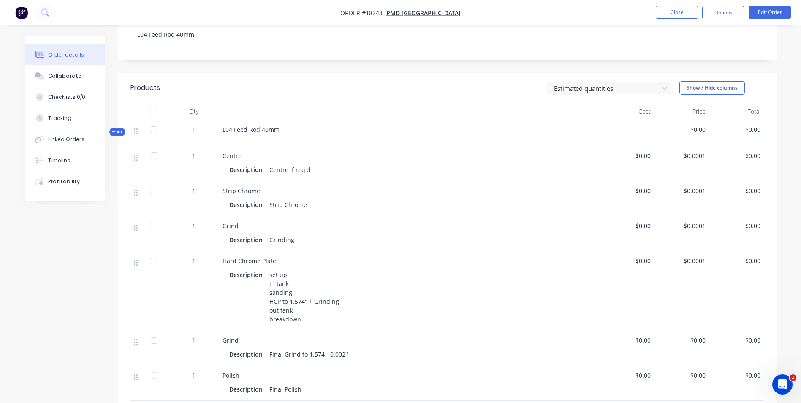
scroll to position [169, 0]
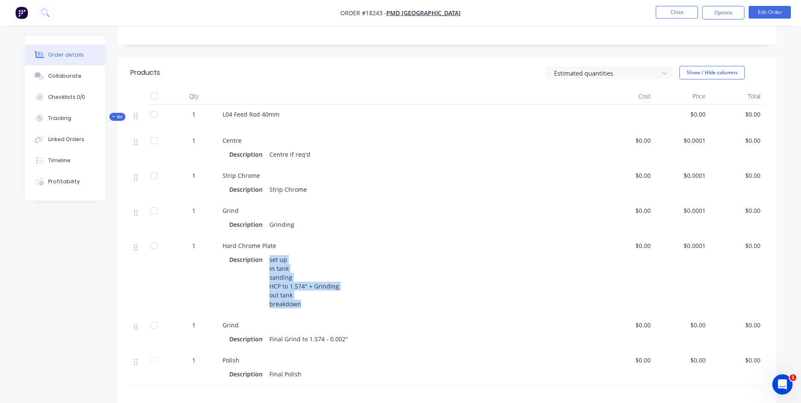
drag, startPoint x: 267, startPoint y: 258, endPoint x: 338, endPoint y: 303, distance: 83.9
click at [338, 303] on div "set up in tank sanding HCP to 1.574" + Grinding out tank breakdown" at bounding box center [304, 281] width 76 height 57
drag, startPoint x: 338, startPoint y: 303, endPoint x: 291, endPoint y: 287, distance: 49.7
copy div "set up in tank sanding HCP to 1.574" + Grinding out tank breakdown"
